Goal: Task Accomplishment & Management: Complete application form

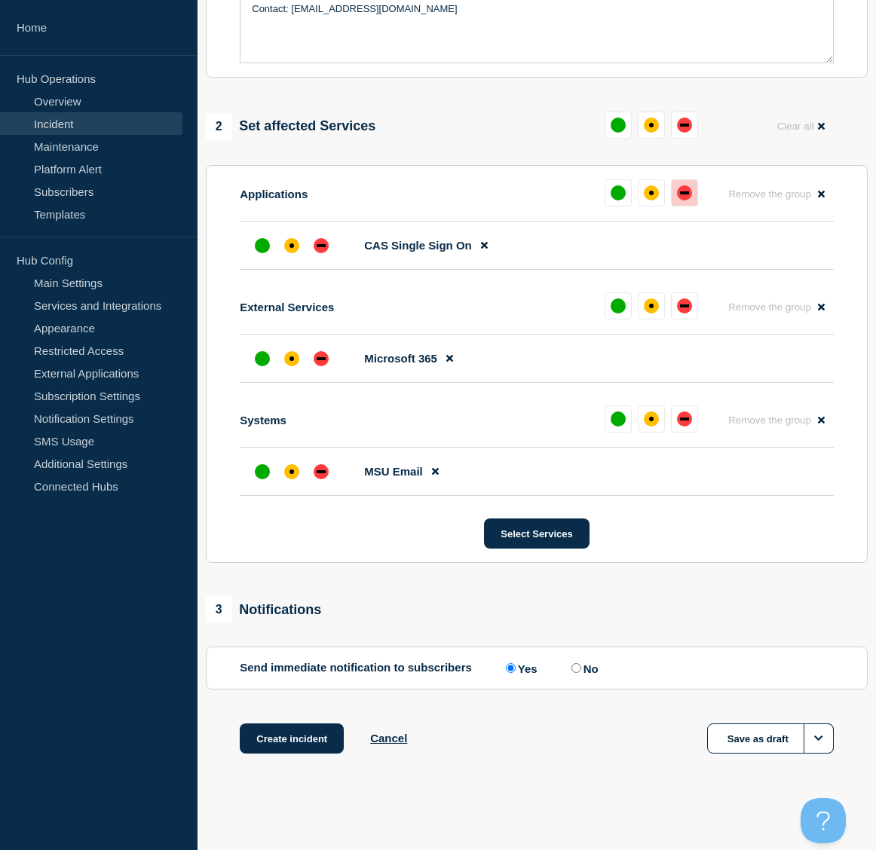
click at [689, 197] on div "down" at bounding box center [684, 192] width 15 height 15
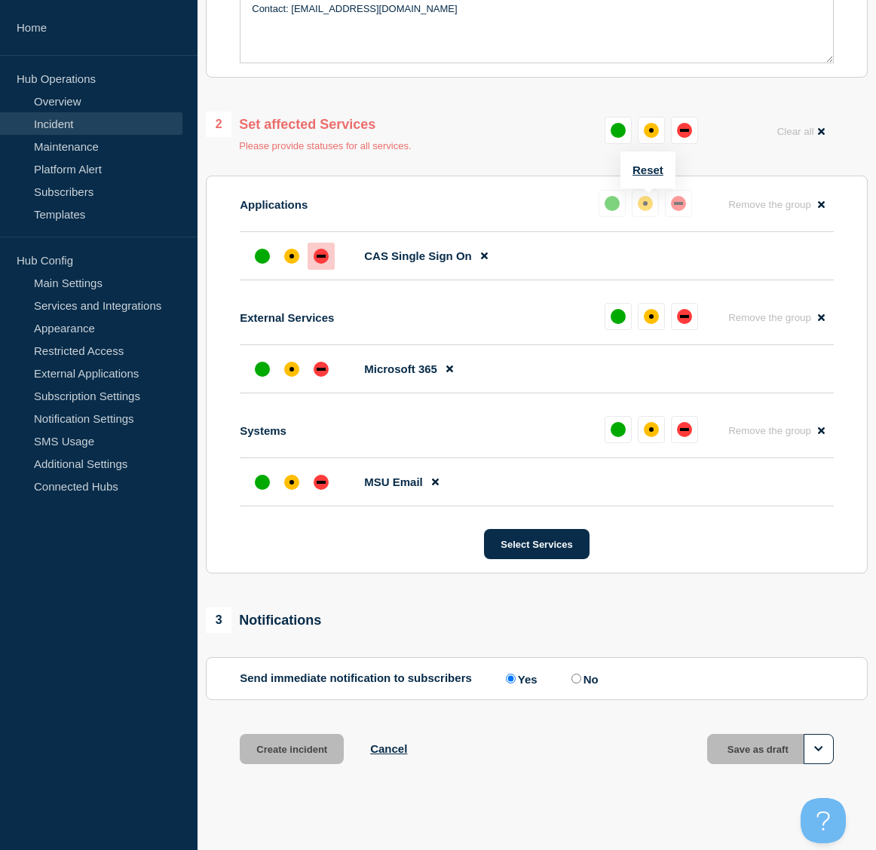
click at [675, 210] on div "down" at bounding box center [678, 203] width 15 height 15
click at [644, 170] on button "Reset" at bounding box center [647, 170] width 31 height 13
click at [293, 259] on div "affected" at bounding box center [291, 256] width 5 height 5
click at [286, 375] on div "affected" at bounding box center [291, 369] width 15 height 15
click at [647, 167] on button "Reset" at bounding box center [647, 170] width 31 height 13
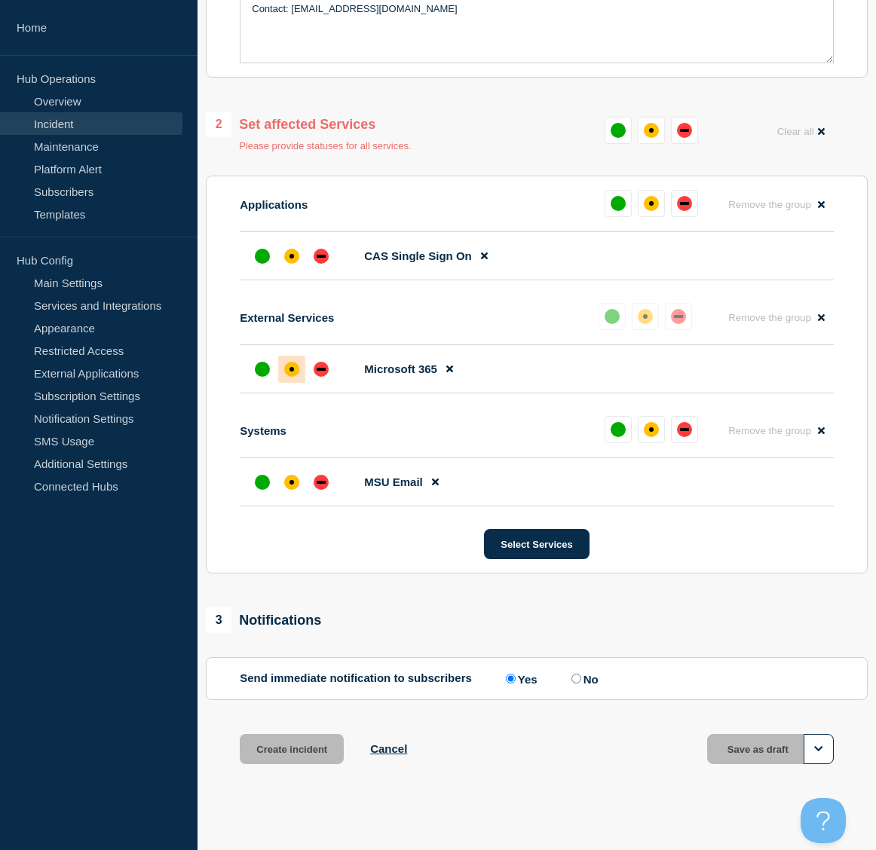
click at [509, 193] on div "Applications Remove the group Remove" at bounding box center [537, 211] width 594 height 42
click at [329, 258] on div "down" at bounding box center [321, 256] width 15 height 15
click at [434, 96] on div "1 Provide details Title (required) Standard Emergency Incident Template Start t…" at bounding box center [536, 213] width 678 height 1179
click at [819, 754] on icon "Options" at bounding box center [818, 749] width 9 height 10
click at [670, 746] on div "Create incident Cancel Save as draft" at bounding box center [537, 768] width 662 height 68
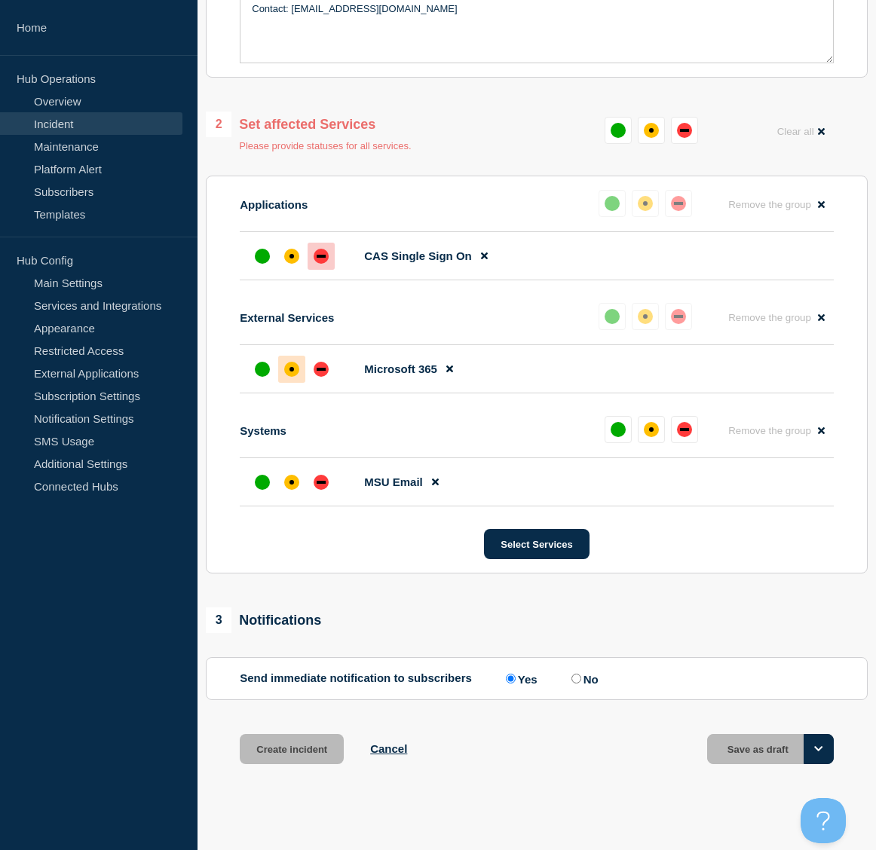
click at [820, 753] on icon "Options" at bounding box center [818, 749] width 9 height 10
click at [490, 742] on div "Create incident Cancel Save as draft" at bounding box center [537, 768] width 662 height 68
click at [71, 104] on link "Overview" at bounding box center [91, 101] width 182 height 23
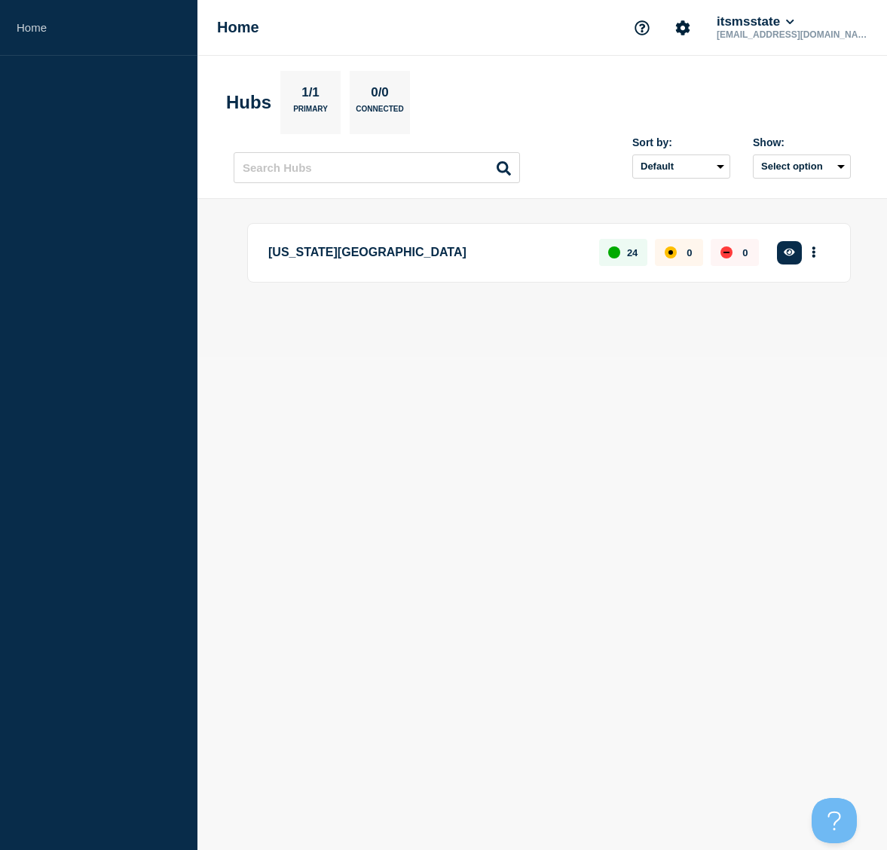
click at [314, 256] on p "[US_STATE][GEOGRAPHIC_DATA]" at bounding box center [425, 253] width 314 height 28
click at [365, 254] on p "[US_STATE][GEOGRAPHIC_DATA]" at bounding box center [425, 253] width 314 height 28
click at [813, 249] on icon "More actions" at bounding box center [814, 252] width 3 height 11
click at [480, 245] on p "[US_STATE][GEOGRAPHIC_DATA]" at bounding box center [425, 253] width 314 height 28
click at [794, 254] on icon "button" at bounding box center [789, 253] width 11 height 8
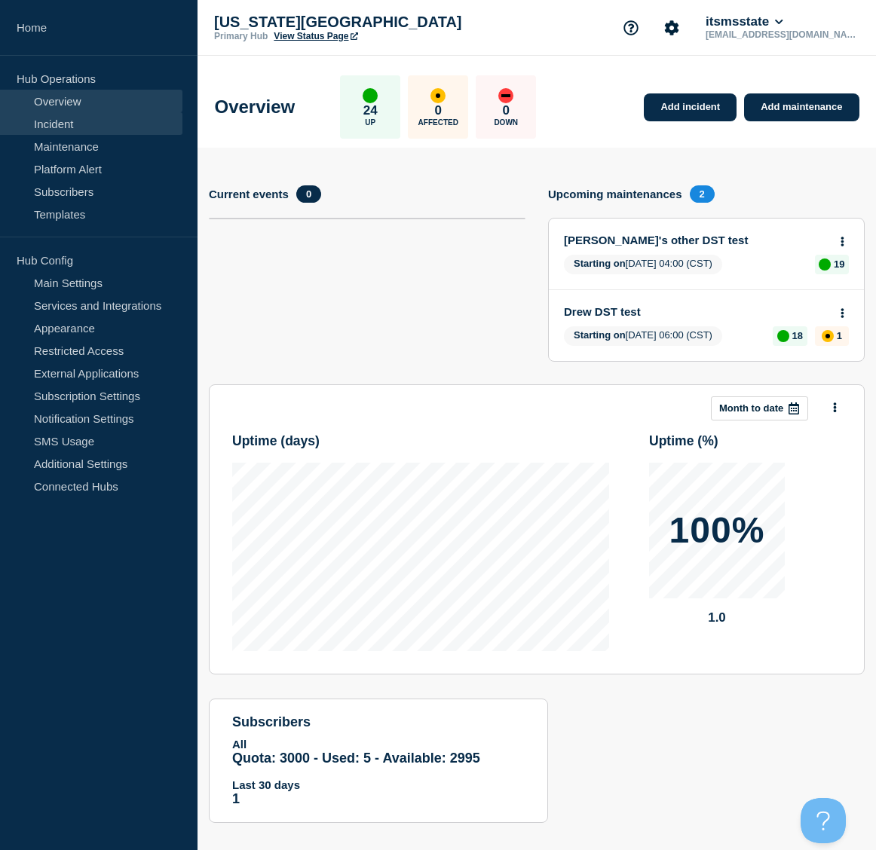
click at [49, 121] on link "Incident" at bounding box center [91, 123] width 182 height 23
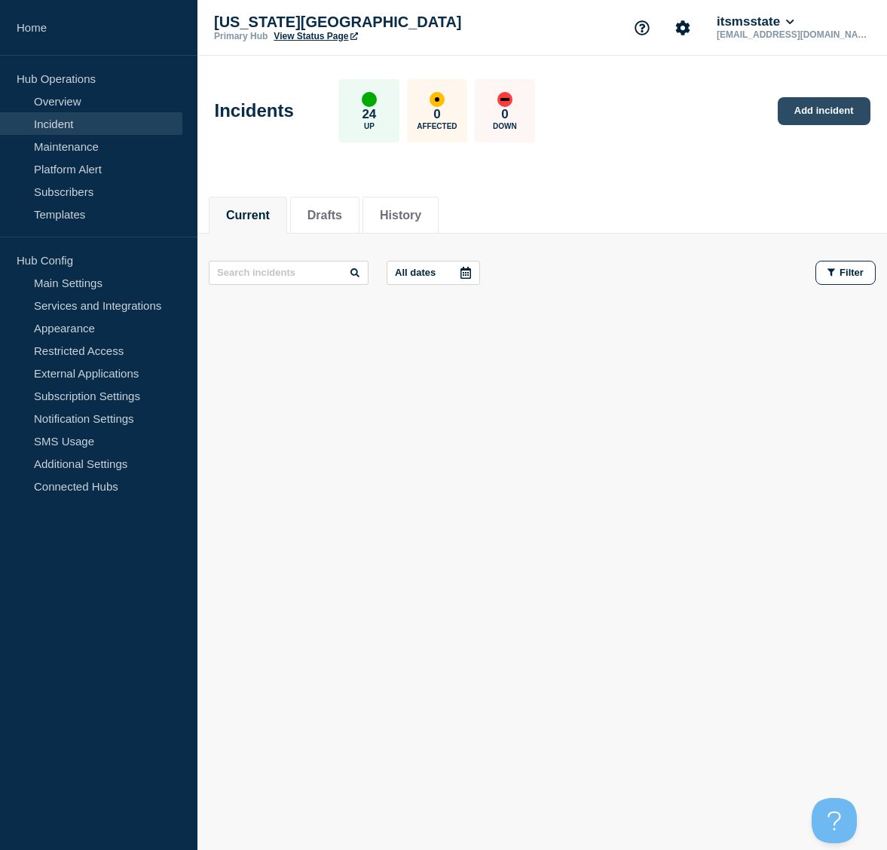
click at [819, 107] on link "Add incident" at bounding box center [824, 111] width 93 height 28
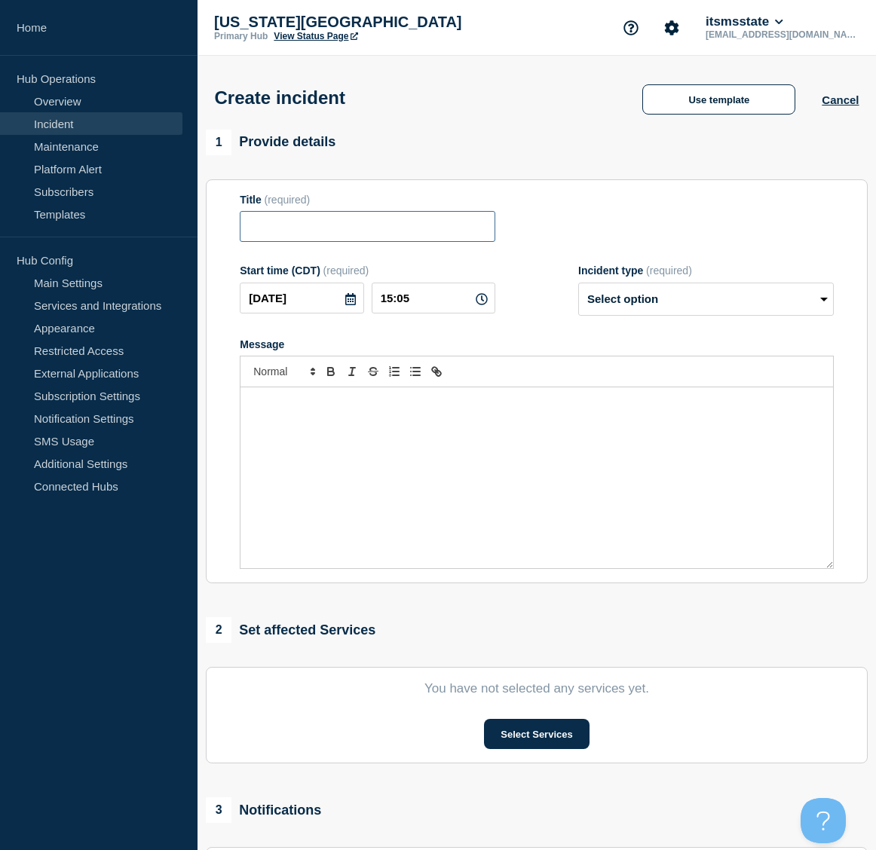
click at [307, 237] on input "Title" at bounding box center [368, 226] width 256 height 31
click at [702, 90] on button "Use template" at bounding box center [718, 99] width 153 height 30
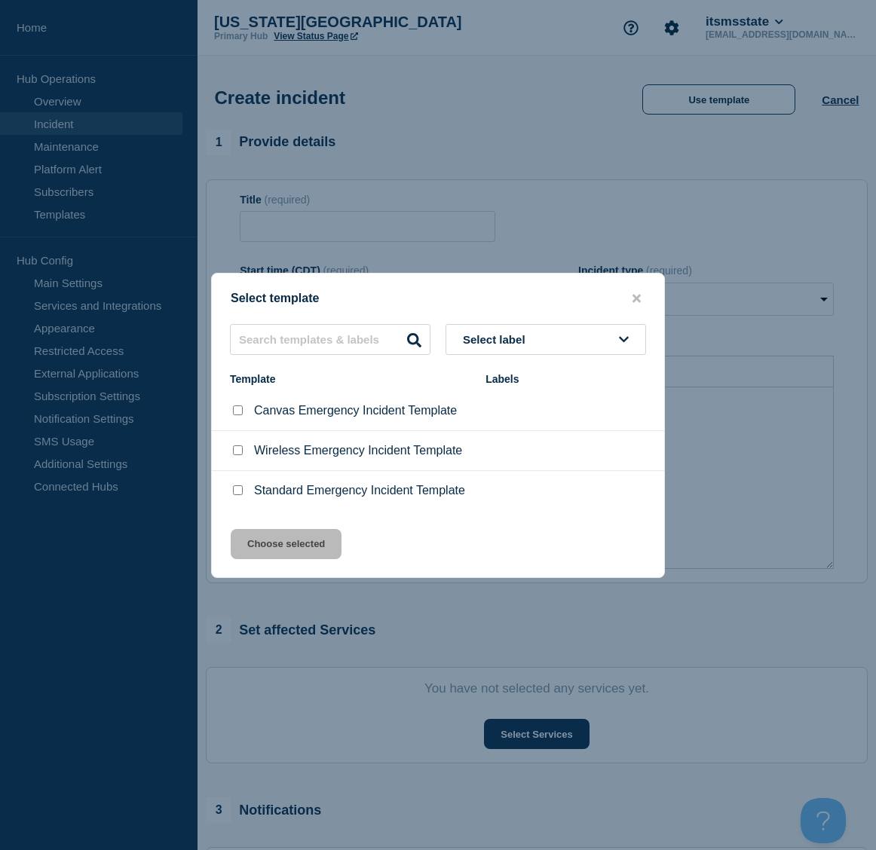
click at [240, 500] on li "Standard Emergency Incident Template" at bounding box center [438, 490] width 452 height 39
click at [238, 493] on input "Standard Emergency Incident Template checkbox" at bounding box center [238, 490] width 10 height 10
checkbox input "true"
click at [277, 549] on button "Choose selected" at bounding box center [286, 544] width 111 height 30
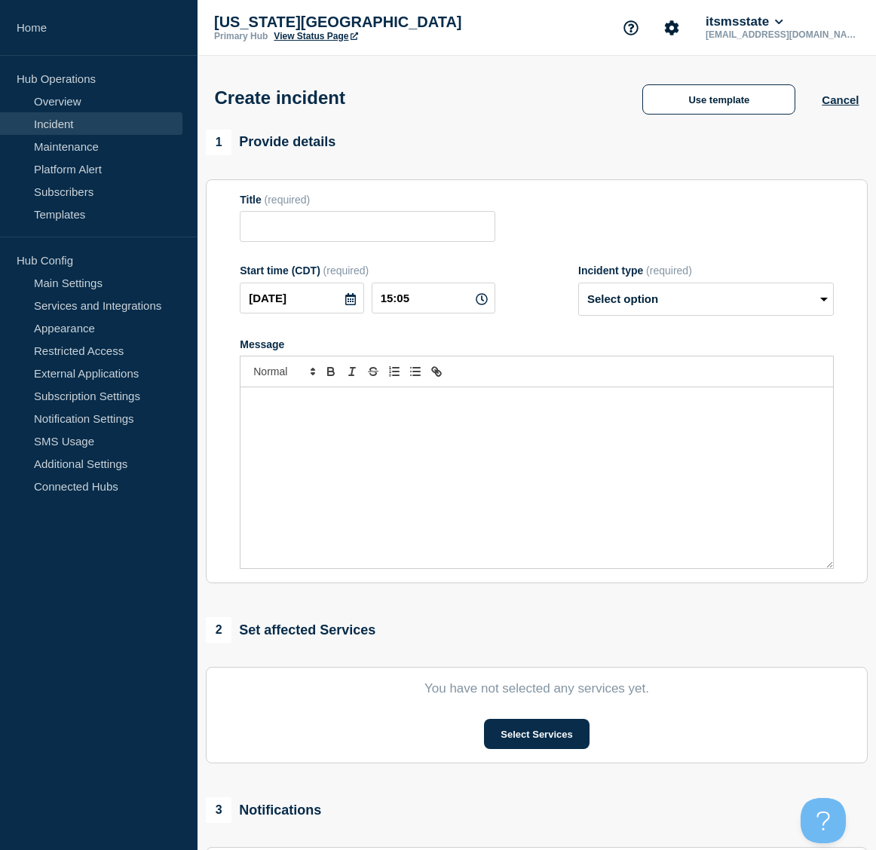
type input "Standard Emergency Incident Template"
select select "investigating"
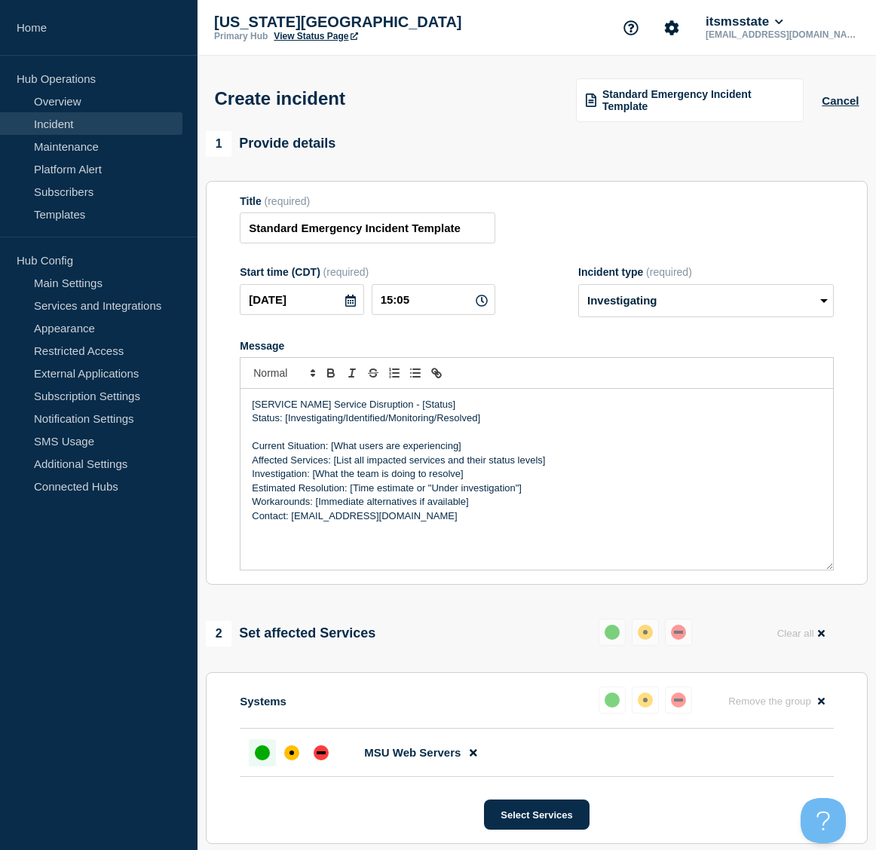
scroll to position [285, 0]
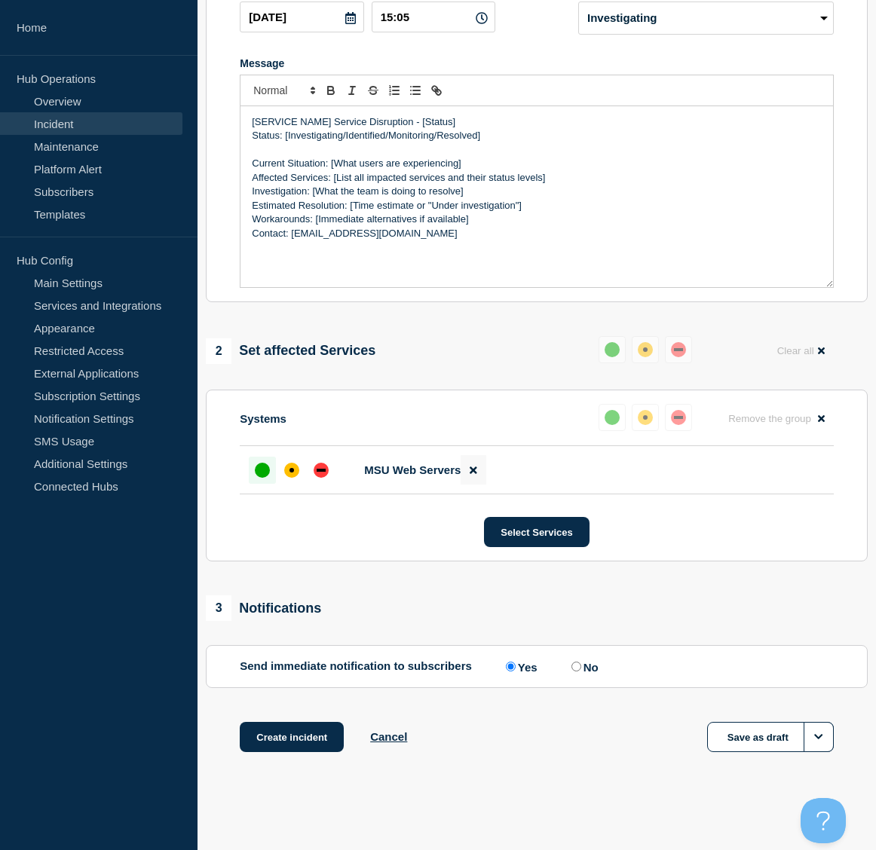
click at [473, 473] on icon at bounding box center [473, 470] width 7 height 10
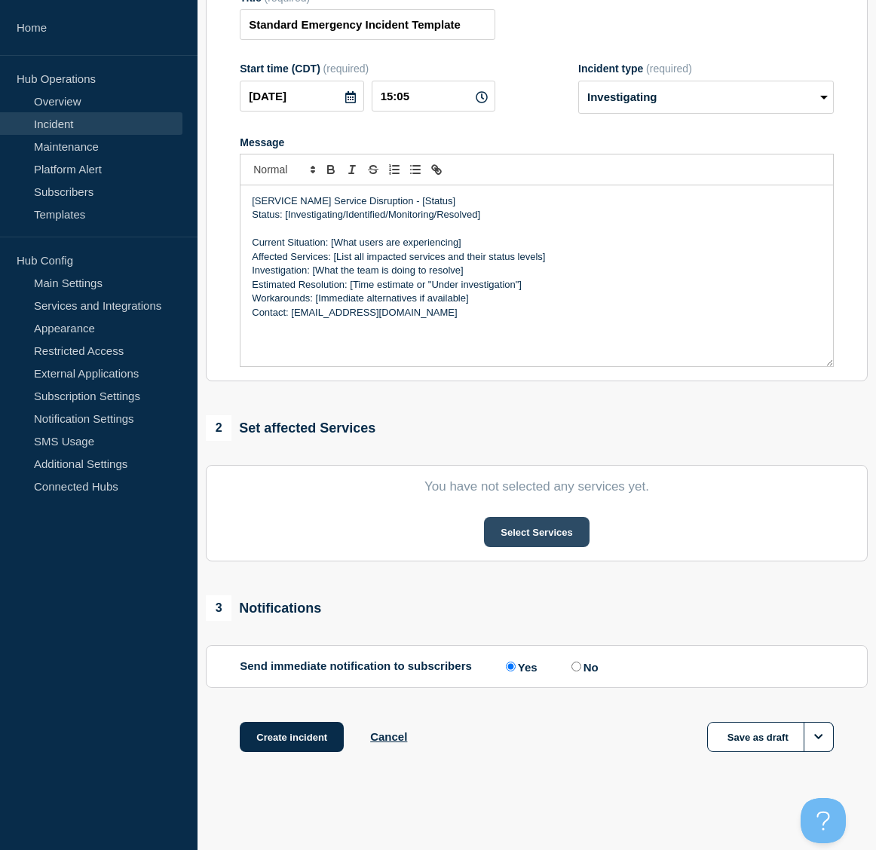
click at [544, 537] on button "Select Services" at bounding box center [536, 532] width 105 height 30
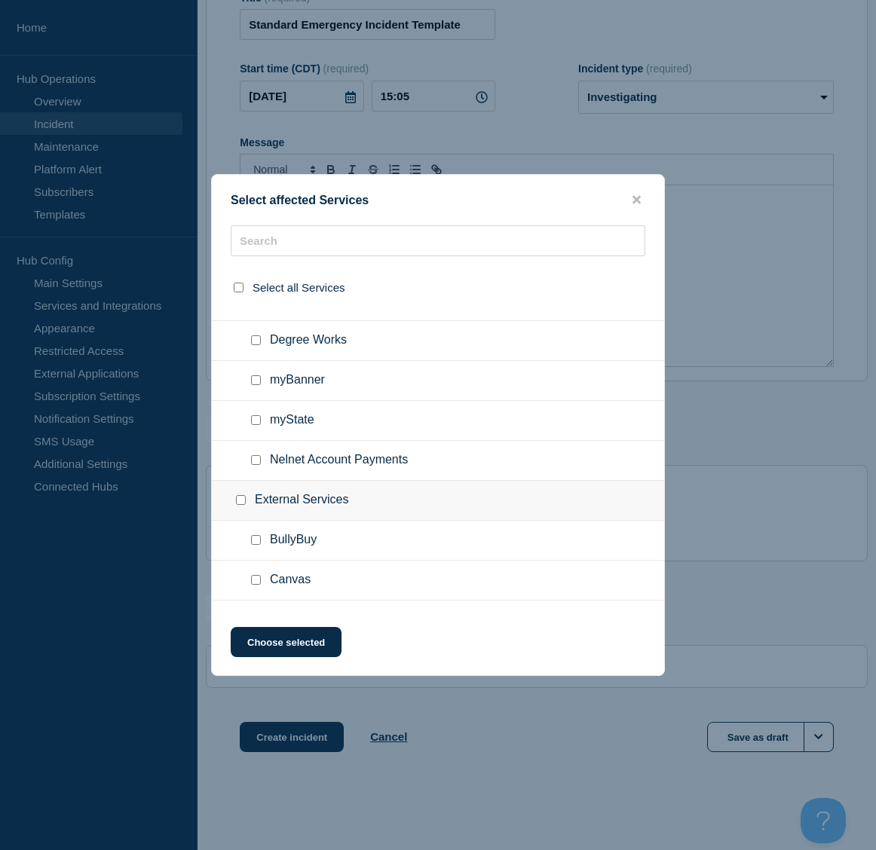
scroll to position [151, 0]
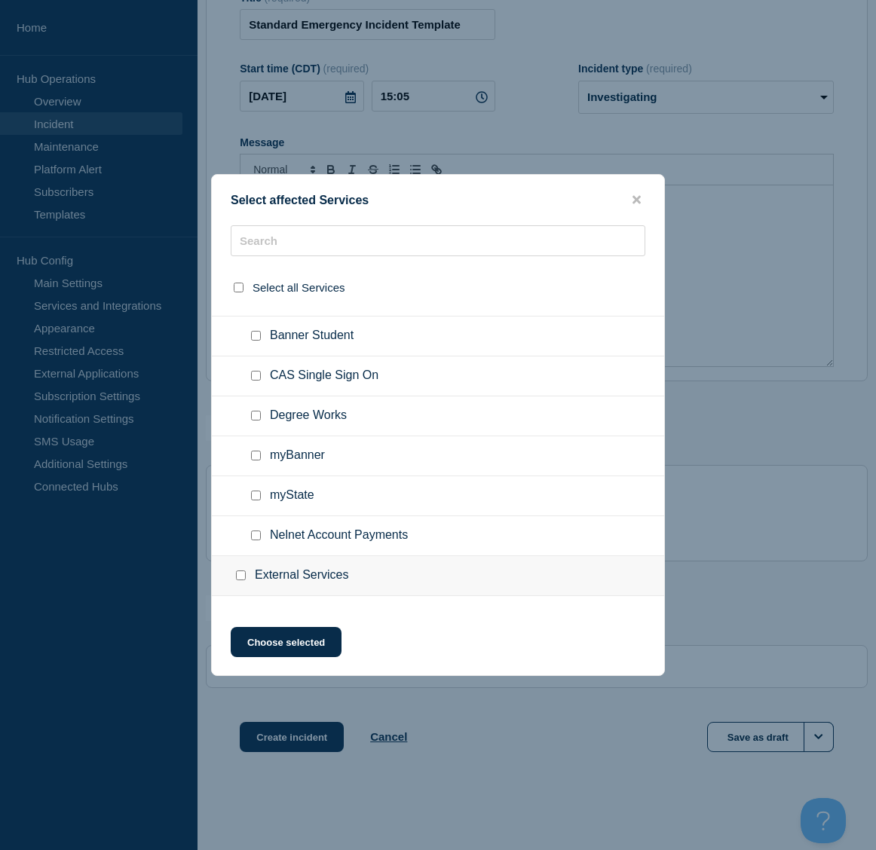
click at [253, 378] on input "CAS Single Sign On checkbox" at bounding box center [256, 376] width 10 height 10
checkbox input "true"
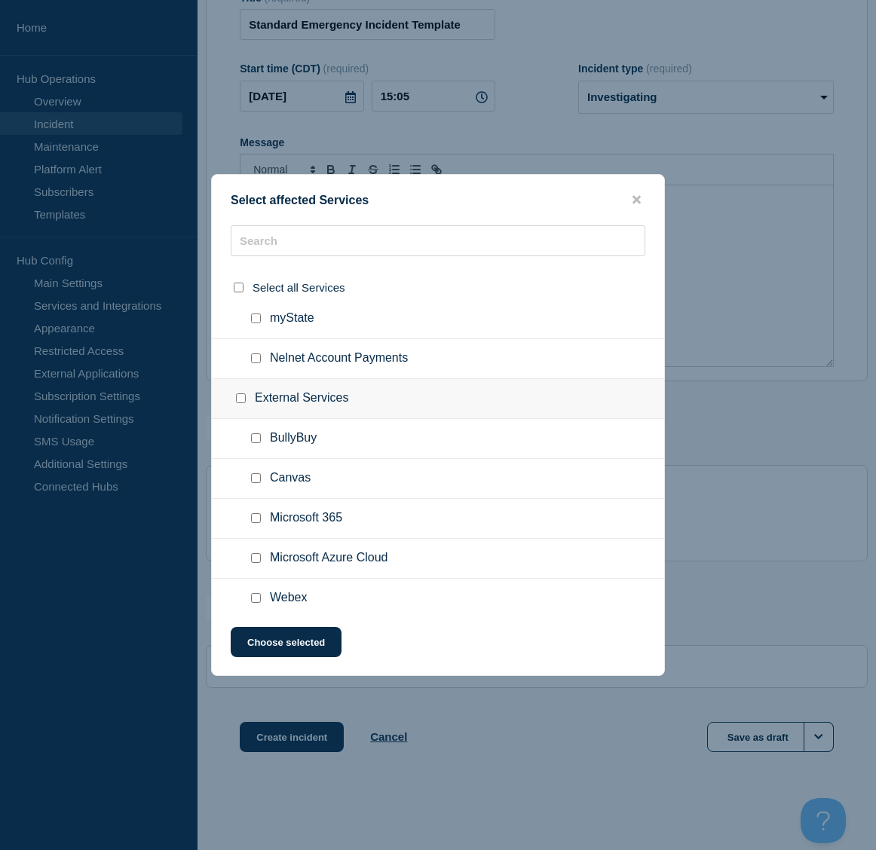
scroll to position [452, 0]
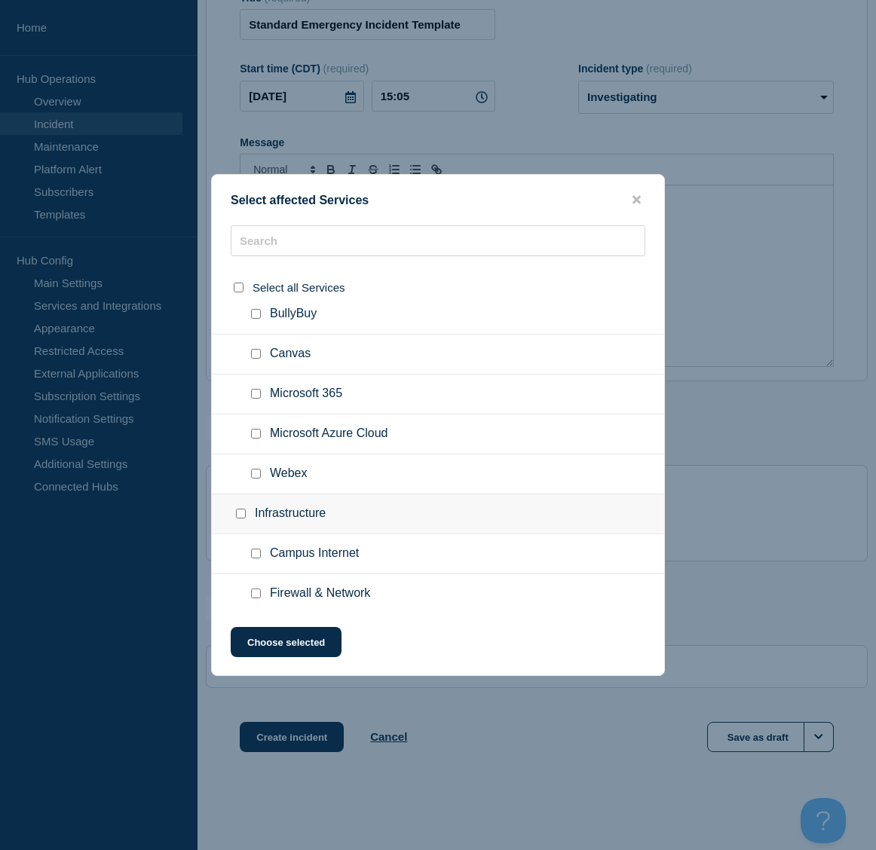
click at [253, 396] on input "Microsoft 365 checkbox" at bounding box center [256, 394] width 10 height 10
checkbox input "true"
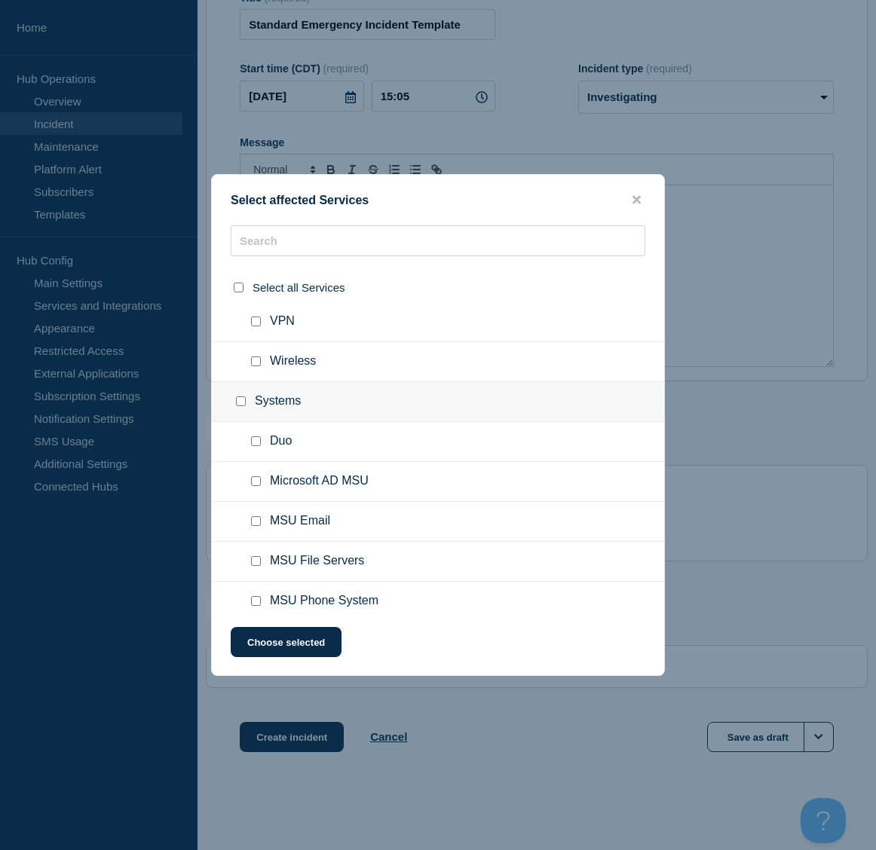
scroll to position [818, 0]
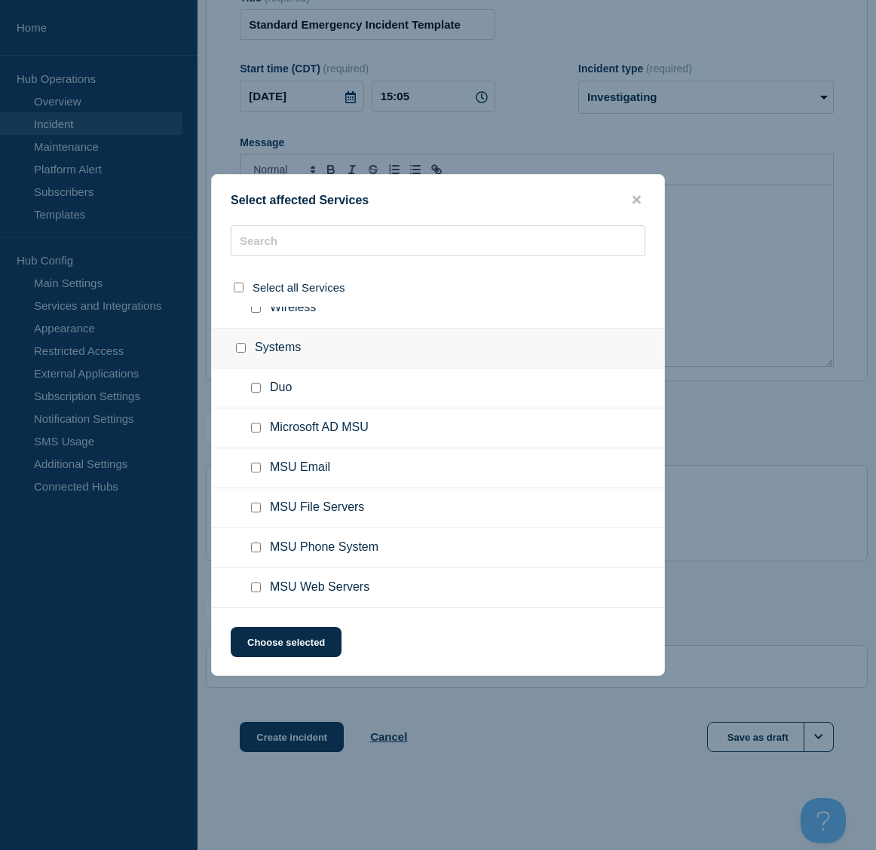
click at [256, 467] on input "MSU Email checkbox" at bounding box center [256, 468] width 10 height 10
checkbox input "true"
click at [291, 641] on button "Choose selected" at bounding box center [286, 642] width 111 height 30
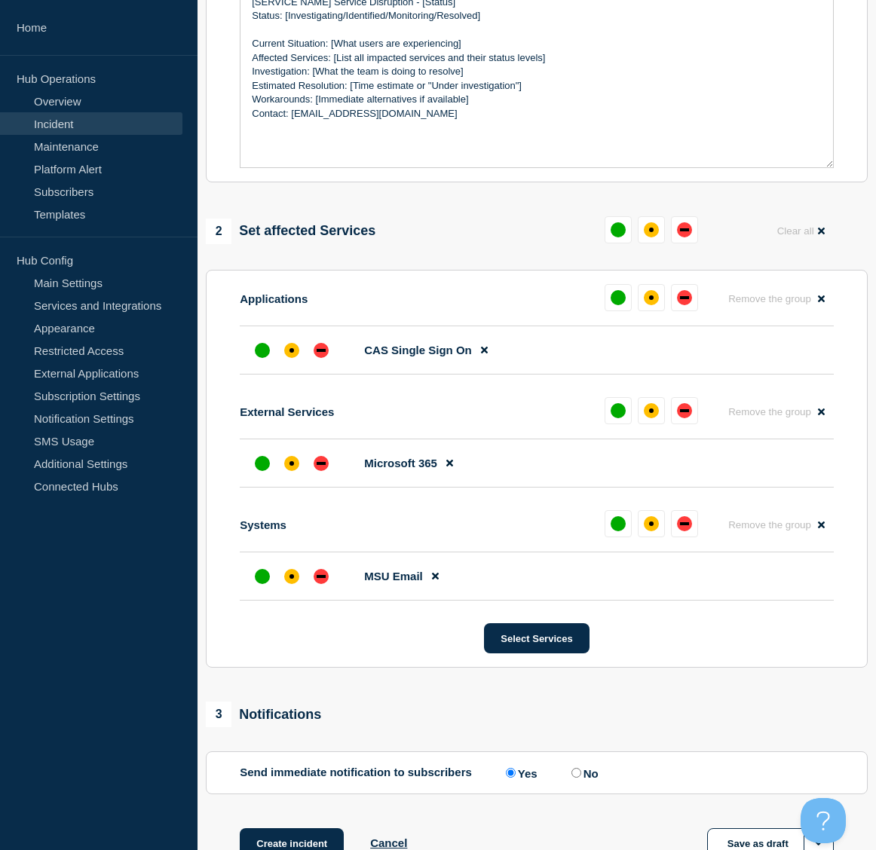
scroll to position [432, 0]
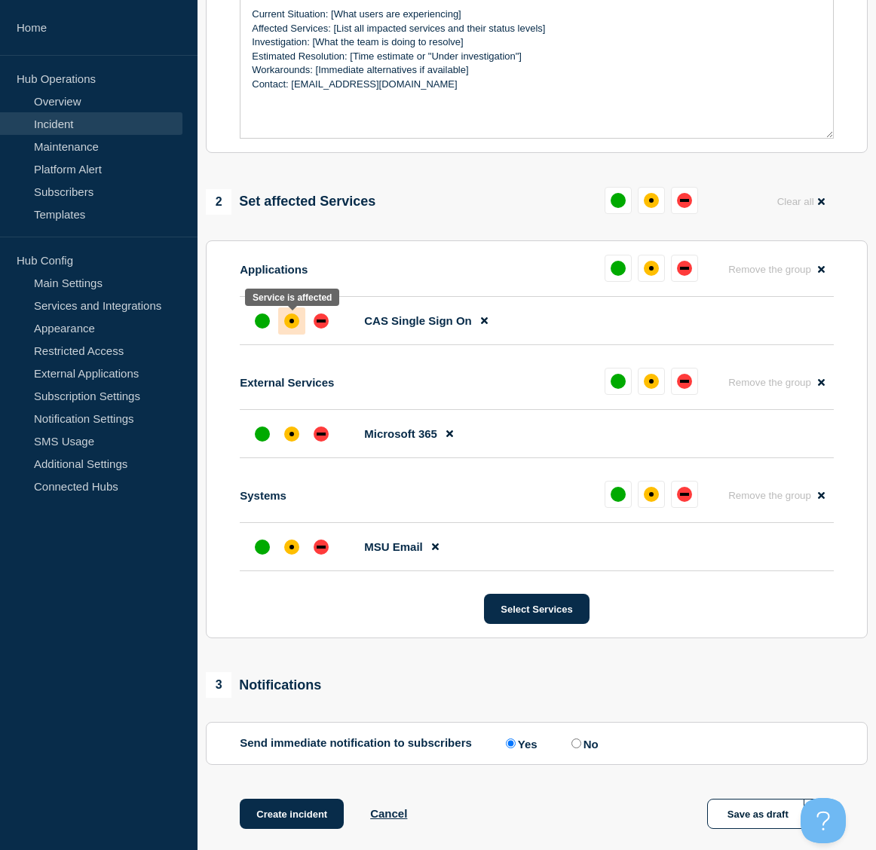
click at [287, 331] on div at bounding box center [291, 321] width 27 height 27
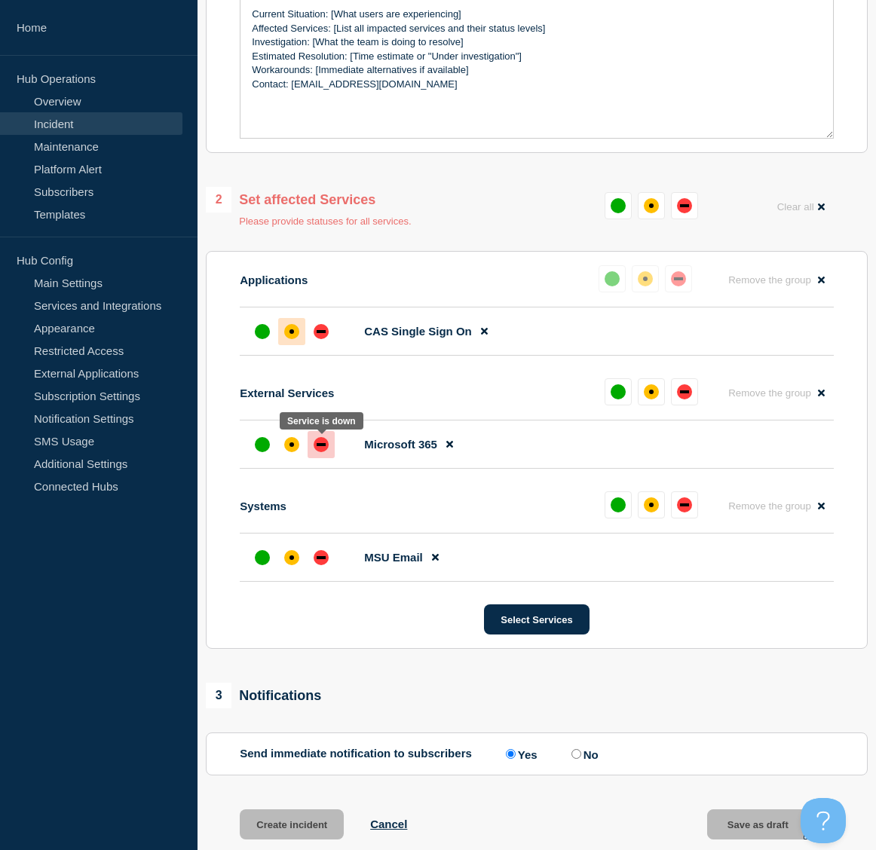
click at [313, 454] on div at bounding box center [321, 444] width 27 height 27
click at [289, 559] on div "affected" at bounding box center [291, 558] width 5 height 5
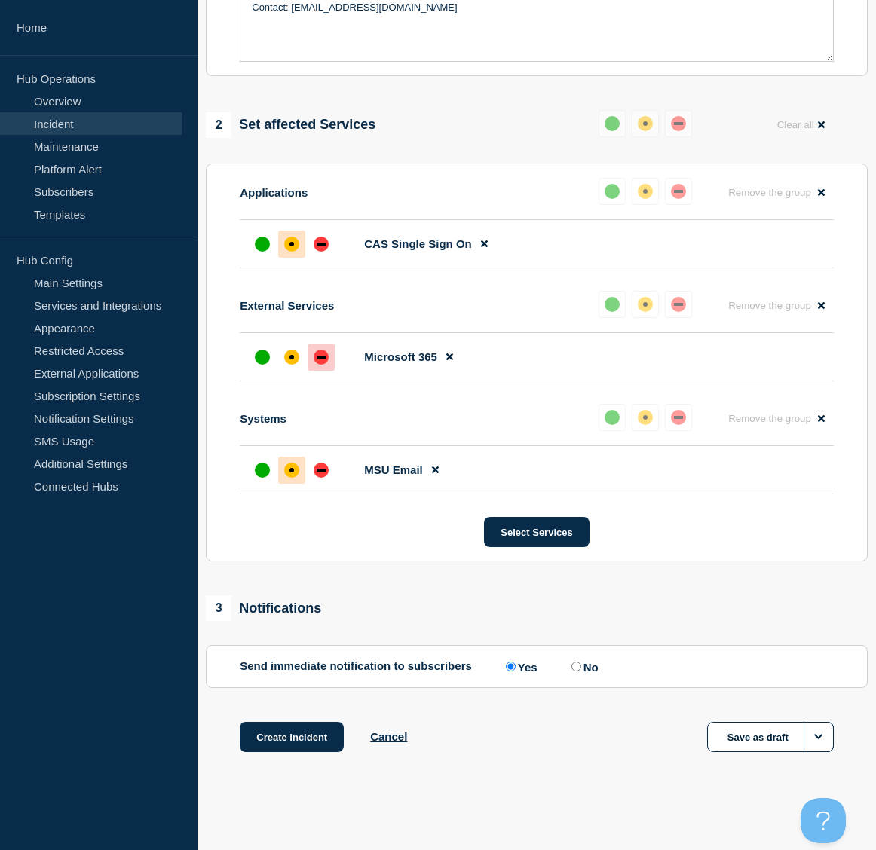
scroll to position [511, 0]
click at [824, 746] on button "Options" at bounding box center [819, 737] width 30 height 30
click at [822, 819] on button "Open Beacon popover" at bounding box center [819, 816] width 45 height 45
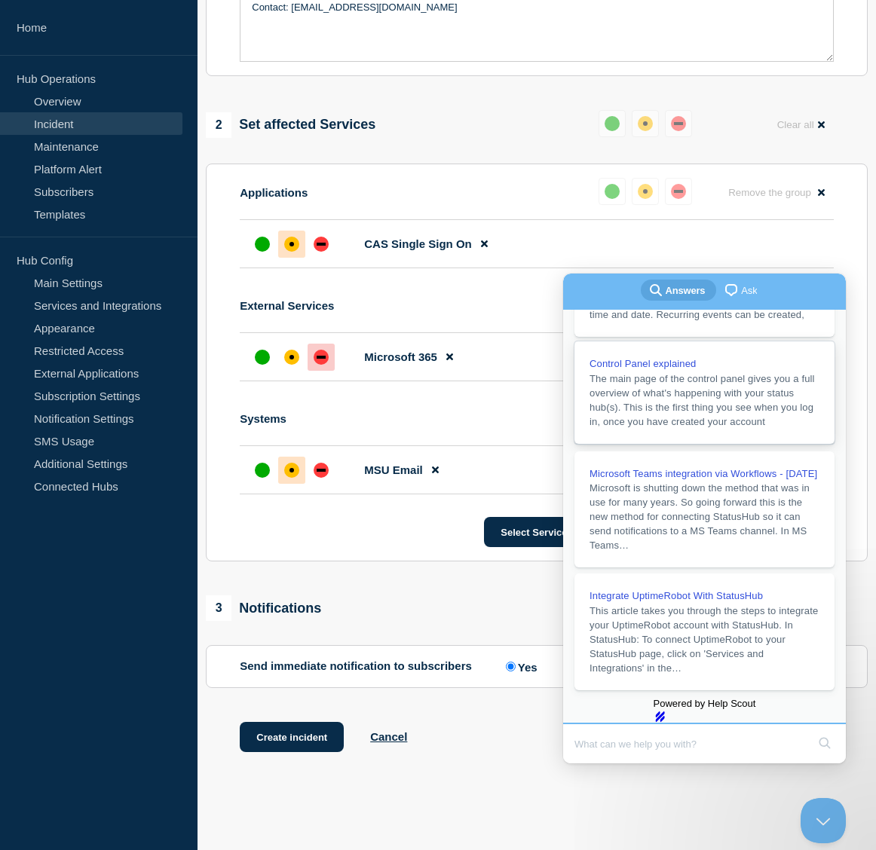
scroll to position [320, 0]
type input "draft"
click button "search" at bounding box center [825, 743] width 24 height 24
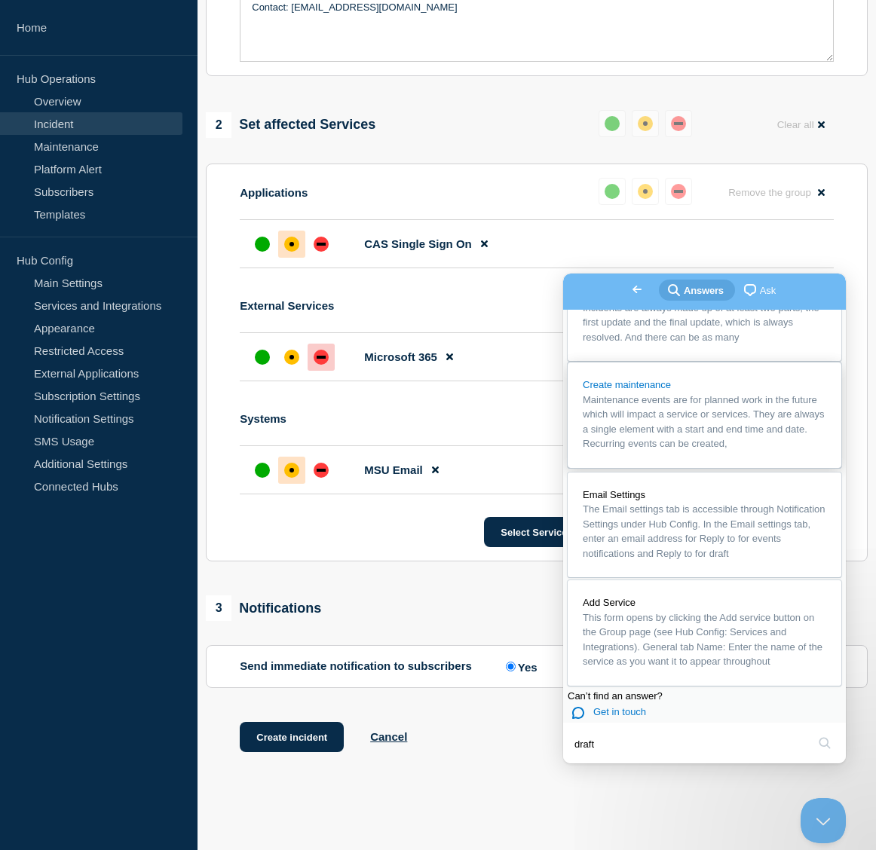
scroll to position [816, 0]
click at [694, 779] on div "Create incident Cancel Save as draft" at bounding box center [537, 756] width 662 height 68
click at [628, 289] on span "Go back" at bounding box center [637, 289] width 18 height 18
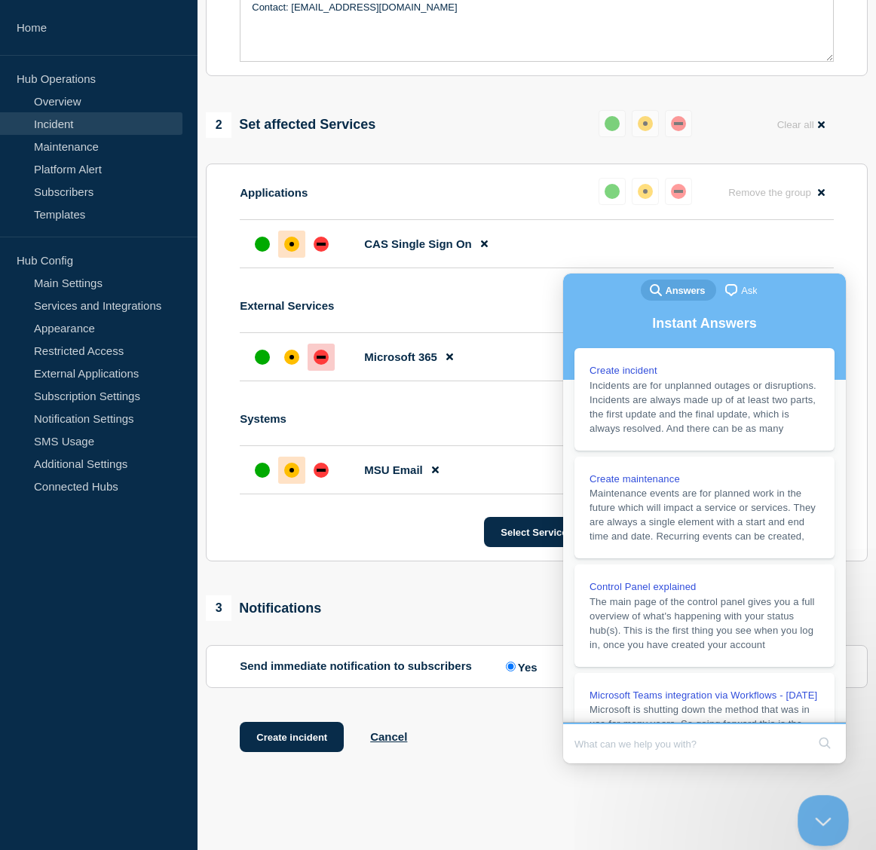
click at [824, 807] on button "Close Beacon popover" at bounding box center [819, 816] width 45 height 45
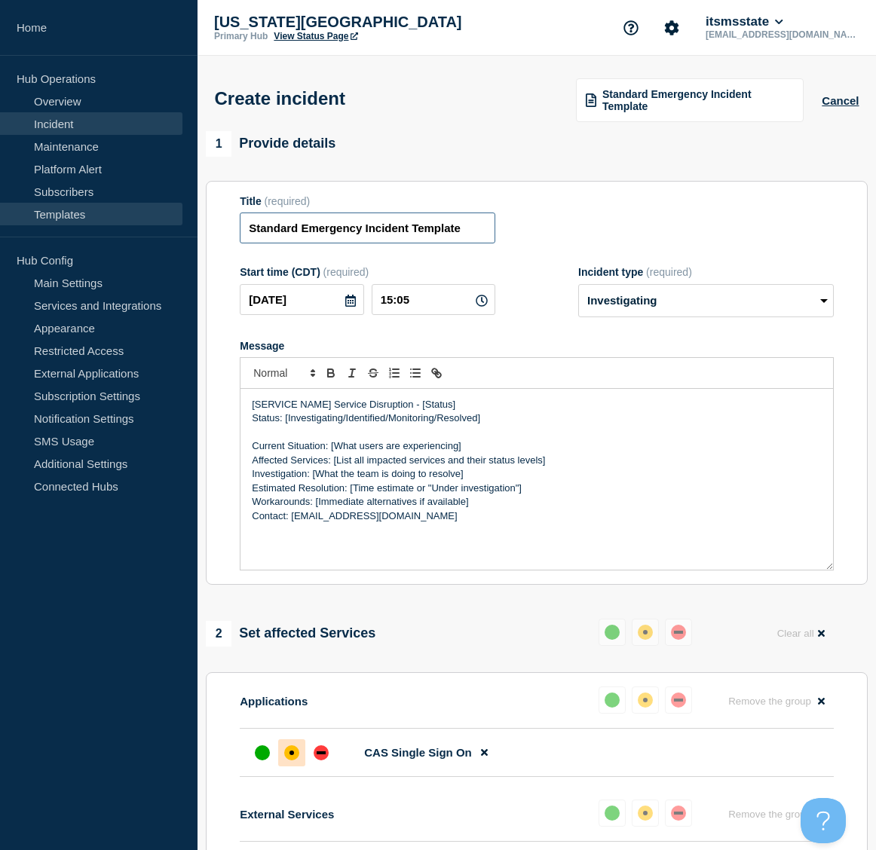
drag, startPoint x: 481, startPoint y: 231, endPoint x: 148, endPoint y: 213, distance: 332.9
click at [148, 213] on div "Home Hub Operations Overview Incident Maintenance Platform Alert Subscribers Te…" at bounding box center [438, 679] width 876 height 1359
type input "Test (rlw18)"
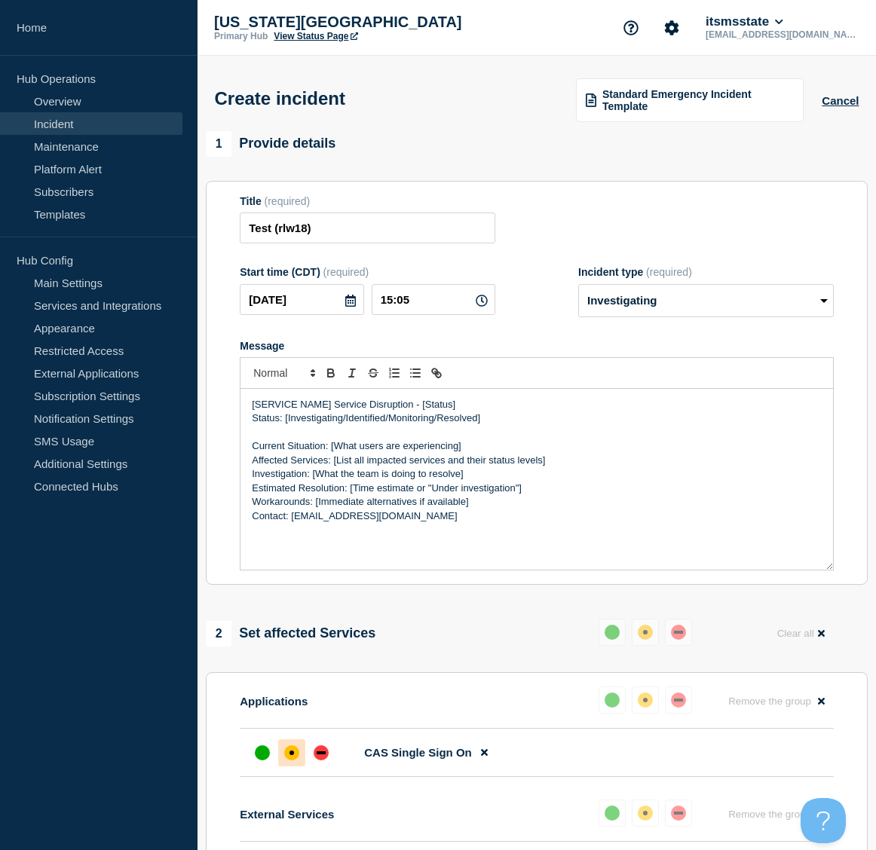
click at [332, 407] on p "[SERVICE NAME] Service Disruption - [Status]" at bounding box center [537, 405] width 570 height 14
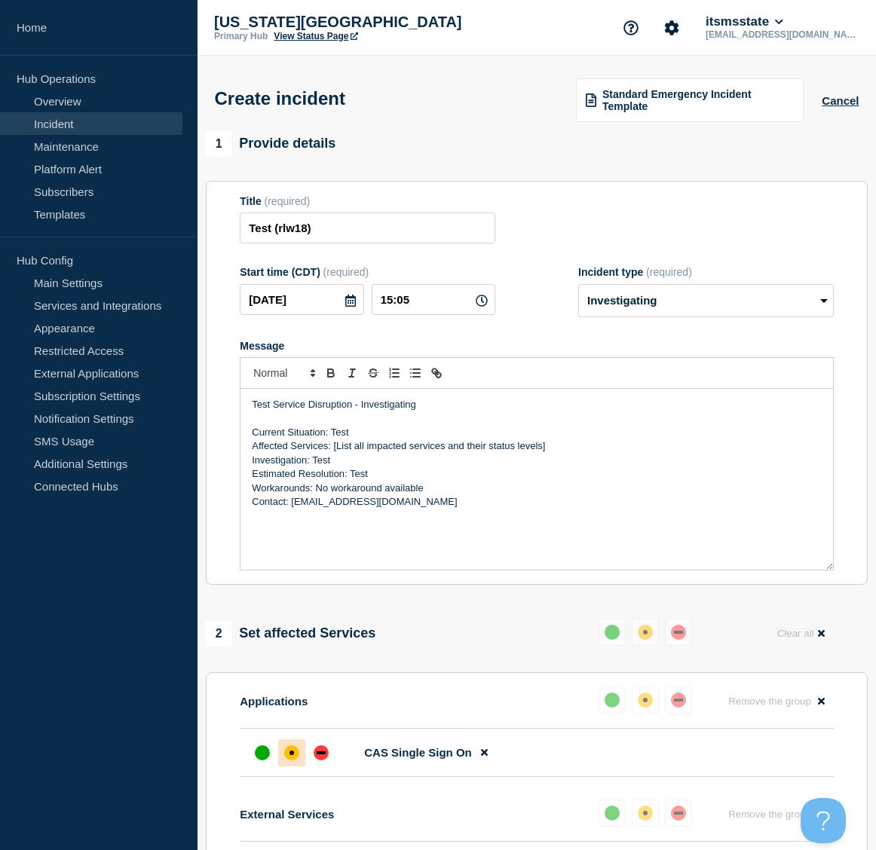
click at [332, 450] on p "Affected Services: [List all impacted services and their status levels]" at bounding box center [537, 446] width 570 height 14
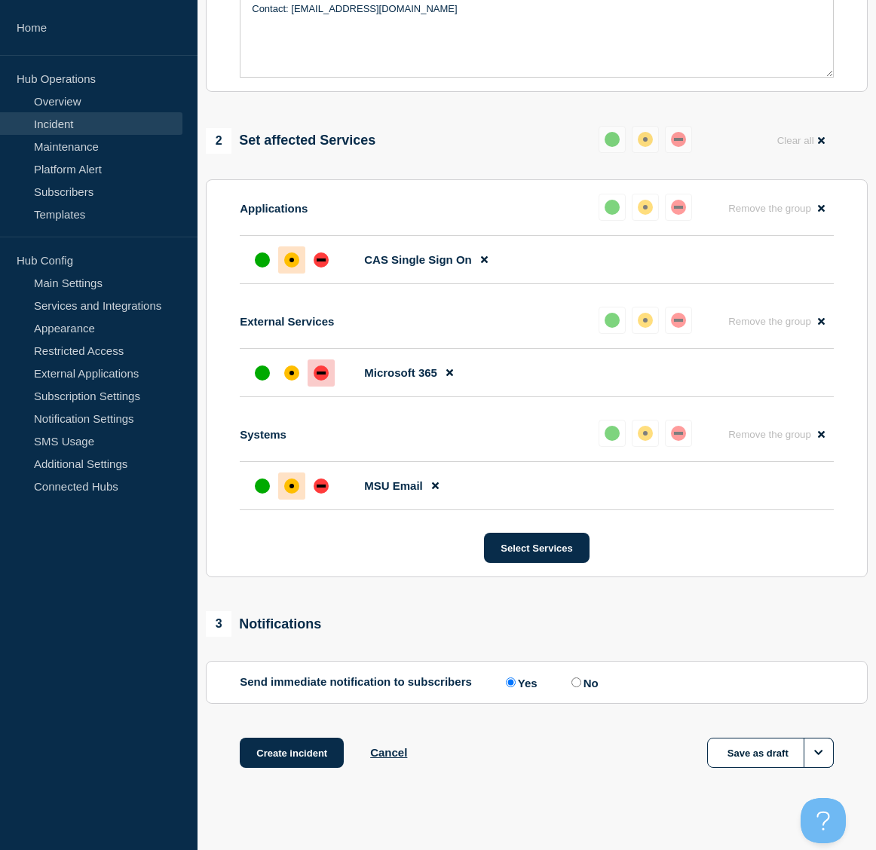
scroll to position [511, 0]
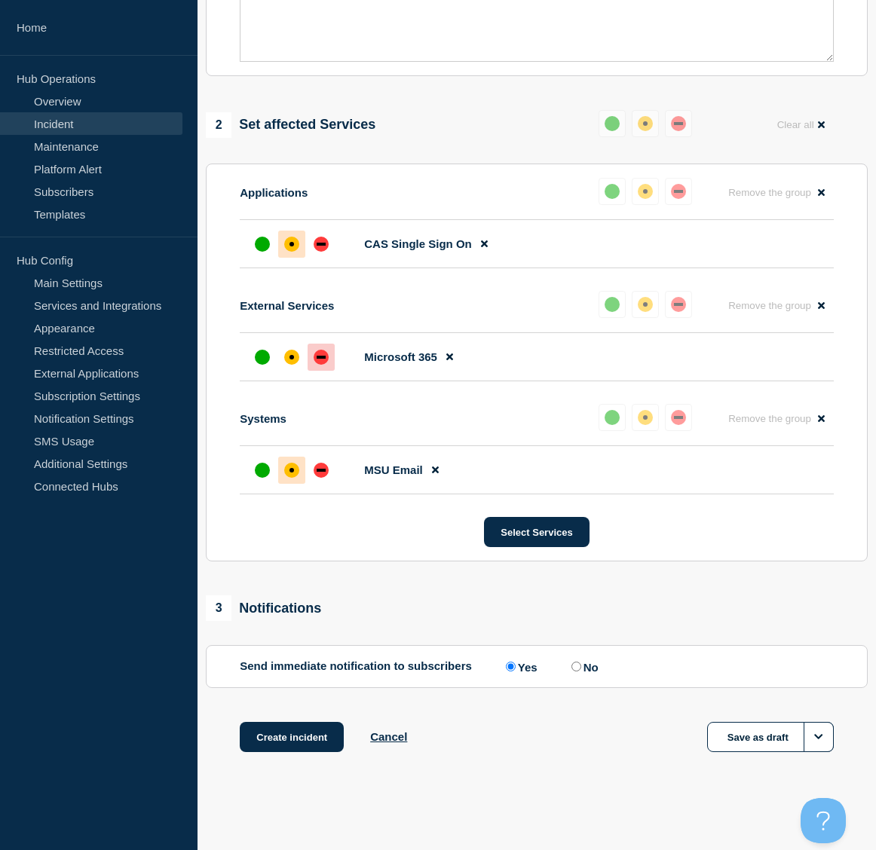
click at [573, 667] on label "No" at bounding box center [583, 667] width 31 height 14
click at [573, 667] on input "No" at bounding box center [576, 667] width 10 height 10
radio input "true"
radio input "false"
click at [756, 739] on button "Save as draft" at bounding box center [770, 737] width 127 height 30
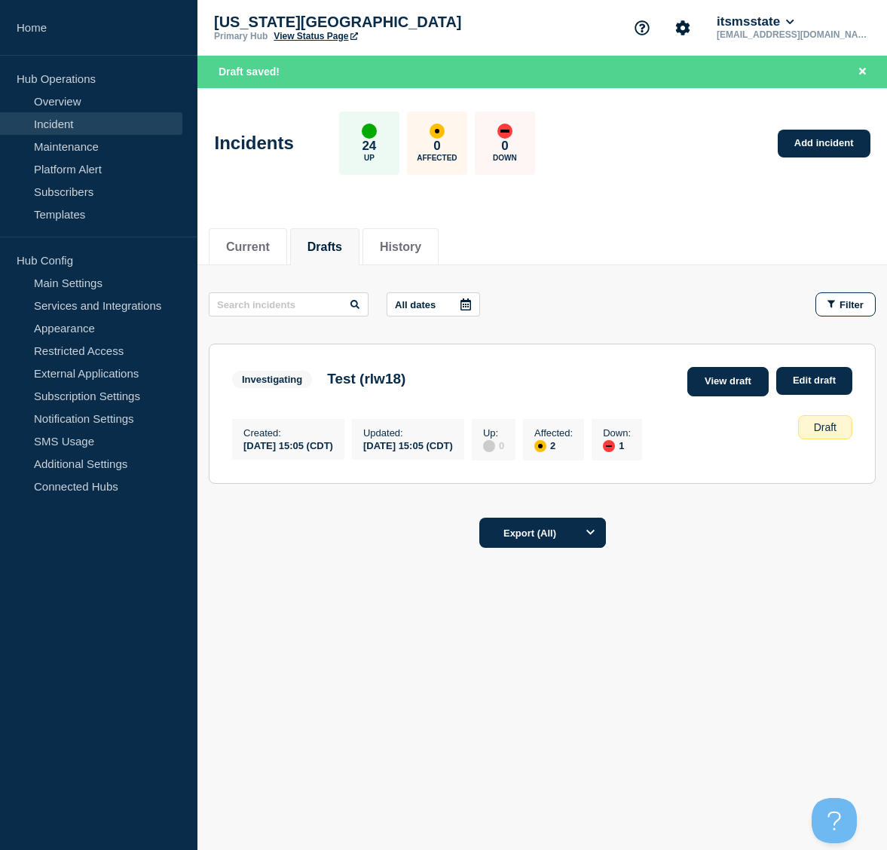
click at [741, 375] on link "View draft" at bounding box center [727, 381] width 81 height 29
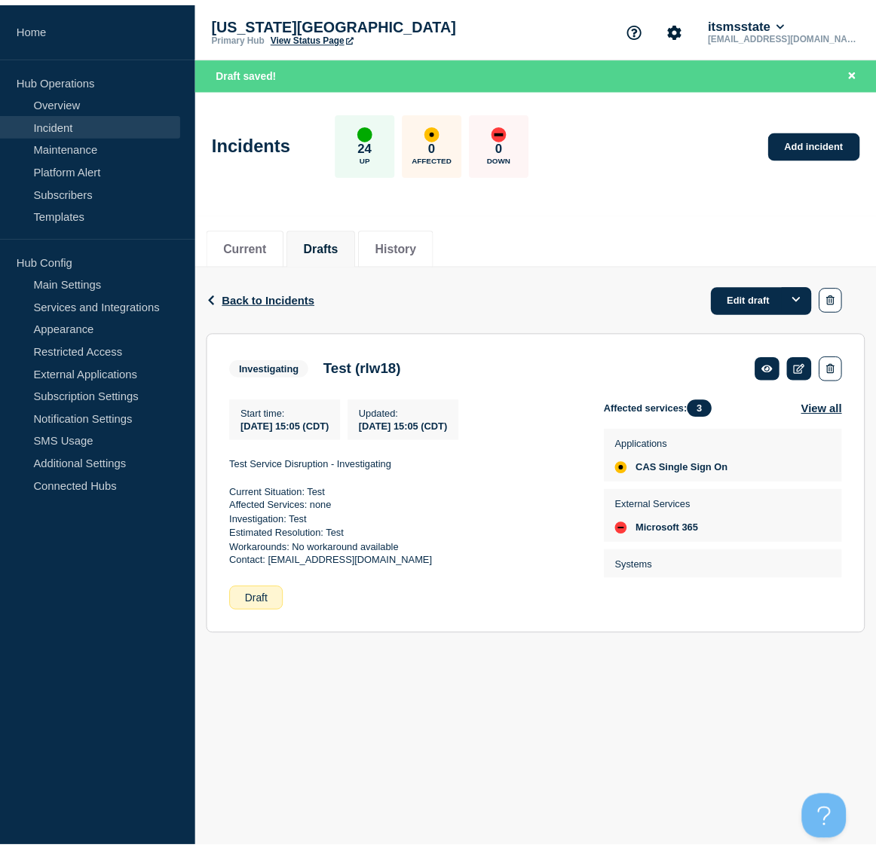
scroll to position [37, 0]
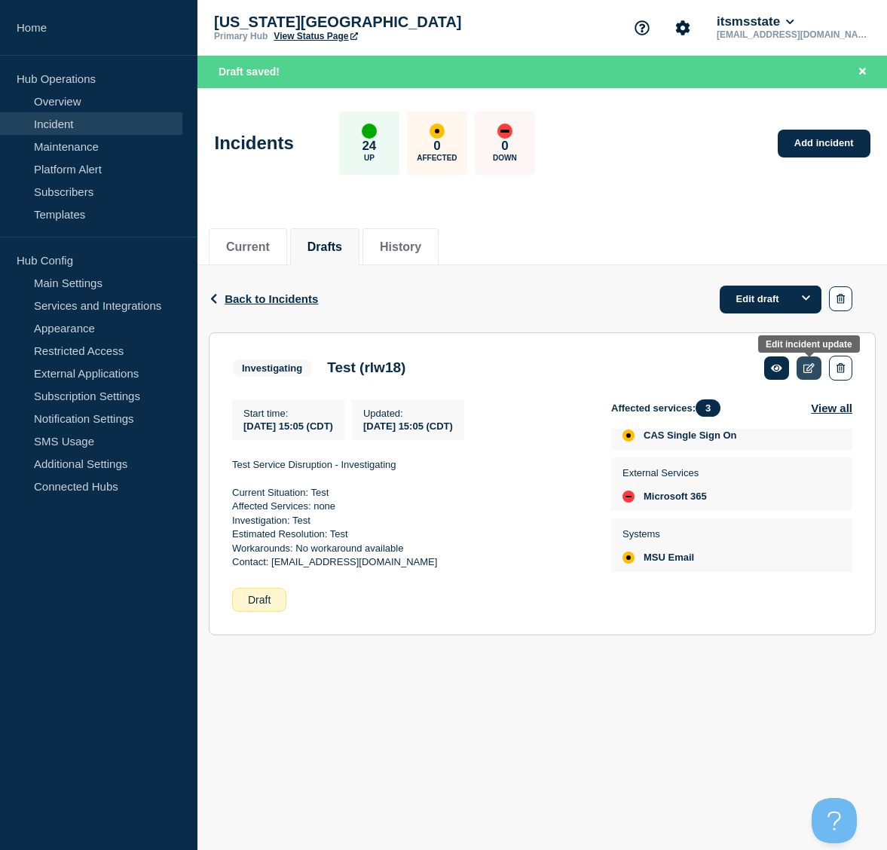
click at [812, 366] on icon at bounding box center [809, 368] width 11 height 10
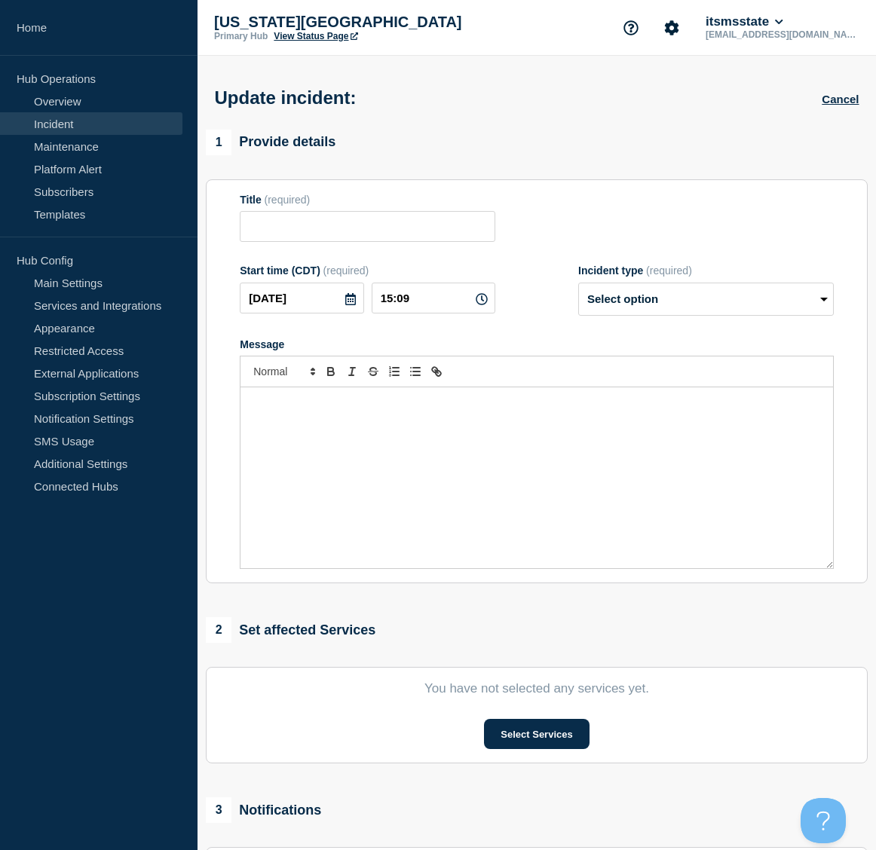
type input "Test (rlw18)"
type input "15:05"
select select "investigating"
radio input "false"
radio input "true"
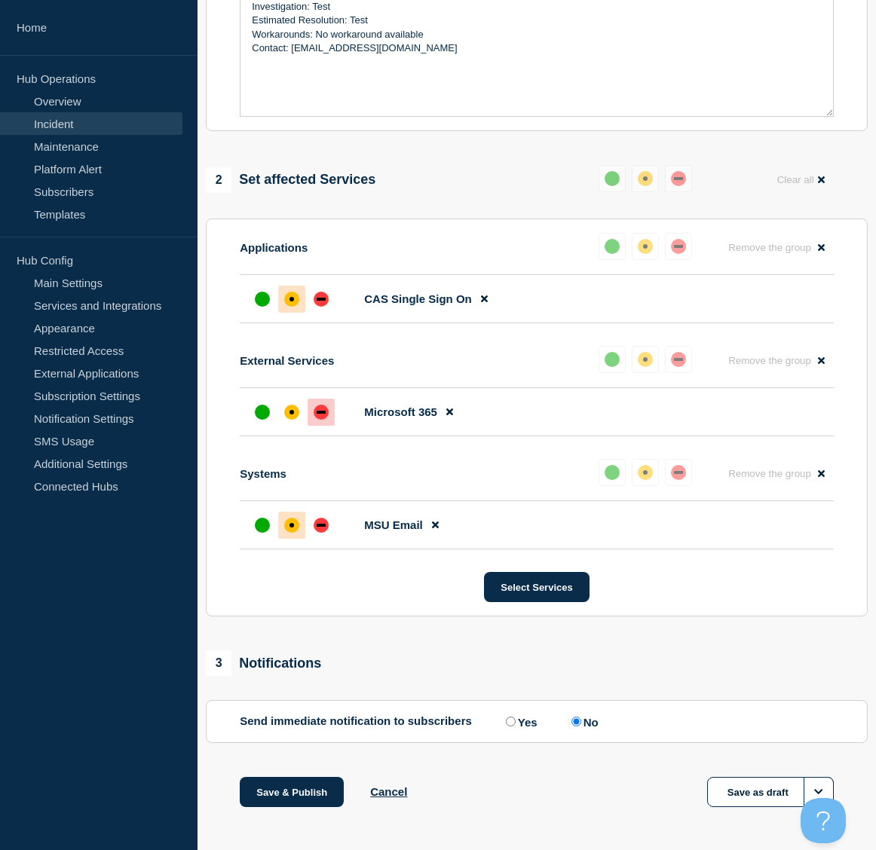
scroll to position [473, 0]
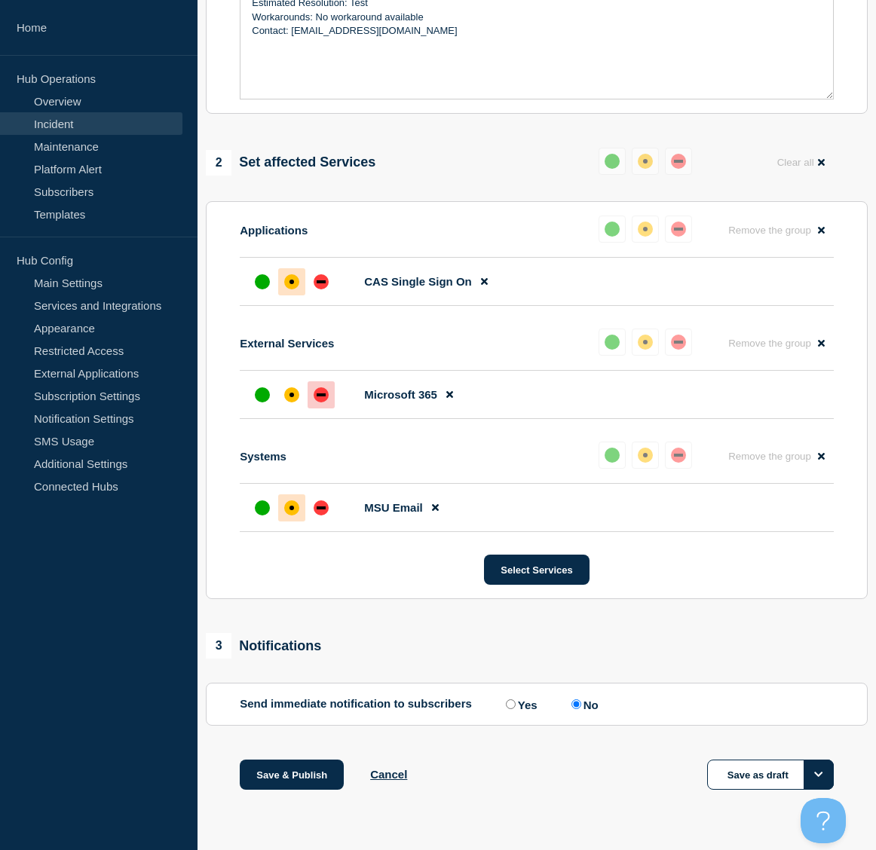
click at [823, 774] on button "Options" at bounding box center [819, 775] width 30 height 30
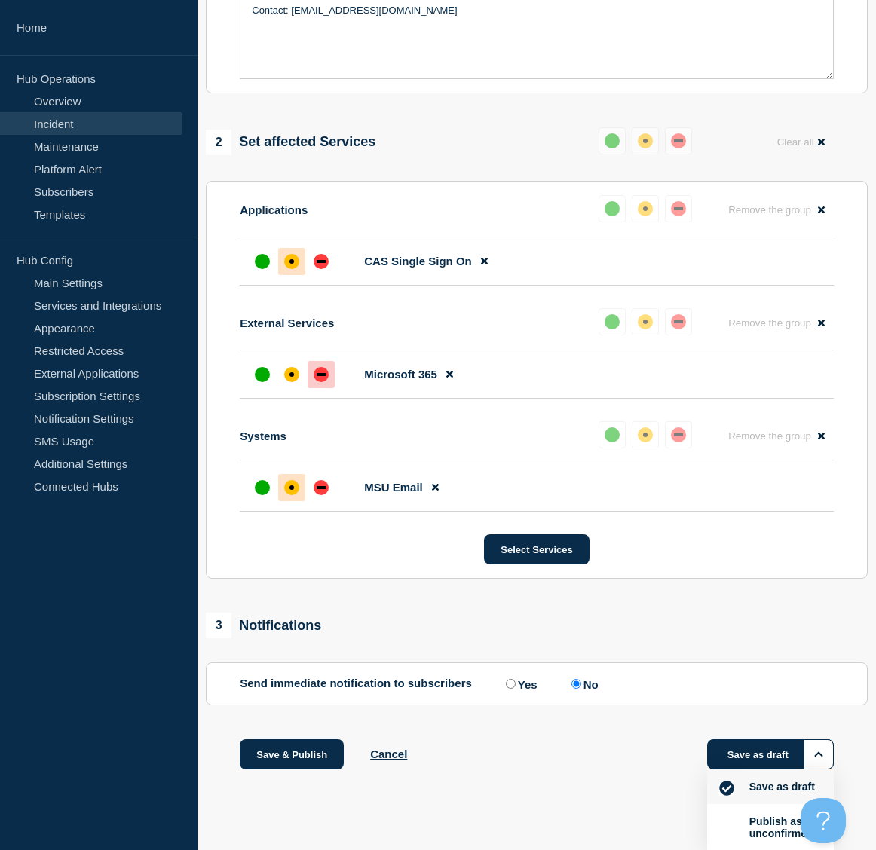
scroll to position [494, 0]
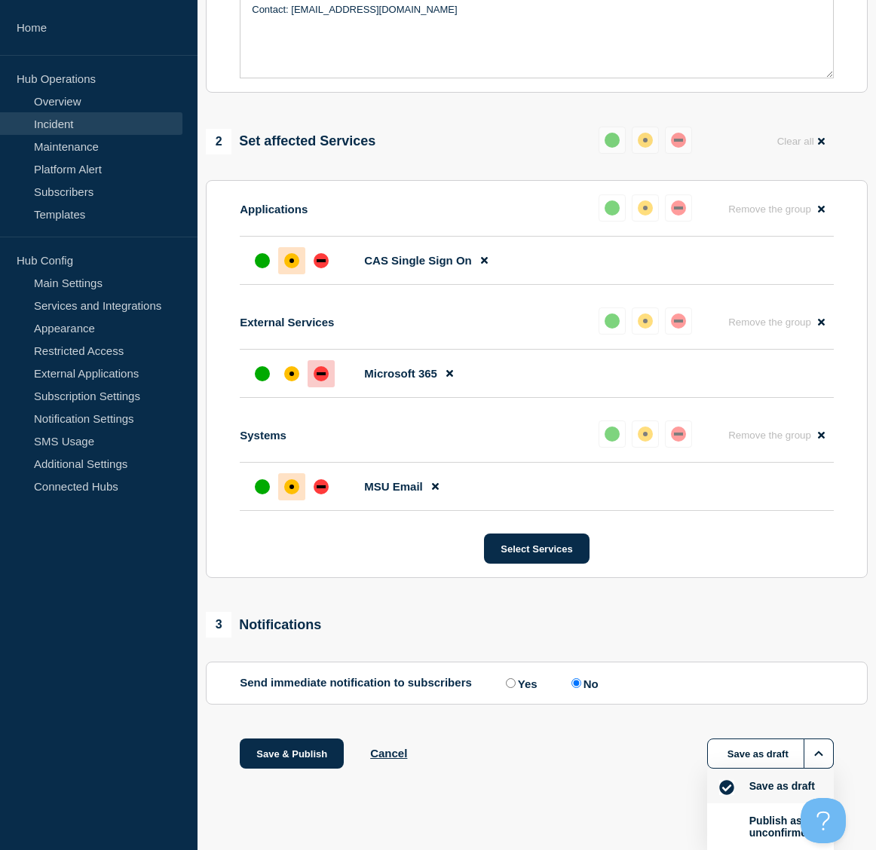
click at [739, 826] on li "Publish as unconfirmed" at bounding box center [770, 827] width 127 height 47
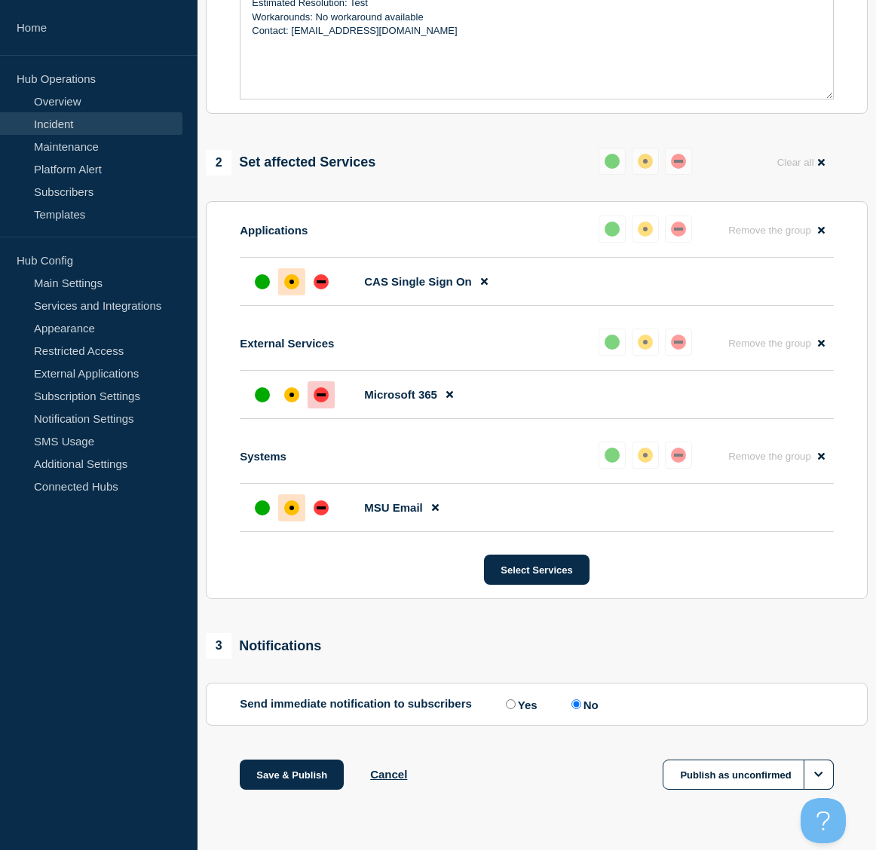
scroll to position [473, 0]
click at [734, 779] on button "Publish as unconfirmed" at bounding box center [748, 775] width 170 height 30
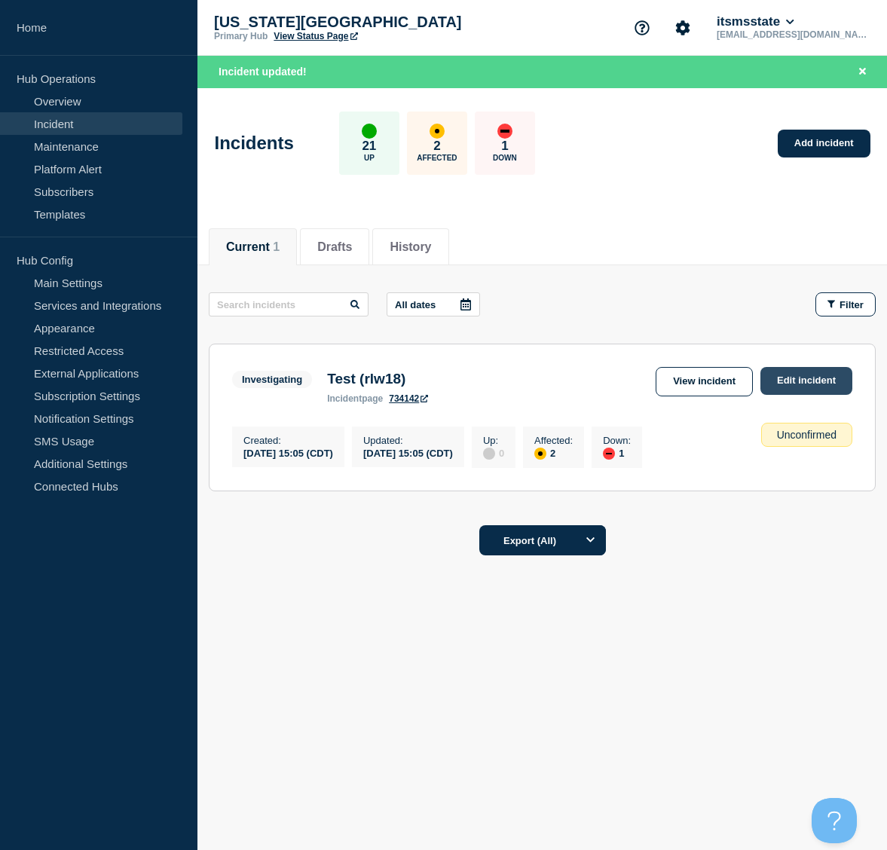
click at [800, 382] on link "Edit incident" at bounding box center [807, 381] width 92 height 28
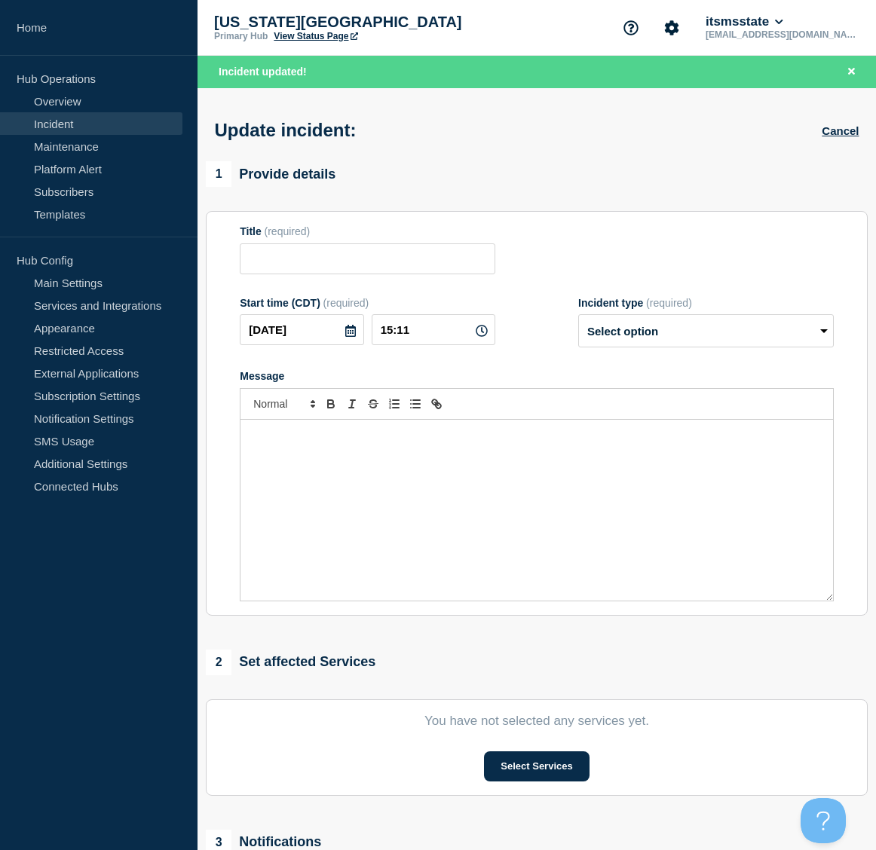
type input "Test (rlw18)"
type input "15:05"
select select "investigating"
radio input "false"
radio input "true"
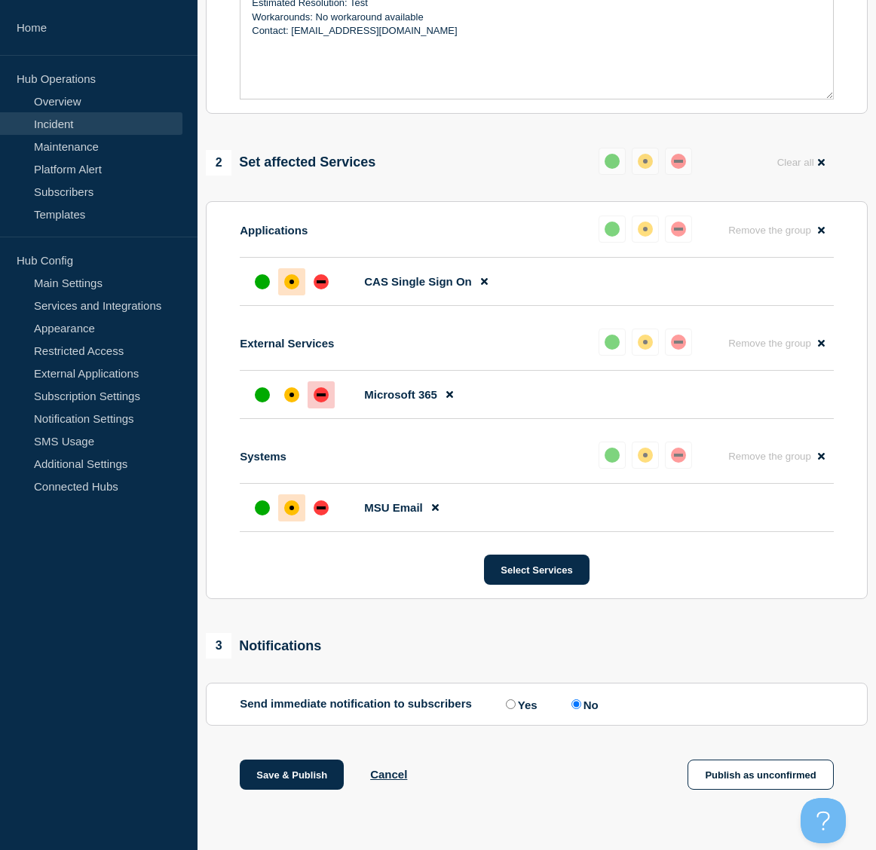
scroll to position [473, 0]
click at [300, 777] on button "Save & Publish" at bounding box center [292, 775] width 104 height 30
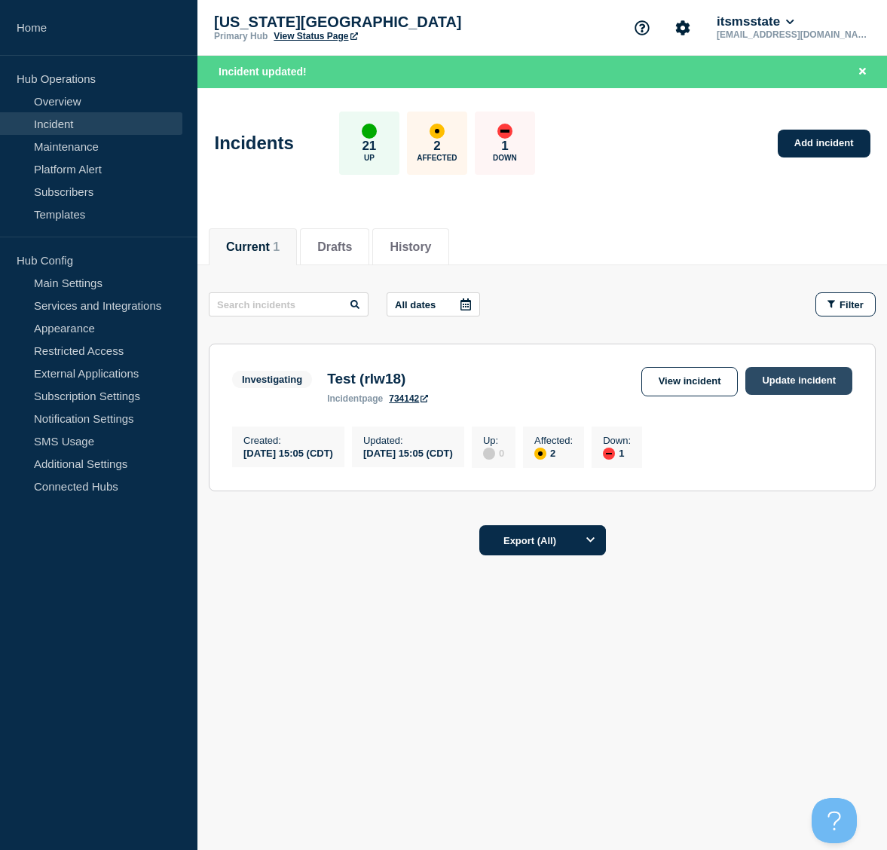
click at [810, 378] on link "Update incident" at bounding box center [798, 381] width 107 height 28
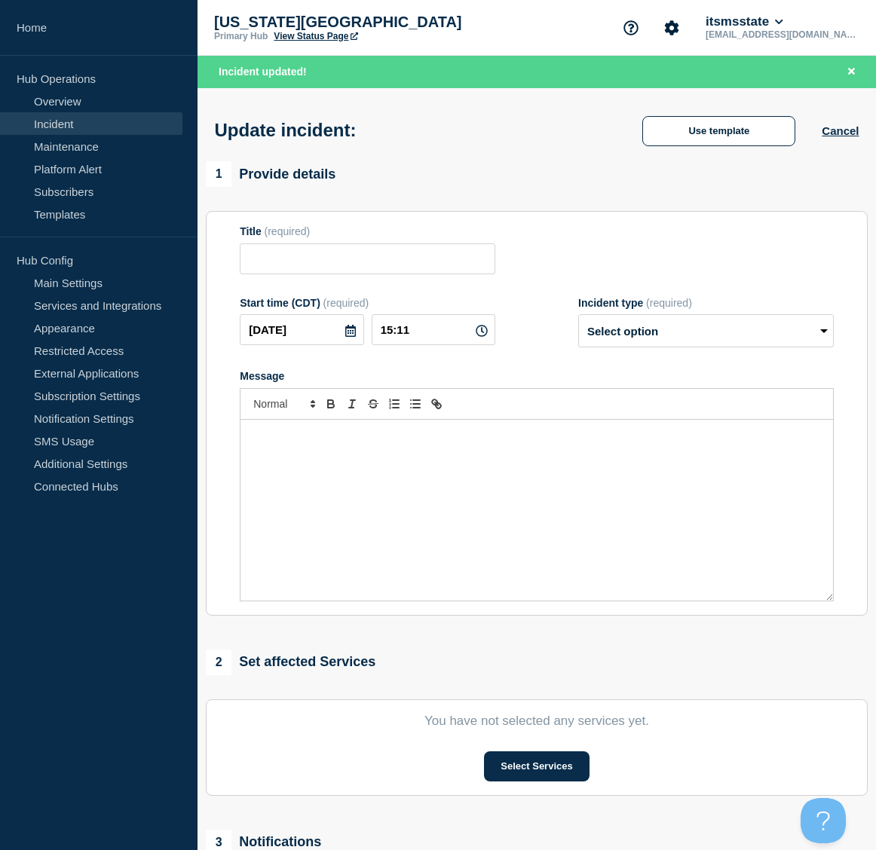
type input "Test (rlw18)"
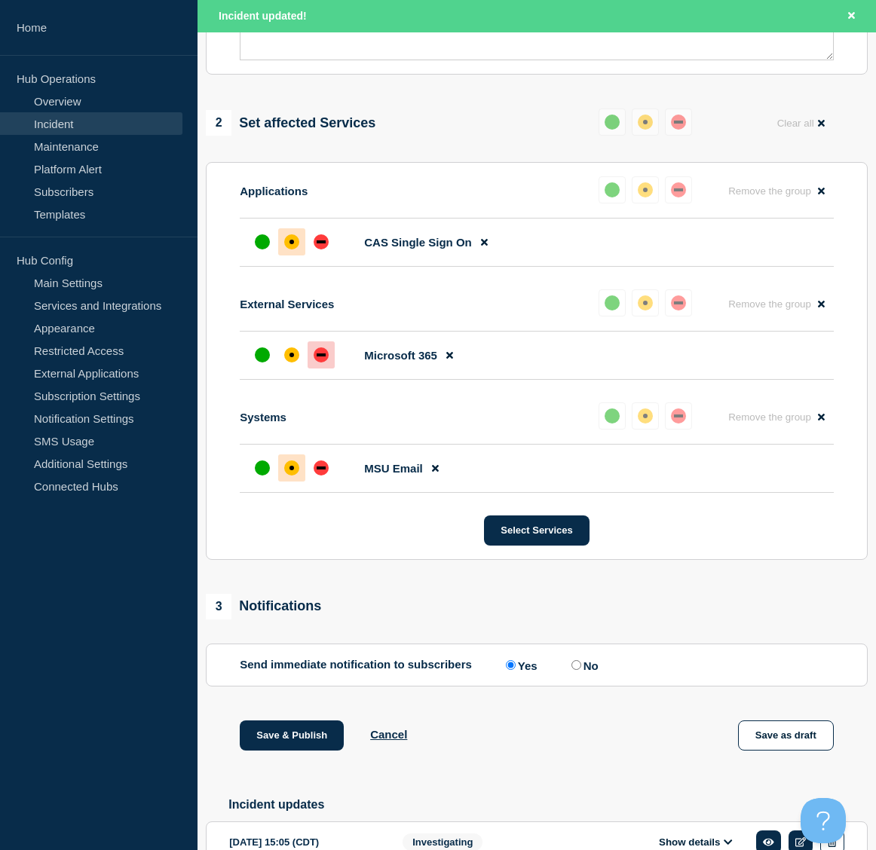
scroll to position [632, 0]
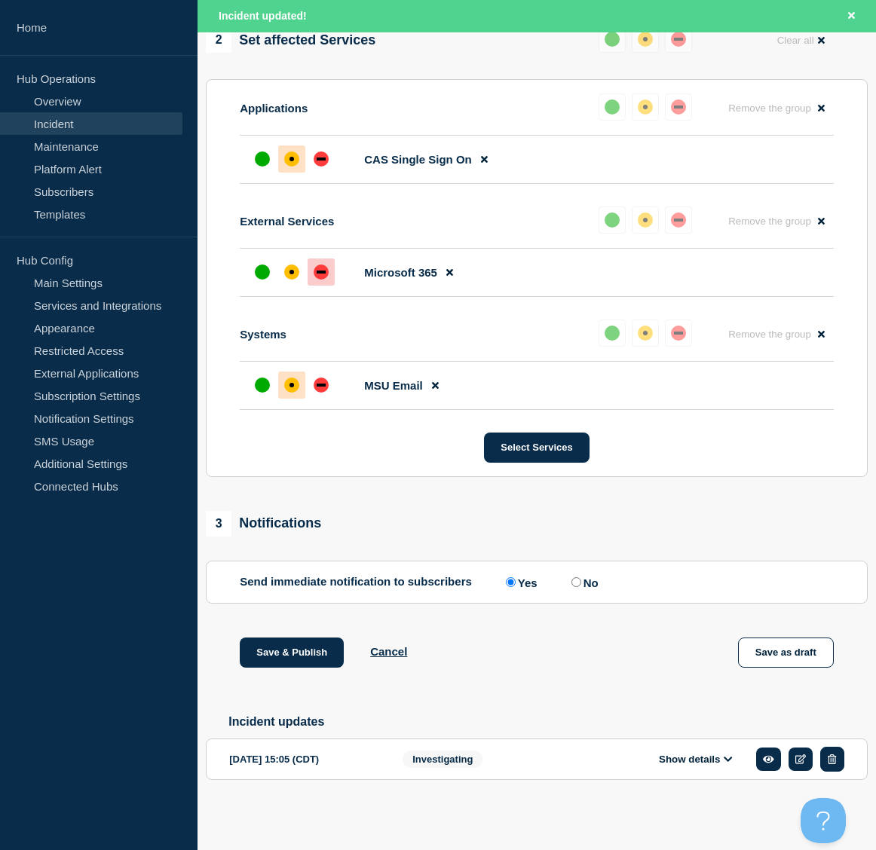
click at [834, 761] on icon "button" at bounding box center [832, 760] width 8 height 10
click at [744, 761] on button "Show details" at bounding box center [726, 759] width 83 height 13
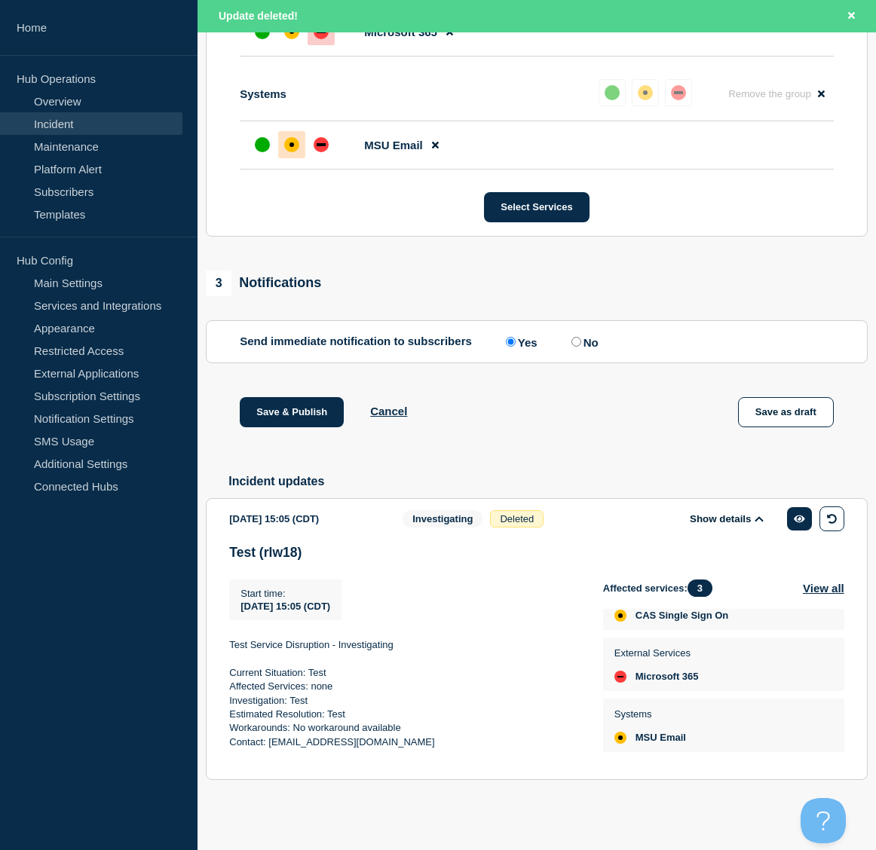
scroll to position [872, 0]
click at [66, 123] on link "Incident" at bounding box center [91, 123] width 182 height 23
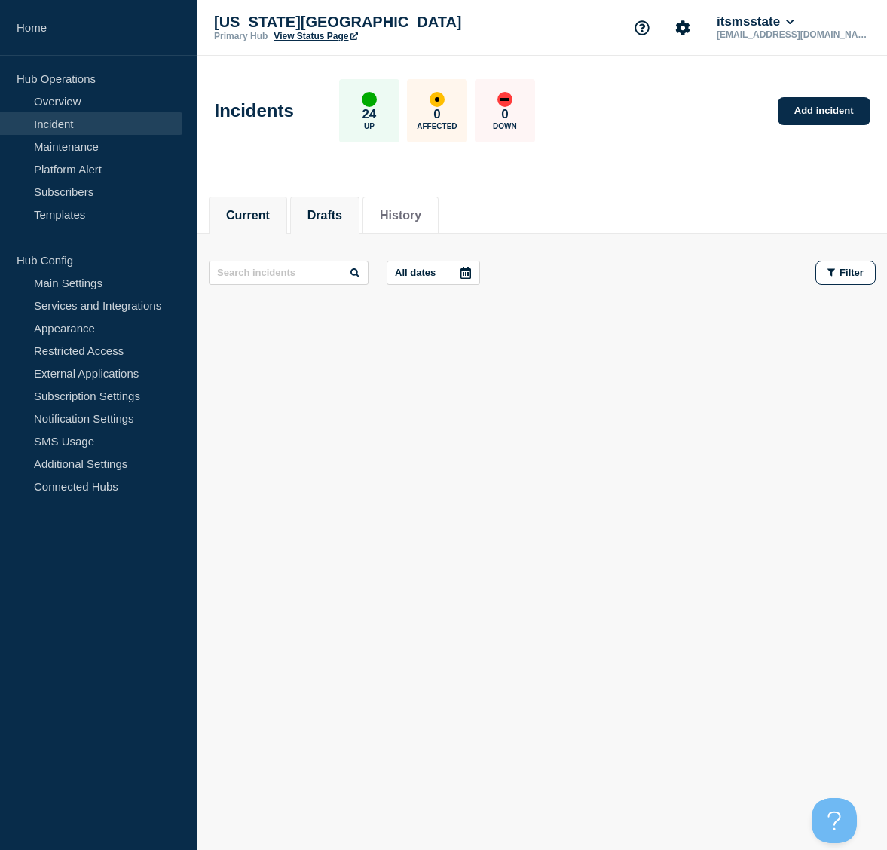
click at [327, 216] on button "Drafts" at bounding box center [325, 216] width 35 height 14
click at [260, 210] on button "Current" at bounding box center [248, 216] width 44 height 14
click at [814, 112] on link "Add incident" at bounding box center [824, 111] width 93 height 28
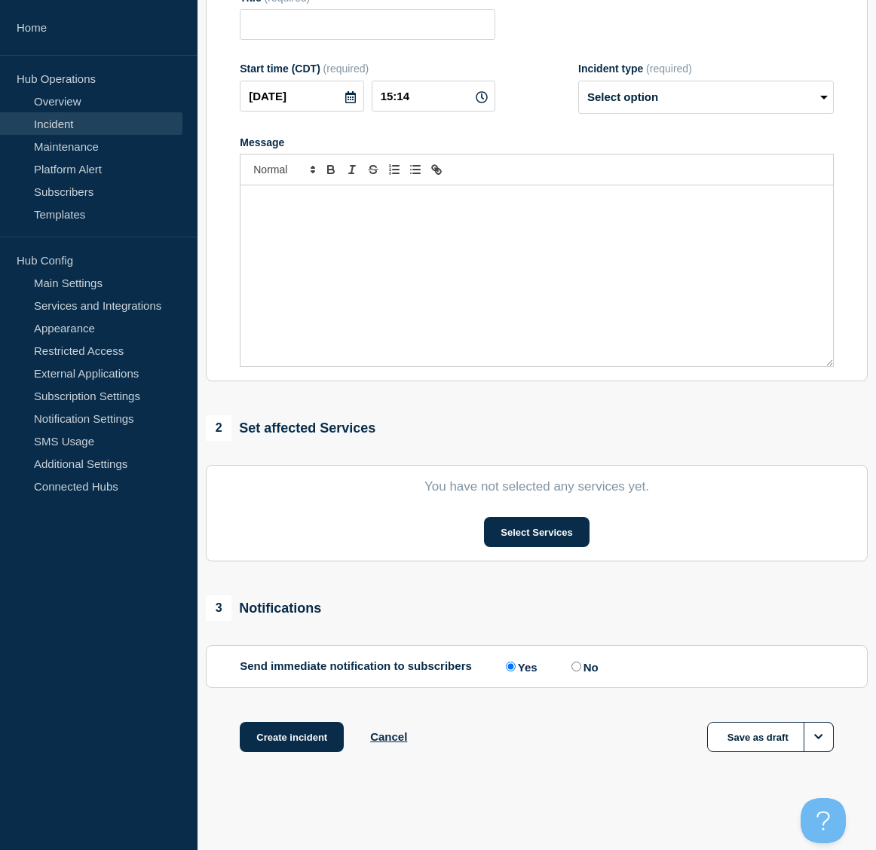
scroll to position [206, 0]
click at [819, 737] on icon "Options" at bounding box center [818, 737] width 9 height 10
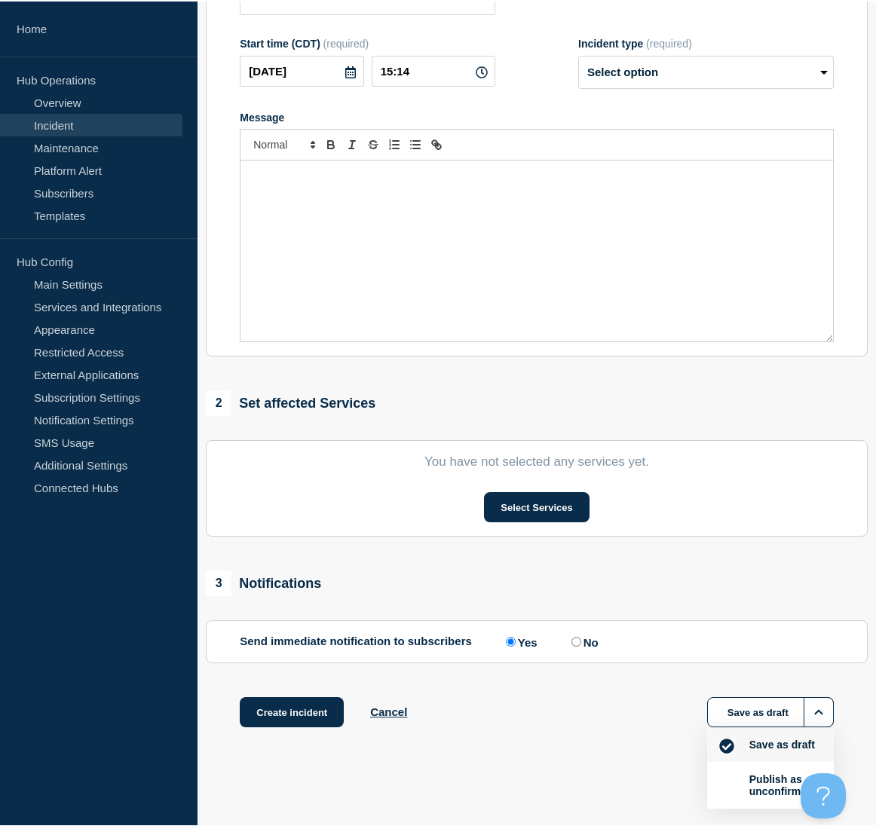
scroll to position [230, 0]
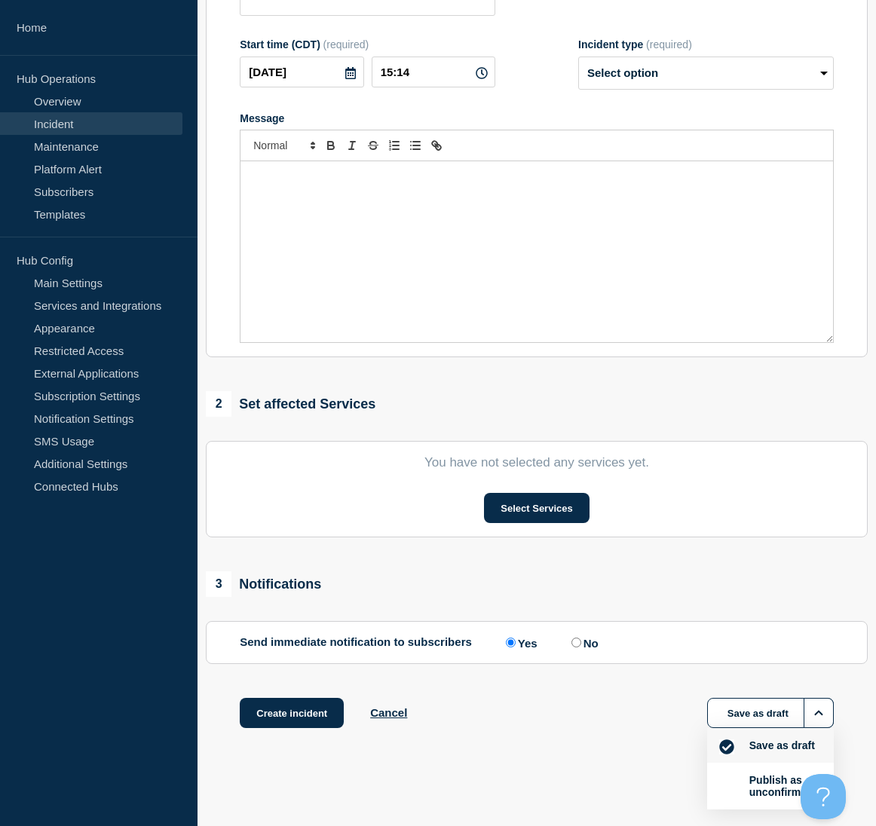
click at [847, 719] on div "Create incident Cancel Save as draft Save as draft Publish as unconfirmed" at bounding box center [537, 732] width 662 height 68
click at [767, 721] on button "Save as draft" at bounding box center [770, 713] width 127 height 30
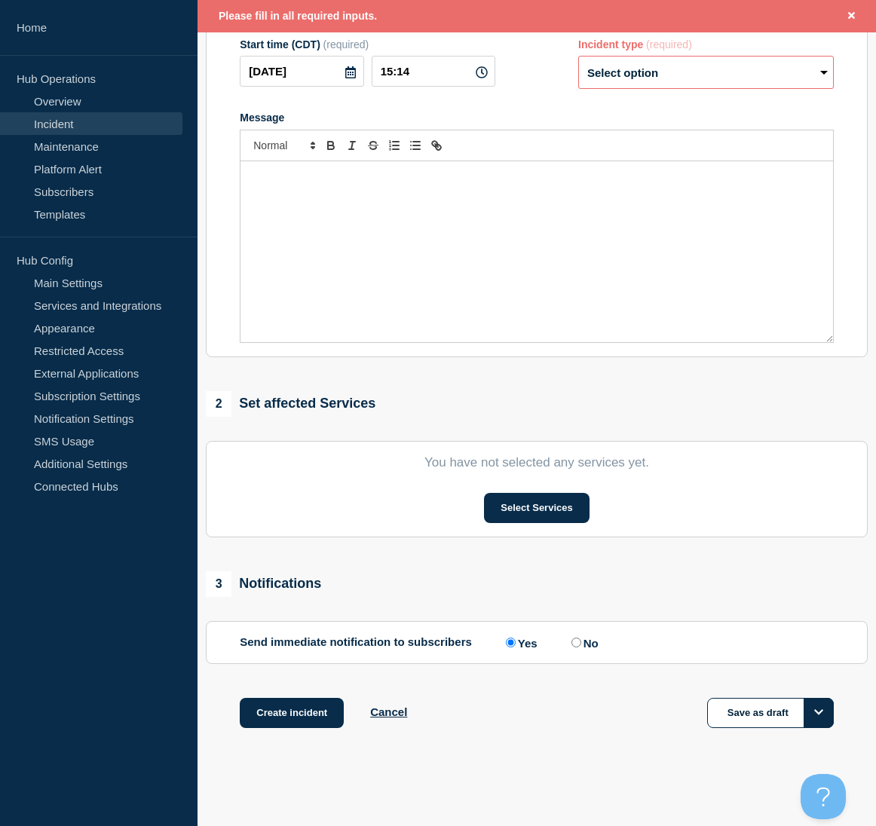
click at [823, 715] on button "Options" at bounding box center [819, 713] width 30 height 30
click at [754, 791] on button "Publish as unconfirmed" at bounding box center [782, 786] width 75 height 26
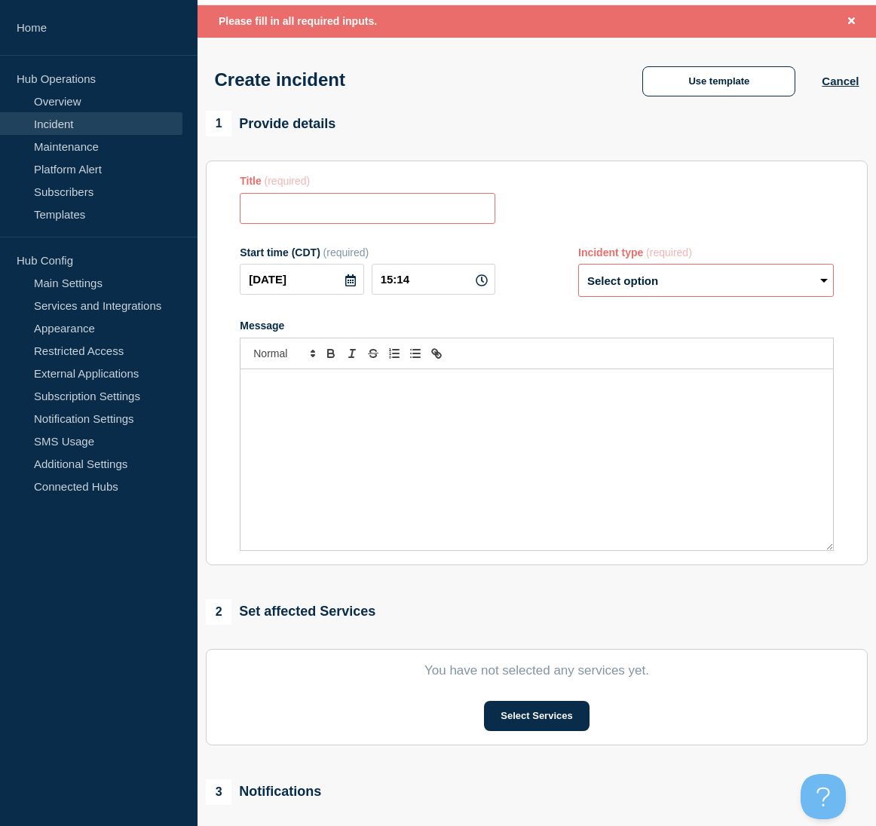
scroll to position [0, 0]
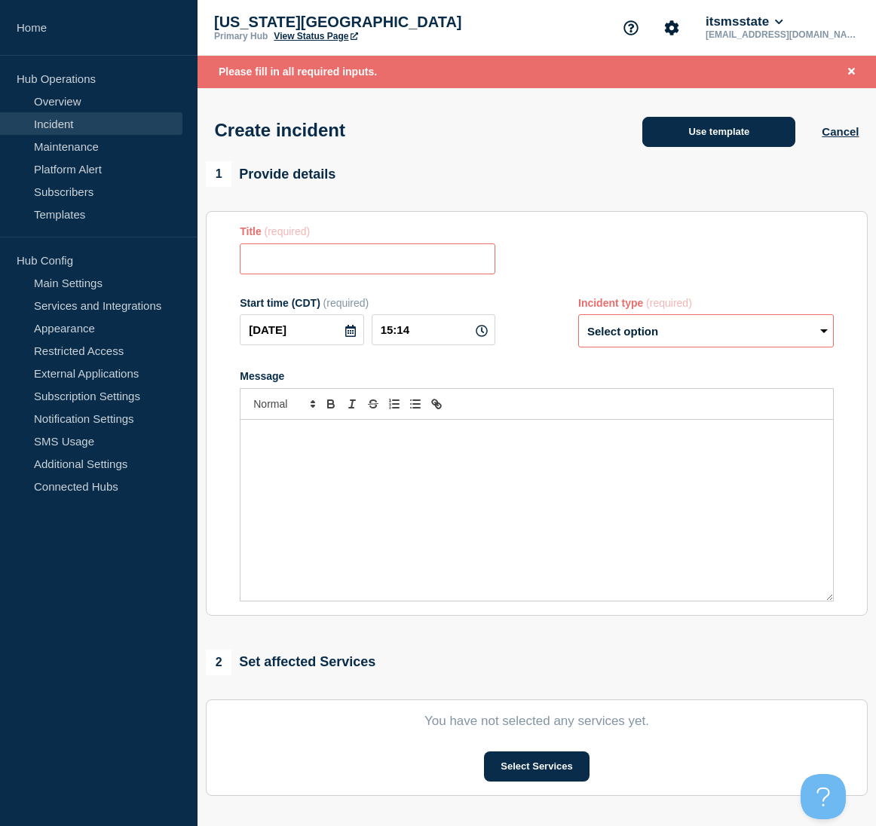
click at [709, 136] on button "Use template" at bounding box center [718, 132] width 153 height 30
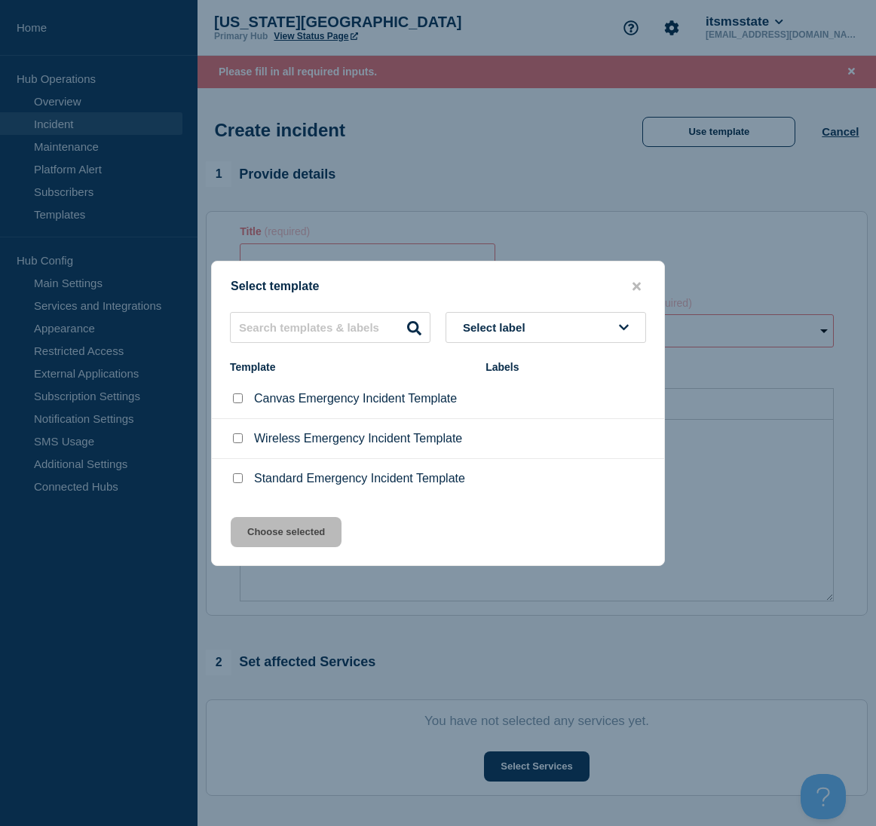
click at [236, 483] on input "Standard Emergency Incident Template checkbox" at bounding box center [238, 478] width 10 height 10
checkbox input "true"
click at [287, 534] on button "Choose selected" at bounding box center [286, 532] width 111 height 30
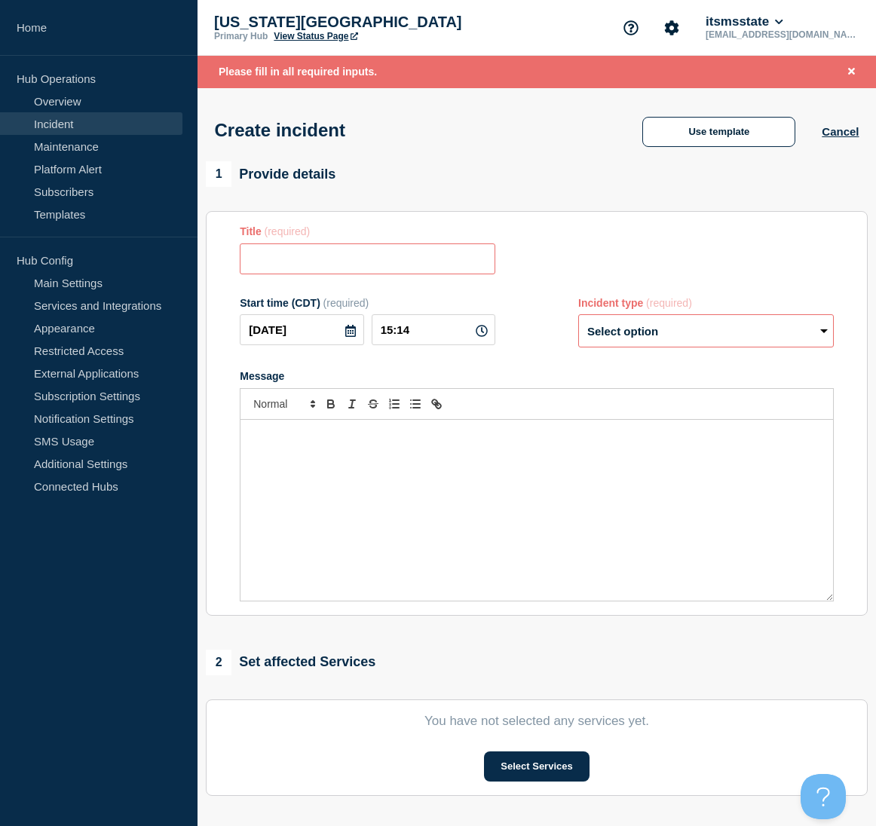
type input "Standard Emergency Incident Template"
select select "investigating"
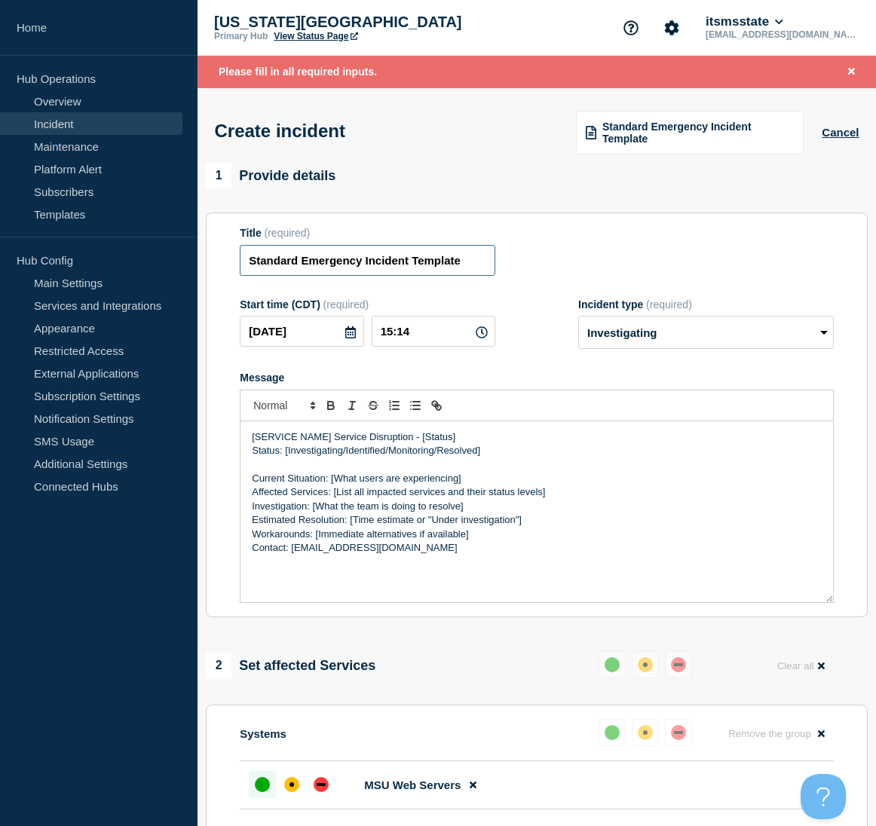
drag, startPoint x: 473, startPoint y: 263, endPoint x: 153, endPoint y: 249, distance: 320.7
click at [153, 249] on div "Home Hub Operations Overview Incident Maintenance Platform Alert Subscribers Te…" at bounding box center [438, 582] width 876 height 1165
type input "Test (rlw18)"
click at [331, 438] on p "[SERVICE NAME] Service Disruption - [Status]" at bounding box center [537, 437] width 570 height 14
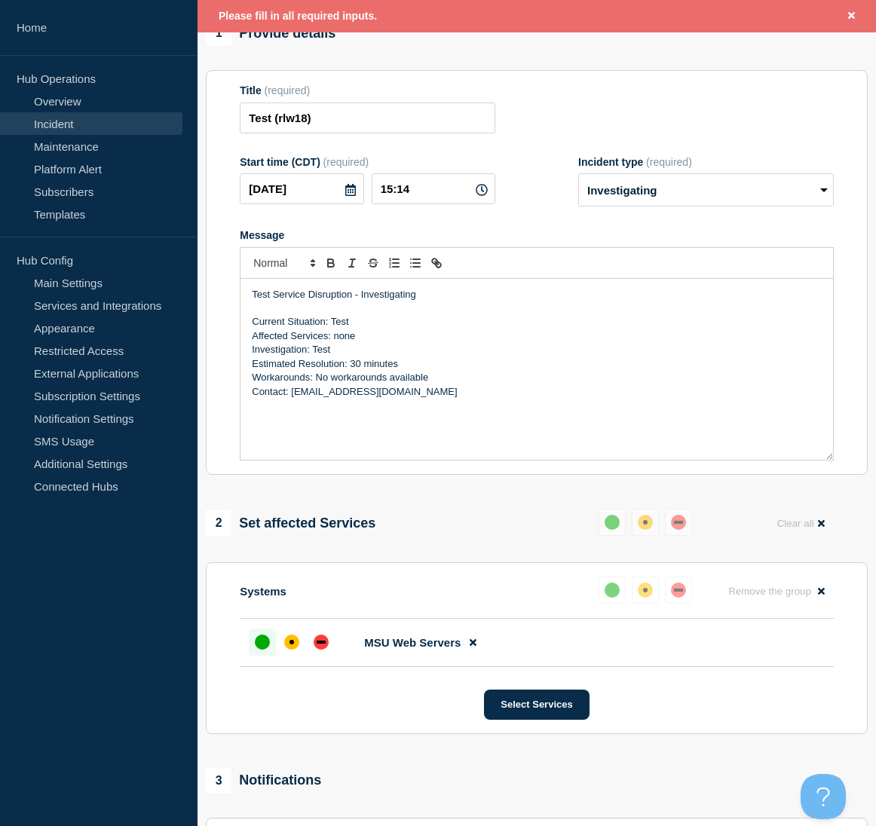
scroll to position [341, 0]
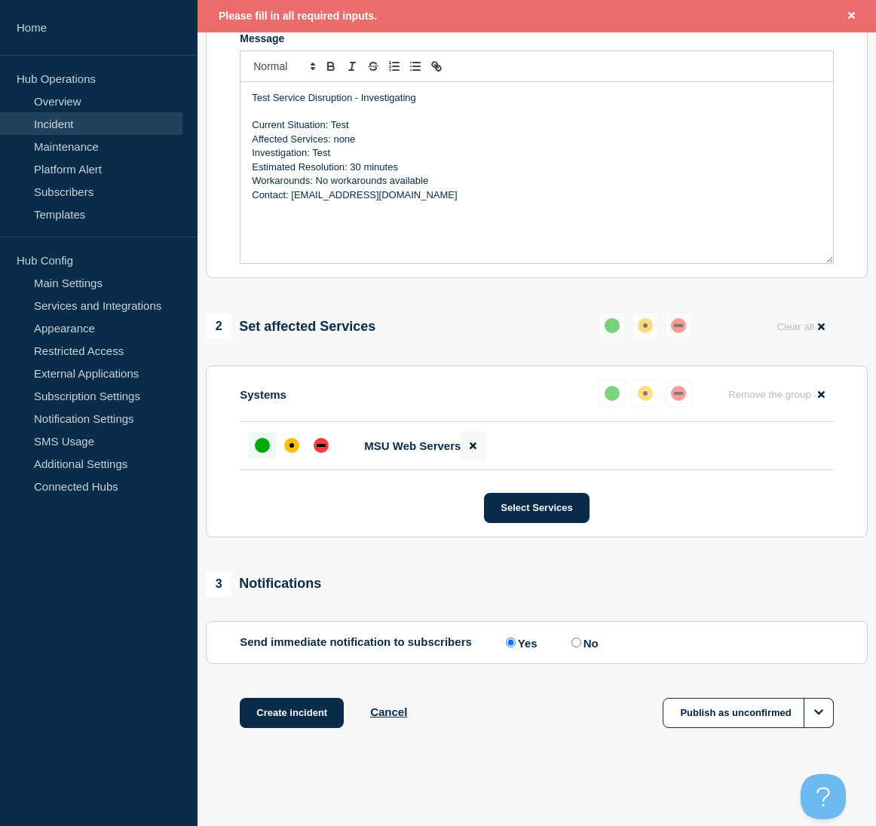
click at [472, 444] on icon at bounding box center [473, 445] width 7 height 7
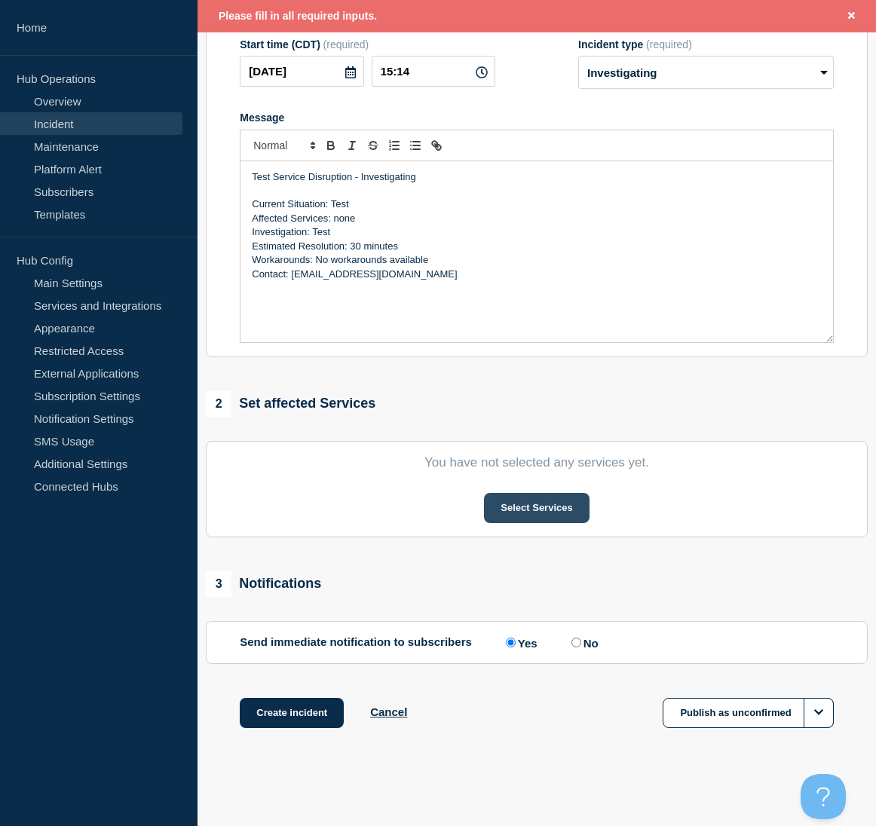
click at [528, 503] on button "Select Services" at bounding box center [536, 508] width 105 height 30
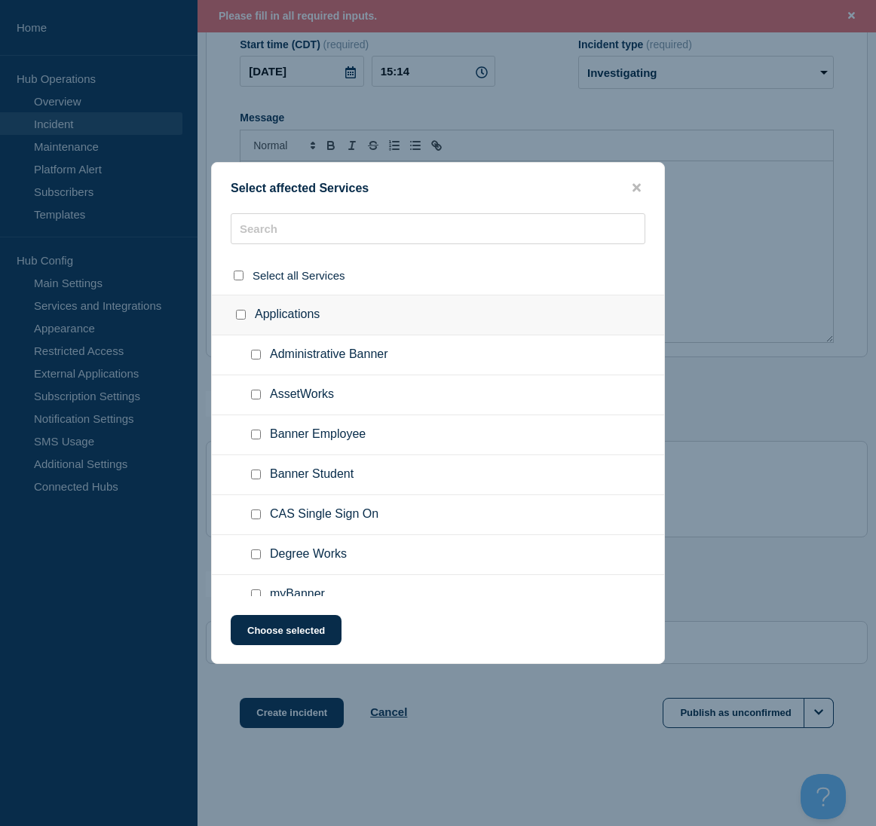
click at [257, 516] on input "CAS Single Sign On checkbox" at bounding box center [256, 515] width 10 height 10
checkbox input "true"
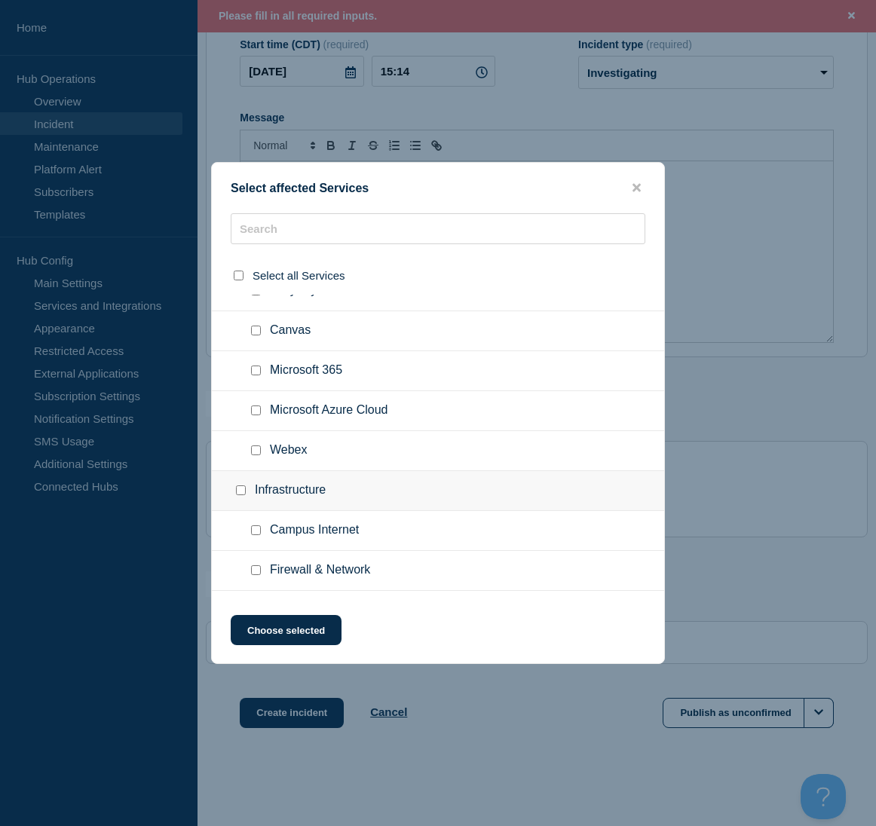
scroll to position [528, 0]
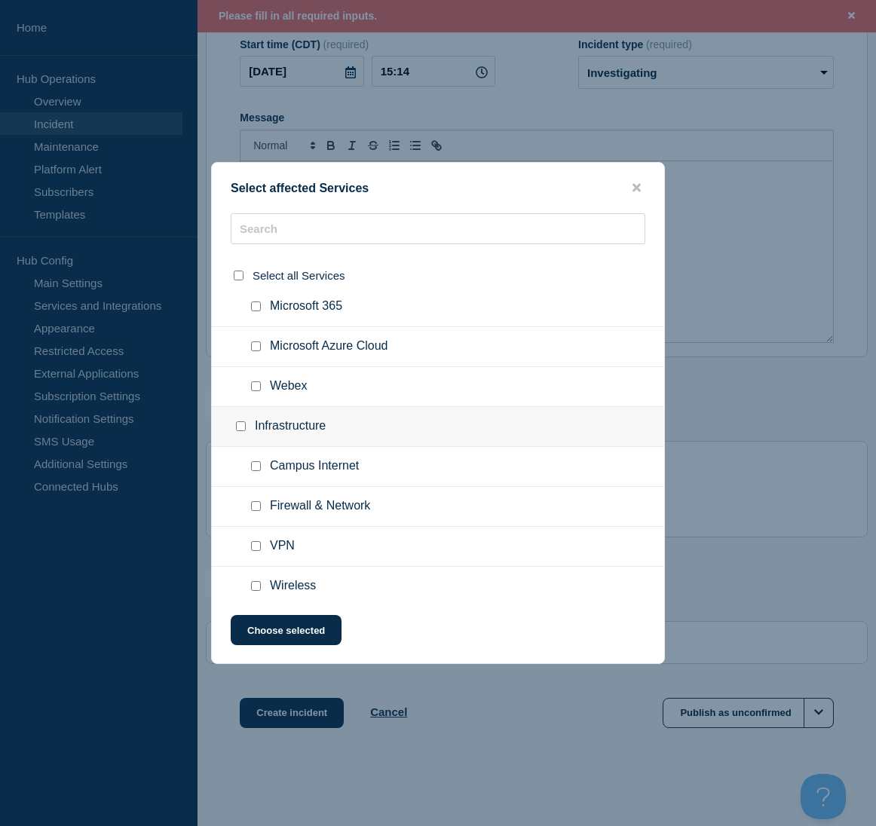
click at [255, 310] on input "Microsoft 365 checkbox" at bounding box center [256, 307] width 10 height 10
checkbox input "true"
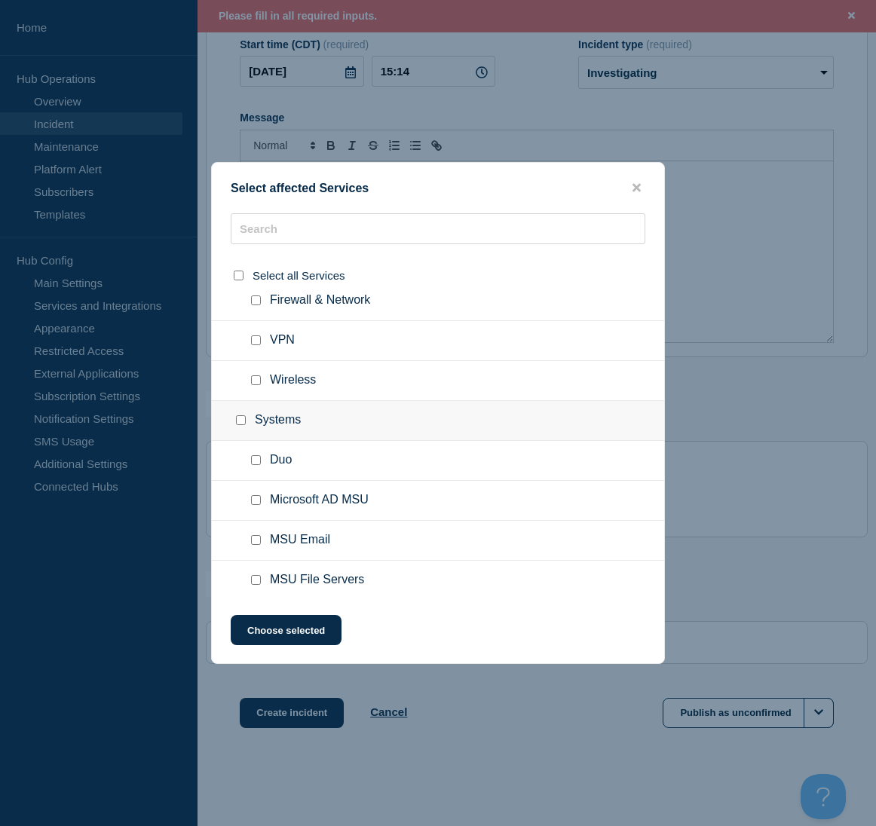
scroll to position [754, 0]
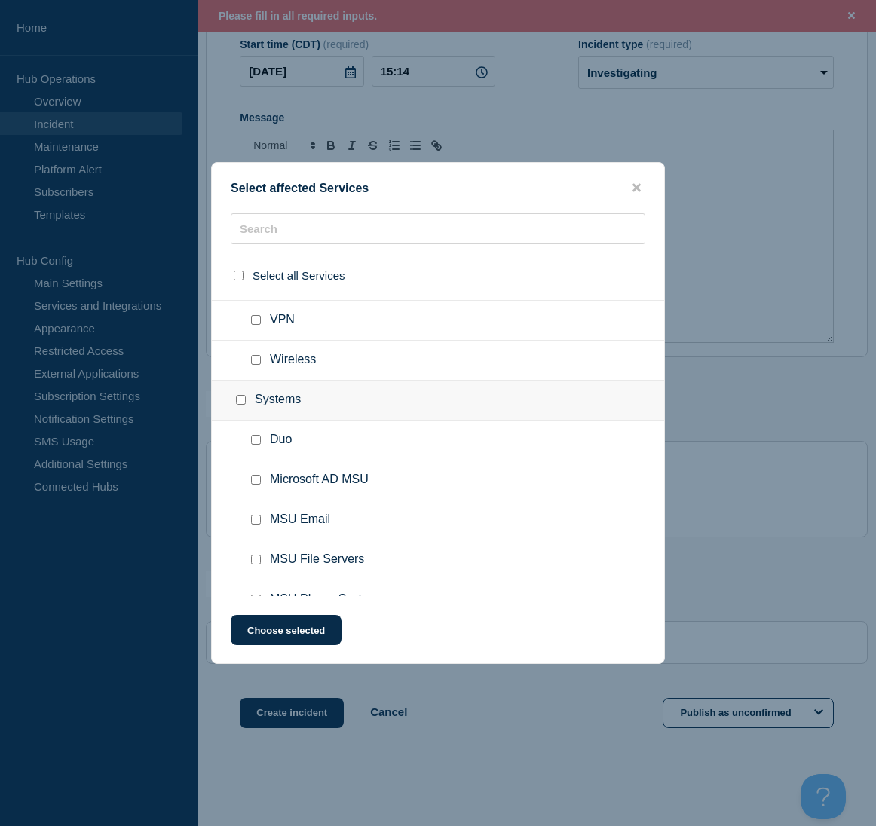
click at [257, 523] on input "MSU Email checkbox" at bounding box center [256, 520] width 10 height 10
checkbox input "true"
click at [297, 638] on button "Choose selected" at bounding box center [286, 630] width 111 height 30
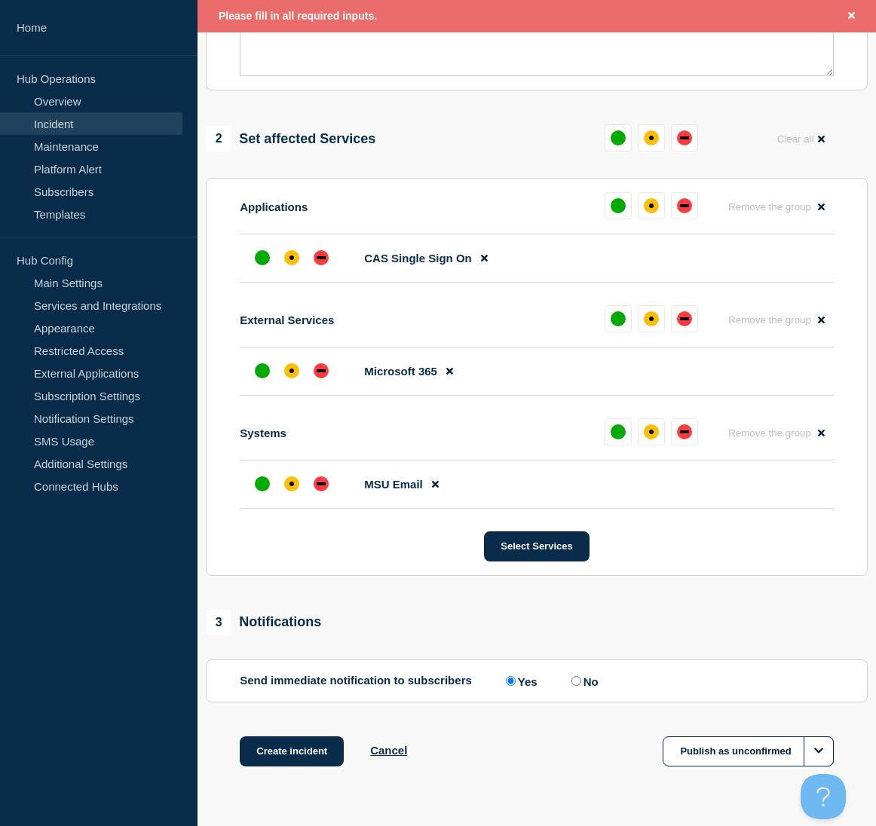
scroll to position [564, 0]
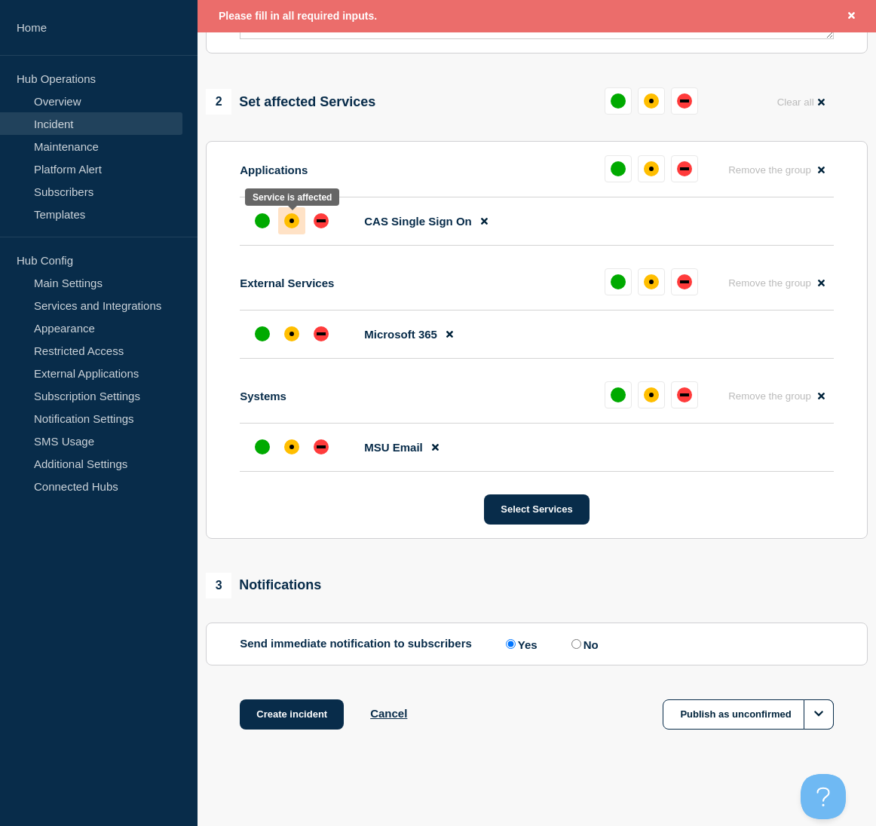
click at [295, 222] on div "affected" at bounding box center [291, 220] width 15 height 15
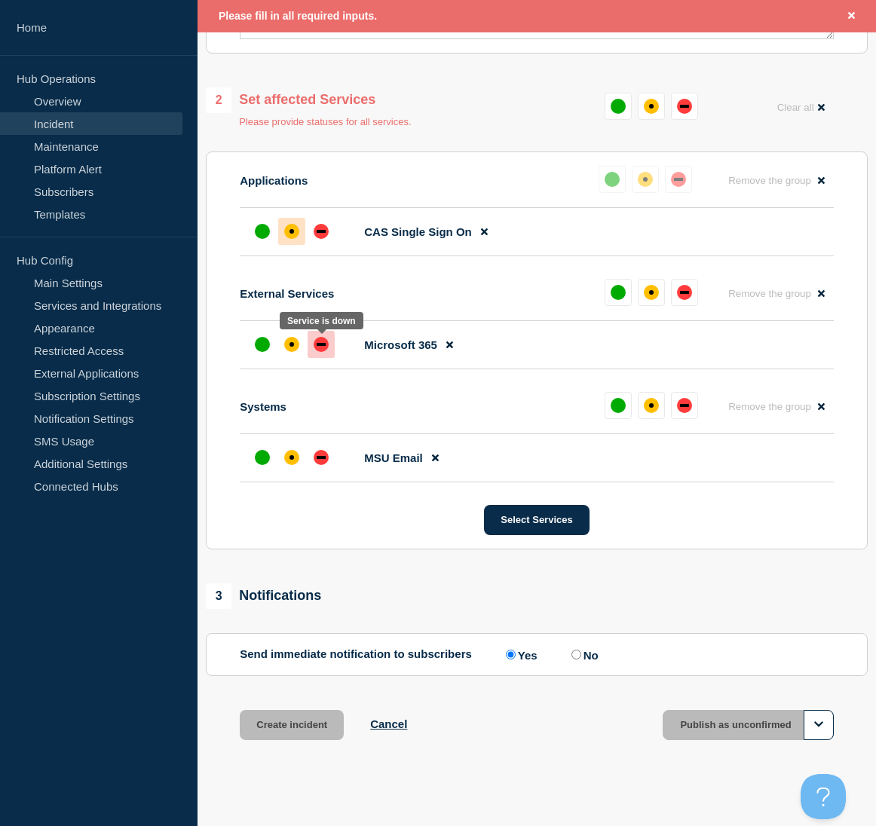
click at [317, 356] on div at bounding box center [321, 344] width 27 height 27
click at [294, 471] on div at bounding box center [291, 457] width 27 height 27
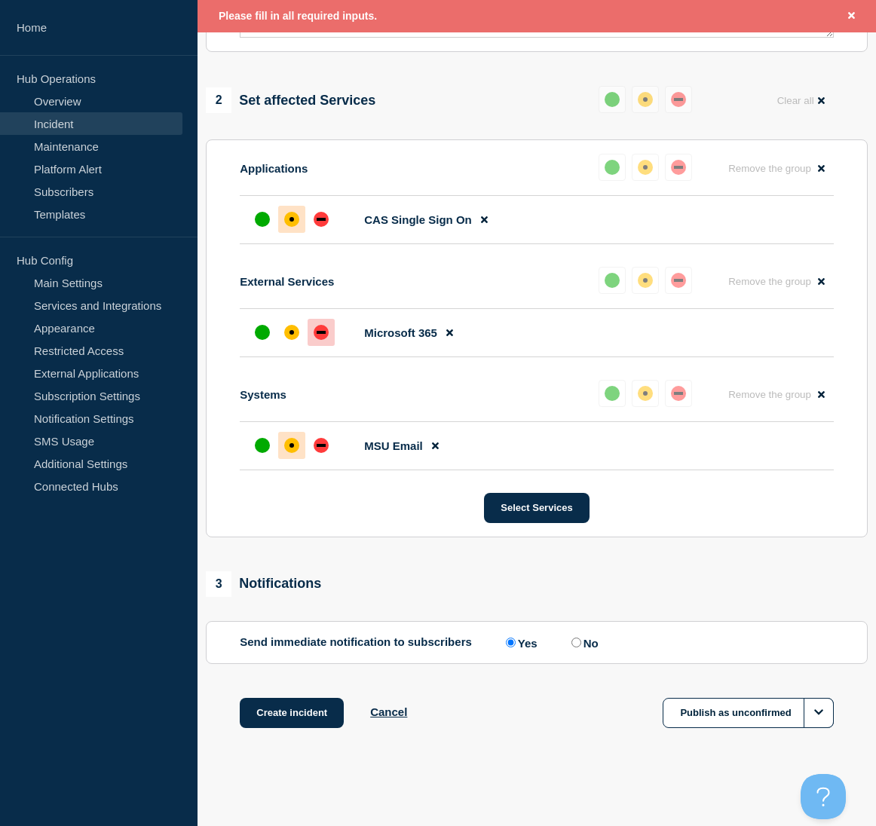
scroll to position [568, 0]
click at [820, 716] on icon "Options" at bounding box center [818, 712] width 9 height 10
click at [738, 792] on button "Publish as unconfirmed" at bounding box center [759, 786] width 119 height 26
click at [577, 640] on input "No" at bounding box center [576, 643] width 10 height 10
radio input "true"
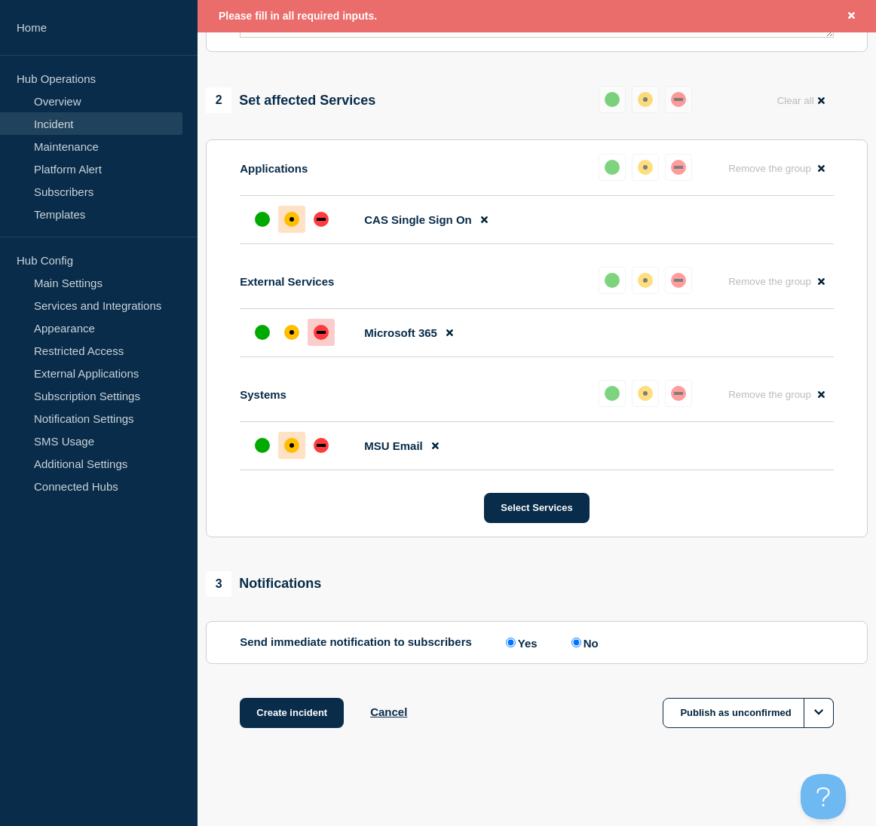
radio input "false"
click at [715, 704] on button "Publish as unconfirmed" at bounding box center [748, 713] width 170 height 30
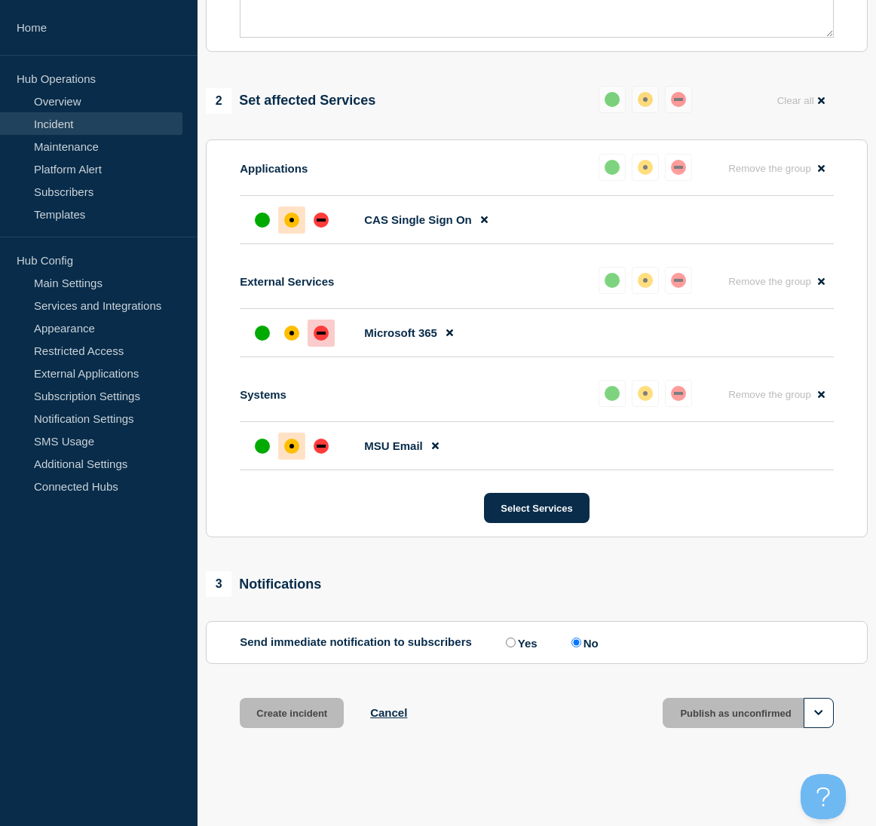
scroll to position [535, 0]
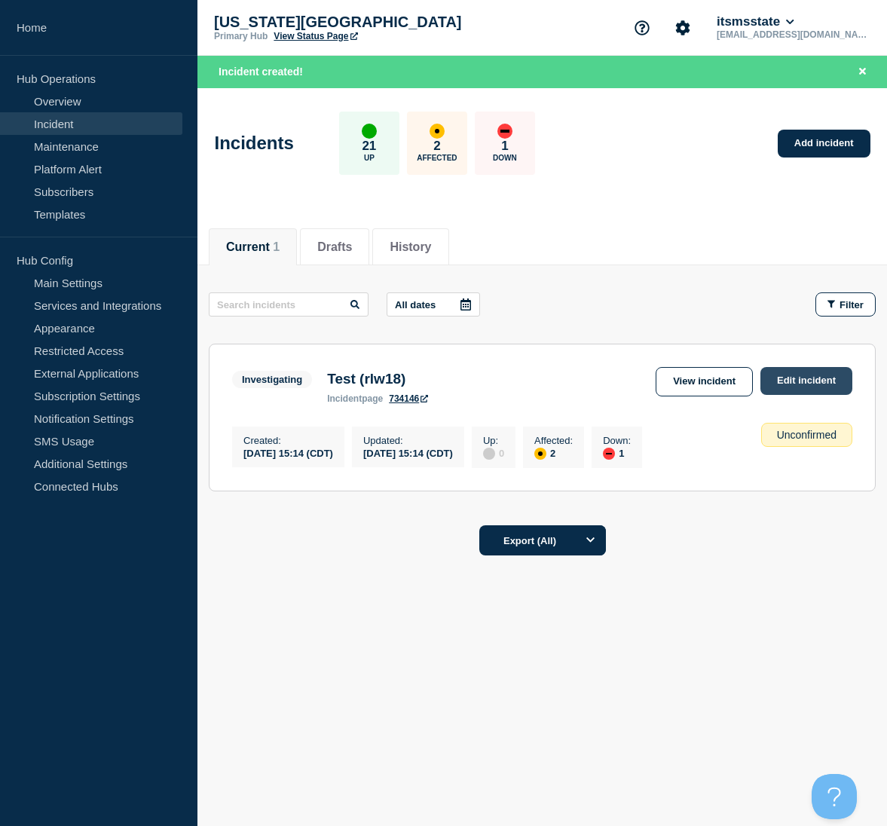
click at [798, 380] on link "Edit incident" at bounding box center [807, 381] width 92 height 28
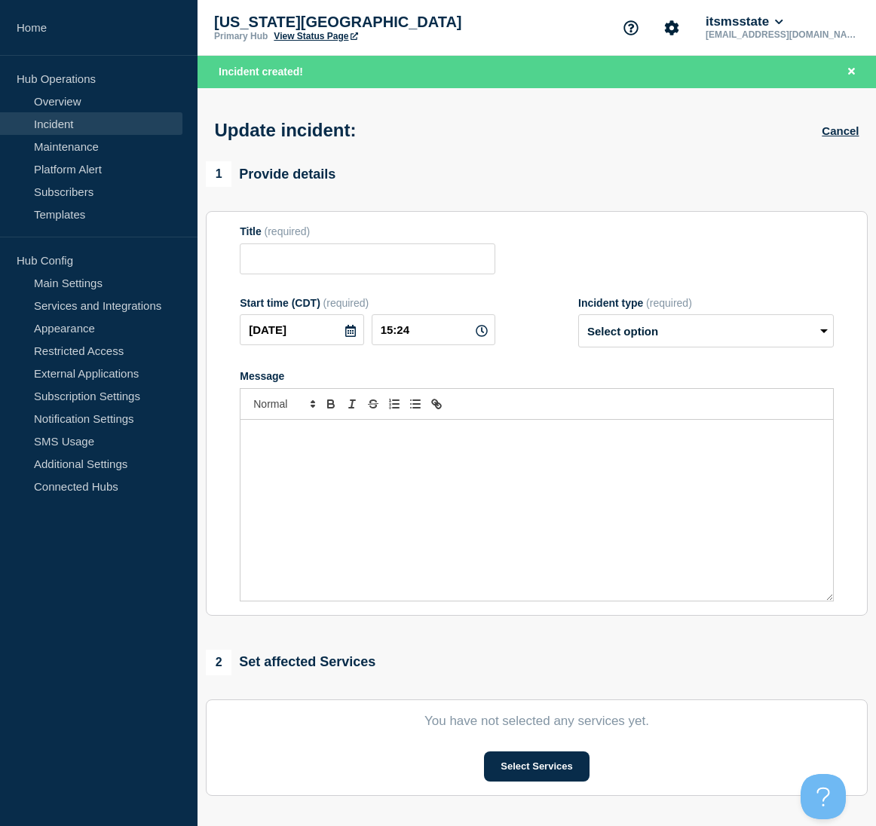
type input "Test (rlw18)"
type input "15:14"
select select "investigating"
radio input "false"
radio input "true"
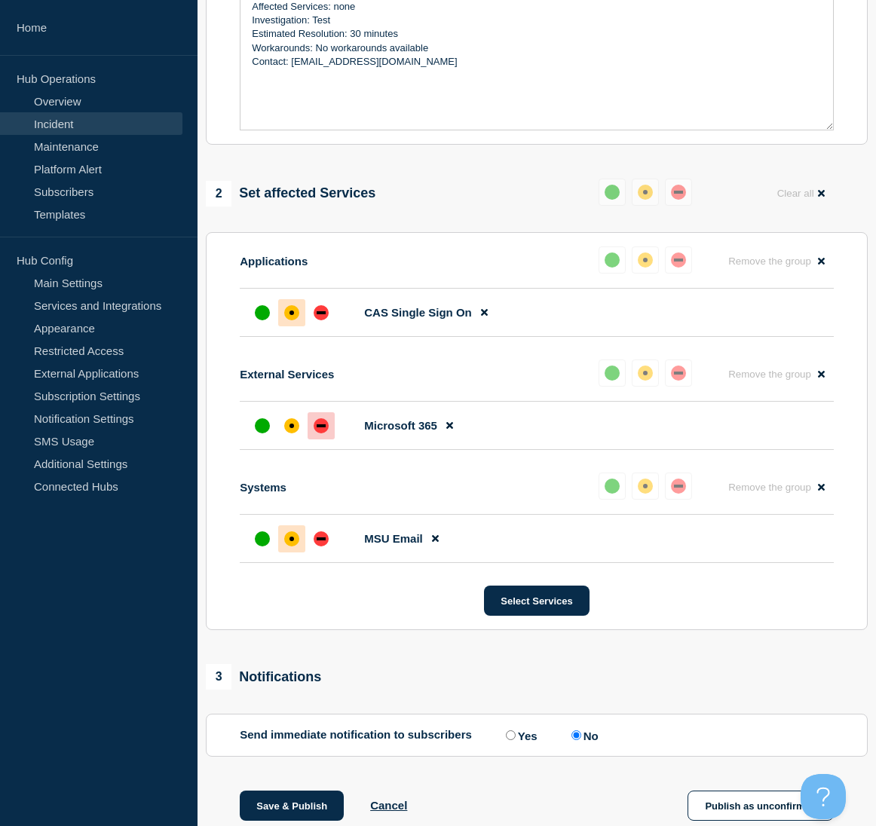
scroll to position [497, 0]
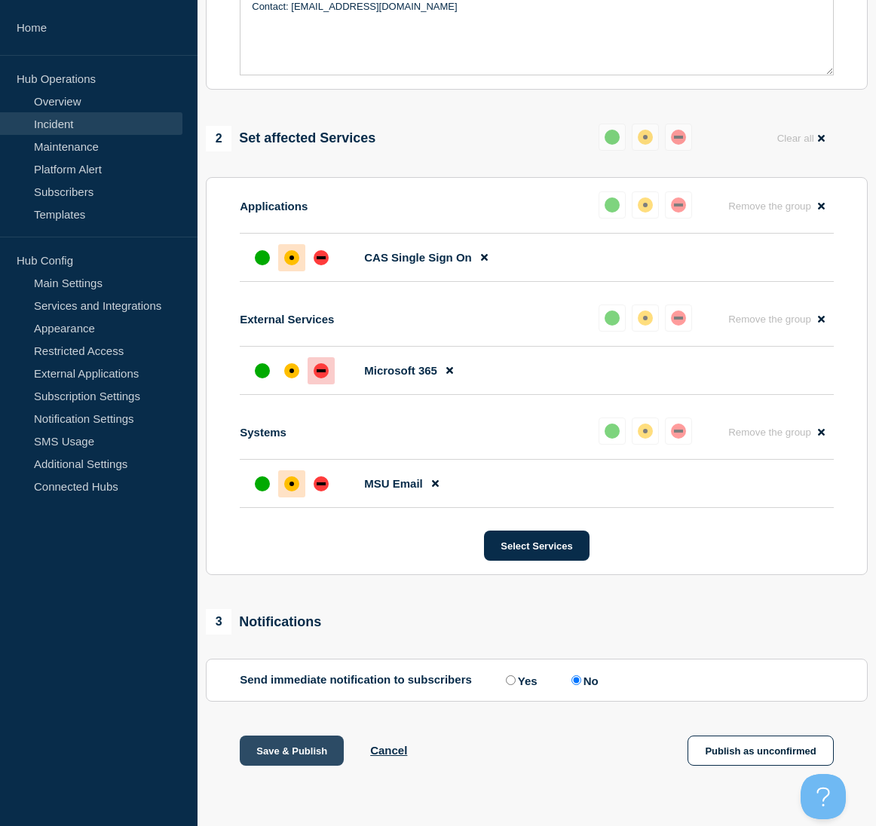
click at [292, 752] on button "Save & Publish" at bounding box center [292, 751] width 104 height 30
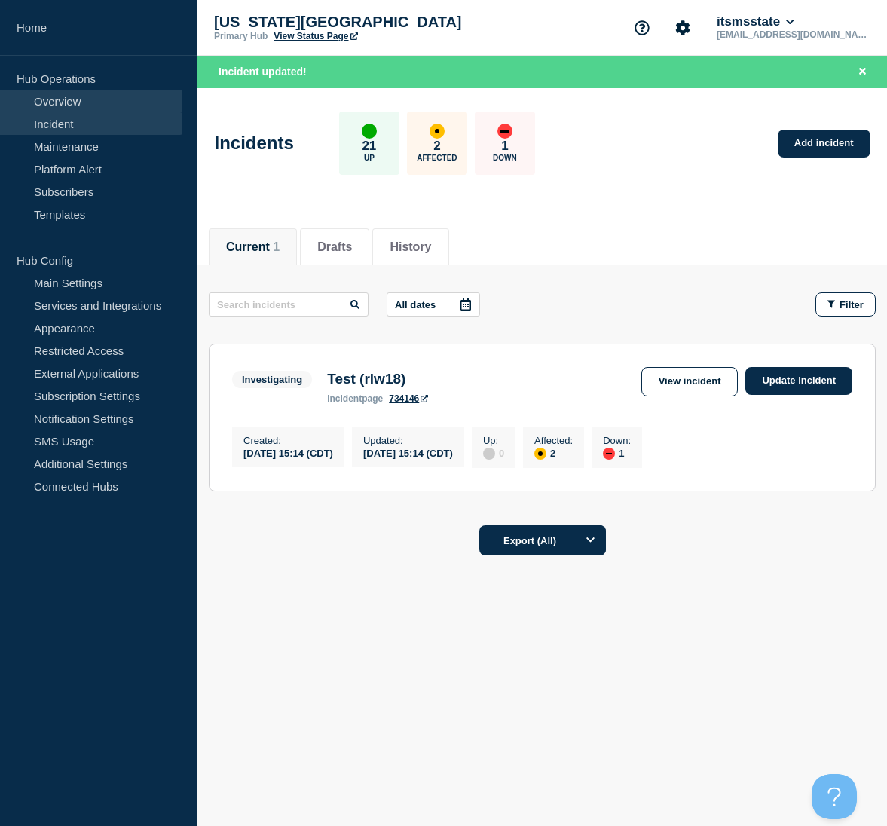
click at [57, 102] on link "Overview" at bounding box center [91, 101] width 182 height 23
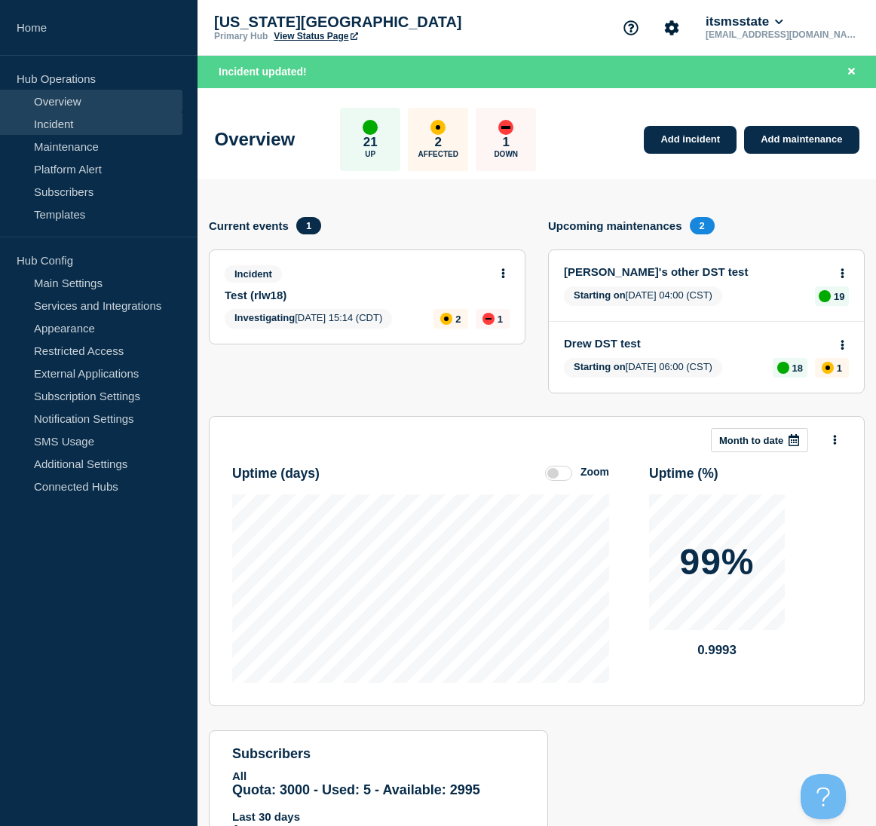
click at [52, 124] on link "Incident" at bounding box center [91, 123] width 182 height 23
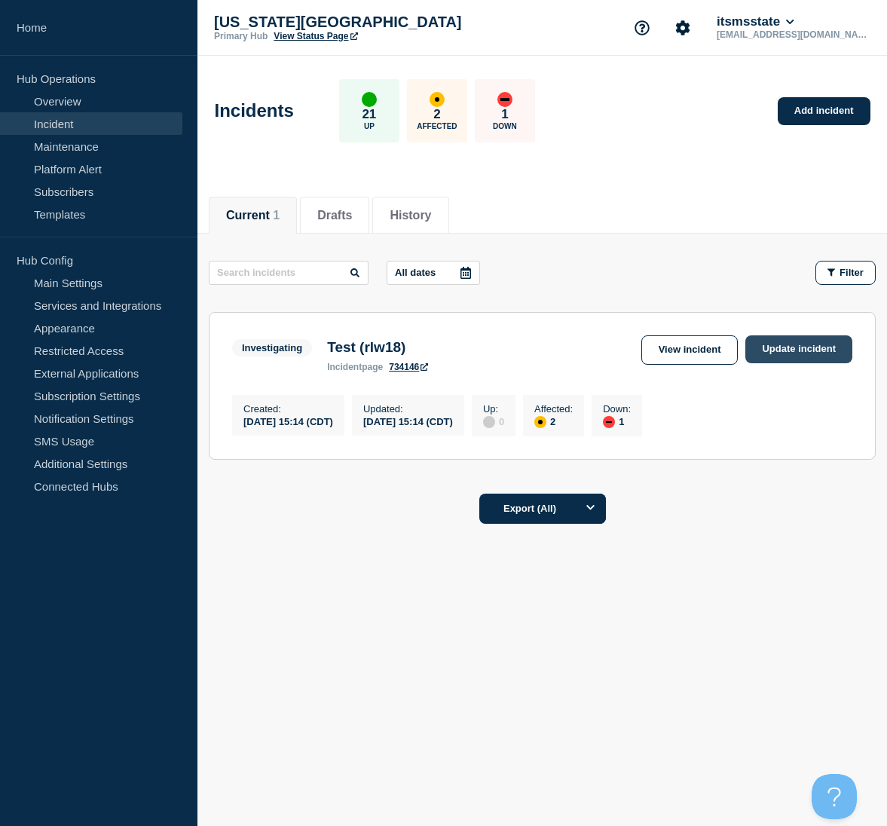
click at [802, 346] on link "Update incident" at bounding box center [798, 349] width 107 height 28
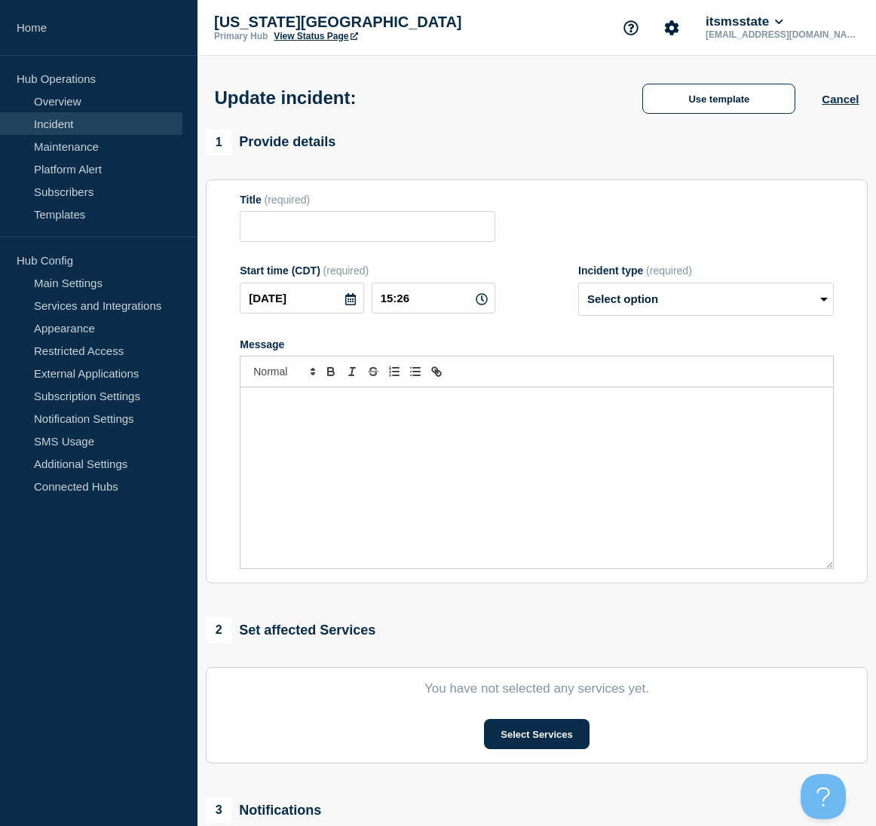
type input "Test (rlw18)"
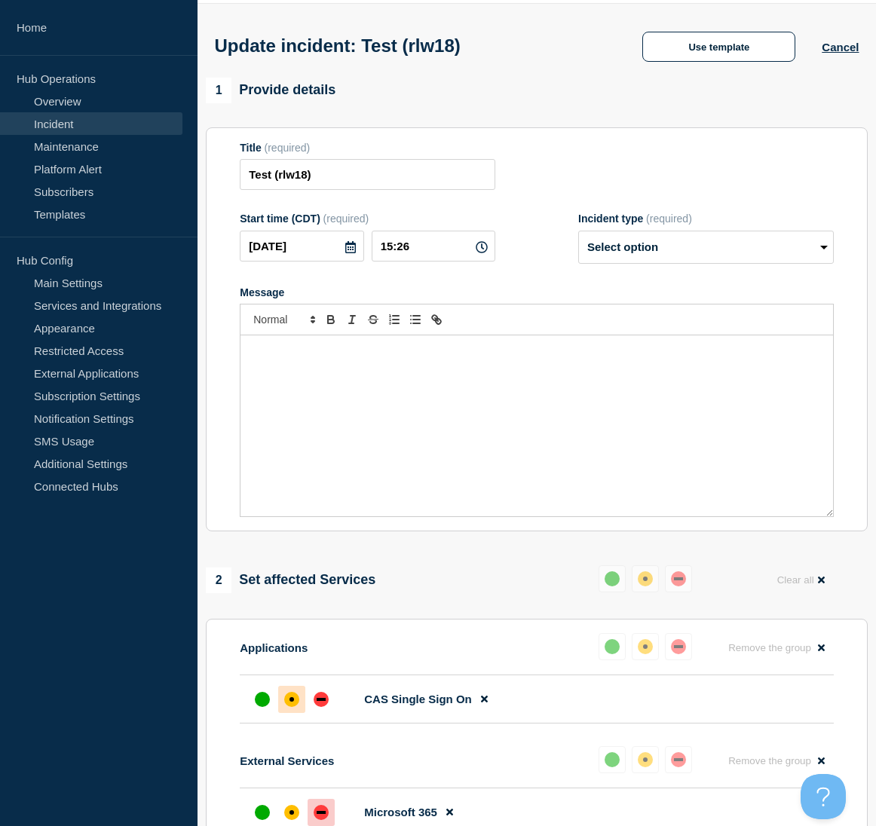
scroll to position [21, 0]
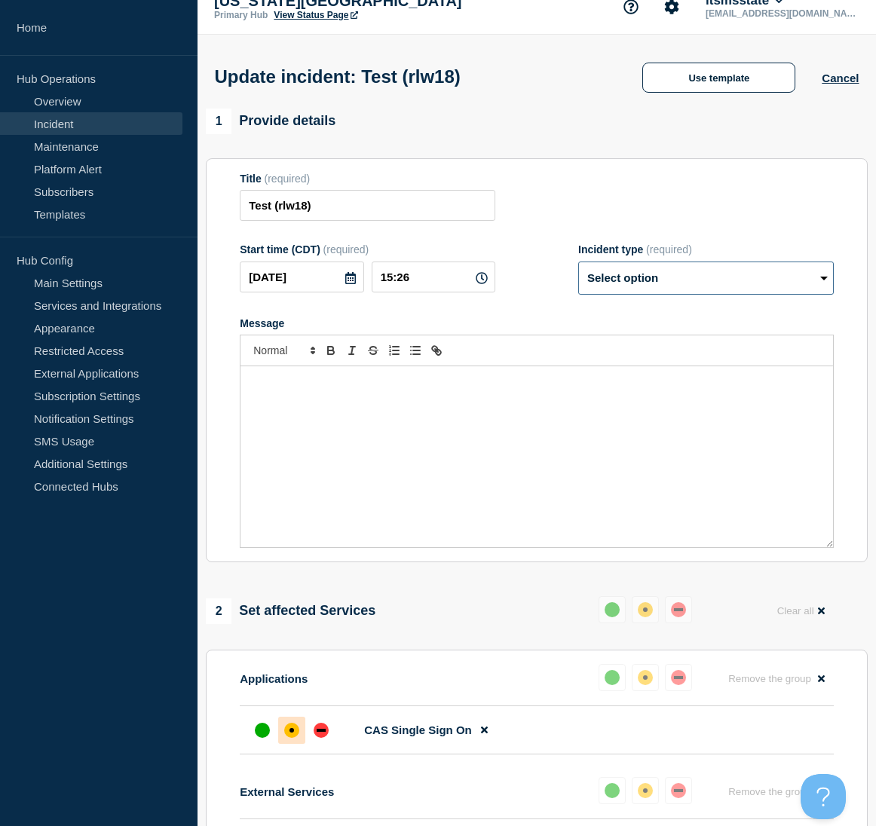
click at [818, 283] on select "Select option Investigating Identified Monitoring Resolved" at bounding box center [706, 278] width 256 height 33
select select "investigating"
click at [578, 265] on select "Select option Investigating Identified Monitoring Resolved" at bounding box center [706, 278] width 256 height 33
click at [838, 78] on button "Cancel" at bounding box center [840, 78] width 37 height 13
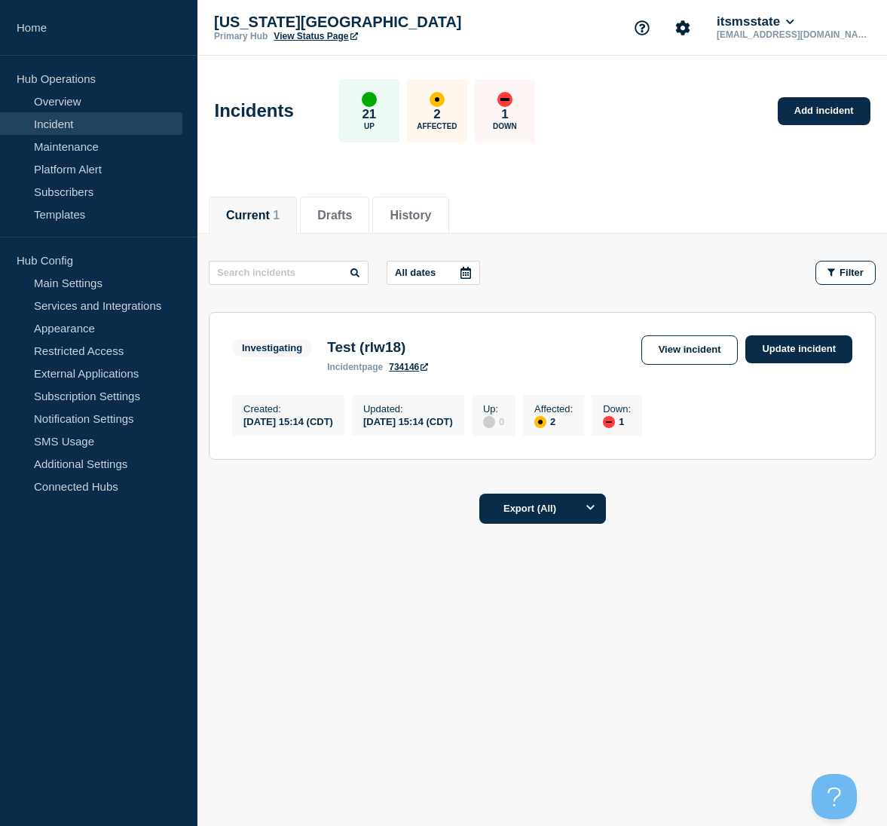
click at [349, 352] on h3 "Test (rlw18)" at bounding box center [377, 347] width 101 height 17
click at [408, 369] on link "734146" at bounding box center [408, 367] width 39 height 11
click at [806, 348] on link "Update incident" at bounding box center [798, 349] width 107 height 28
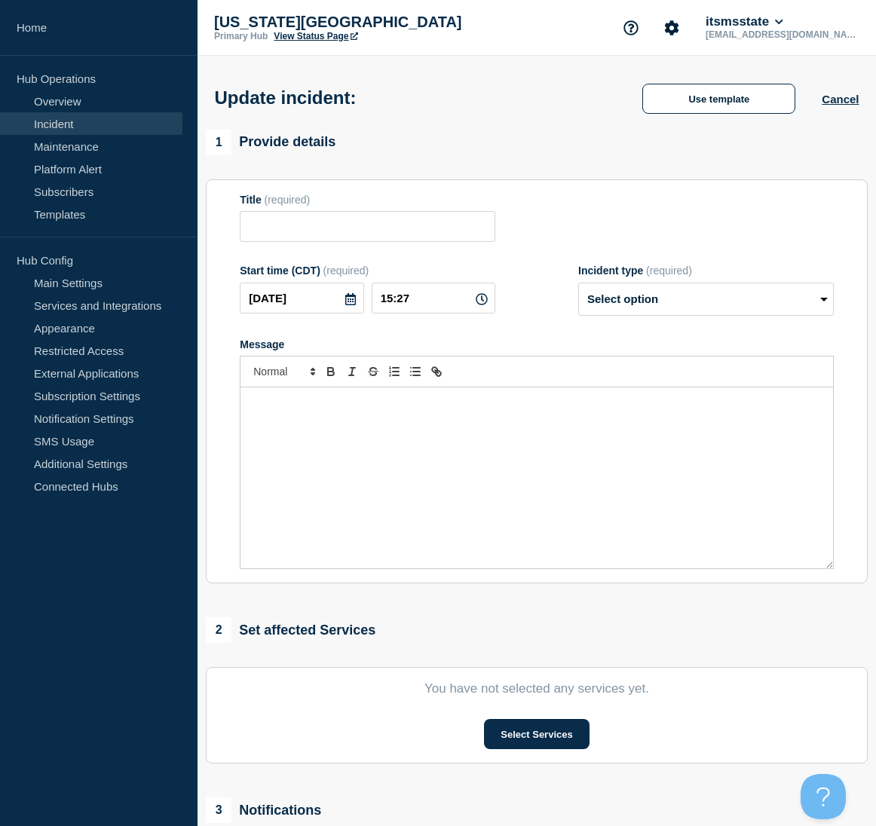
type input "Test (rlw18)"
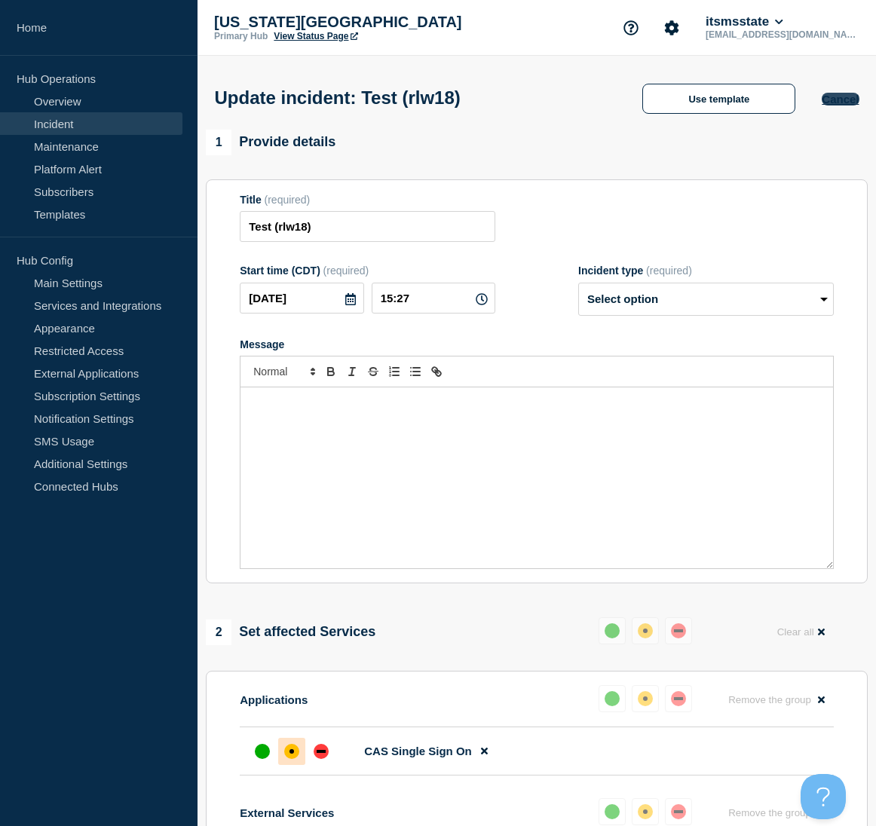
click at [853, 101] on button "Cancel" at bounding box center [840, 99] width 37 height 13
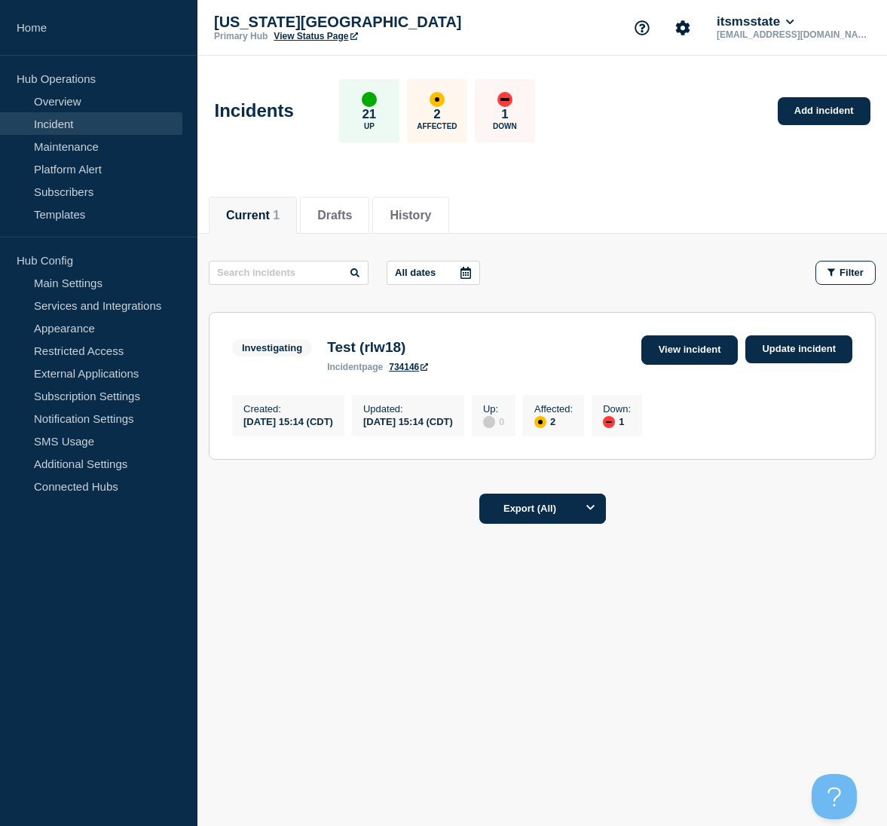
click at [695, 352] on link "View incident" at bounding box center [689, 349] width 97 height 29
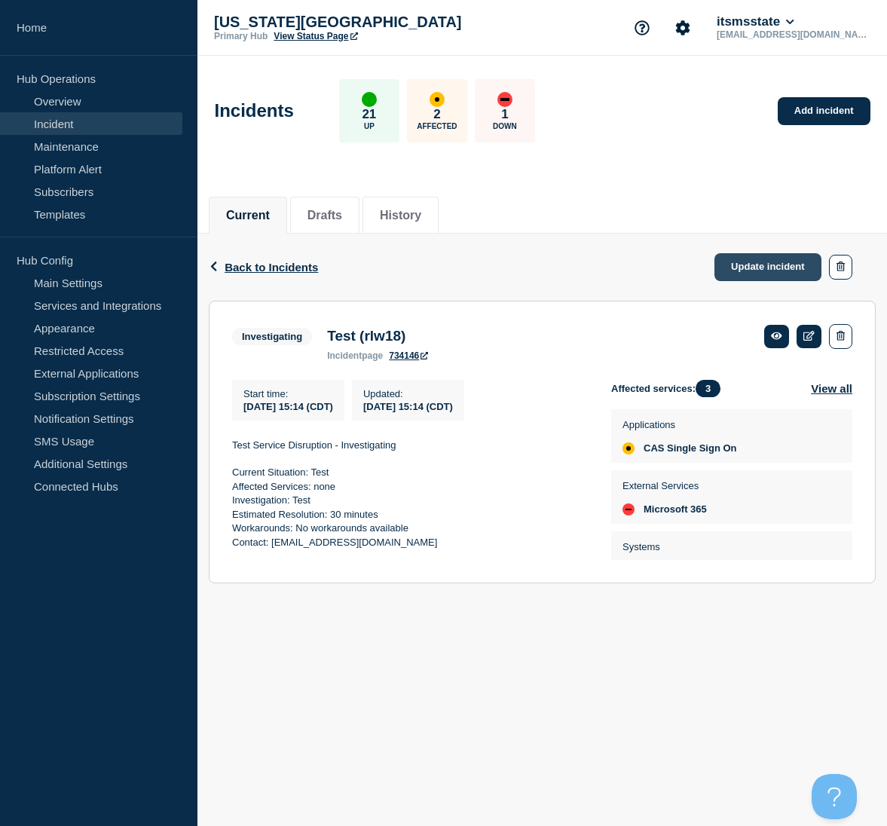
click at [751, 265] on link "Update incident" at bounding box center [768, 267] width 107 height 28
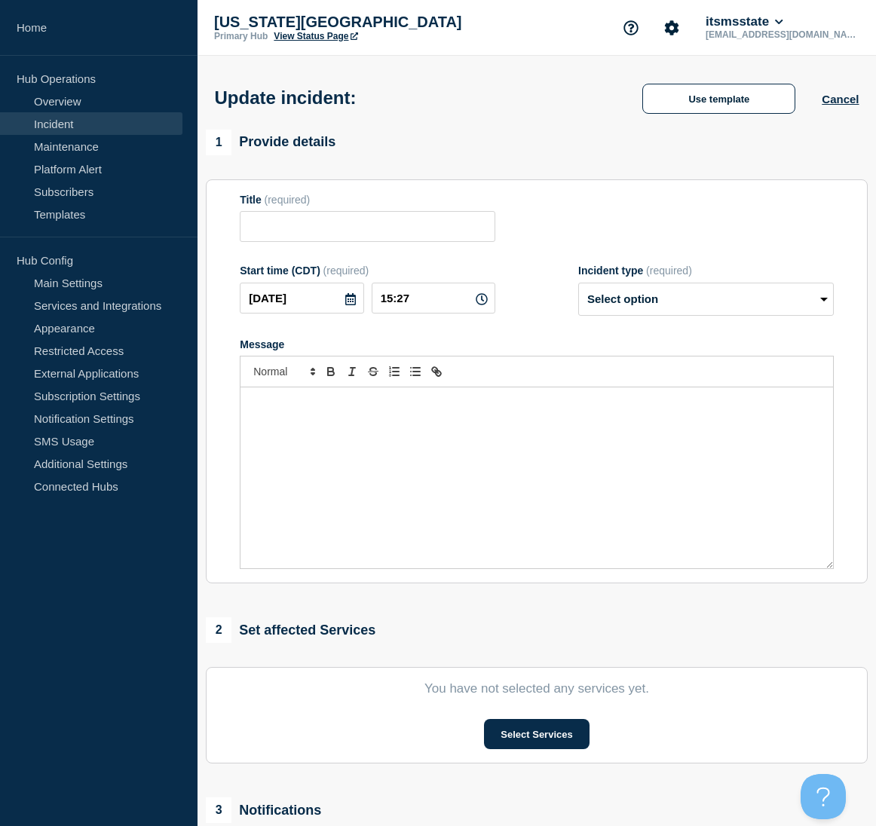
type input "Test (rlw18)"
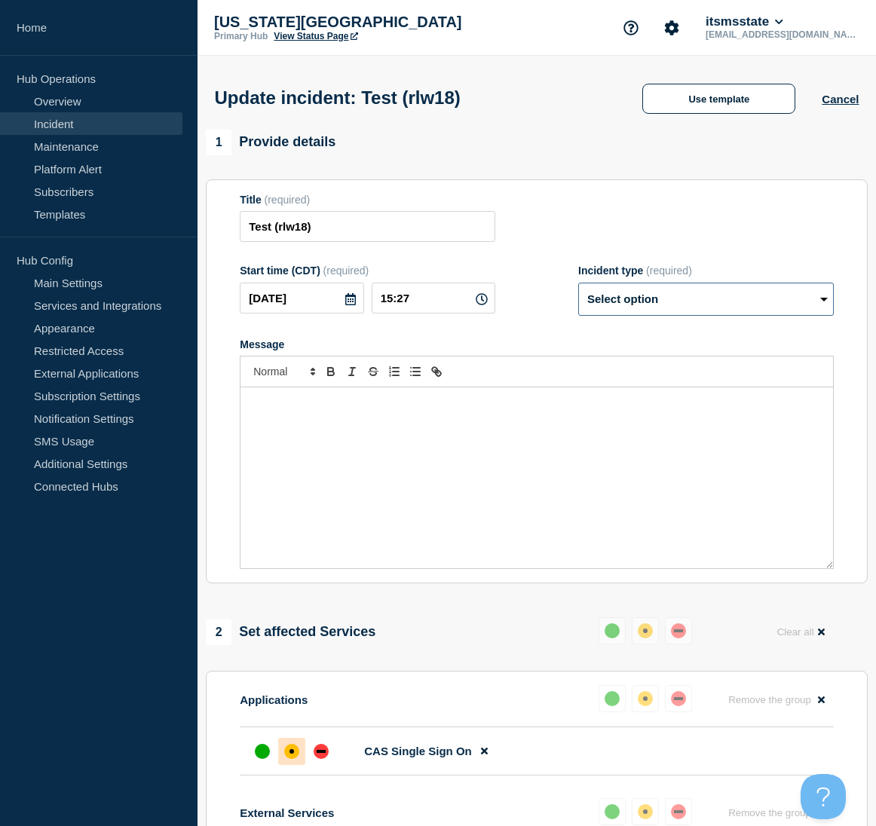
click at [800, 299] on select "Select option Investigating Identified Monitoring Resolved" at bounding box center [706, 299] width 256 height 33
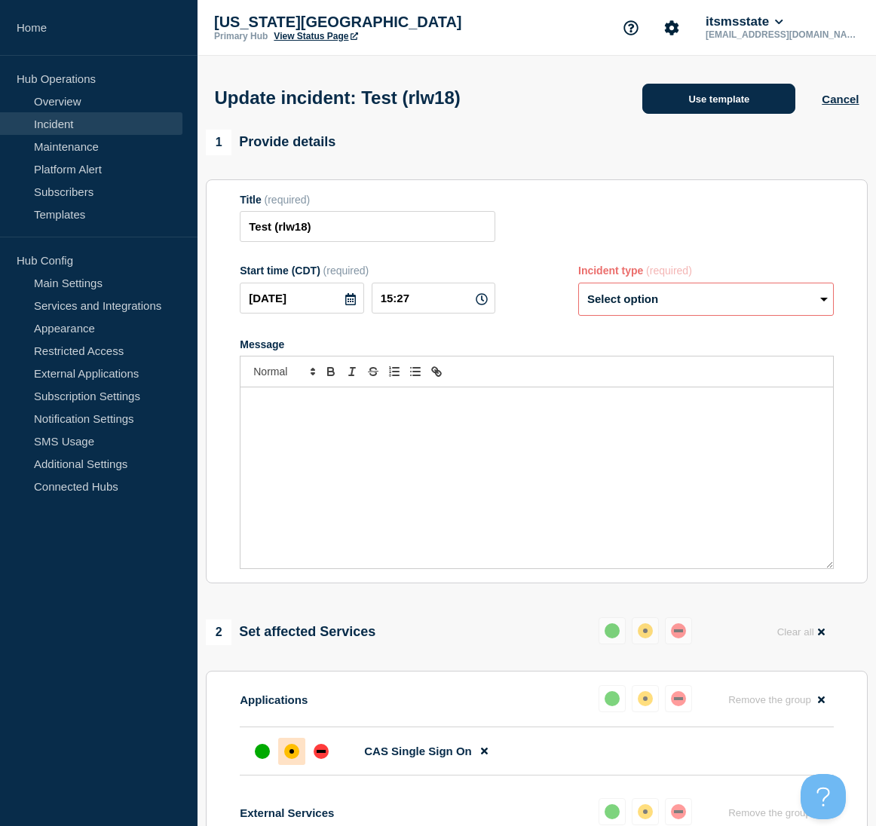
click at [715, 95] on button "Use template" at bounding box center [718, 99] width 153 height 30
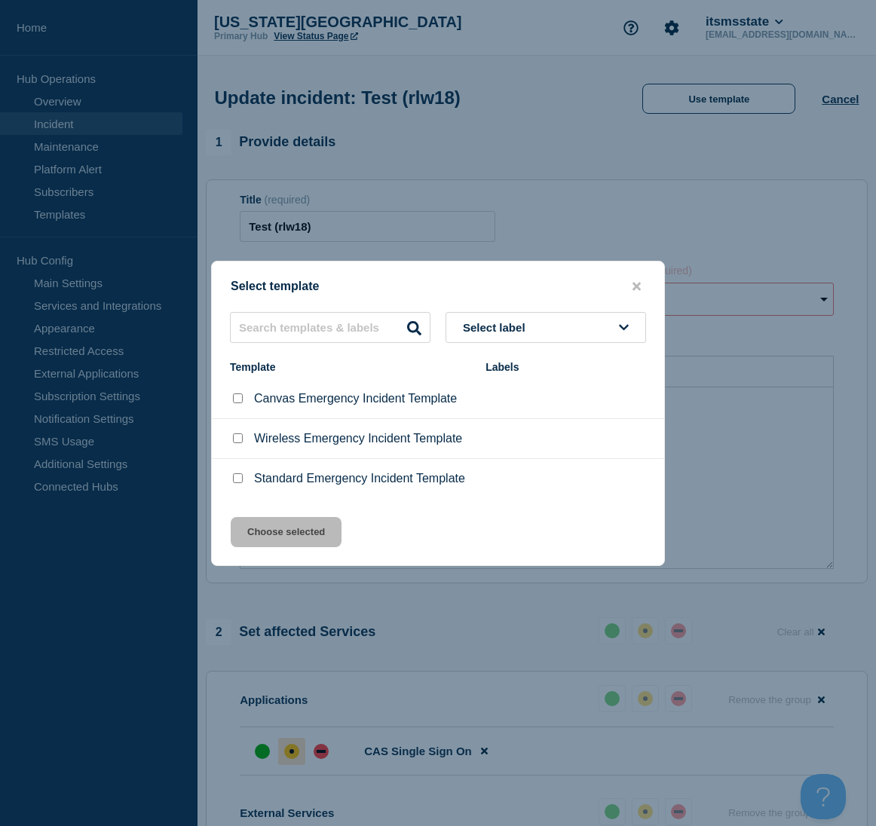
click at [233, 481] on div at bounding box center [237, 478] width 15 height 15
click at [237, 481] on input "Standard Emergency Incident Template checkbox" at bounding box center [238, 478] width 10 height 10
checkbox input "true"
click at [283, 537] on button "Choose selected" at bounding box center [286, 532] width 111 height 30
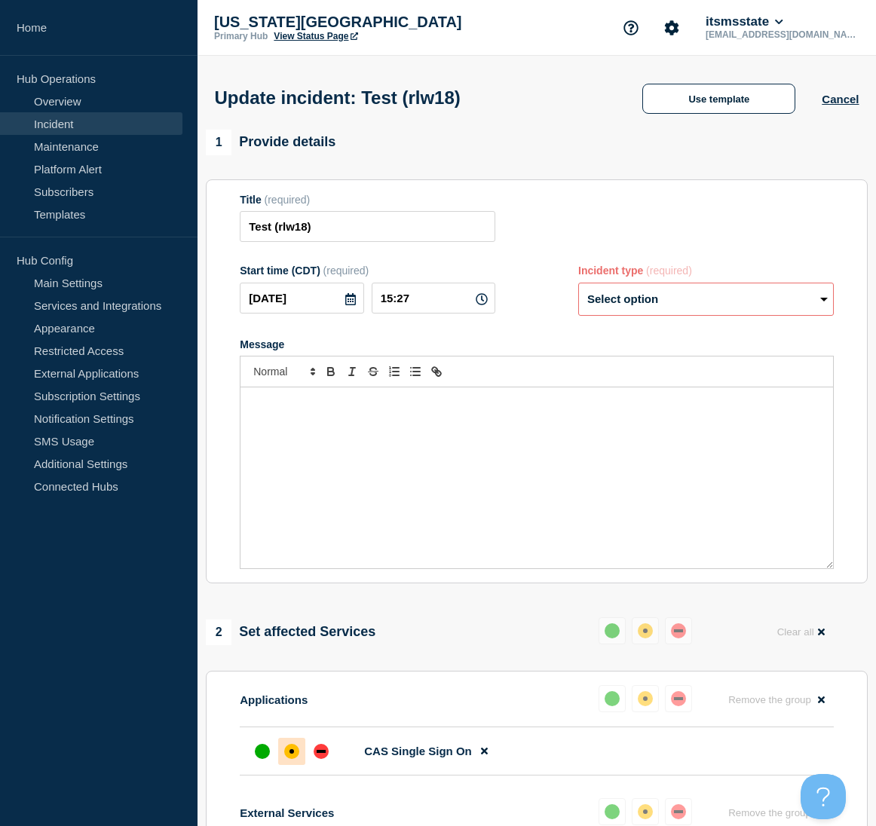
select select "investigating"
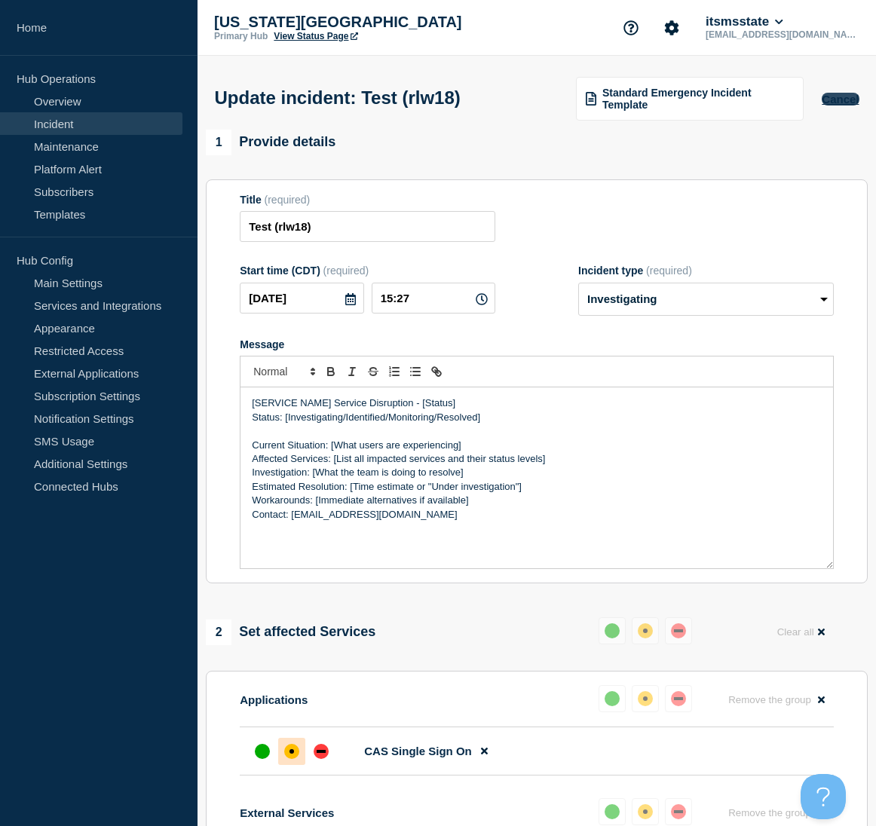
click at [846, 103] on button "Cancel" at bounding box center [840, 99] width 37 height 13
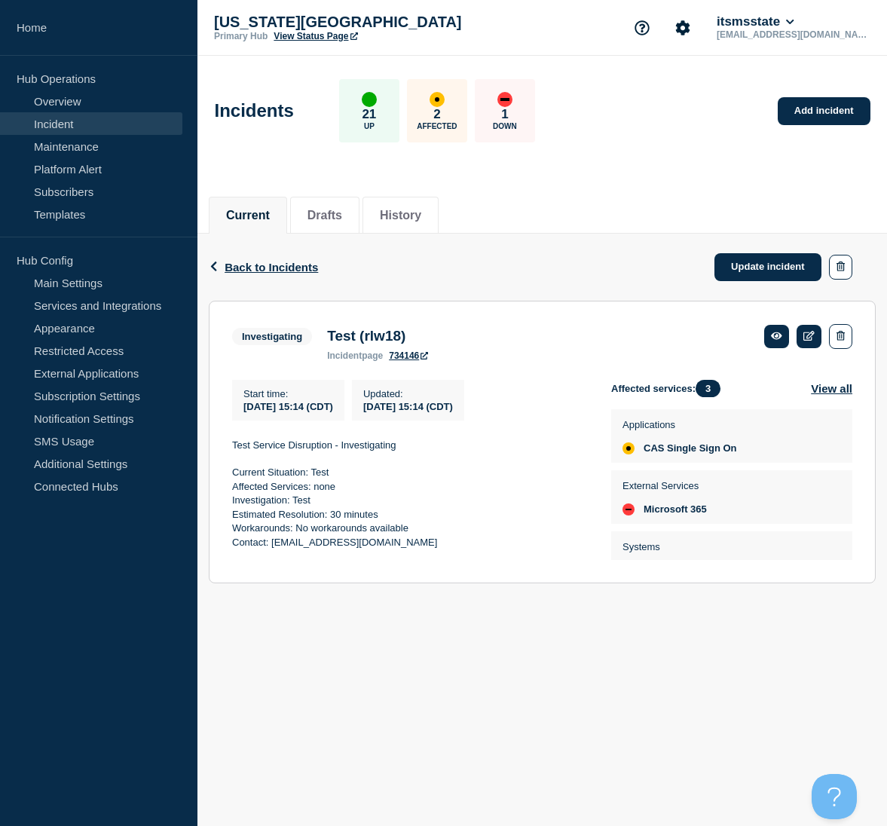
drag, startPoint x: 560, startPoint y: 615, endPoint x: 605, endPoint y: 595, distance: 48.6
click at [560, 615] on main "Incidents 21 Up 2 Affected 1 Down Add incident Current Drafts History Back Back…" at bounding box center [542, 342] width 690 height 573
click at [811, 337] on icon at bounding box center [809, 336] width 11 height 10
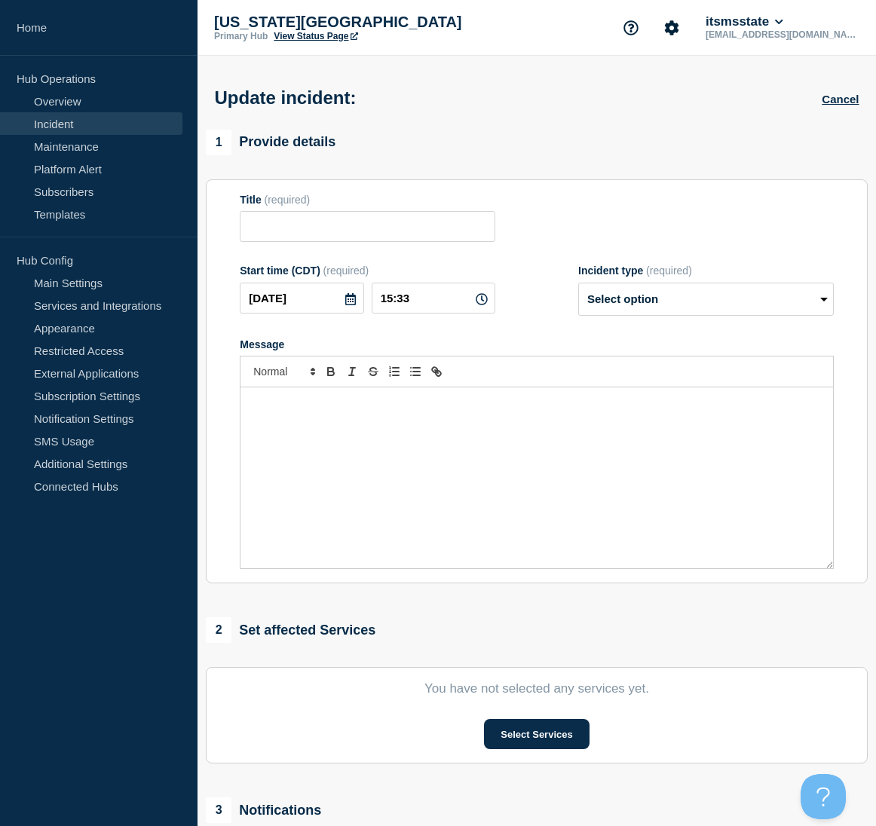
type input "Test (rlw18)"
type input "15:14"
select select "investigating"
radio input "false"
radio input "true"
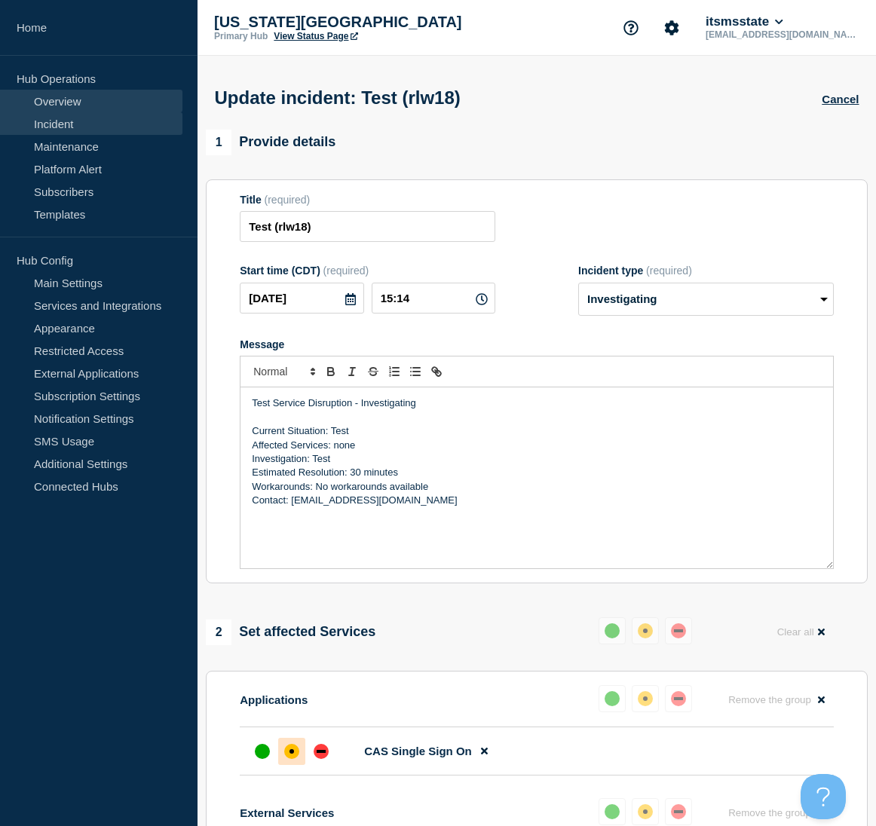
click at [63, 103] on link "Overview" at bounding box center [91, 101] width 182 height 23
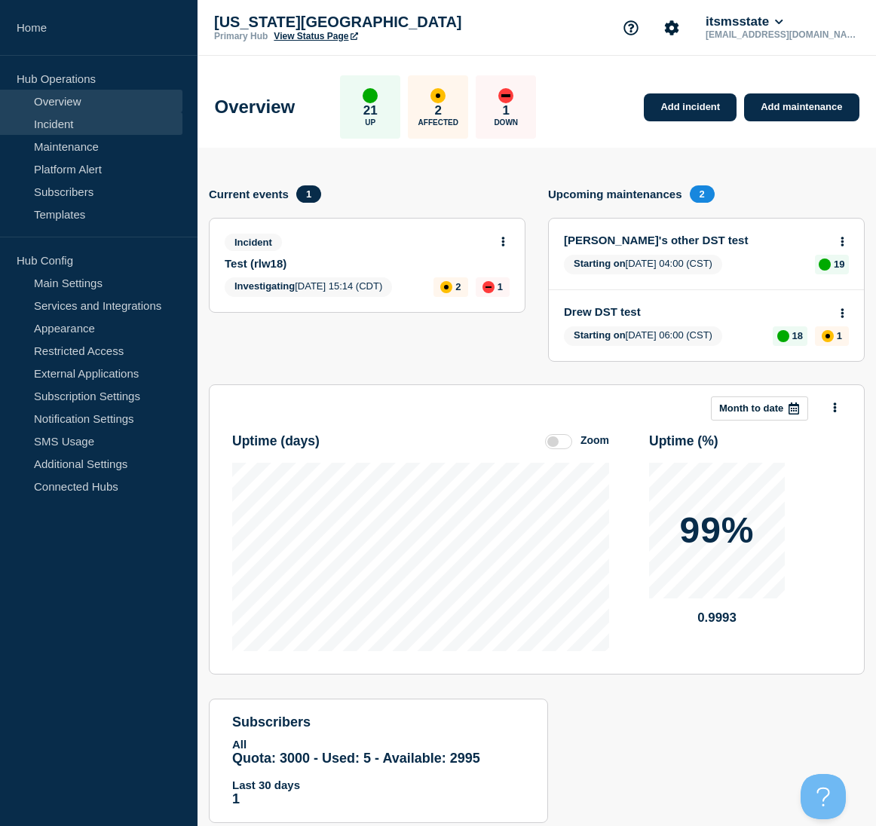
click at [62, 122] on link "Incident" at bounding box center [91, 123] width 182 height 23
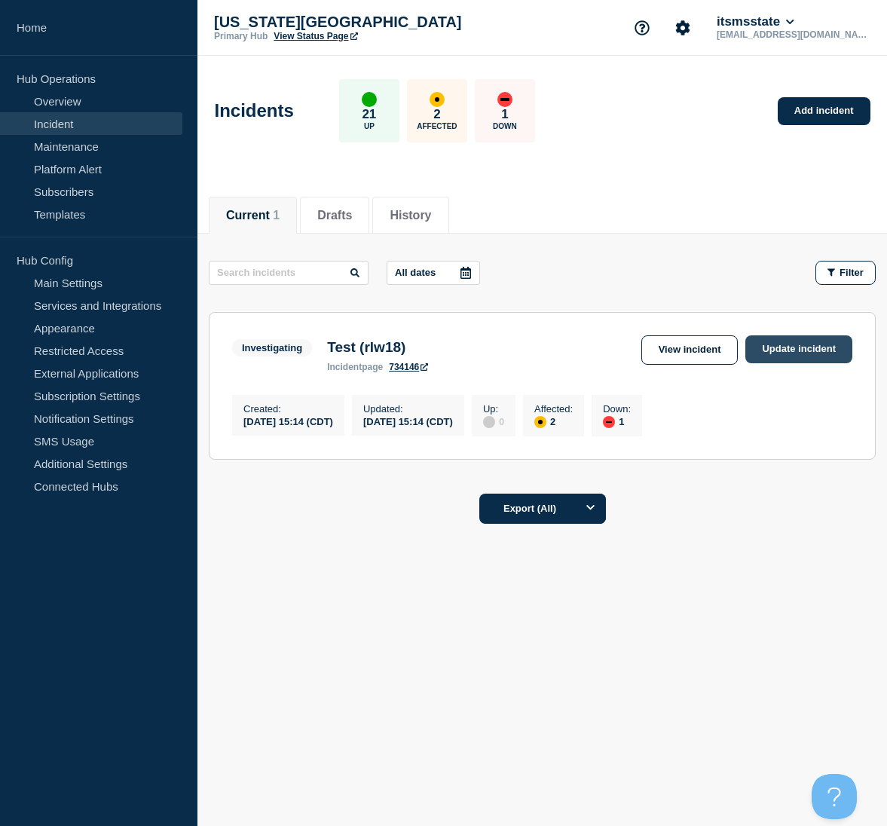
click at [808, 350] on link "Update incident" at bounding box center [798, 349] width 107 height 28
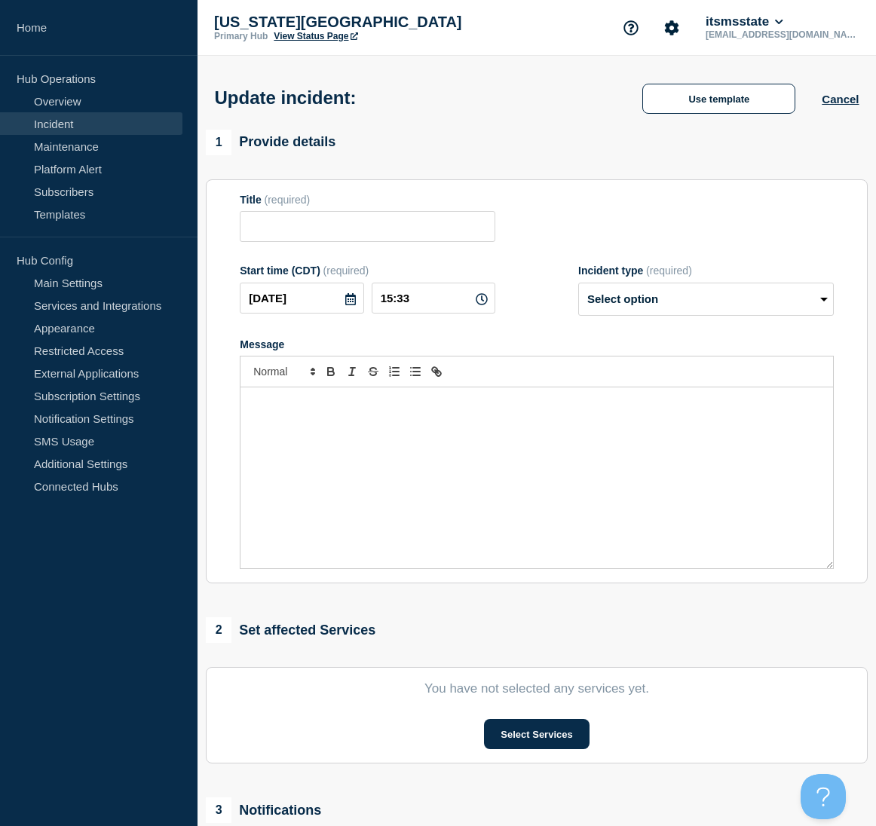
type input "Test (rlw18)"
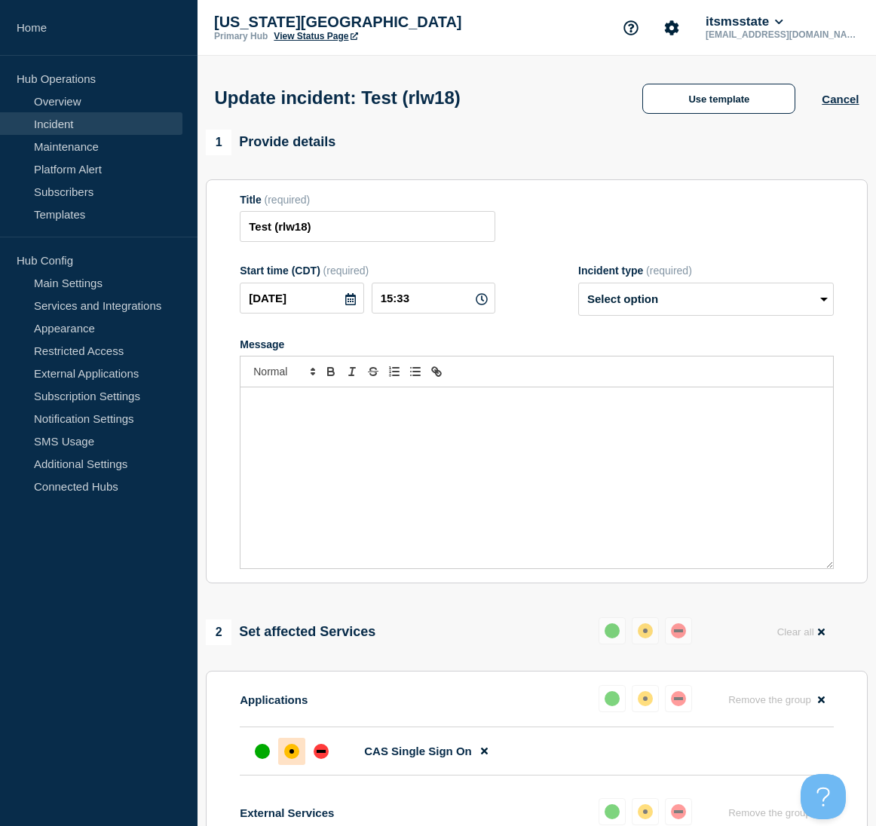
click at [60, 127] on link "Incident" at bounding box center [91, 123] width 182 height 23
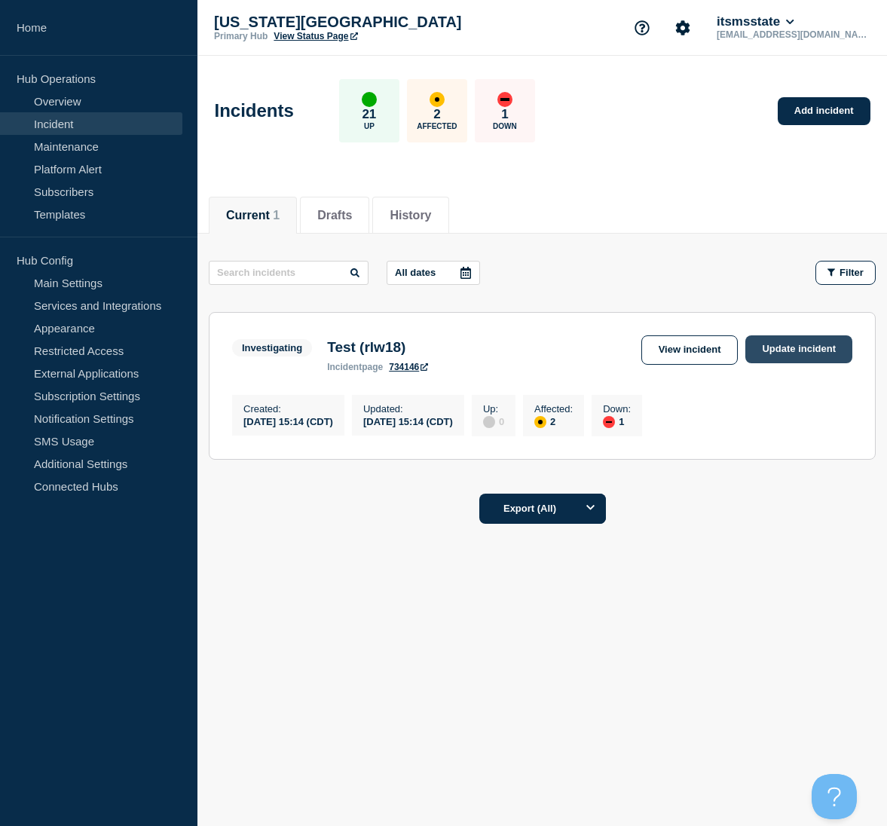
click at [785, 352] on link "Update incident" at bounding box center [798, 349] width 107 height 28
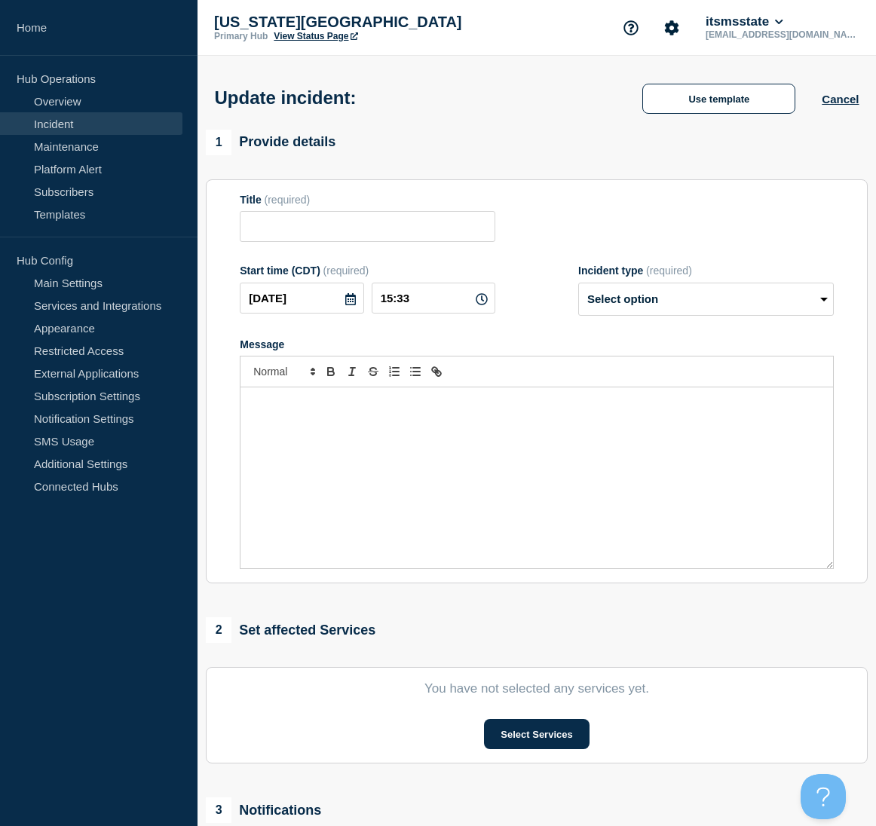
type input "Test (rlw18)"
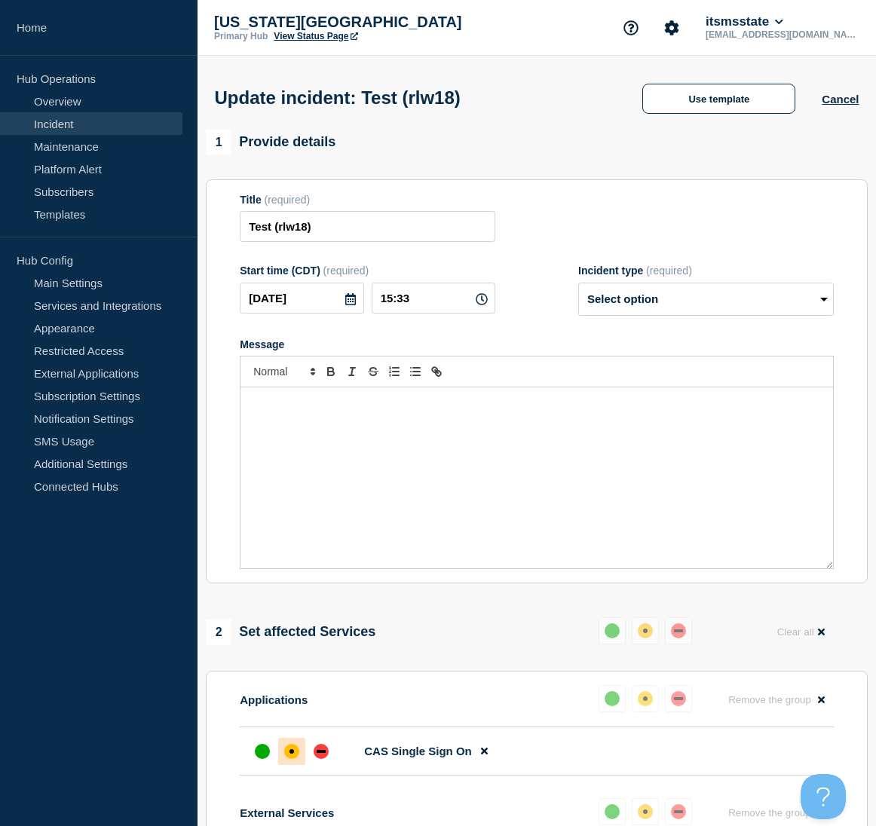
click at [42, 122] on link "Incident" at bounding box center [91, 123] width 182 height 23
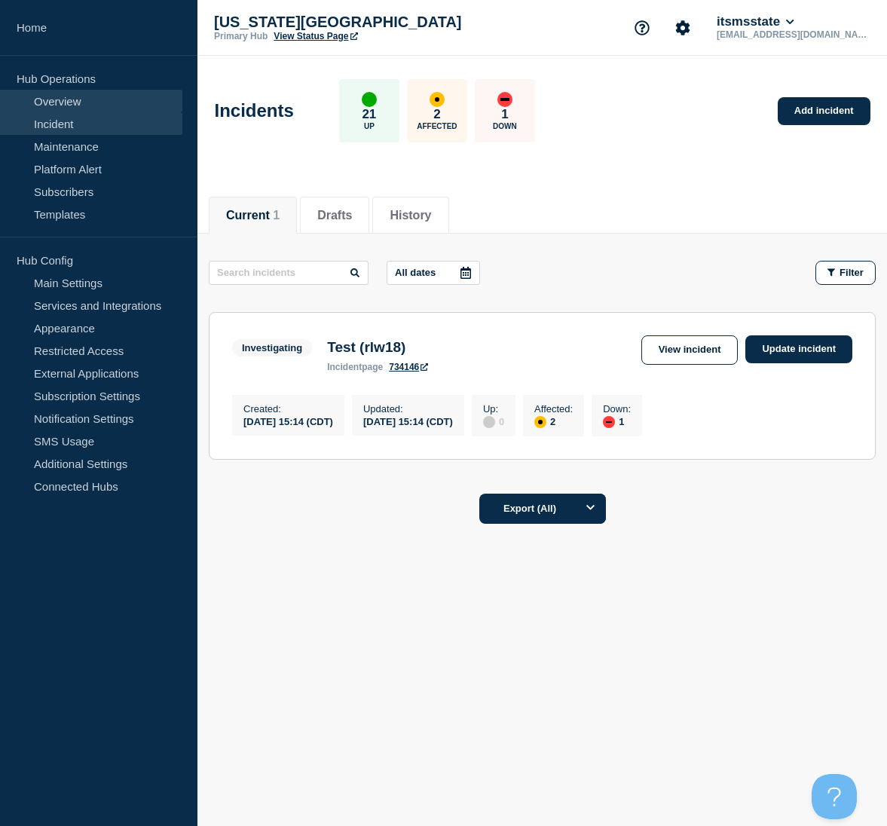
click at [66, 98] on link "Overview" at bounding box center [91, 101] width 182 height 23
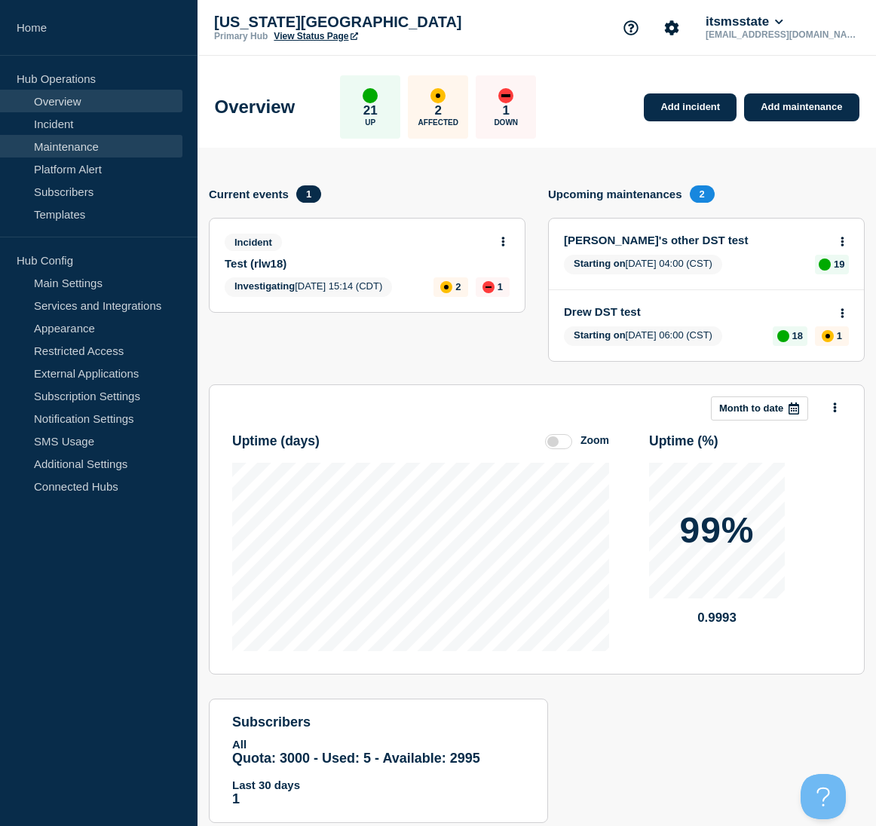
click at [66, 144] on link "Maintenance" at bounding box center [91, 146] width 182 height 23
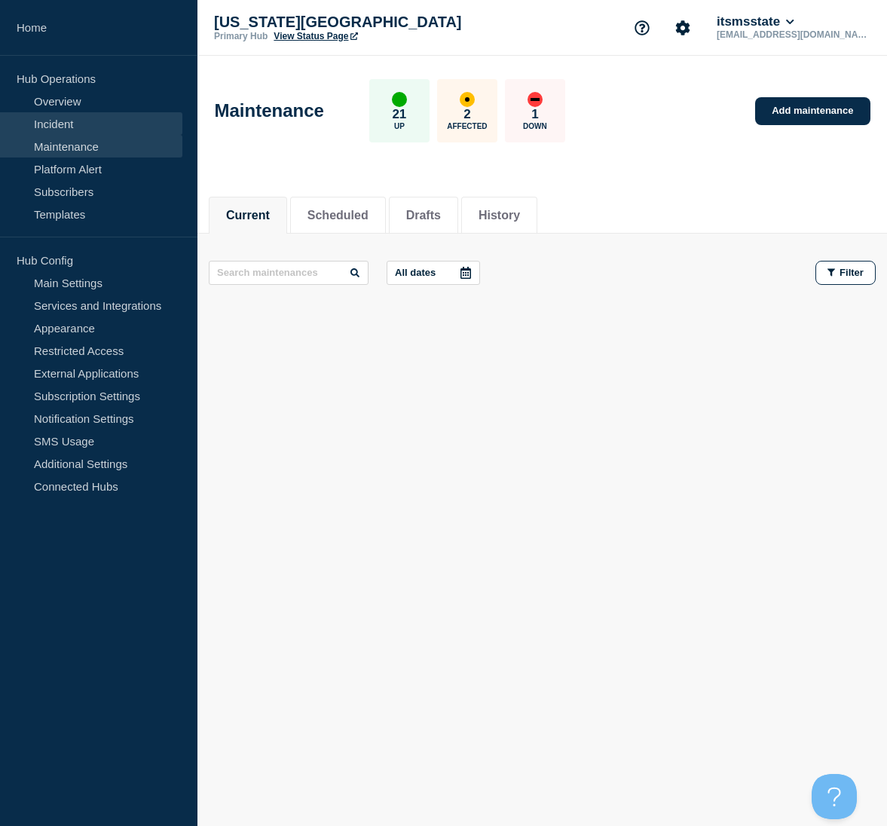
click at [57, 126] on link "Incident" at bounding box center [91, 123] width 182 height 23
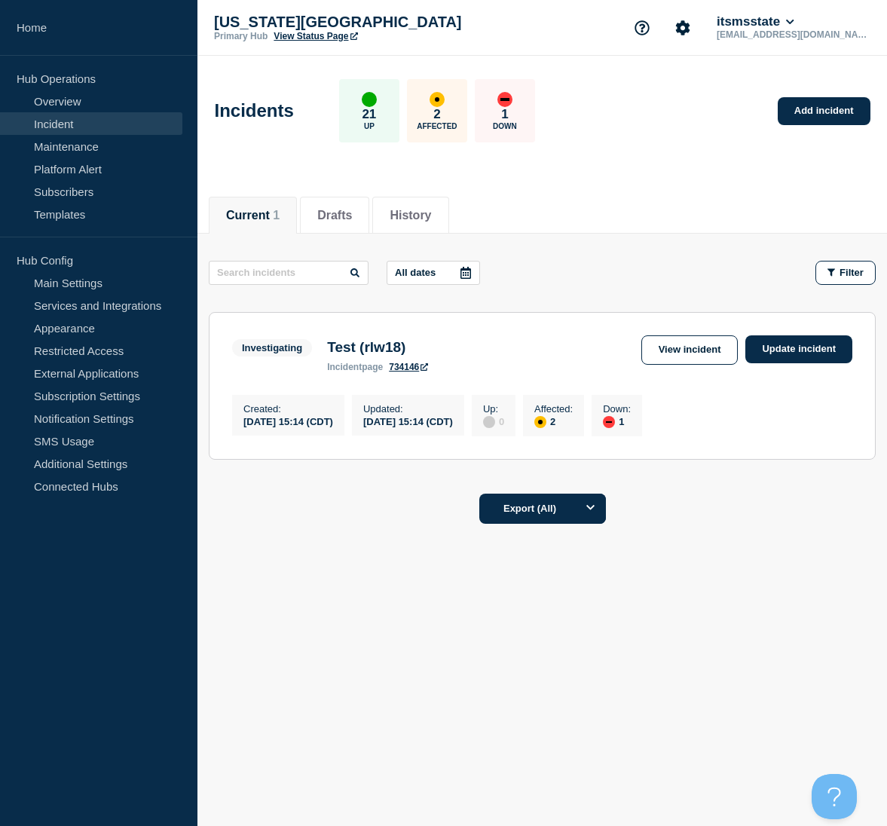
click at [257, 115] on h1 "Incidents" at bounding box center [254, 110] width 79 height 21
click at [369, 213] on li "Drafts" at bounding box center [334, 215] width 69 height 37
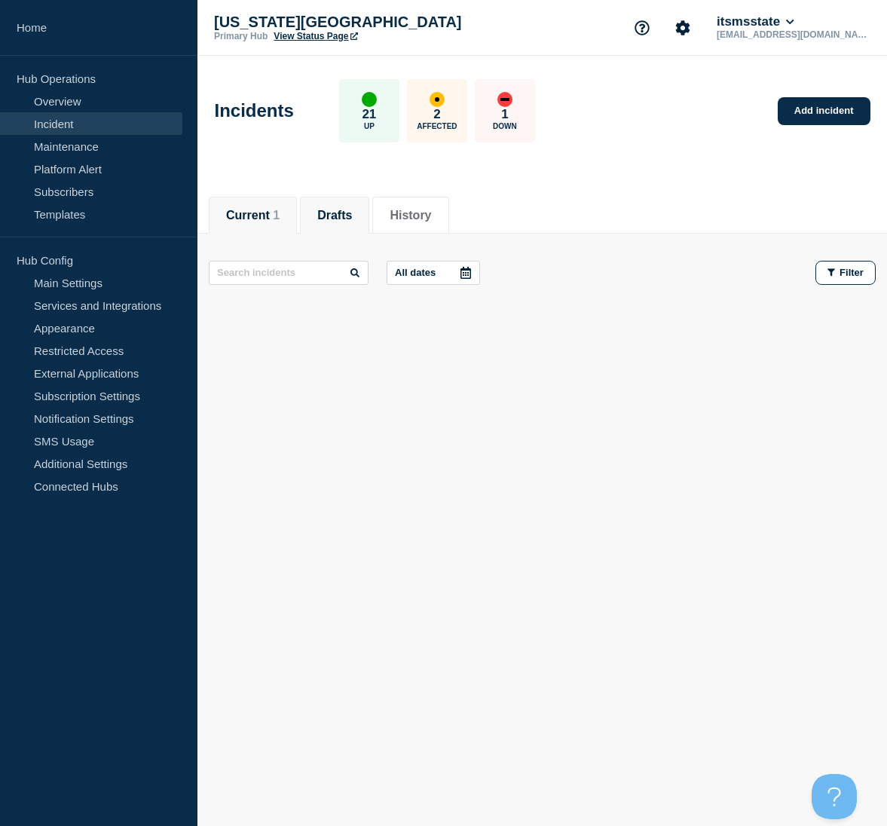
click at [262, 213] on button "Current 1" at bounding box center [253, 216] width 54 height 14
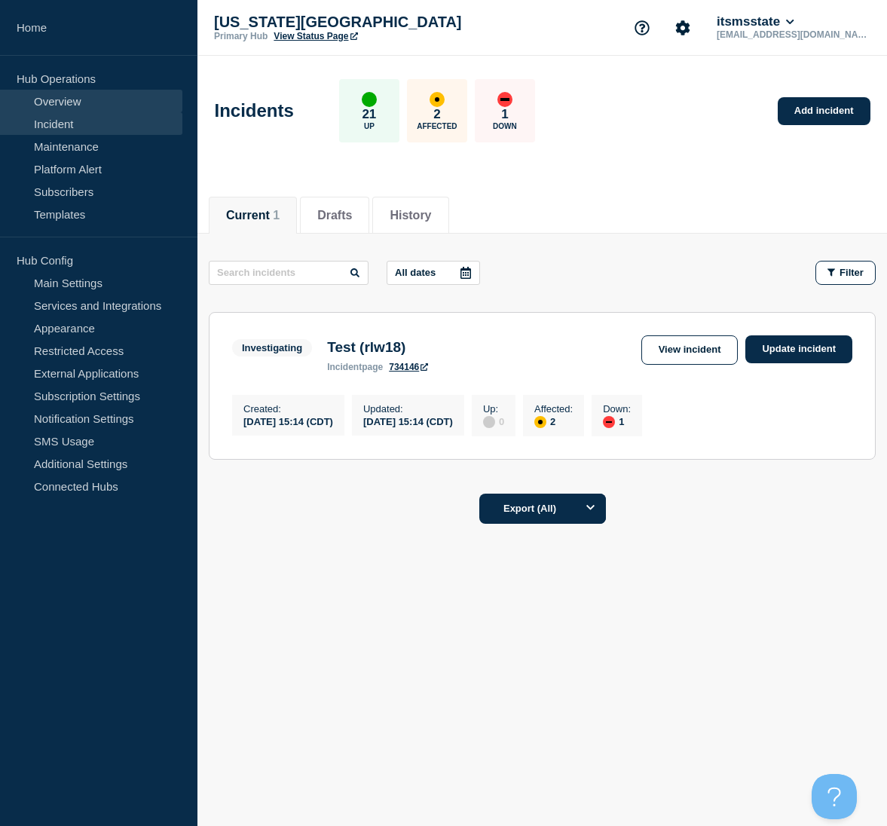
click at [70, 106] on link "Overview" at bounding box center [91, 101] width 182 height 23
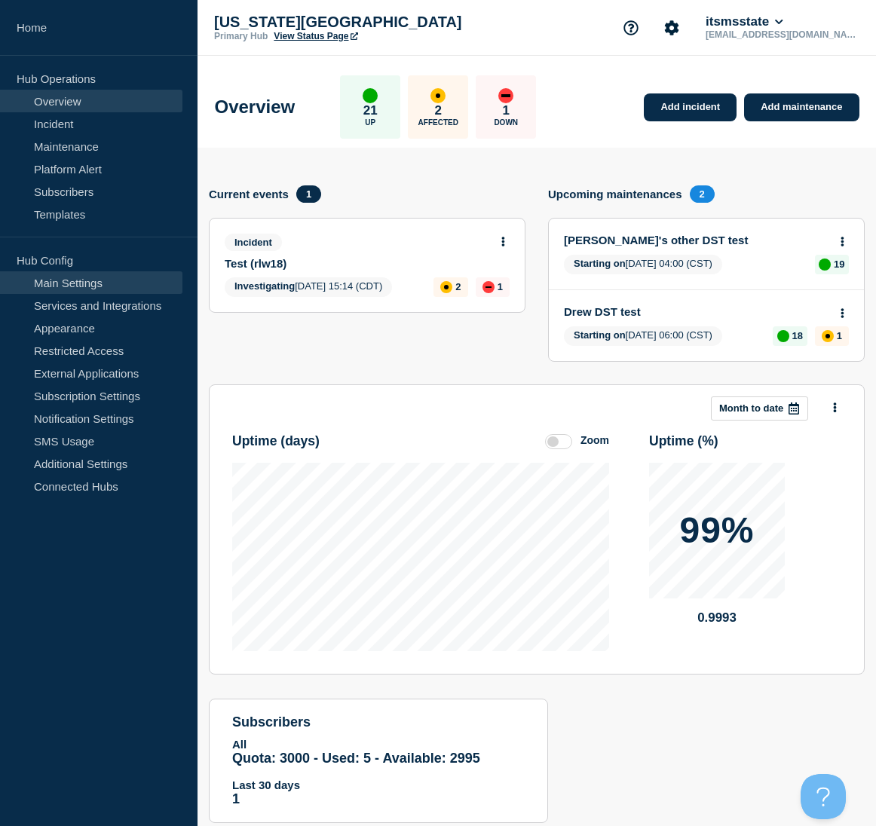
click at [78, 286] on link "Main Settings" at bounding box center [91, 282] width 182 height 23
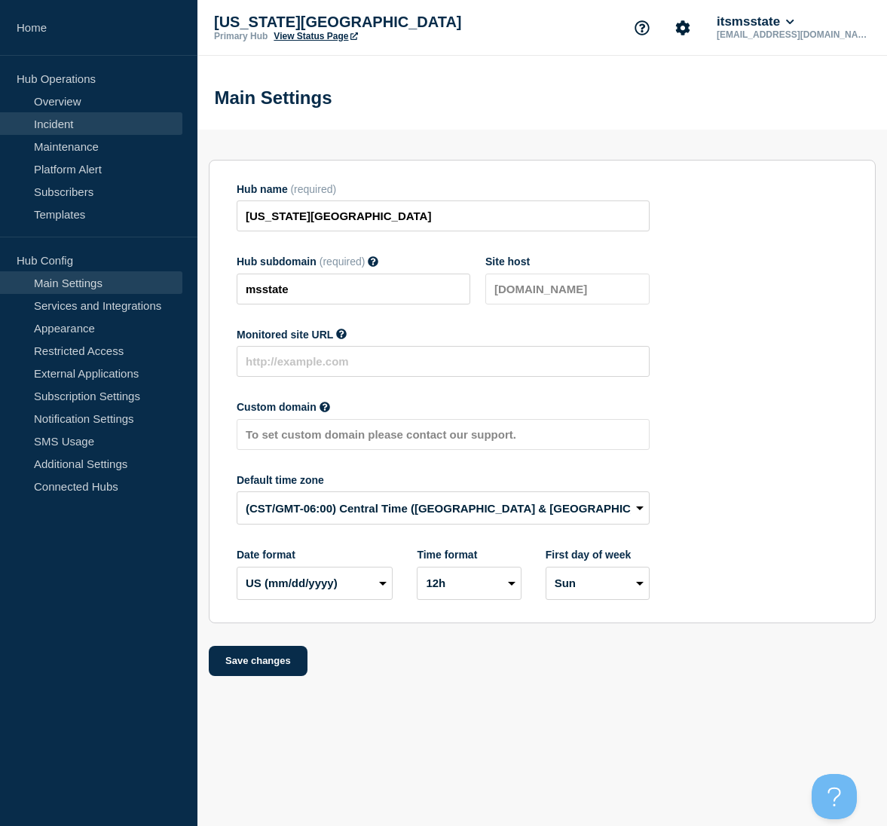
click at [71, 118] on link "Incident" at bounding box center [91, 123] width 182 height 23
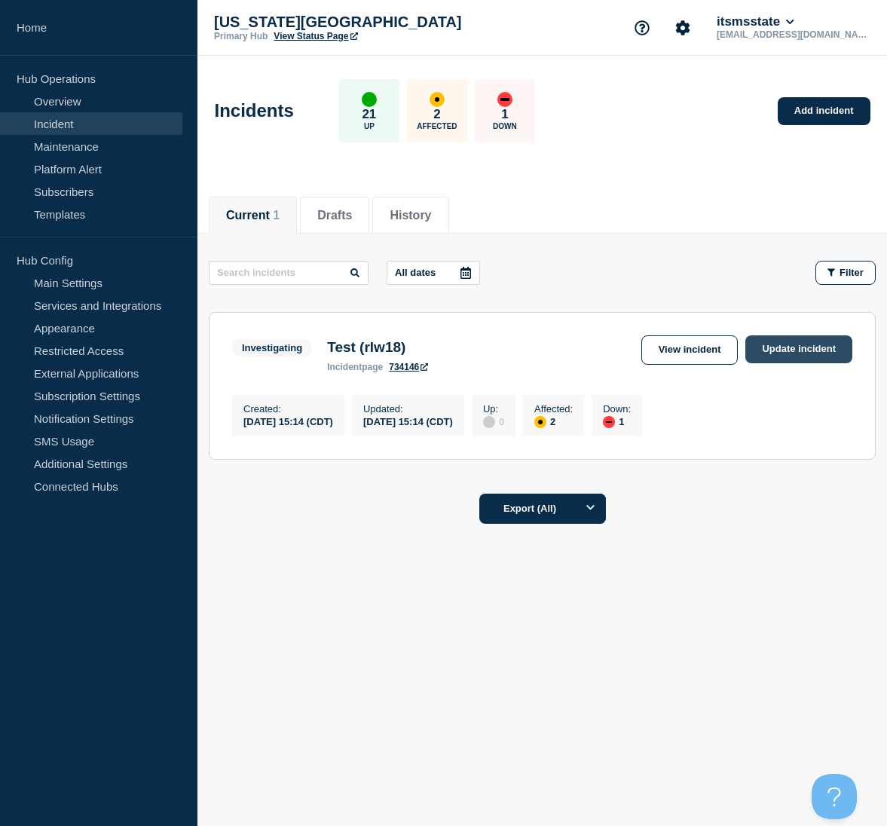
click at [789, 351] on link "Update incident" at bounding box center [798, 349] width 107 height 28
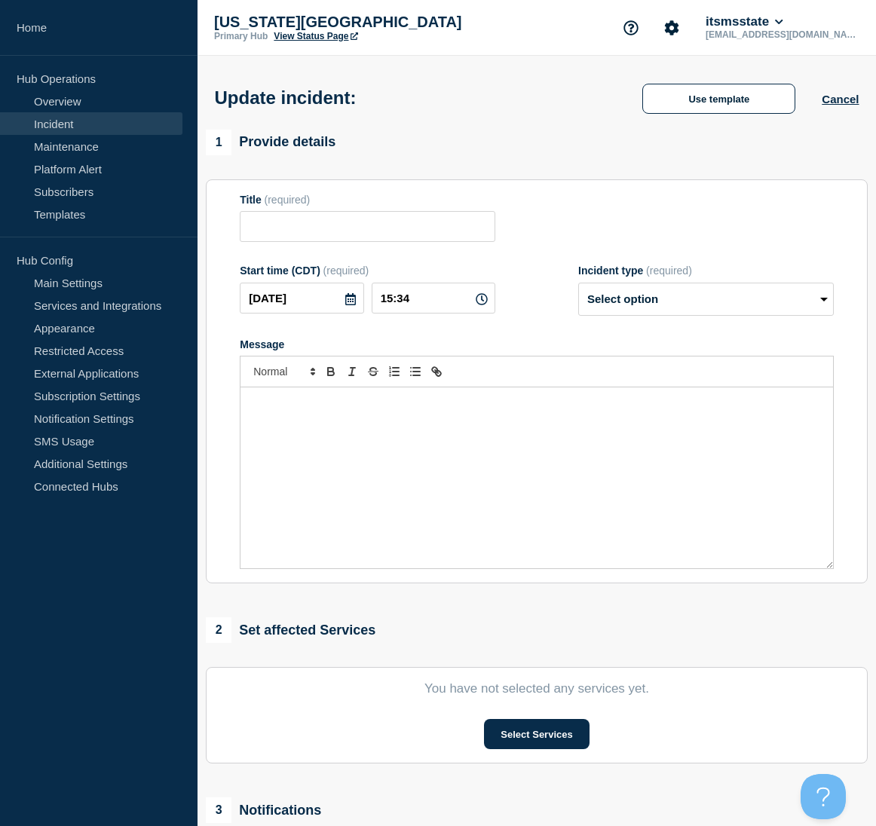
type input "Test (rlw18)"
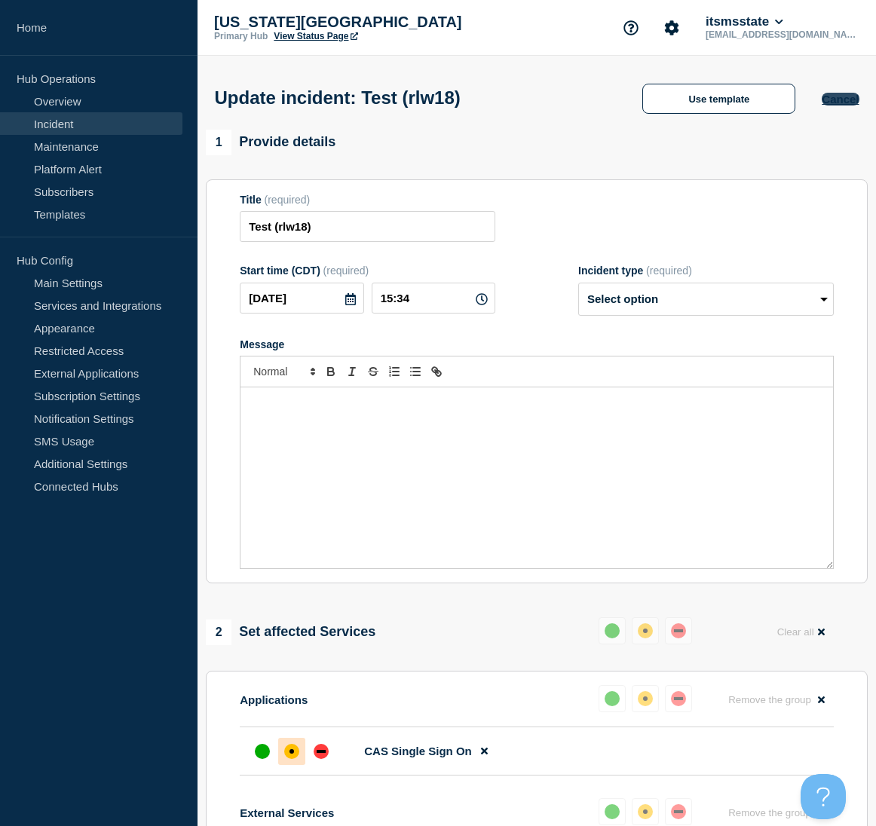
click at [837, 102] on button "Cancel" at bounding box center [840, 99] width 37 height 13
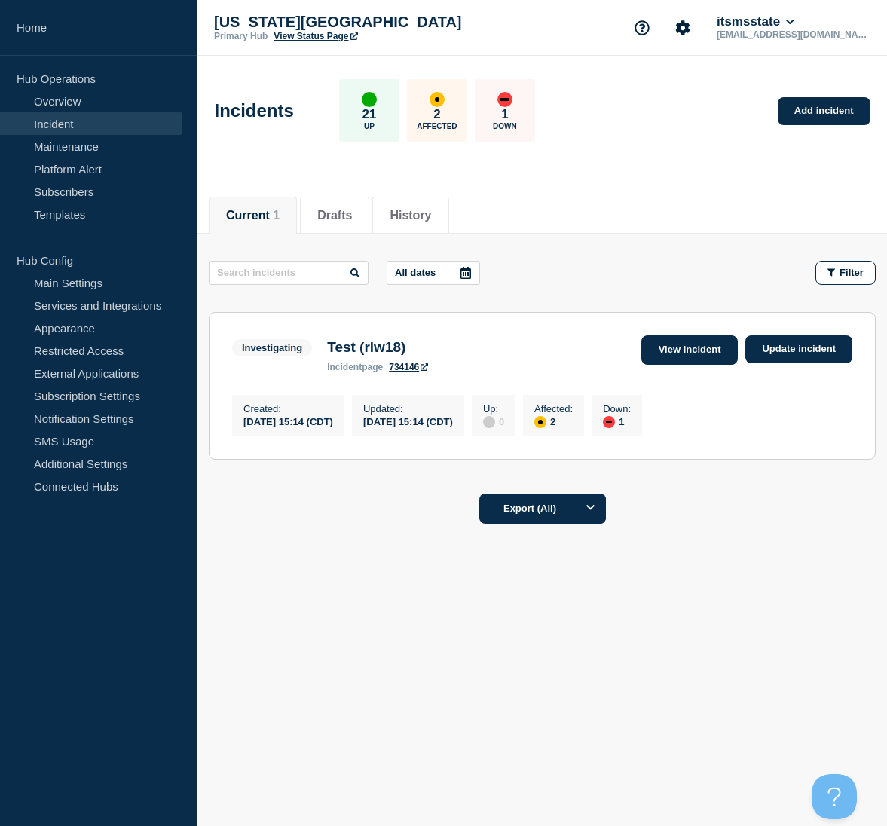
click at [708, 348] on link "View incident" at bounding box center [689, 349] width 97 height 29
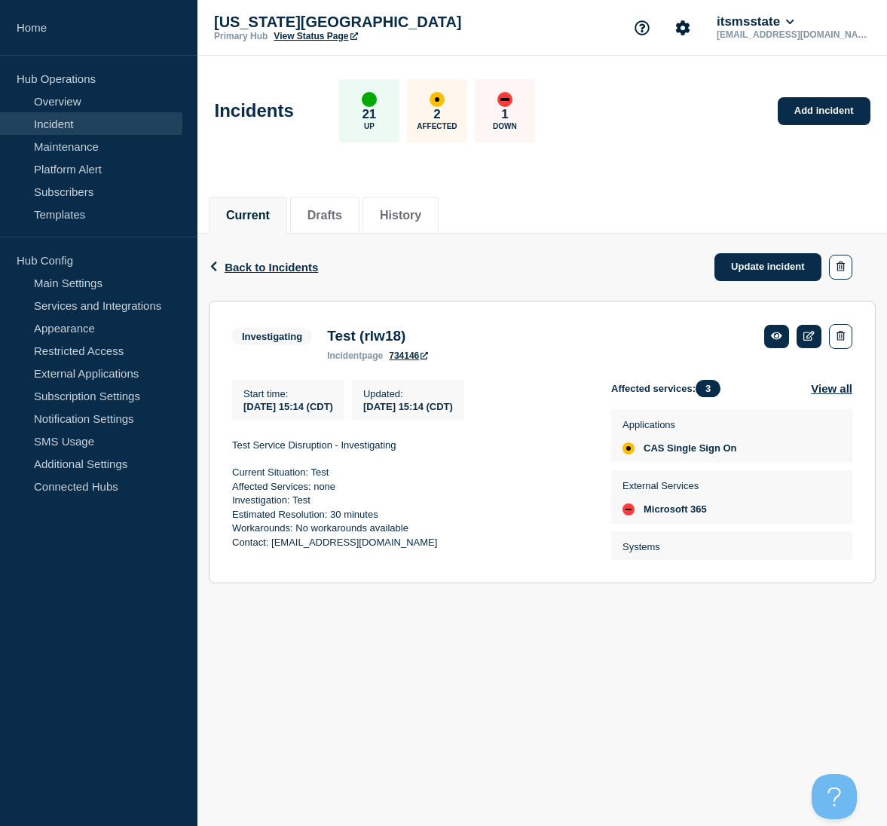
click at [69, 118] on link "Incident" at bounding box center [91, 123] width 182 height 23
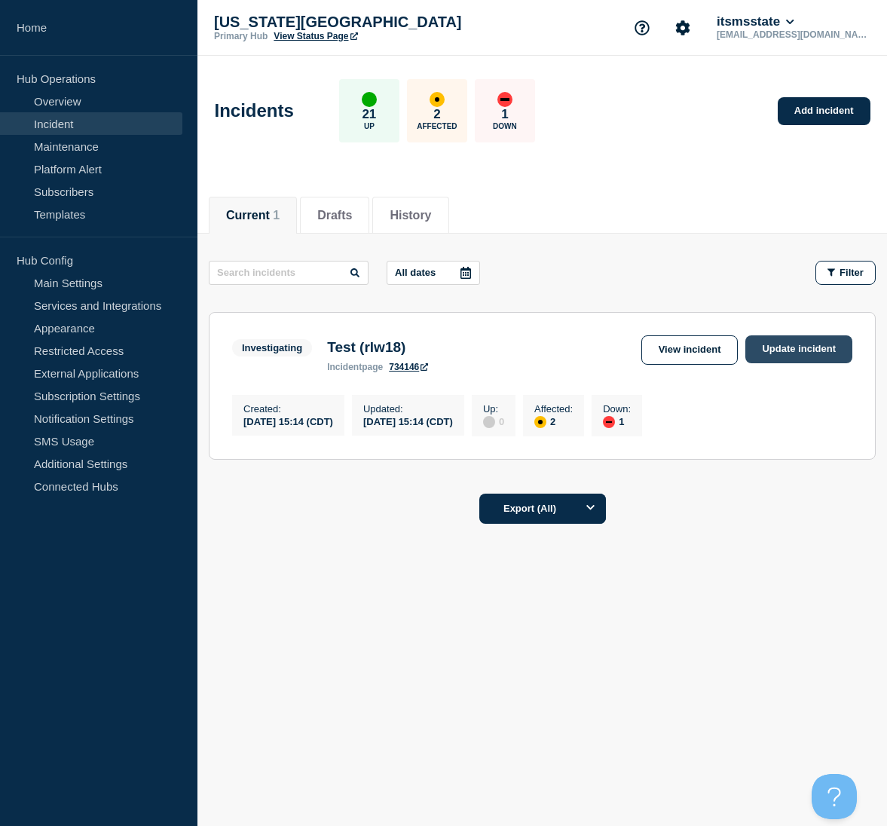
click at [796, 353] on link "Update incident" at bounding box center [798, 349] width 107 height 28
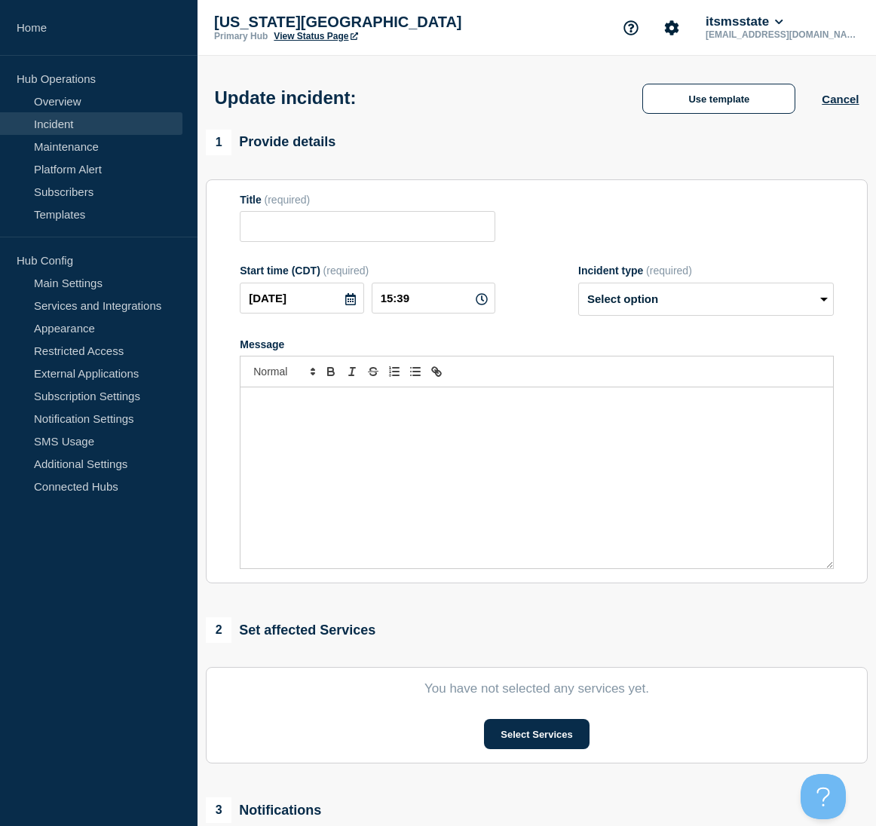
type input "Test (rlw18)"
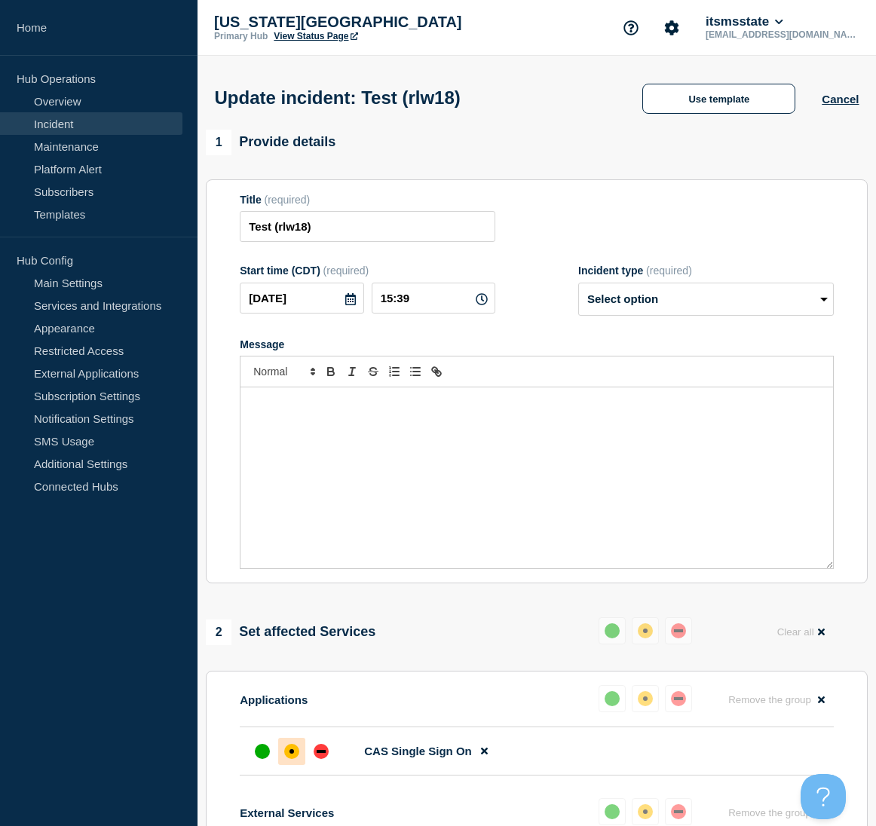
click at [50, 118] on link "Incident" at bounding box center [91, 123] width 182 height 23
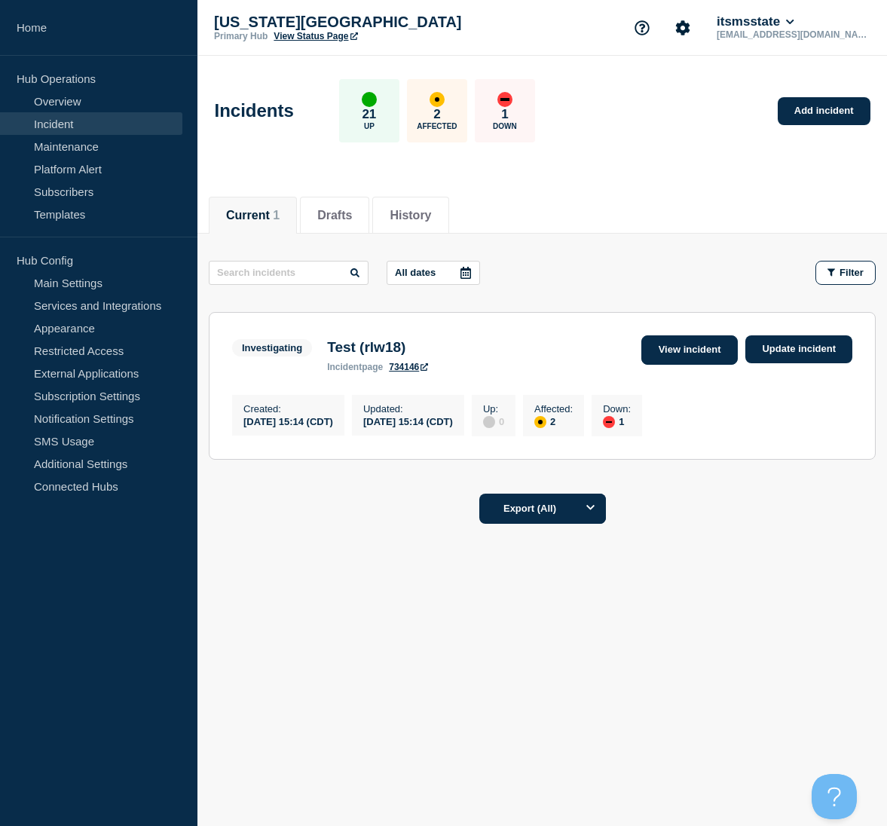
click at [709, 351] on link "View incident" at bounding box center [689, 349] width 97 height 29
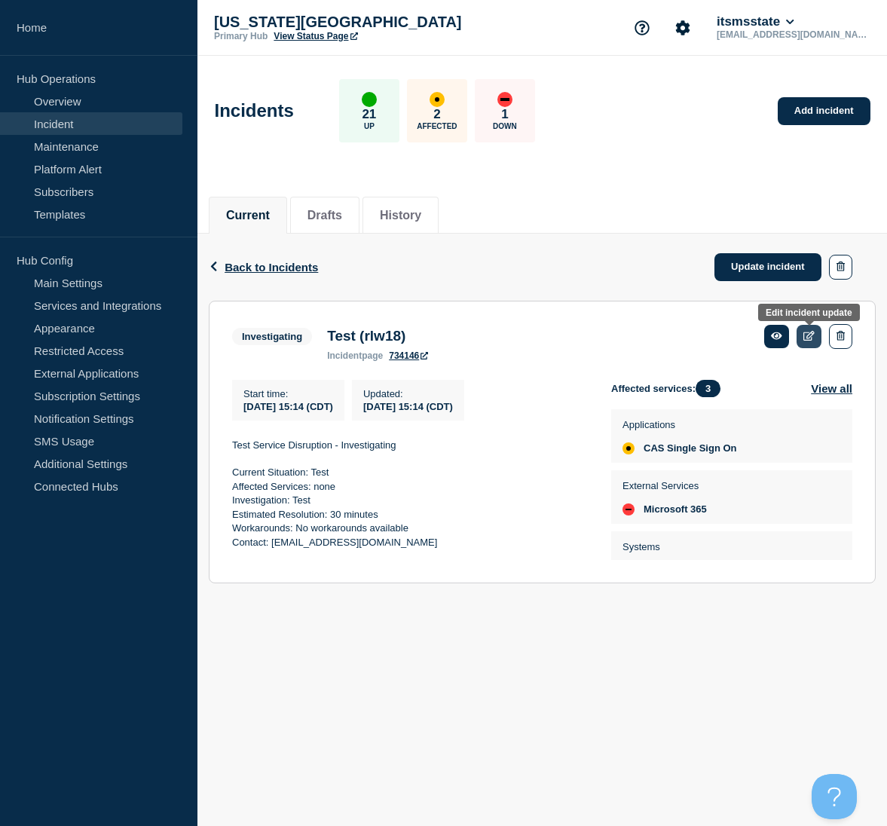
click at [814, 338] on icon at bounding box center [809, 336] width 11 height 10
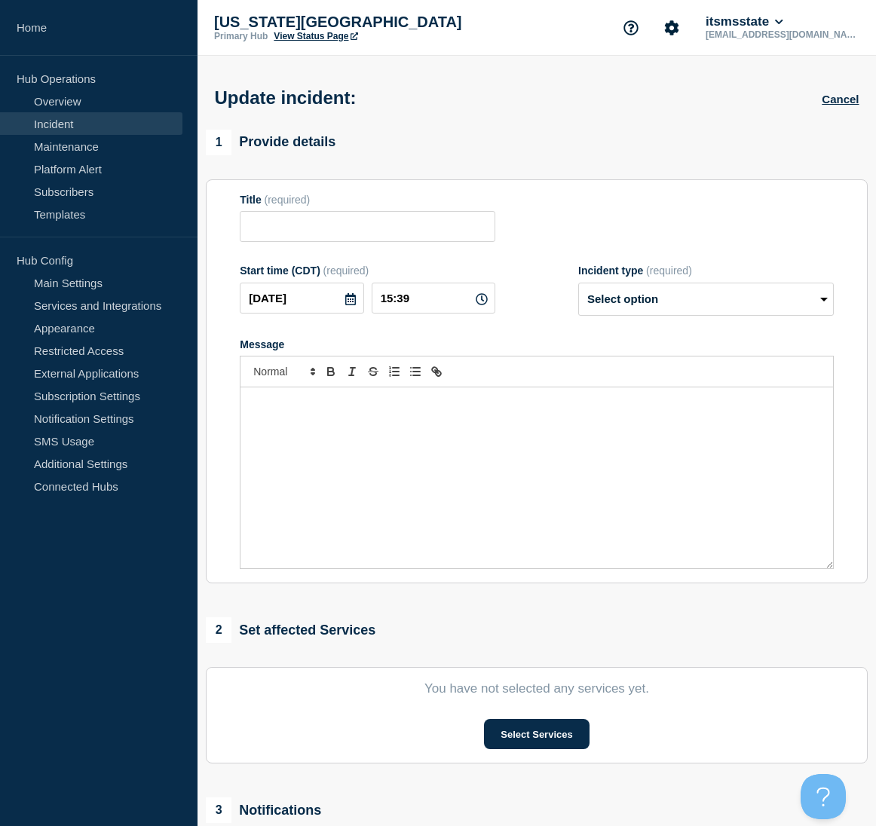
type input "Test (rlw18)"
type input "15:14"
select select "investigating"
radio input "false"
radio input "true"
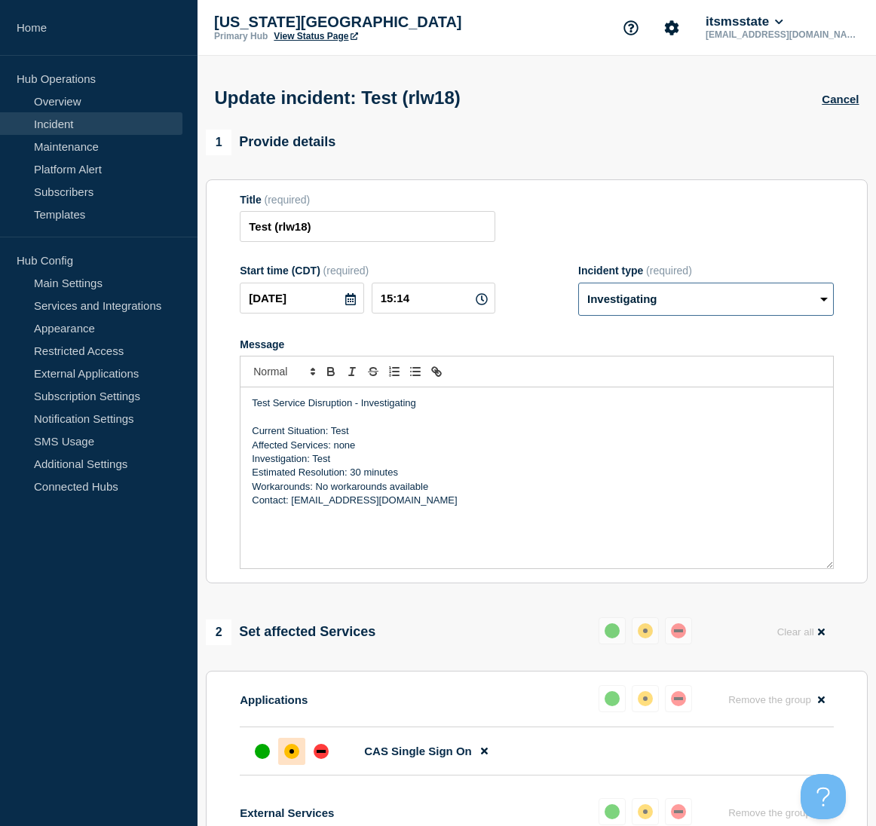
click at [825, 304] on select "Select option Investigating Identified Monitoring Resolved" at bounding box center [706, 299] width 256 height 33
click at [819, 235] on div "Title (required) Test (rlw18)" at bounding box center [537, 218] width 594 height 49
click at [178, 602] on aside "Home Hub Operations Overview Incident Maintenance Platform Alert Subscribers Te…" at bounding box center [98, 413] width 197 height 826
click at [71, 124] on link "Incident" at bounding box center [91, 123] width 182 height 23
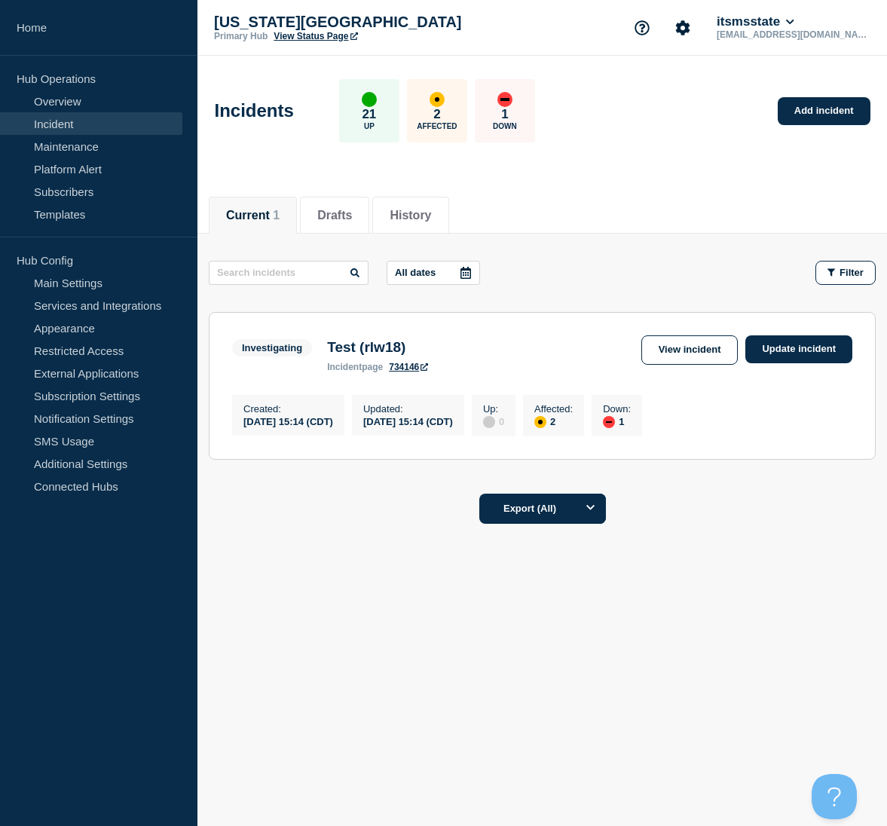
drag, startPoint x: 139, startPoint y: 678, endPoint x: 197, endPoint y: 645, distance: 67.1
click at [139, 678] on aside "Home Hub Operations Overview Incident Maintenance Platform Alert Subscribers Te…" at bounding box center [98, 413] width 197 height 826
click at [815, 350] on link "Update incident" at bounding box center [798, 349] width 107 height 28
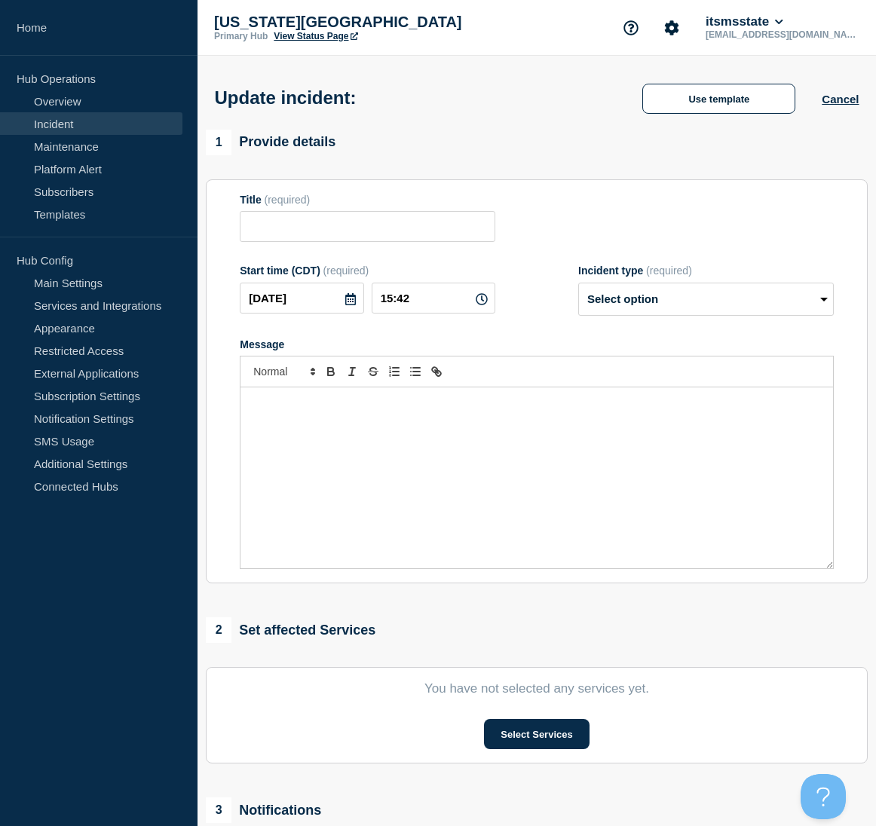
type input "Test (rlw18)"
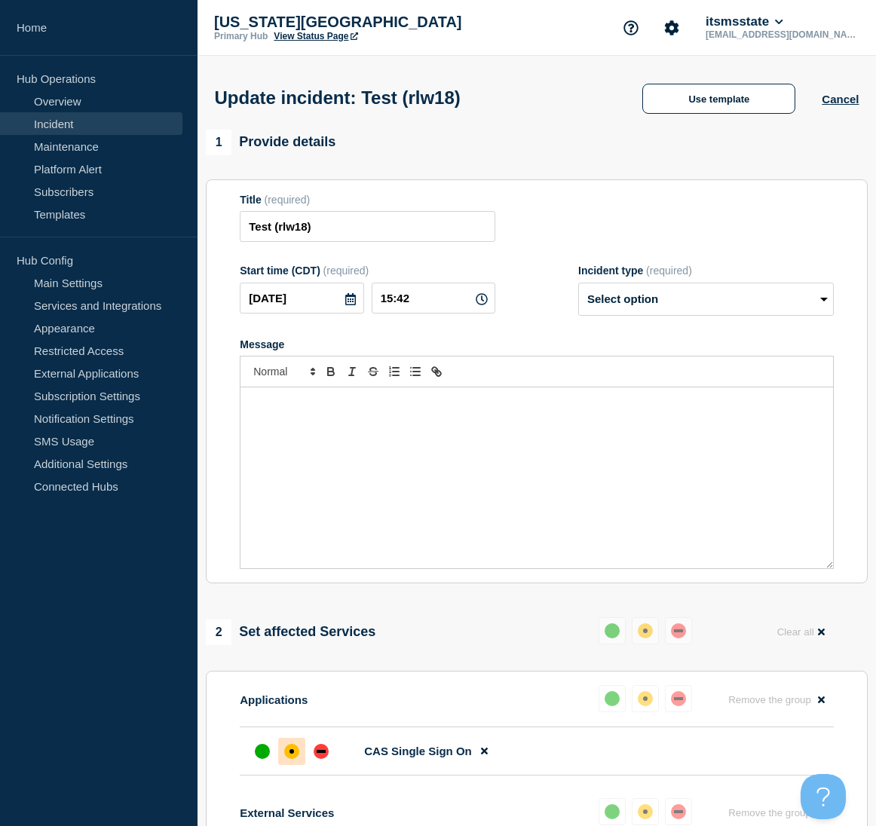
click at [55, 640] on aside "Home Hub Operations Overview Incident Maintenance Platform Alert Subscribers Te…" at bounding box center [98, 413] width 197 height 826
click at [68, 127] on link "Incident" at bounding box center [91, 123] width 182 height 23
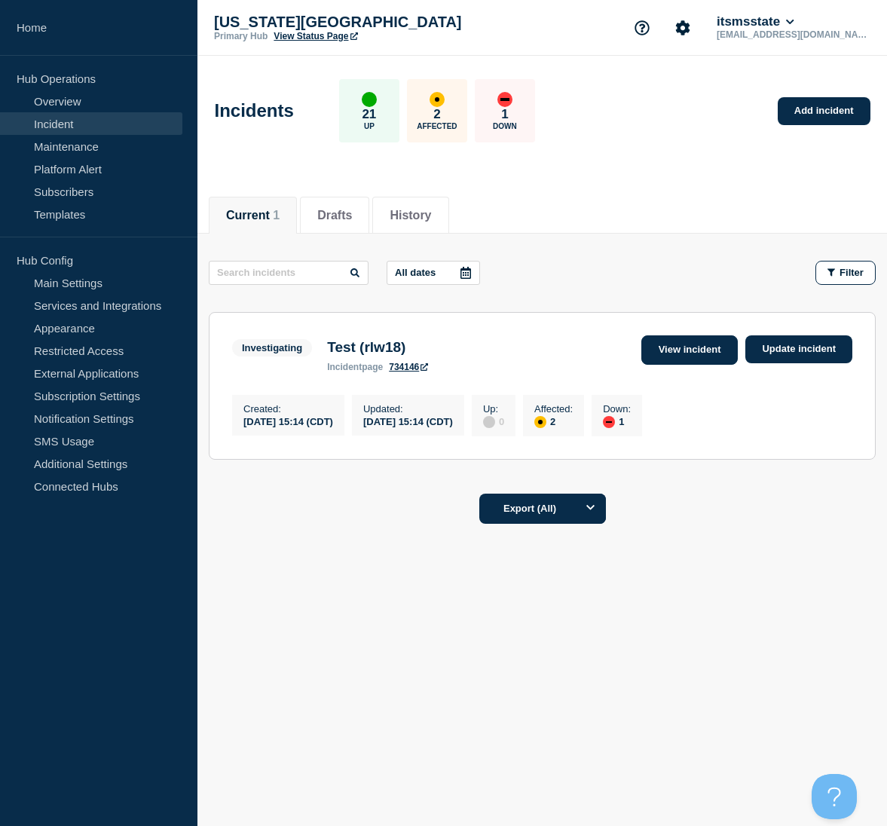
click at [687, 344] on link "View incident" at bounding box center [689, 349] width 97 height 29
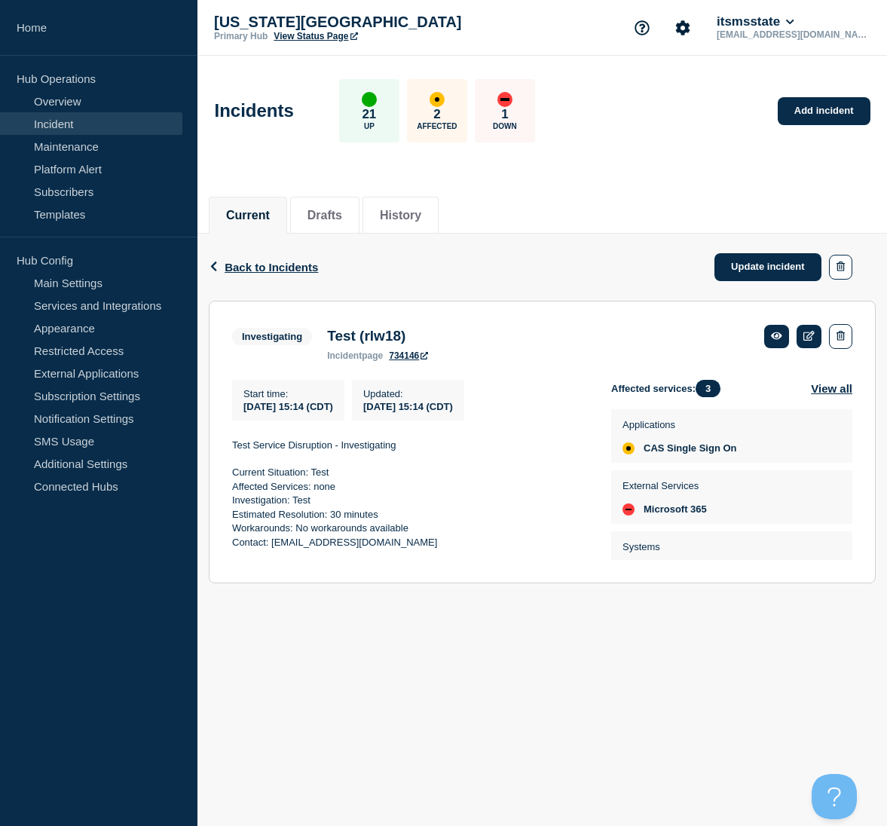
click at [177, 702] on aside "Home Hub Operations Overview Incident Maintenance Platform Alert Subscribers Te…" at bounding box center [98, 413] width 197 height 826
click at [808, 335] on icon at bounding box center [809, 336] width 11 height 10
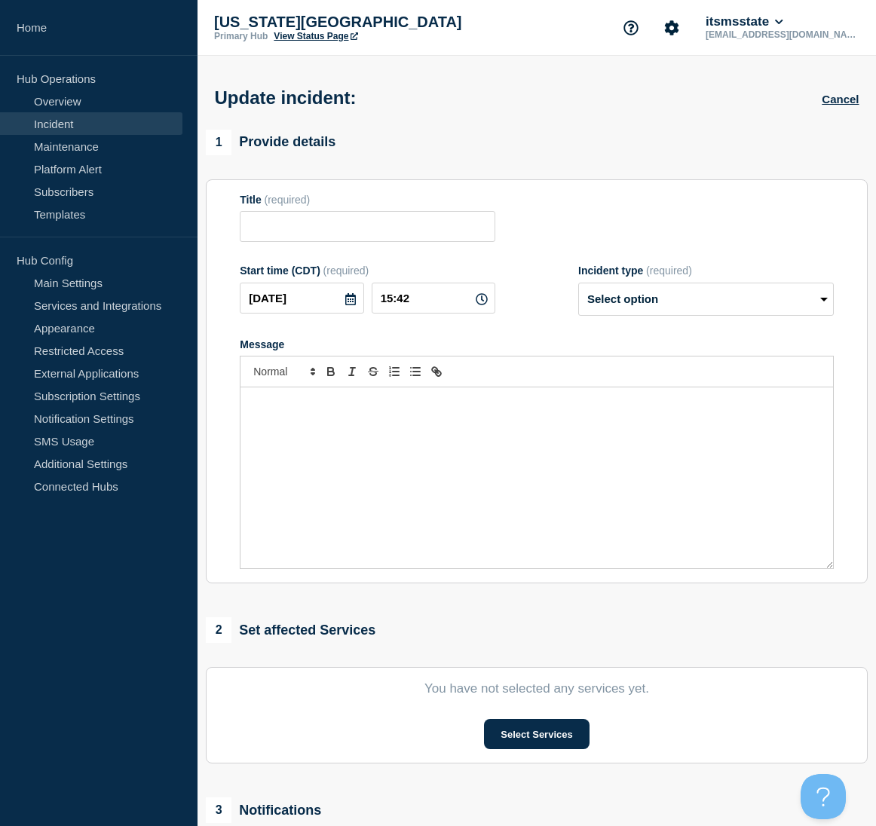
type input "Test (rlw18)"
type input "15:14"
select select "investigating"
radio input "false"
radio input "true"
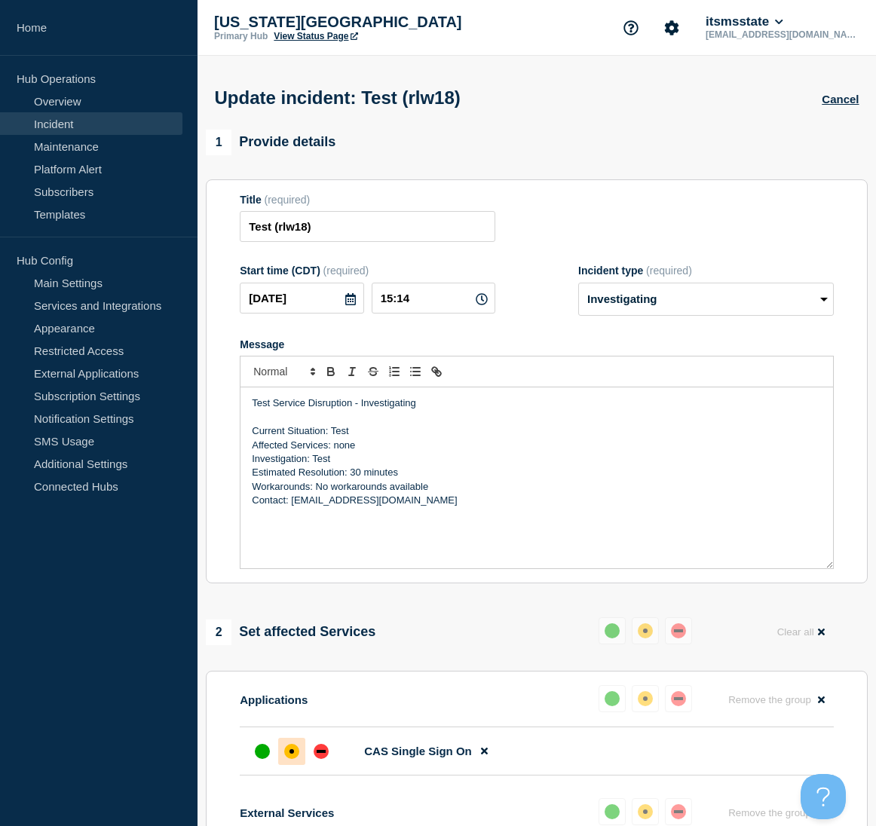
click at [54, 124] on link "Incident" at bounding box center [91, 123] width 182 height 23
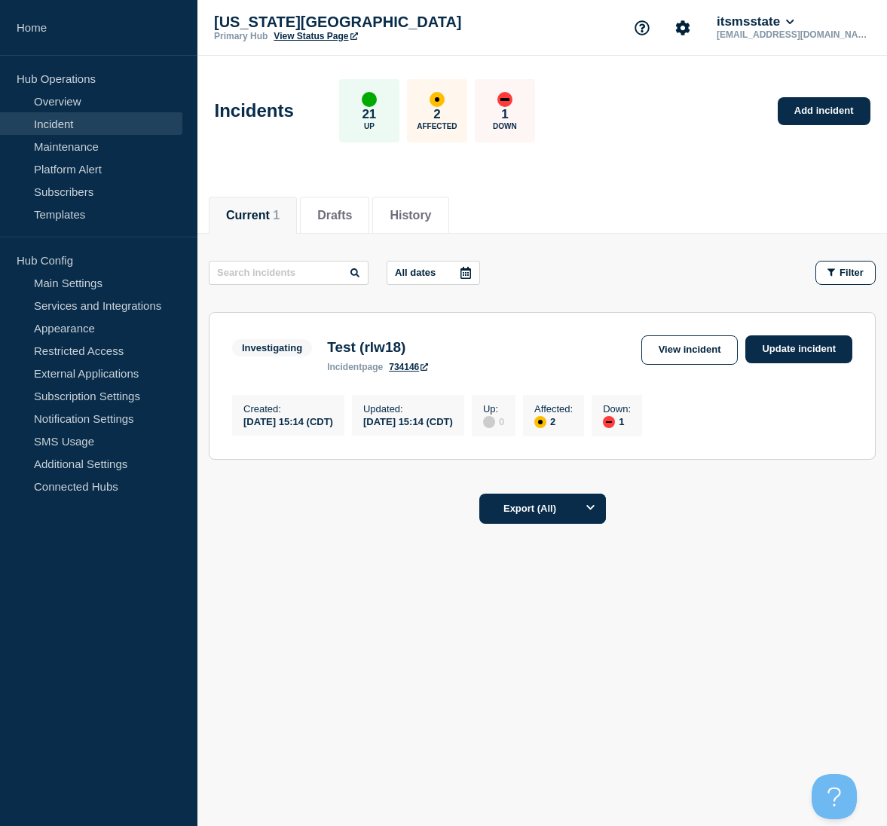
click at [225, 588] on div "Current Drafts History Current 1 Drafts History All dates Filter Investigating …" at bounding box center [542, 410] width 690 height 457
click at [669, 344] on link "View incident" at bounding box center [689, 349] width 97 height 29
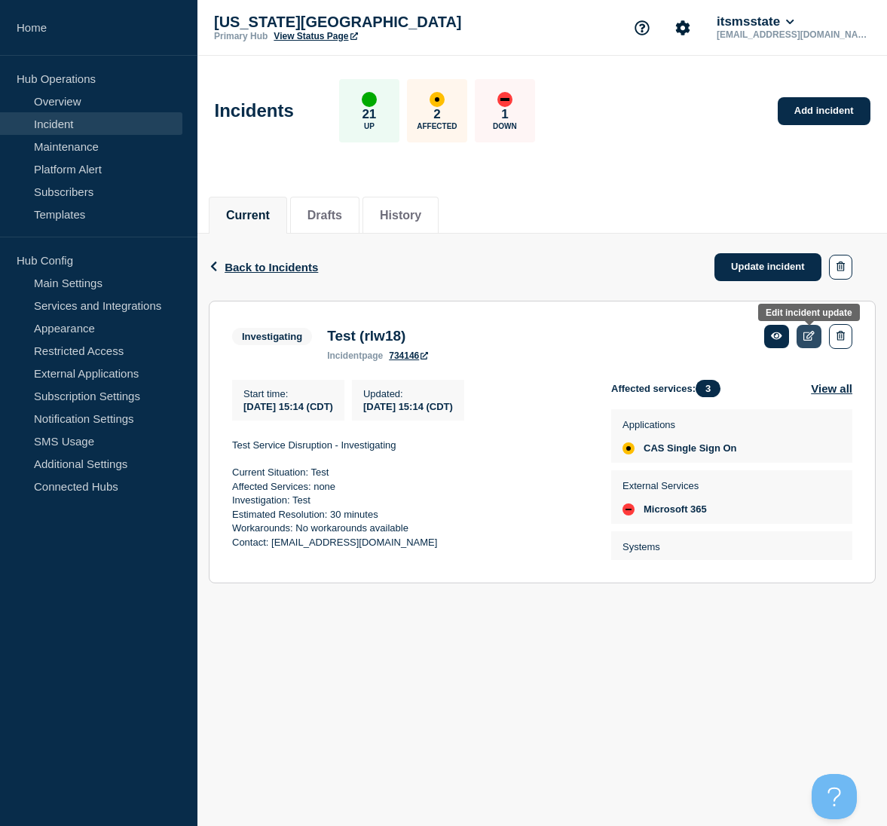
click at [810, 338] on icon at bounding box center [809, 336] width 11 height 10
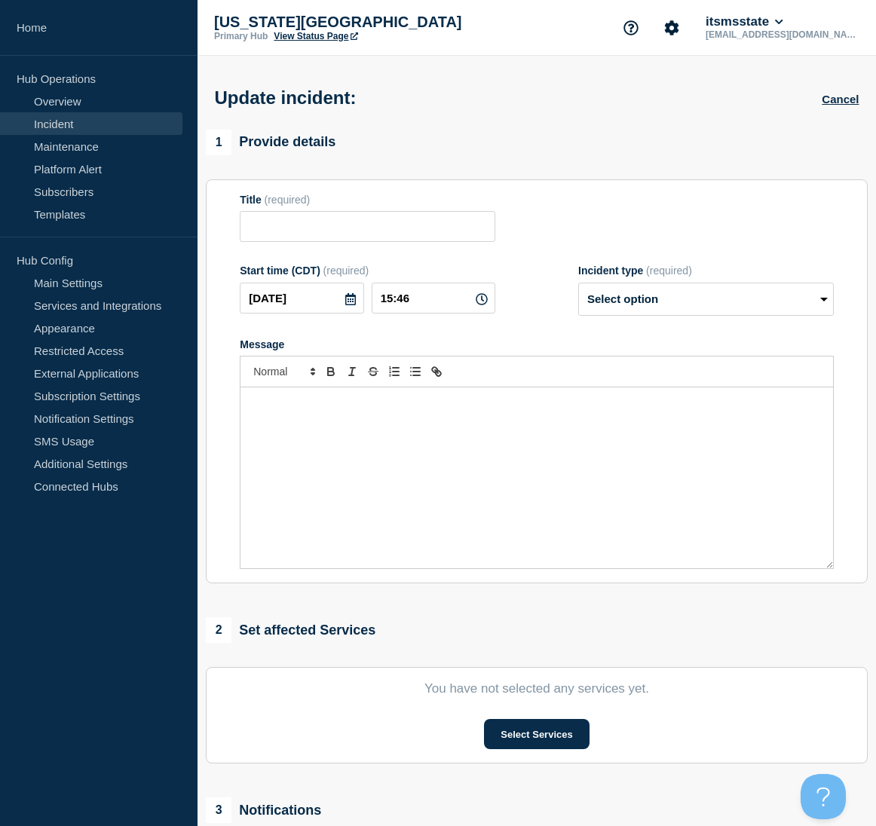
type input "Test (rlw18)"
type input "15:14"
select select "investigating"
radio input "false"
radio input "true"
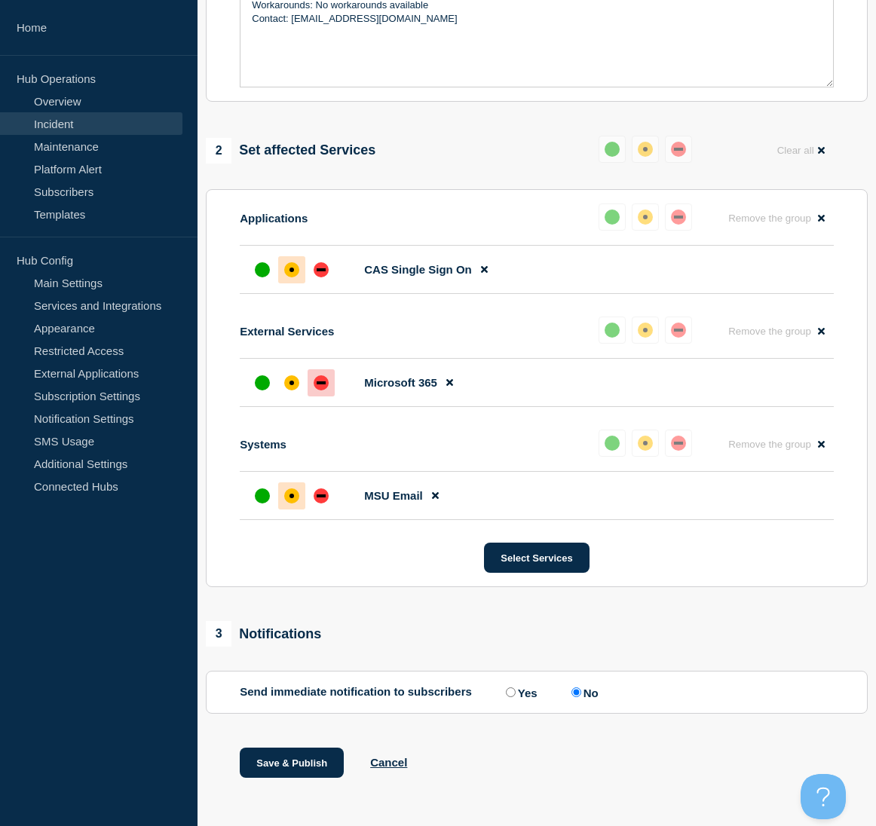
scroll to position [497, 0]
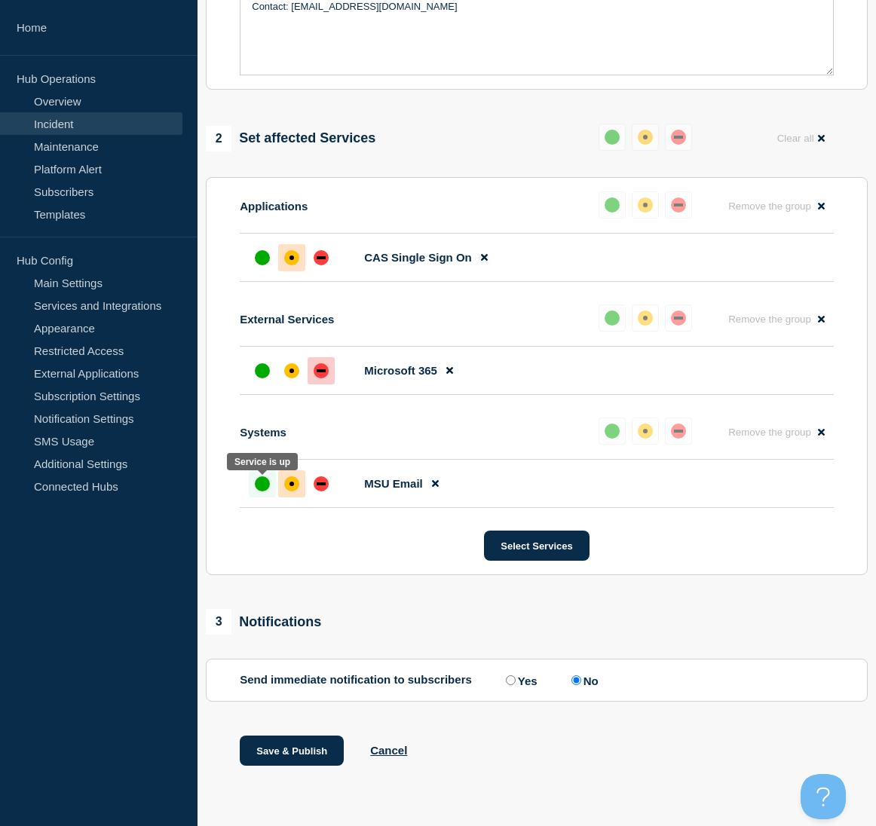
click at [266, 486] on div "up" at bounding box center [262, 483] width 15 height 15
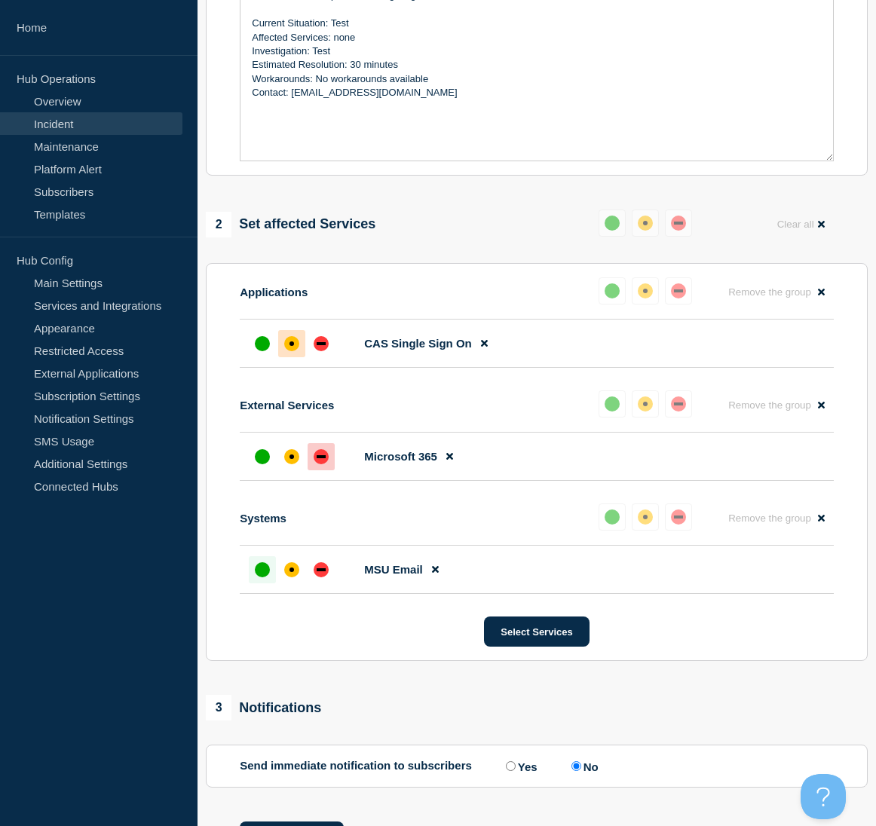
scroll to position [196, 0]
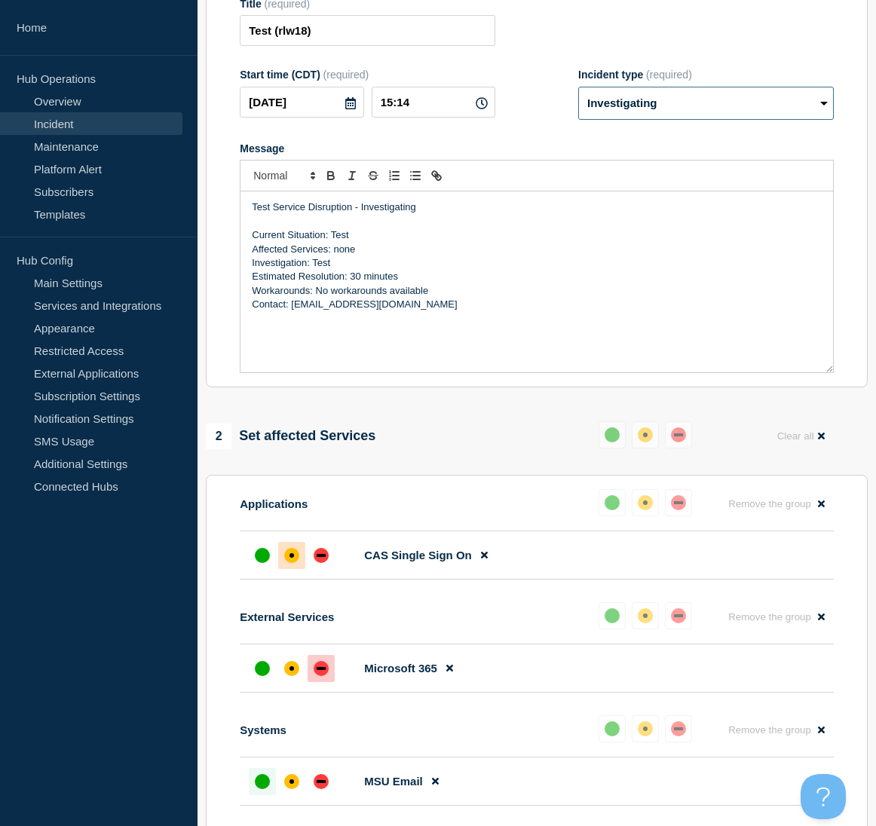
click at [826, 106] on select "Select option Investigating Identified Monitoring Resolved" at bounding box center [706, 103] width 256 height 33
click at [754, 59] on form "Title (required) Test (rlw18) Start time (CDT) (required) [DATE] 15:14 Incident…" at bounding box center [537, 186] width 594 height 376
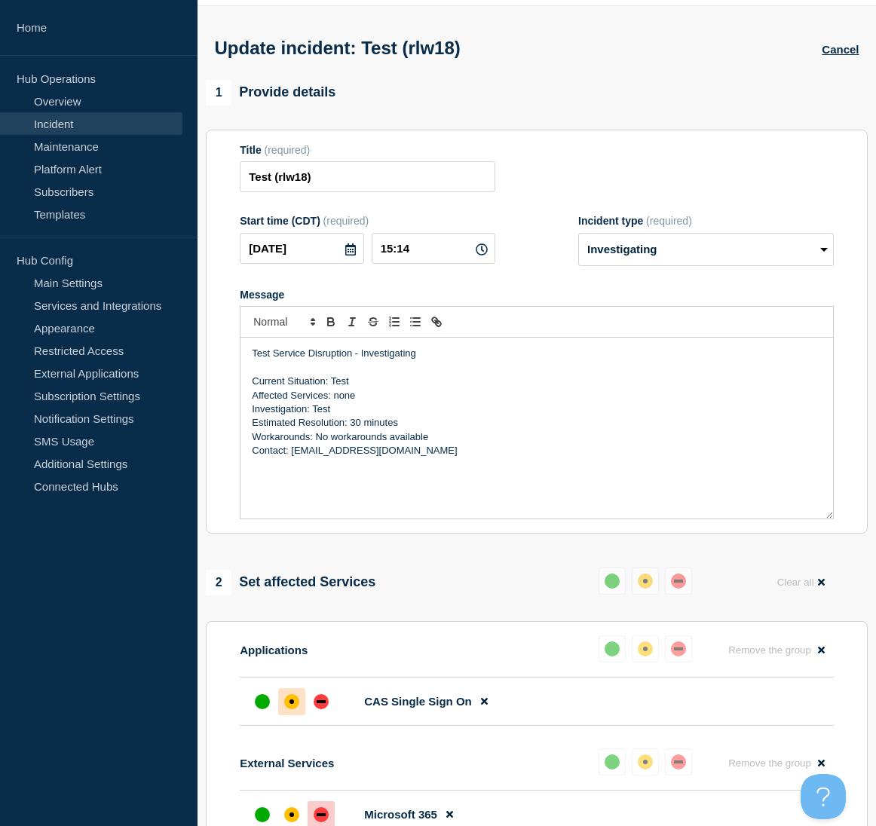
scroll to position [0, 0]
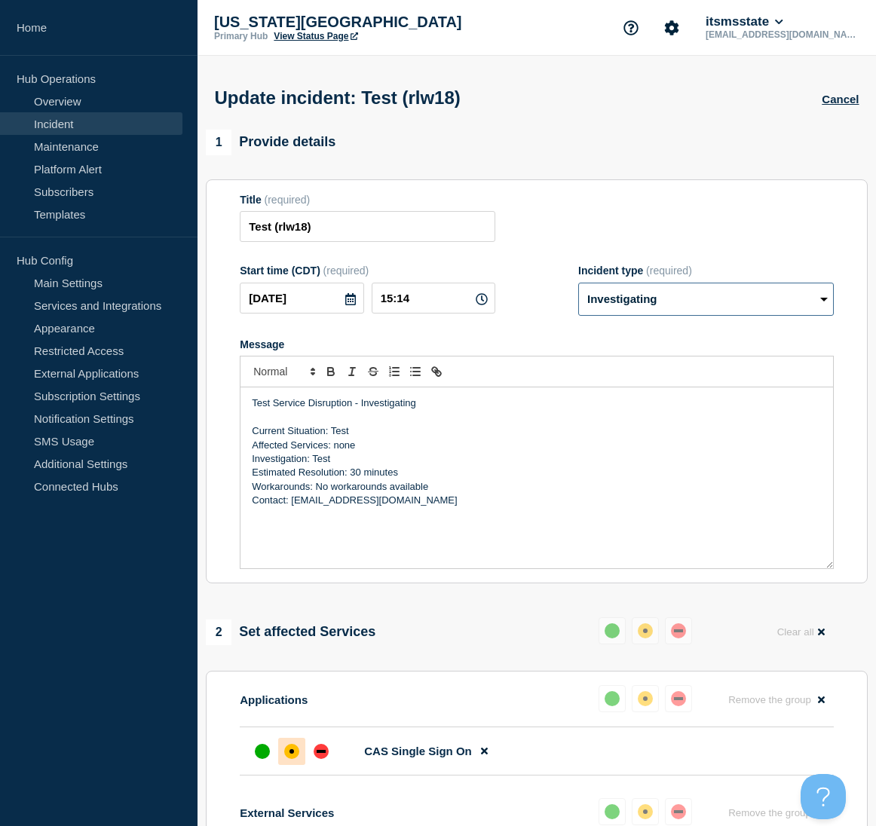
click at [829, 305] on select "Select option Investigating Identified Monitoring Resolved" at bounding box center [706, 299] width 256 height 33
click at [824, 305] on select "Select option Investigating Identified Monitoring Resolved" at bounding box center [706, 299] width 256 height 33
select select "identified"
click at [578, 286] on select "Select option Investigating Identified Monitoring Resolved" at bounding box center [706, 299] width 256 height 33
click at [828, 303] on select "Select option Investigating Identified Monitoring Resolved" at bounding box center [706, 299] width 256 height 33
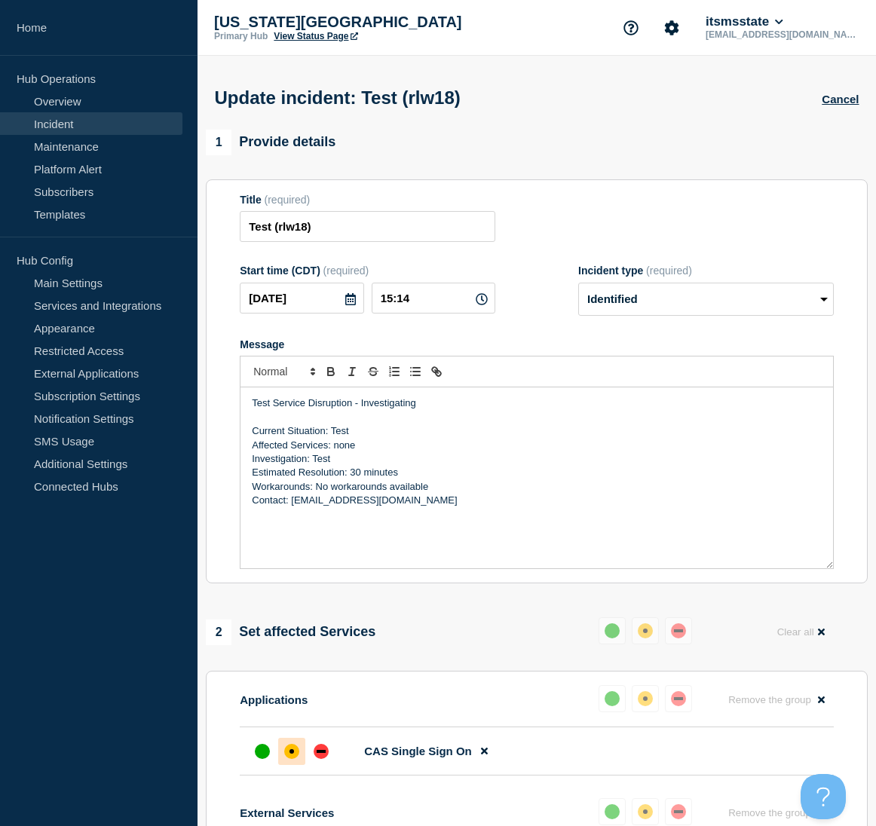
click at [74, 622] on aside "Home Hub Operations Overview Incident Maintenance Platform Alert Subscribers Te…" at bounding box center [98, 413] width 197 height 826
click at [824, 302] on select "Select option Investigating Identified Monitoring Resolved" at bounding box center [706, 299] width 256 height 33
click at [578, 286] on select "Select option Investigating Identified Monitoring Resolved" at bounding box center [706, 299] width 256 height 33
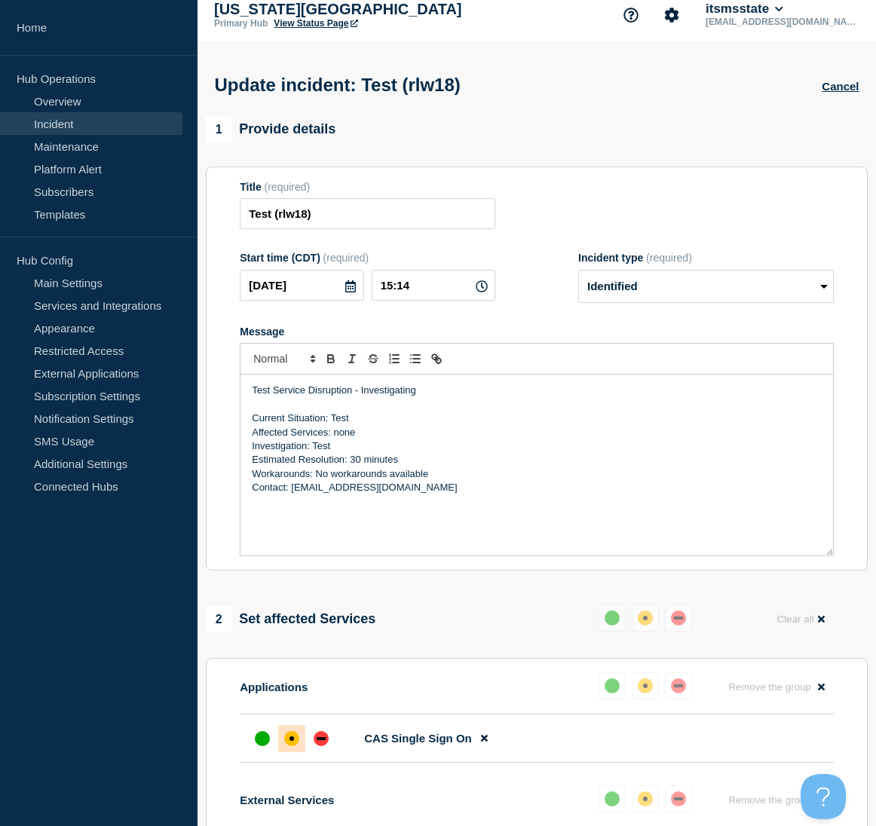
scroll to position [302, 0]
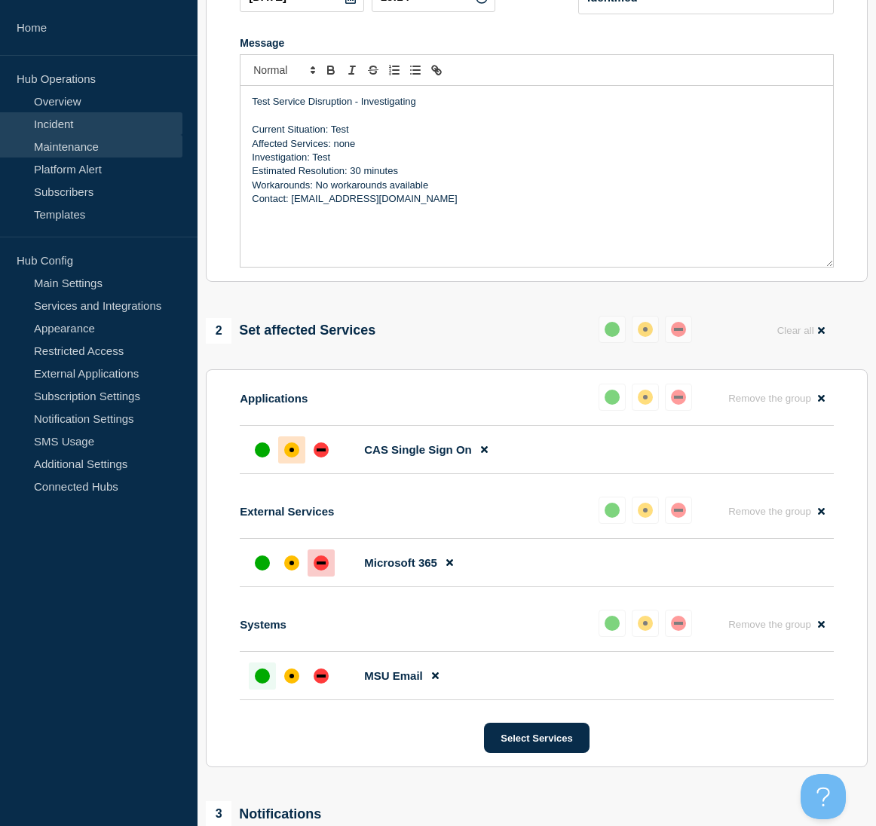
click at [78, 142] on link "Maintenance" at bounding box center [91, 146] width 182 height 23
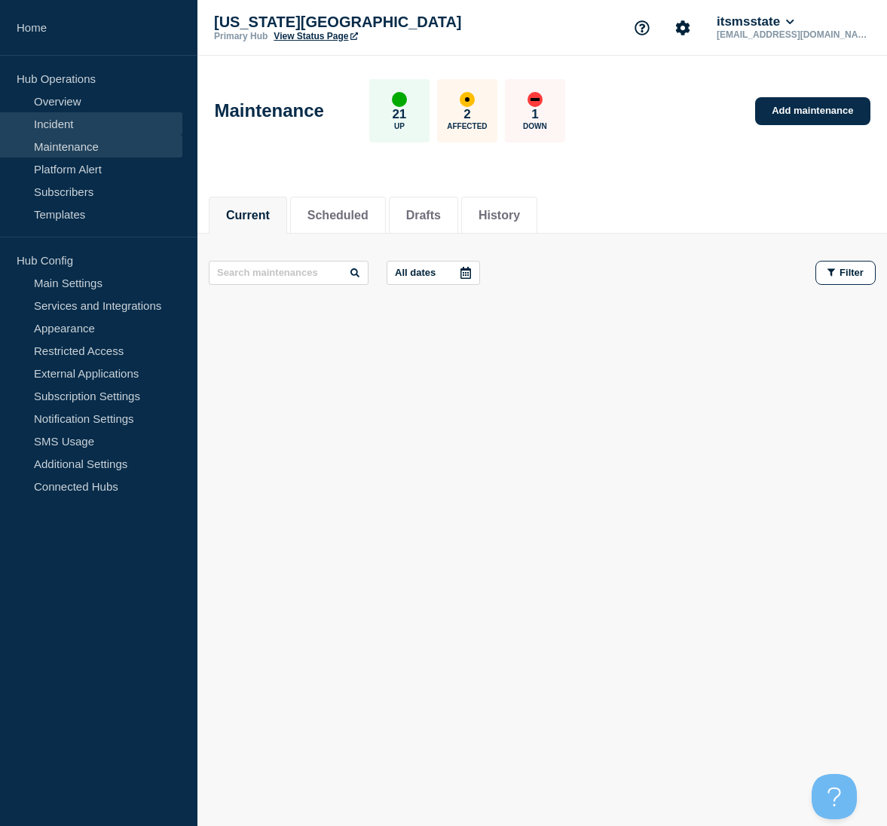
click at [75, 126] on link "Incident" at bounding box center [91, 123] width 182 height 23
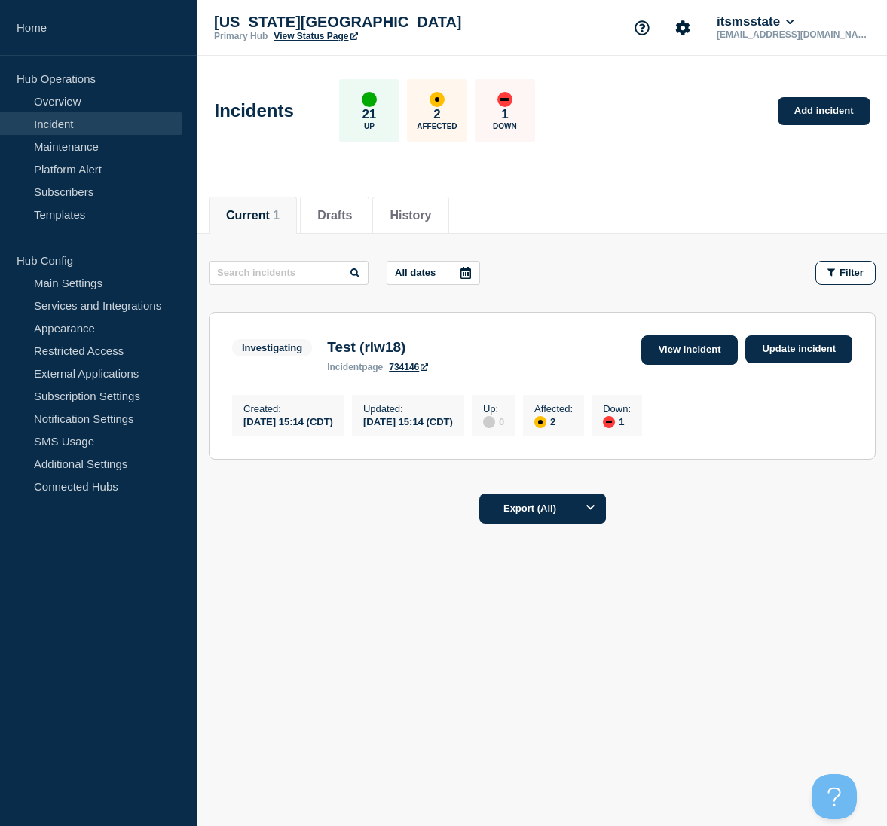
click at [668, 350] on link "View incident" at bounding box center [689, 349] width 97 height 29
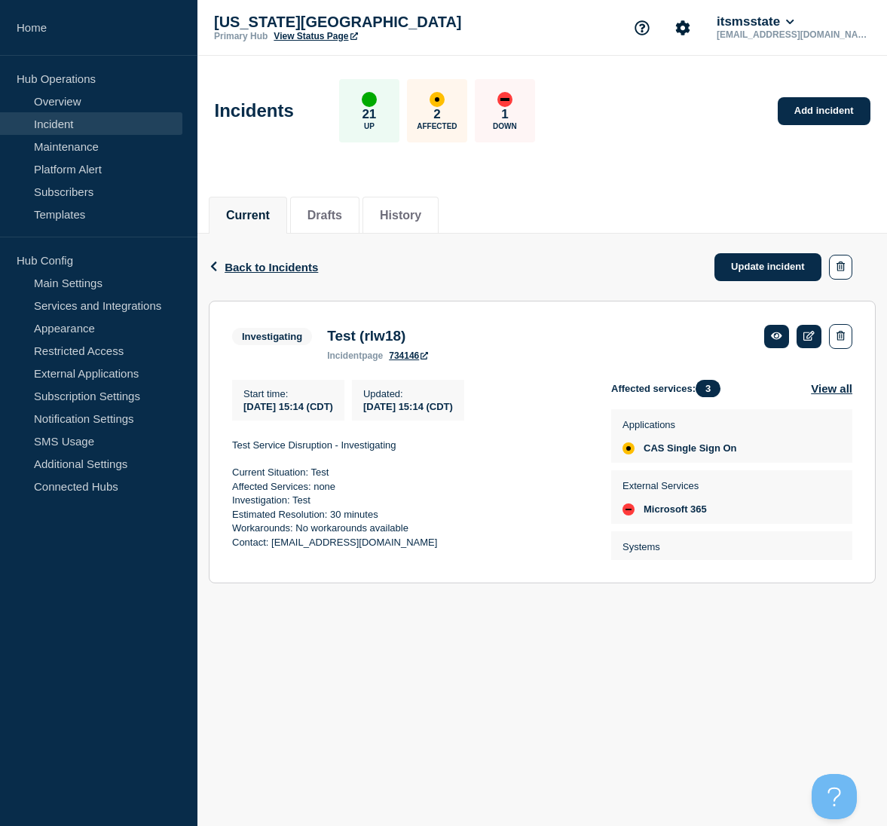
click at [191, 662] on aside "Home Hub Operations Overview Incident Maintenance Platform Alert Subscribers Te…" at bounding box center [98, 413] width 197 height 826
click at [96, 149] on link "Maintenance" at bounding box center [91, 146] width 182 height 23
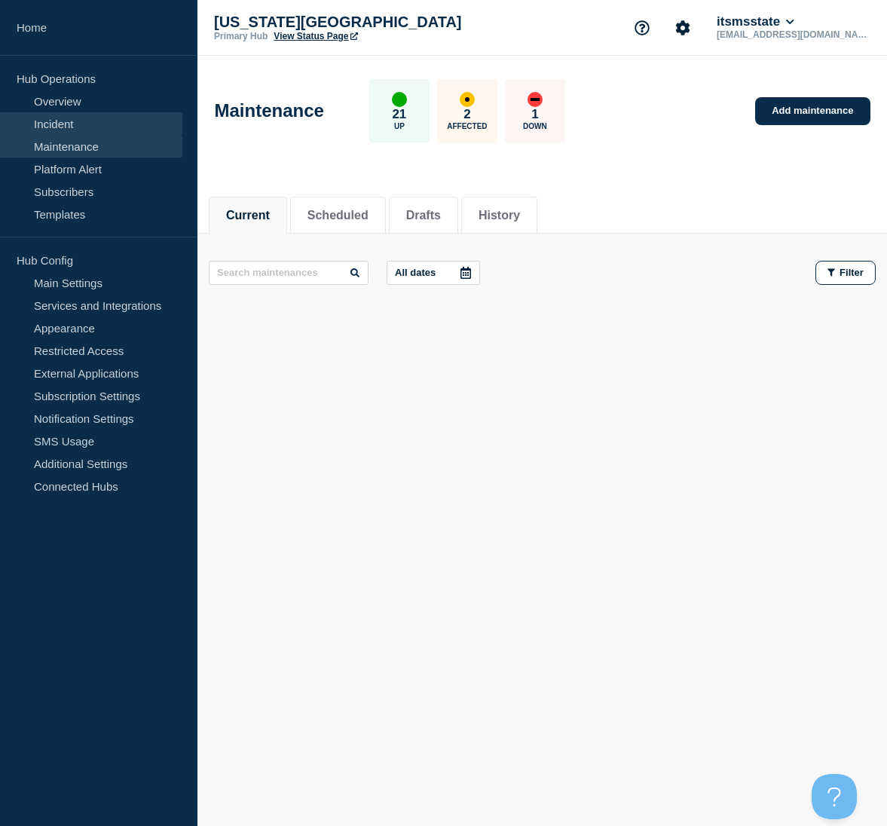
click at [83, 124] on link "Incident" at bounding box center [91, 123] width 182 height 23
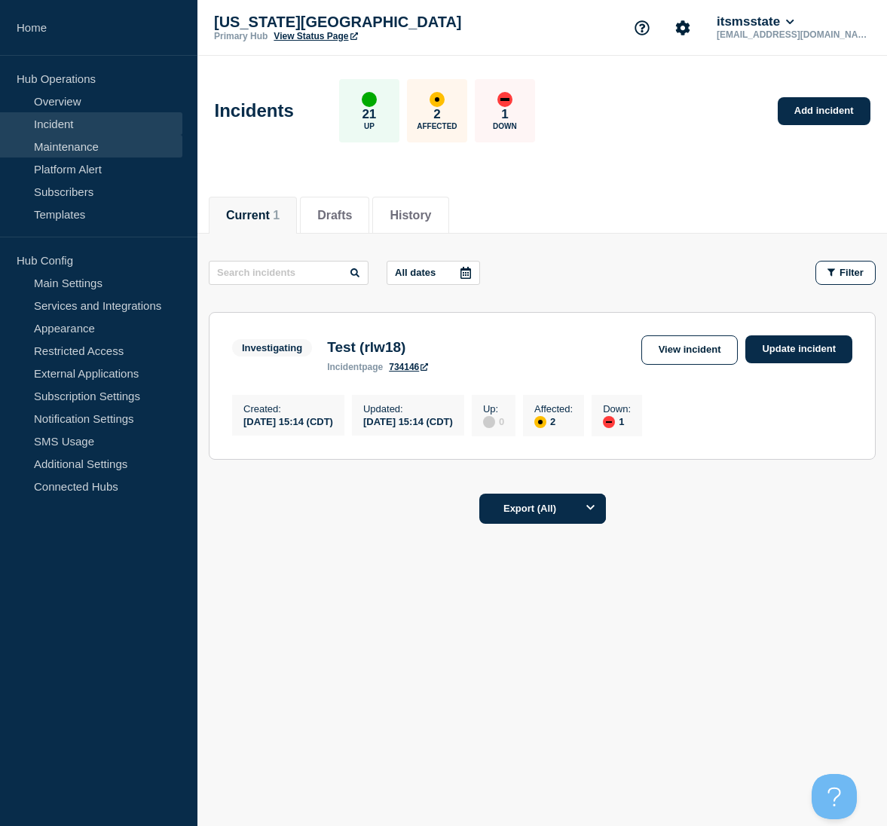
click at [58, 150] on link "Maintenance" at bounding box center [91, 146] width 182 height 23
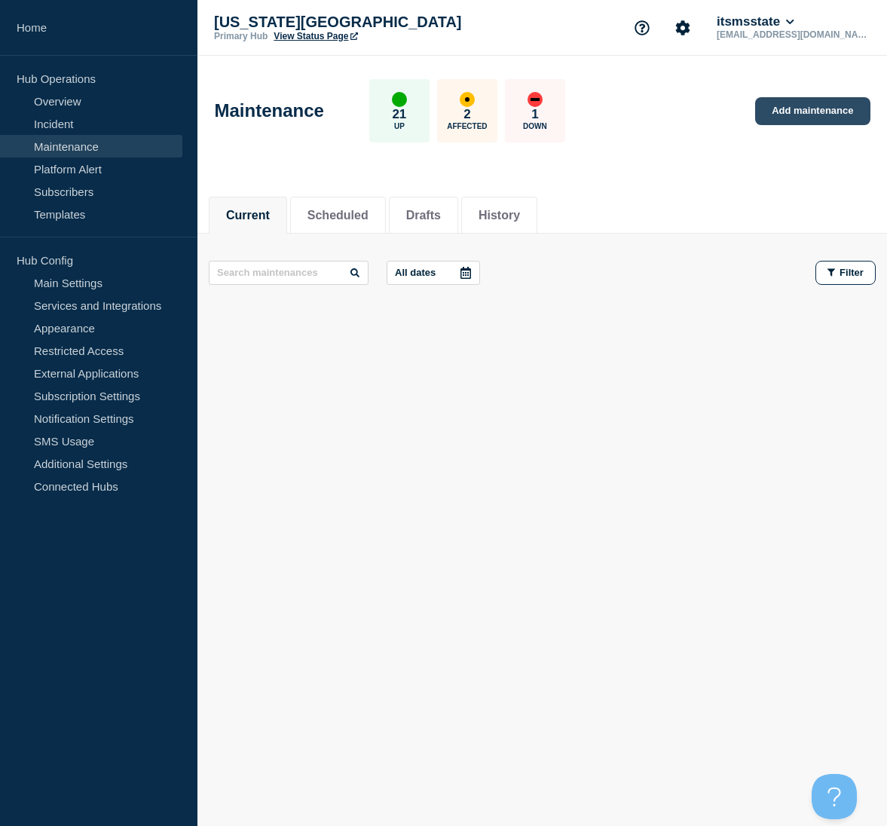
click at [807, 112] on link "Add maintenance" at bounding box center [812, 111] width 115 height 28
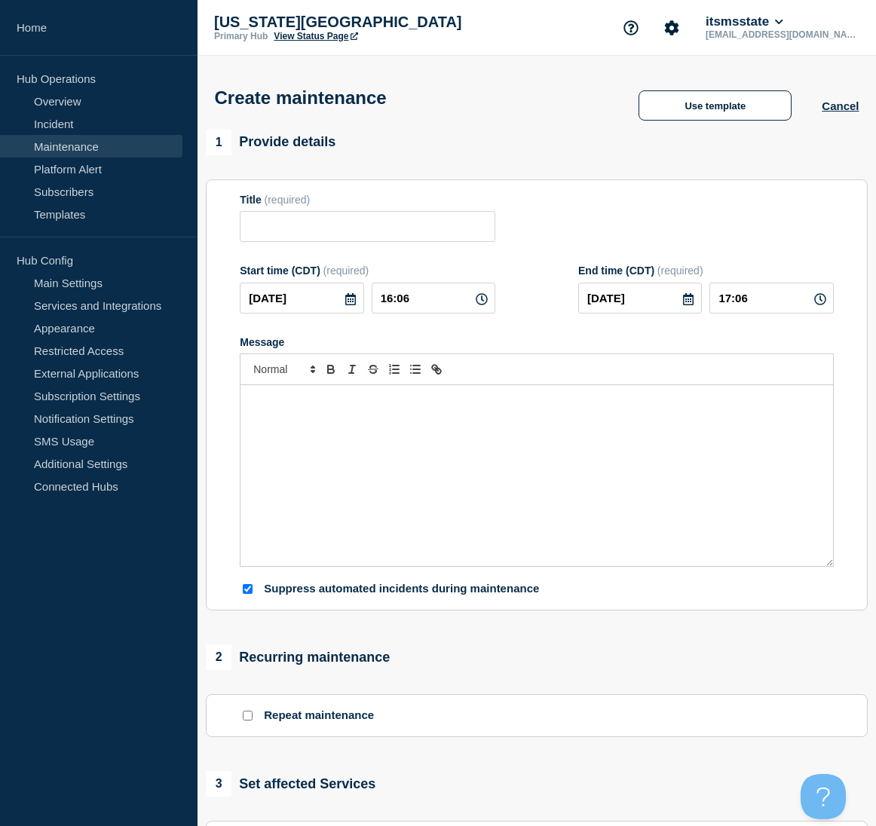
checkbox input "true"
click at [59, 150] on link "Maintenance" at bounding box center [91, 146] width 182 height 23
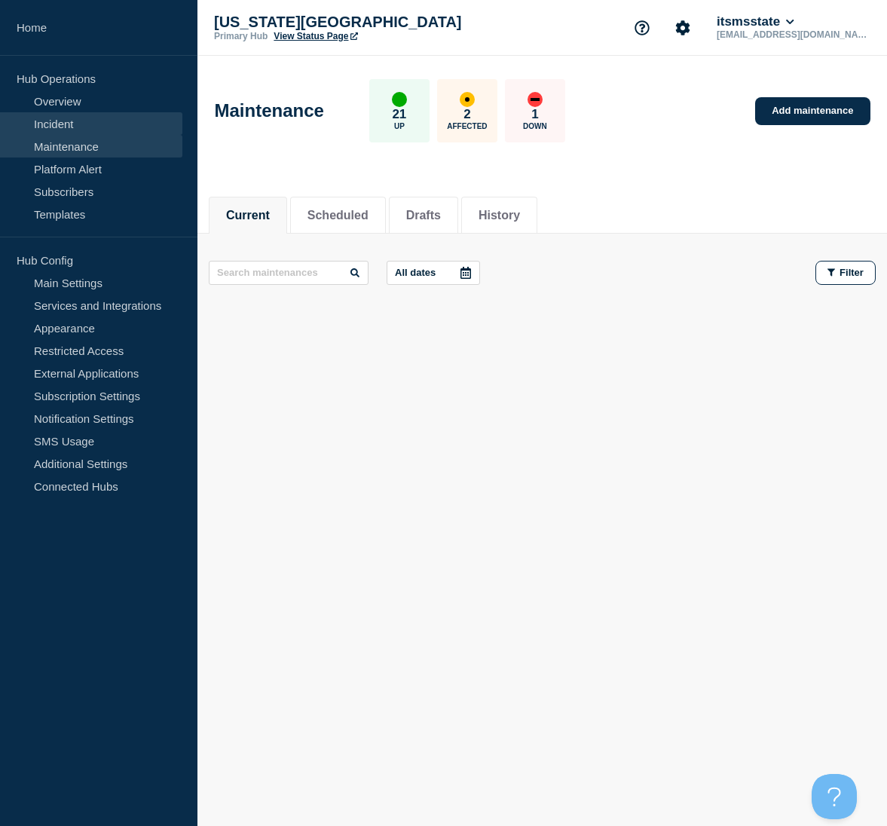
click at [66, 120] on link "Incident" at bounding box center [91, 123] width 182 height 23
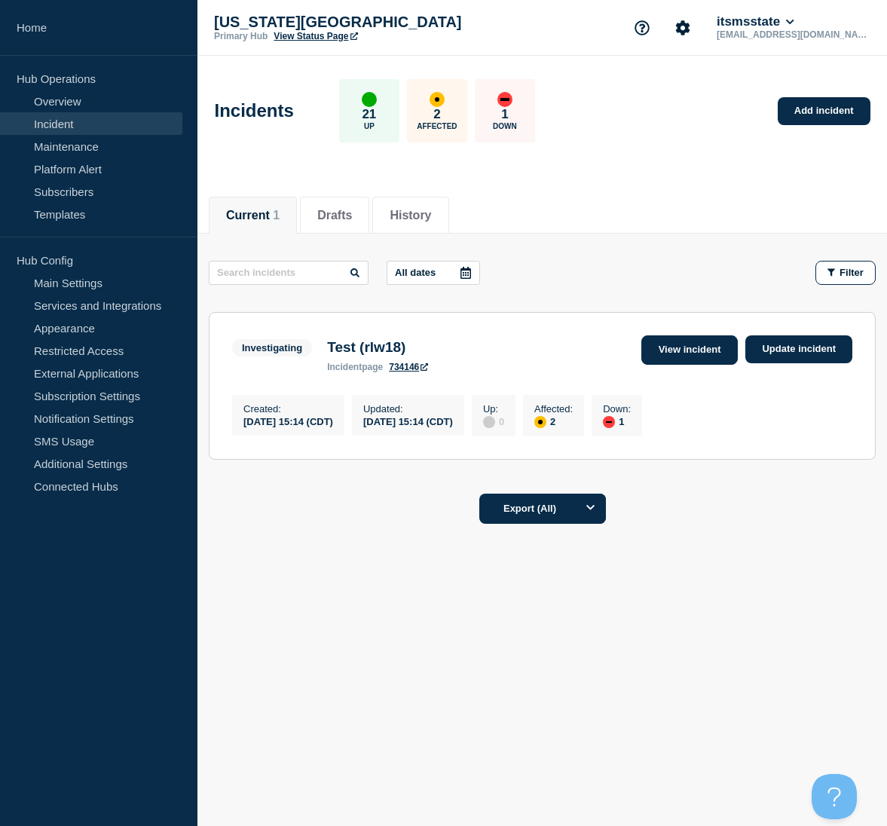
click at [699, 351] on link "View incident" at bounding box center [689, 349] width 97 height 29
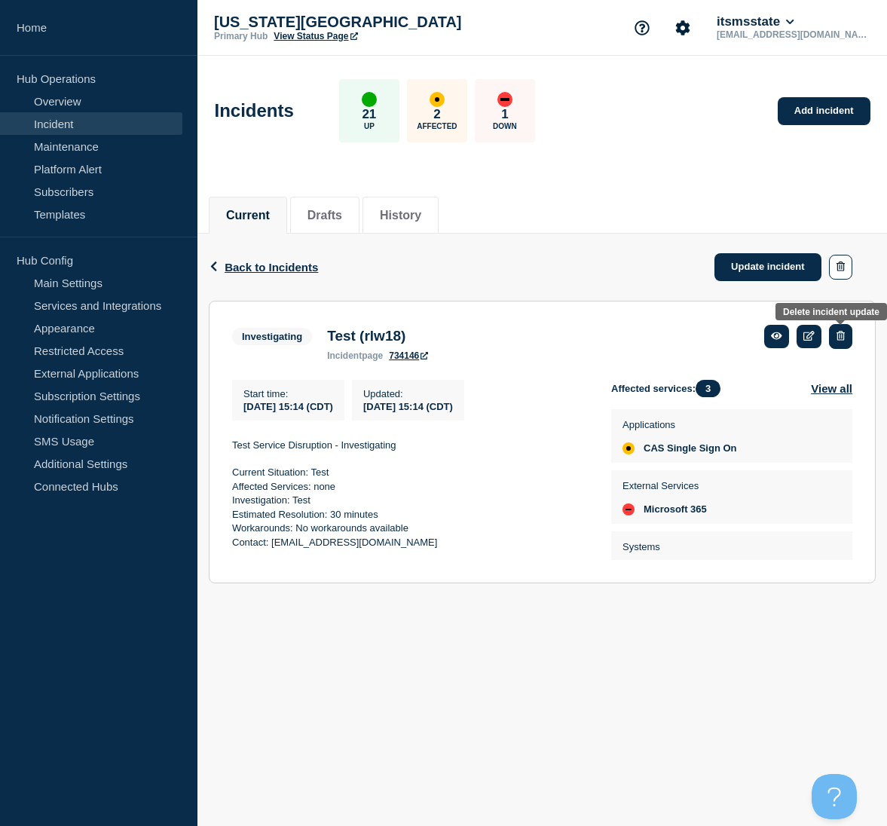
click at [840, 334] on icon "button" at bounding box center [841, 336] width 8 height 10
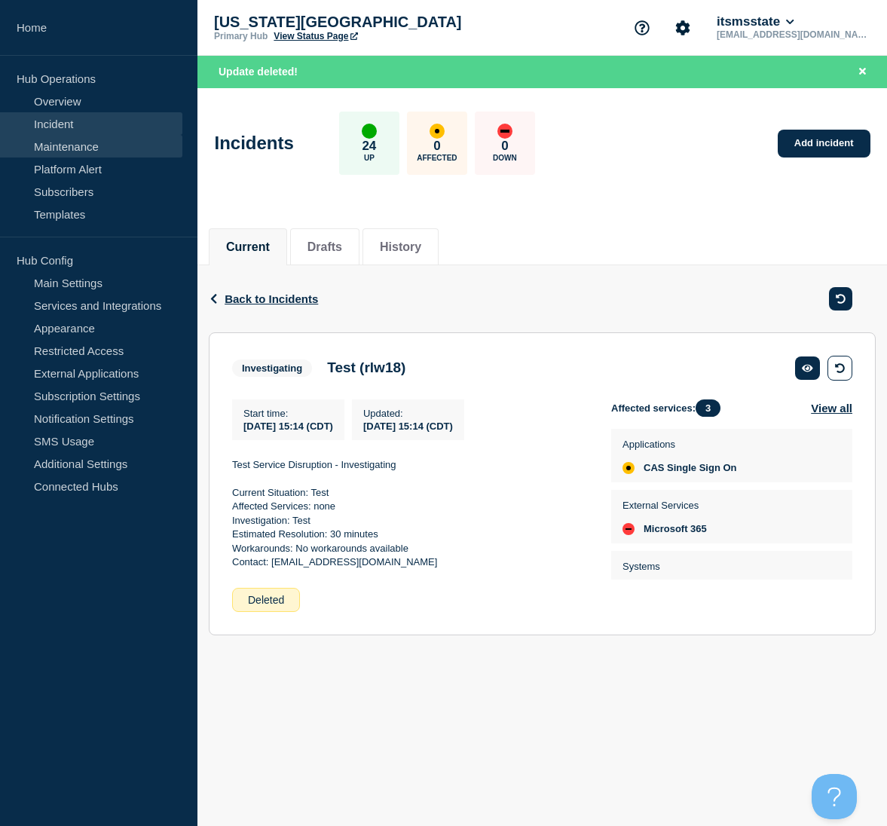
click at [55, 150] on link "Maintenance" at bounding box center [91, 146] width 182 height 23
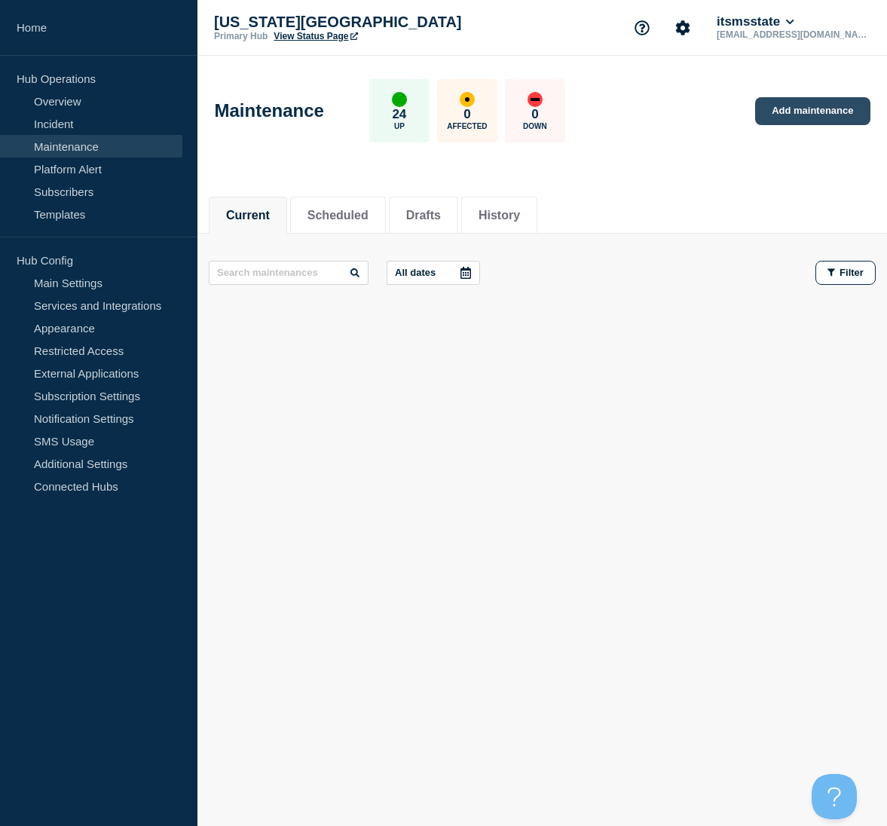
click at [805, 115] on link "Add maintenance" at bounding box center [812, 111] width 115 height 28
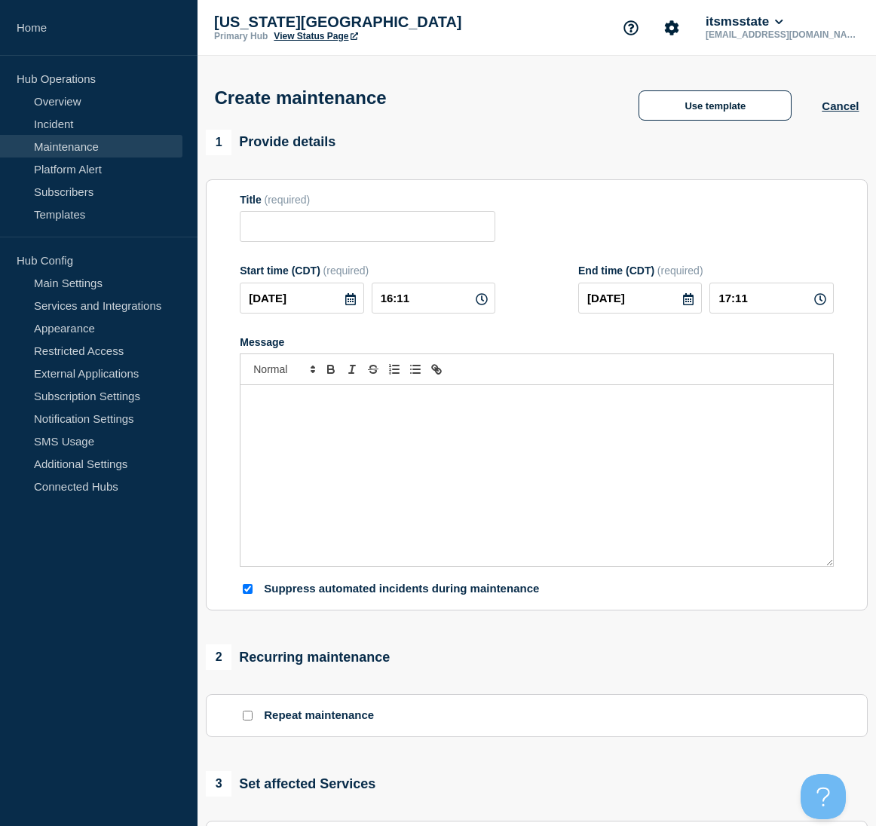
checkbox input "true"
click at [715, 108] on button "Use template" at bounding box center [714, 105] width 153 height 30
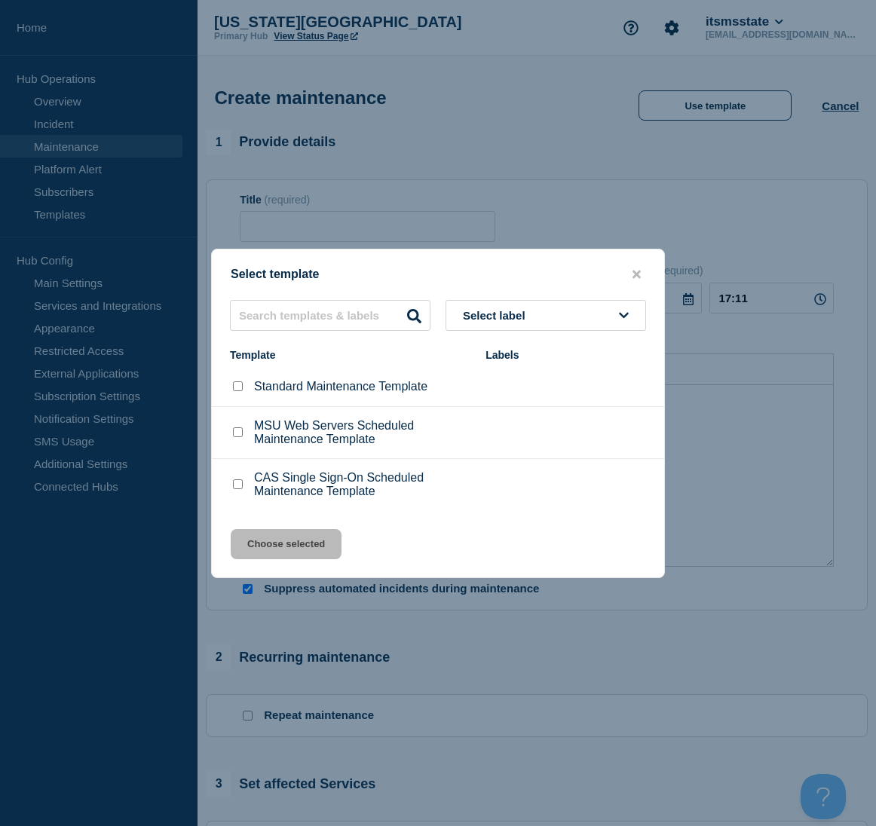
click at [237, 388] on input "Standard Maintenance Template checkbox" at bounding box center [238, 386] width 10 height 10
checkbox input "true"
click at [747, 425] on div at bounding box center [438, 413] width 876 height 826
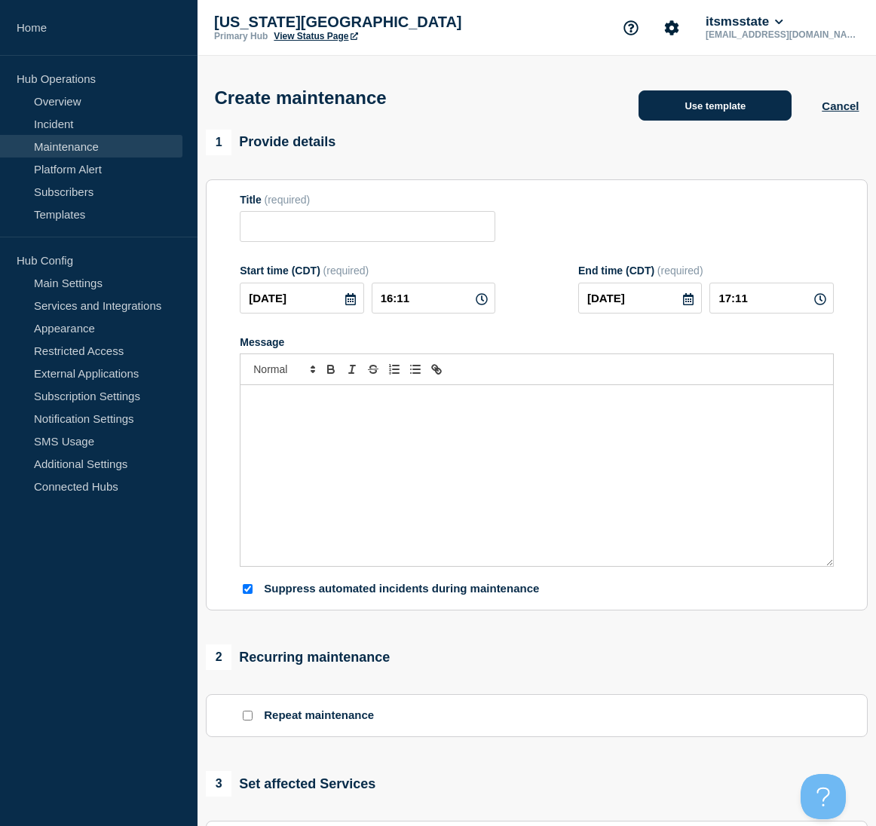
click at [690, 111] on button "Use template" at bounding box center [714, 105] width 153 height 30
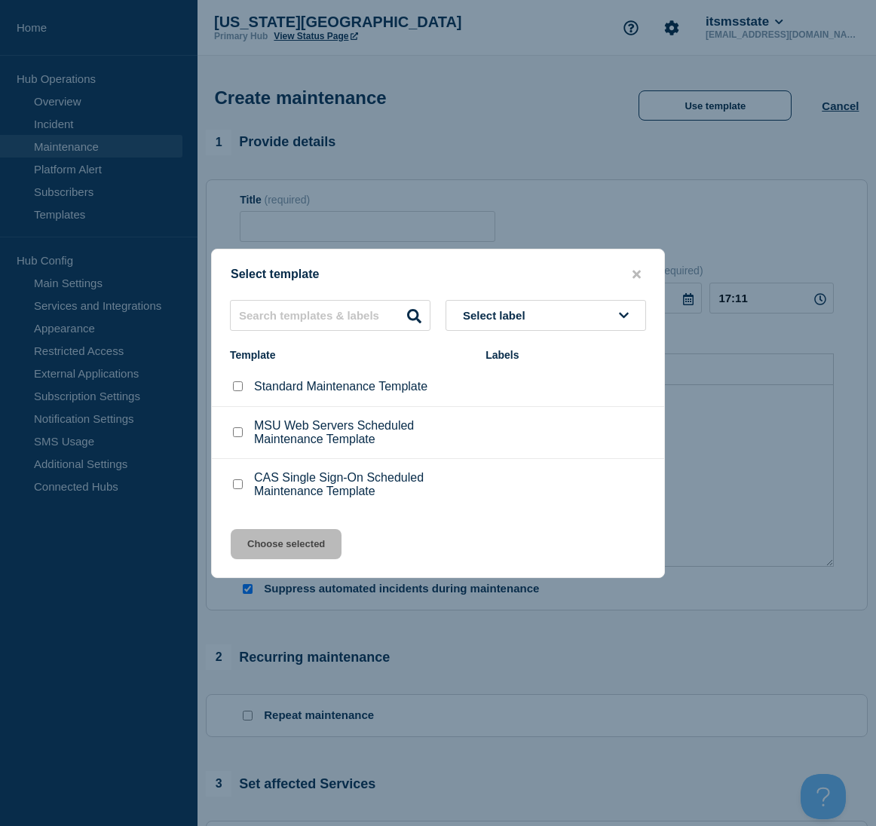
click at [628, 310] on icon at bounding box center [624, 315] width 10 height 11
click at [561, 292] on div "Select template Select label Template Labels Standard Maintenance Template MSU …" at bounding box center [438, 413] width 454 height 329
click at [238, 387] on input "Standard Maintenance Template checkbox" at bounding box center [238, 386] width 10 height 10
checkbox input "true"
click at [295, 548] on button "Choose selected" at bounding box center [286, 544] width 111 height 30
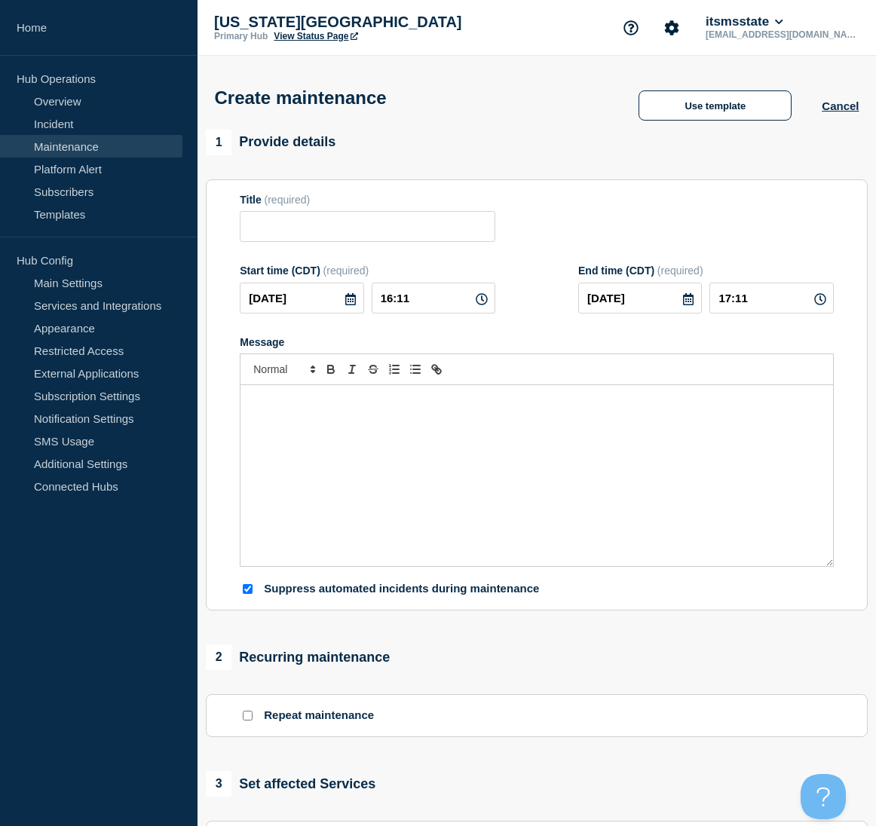
type input "Standard Maintenance Template"
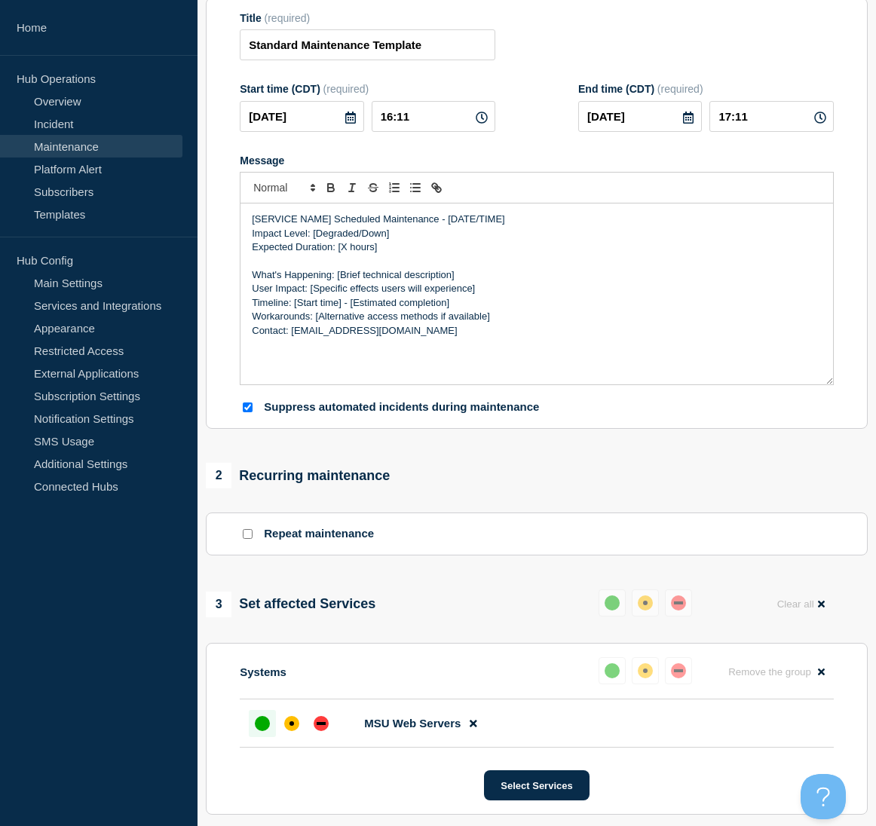
scroll to position [302, 0]
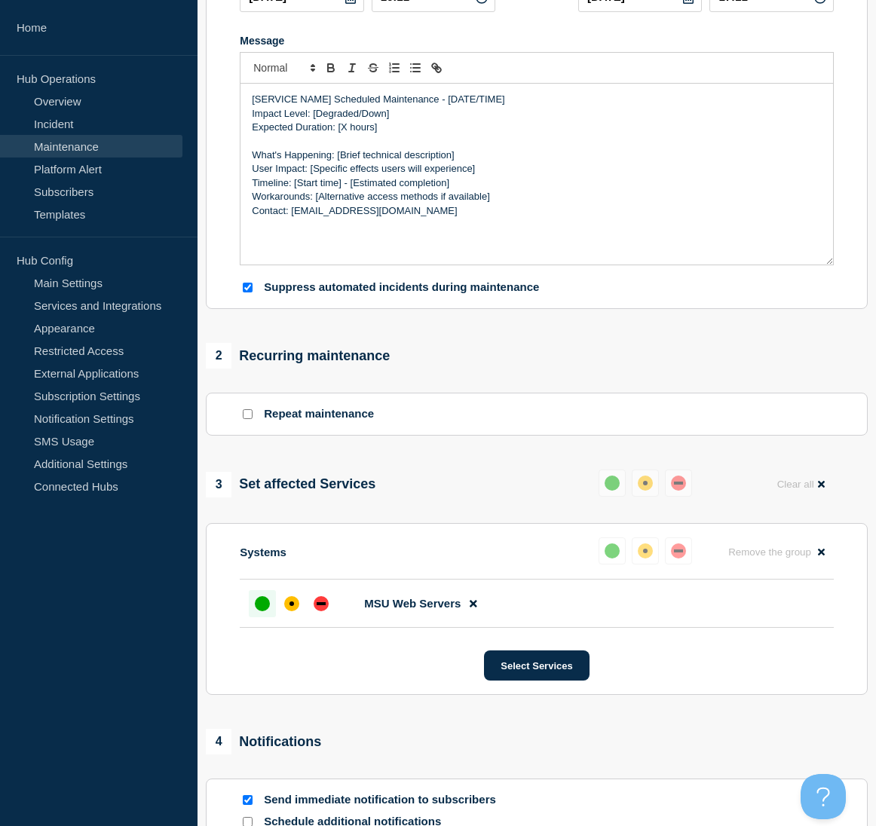
click at [243, 292] on input "Suppress automated incidents during maintenance" at bounding box center [248, 288] width 10 height 10
click at [248, 292] on input "Suppress automated incidents during maintenance" at bounding box center [248, 288] width 10 height 10
checkbox input "true"
click at [822, 788] on button "Open Beacon popover" at bounding box center [819, 792] width 45 height 45
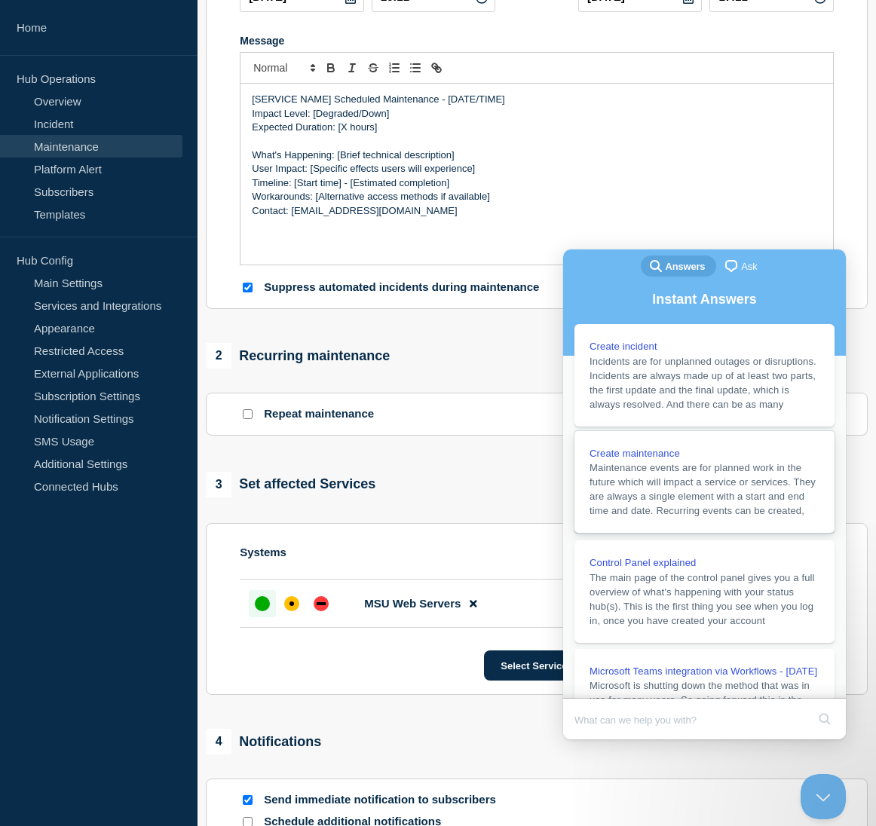
click at [636, 459] on span "Create maintenance" at bounding box center [634, 453] width 90 height 11
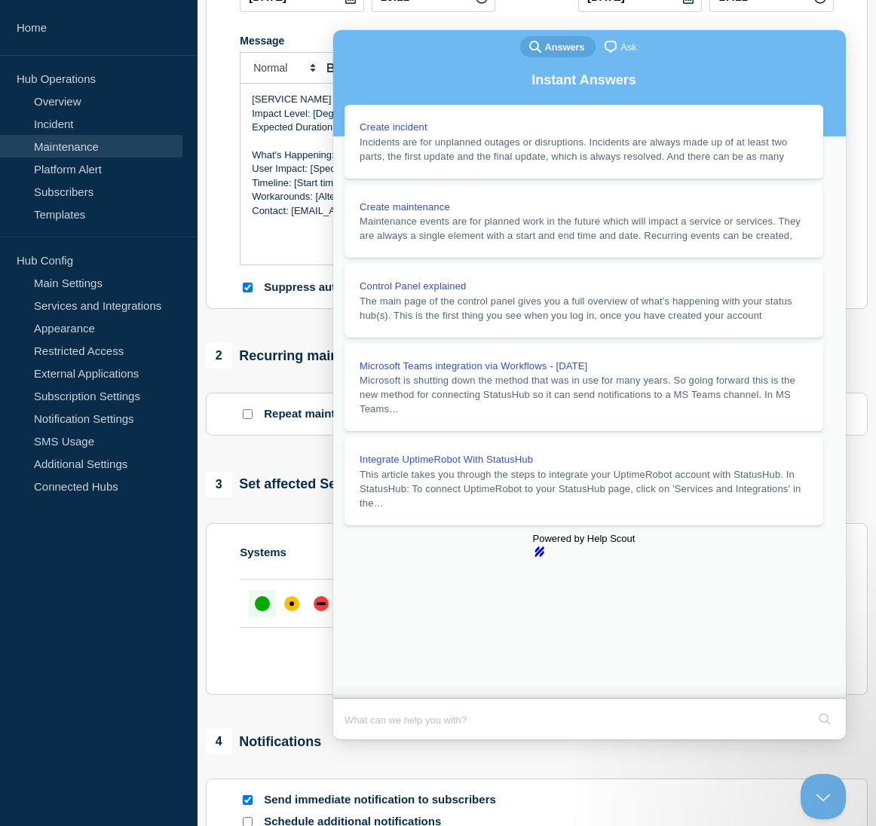
scroll to position [377, 0]
click at [91, 423] on link "Notification Settings" at bounding box center [91, 418] width 182 height 23
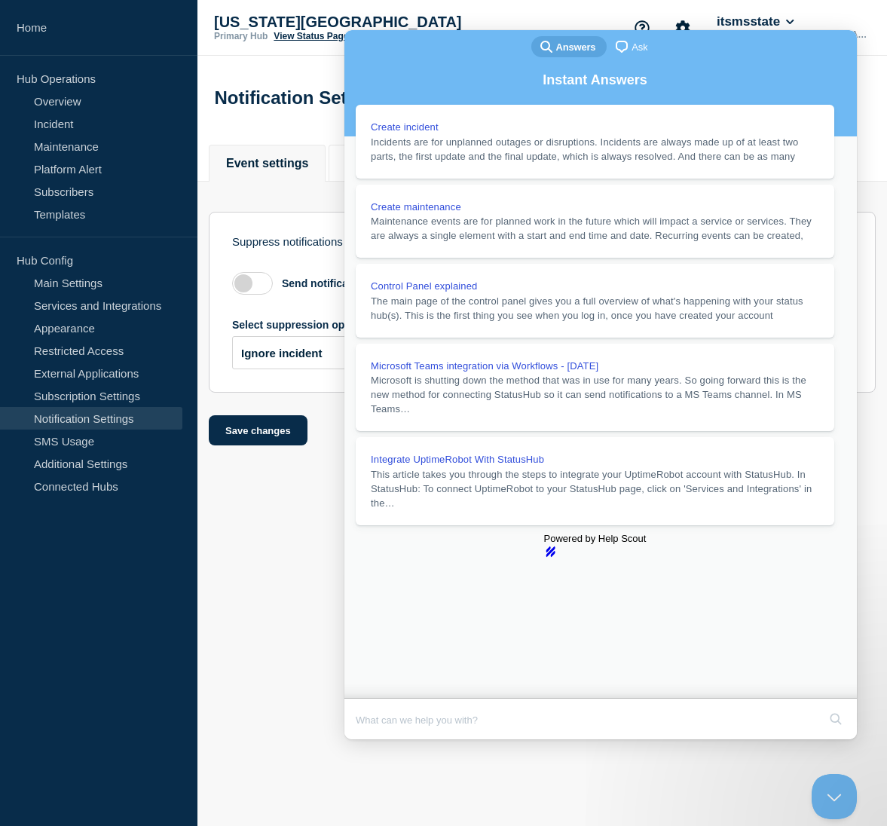
click at [372, 740] on button "Close" at bounding box center [358, 750] width 27 height 20
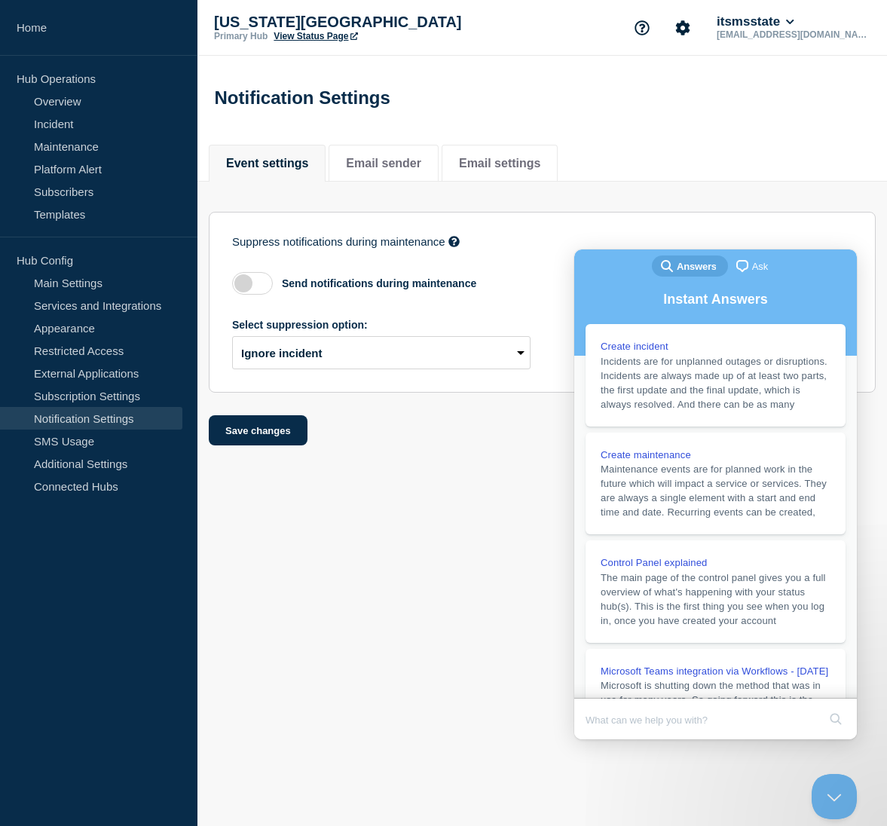
click at [435, 603] on body "Home Hub Operations Overview Incident Maintenance Platform Alert Subscribers Te…" at bounding box center [443, 413] width 887 height 826
click at [831, 788] on button "Close Beacon popover" at bounding box center [831, 792] width 45 height 45
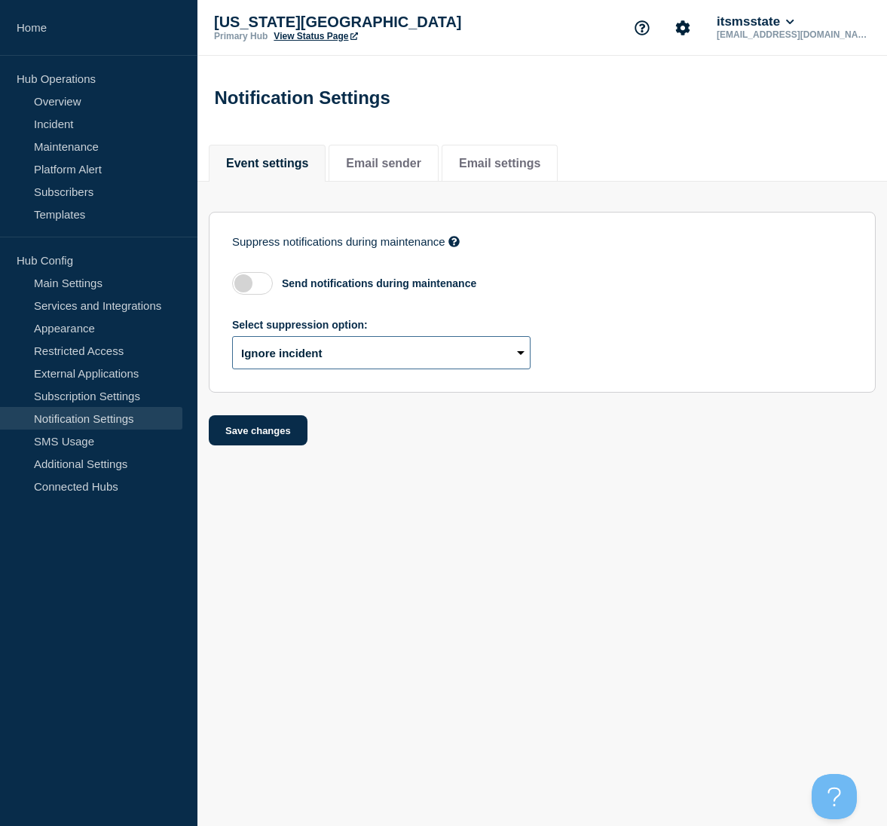
click at [522, 357] on select "Select suppression option Ignore incident Create draft" at bounding box center [381, 352] width 298 height 33
click at [395, 169] on button "Email sender" at bounding box center [383, 164] width 75 height 14
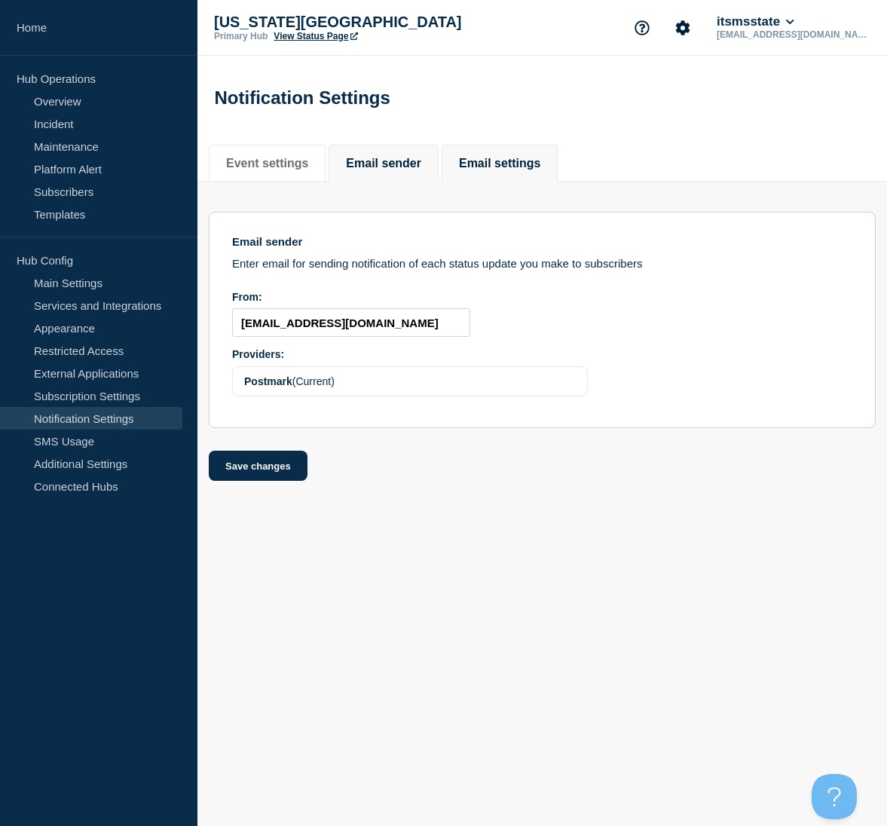
click at [522, 170] on button "Email settings" at bounding box center [499, 164] width 81 height 14
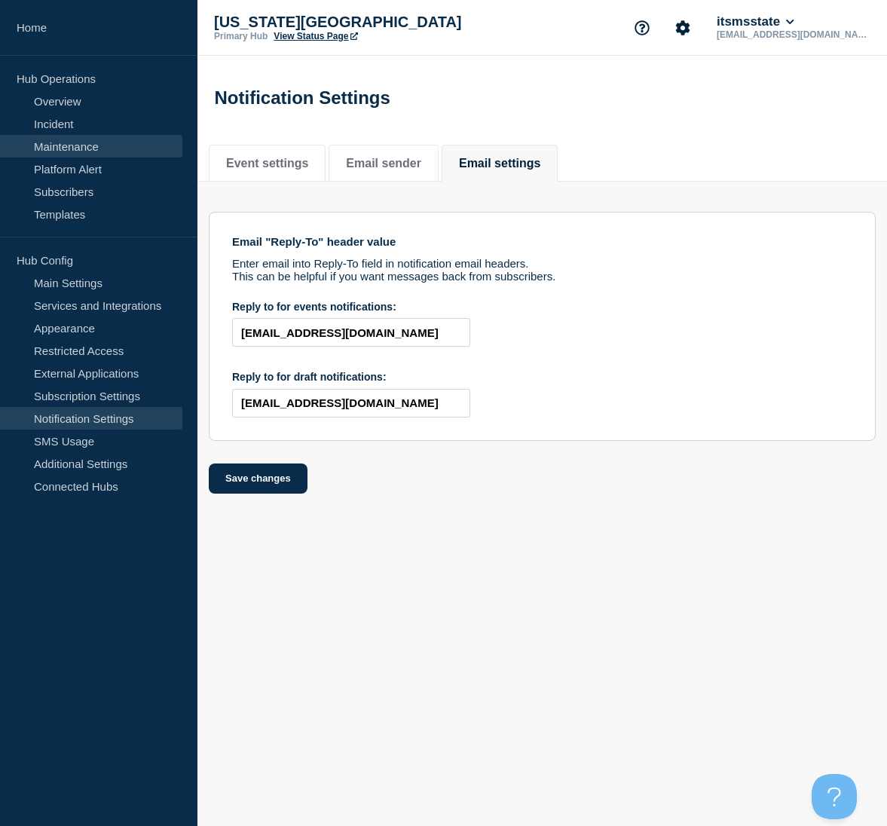
click at [70, 147] on link "Maintenance" at bounding box center [91, 146] width 182 height 23
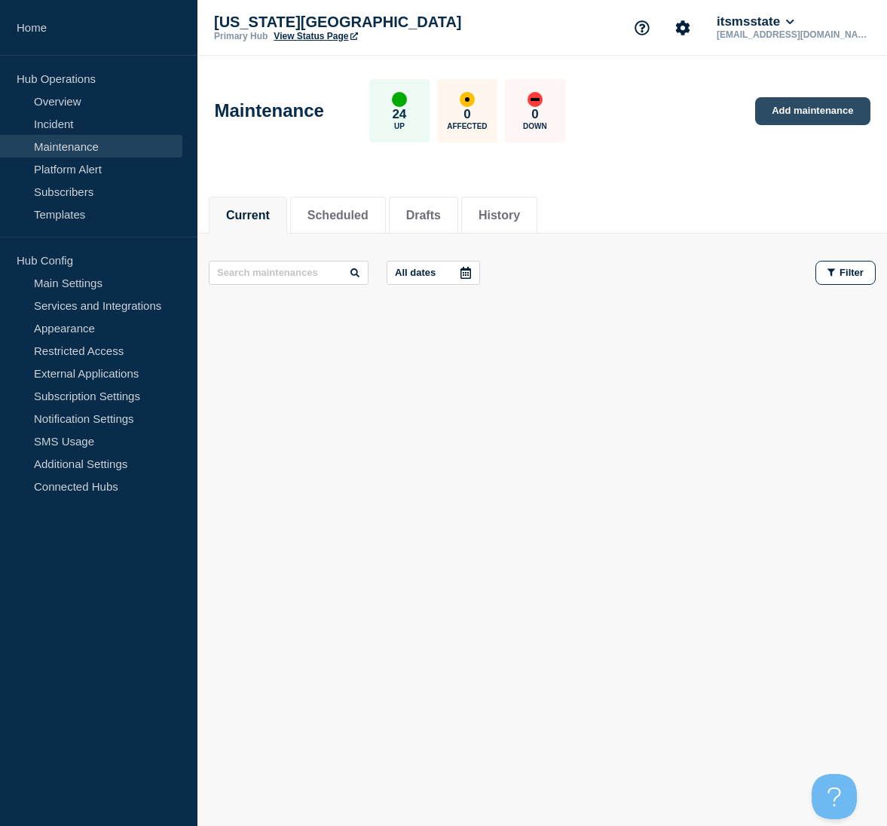
click at [810, 113] on link "Add maintenance" at bounding box center [812, 111] width 115 height 28
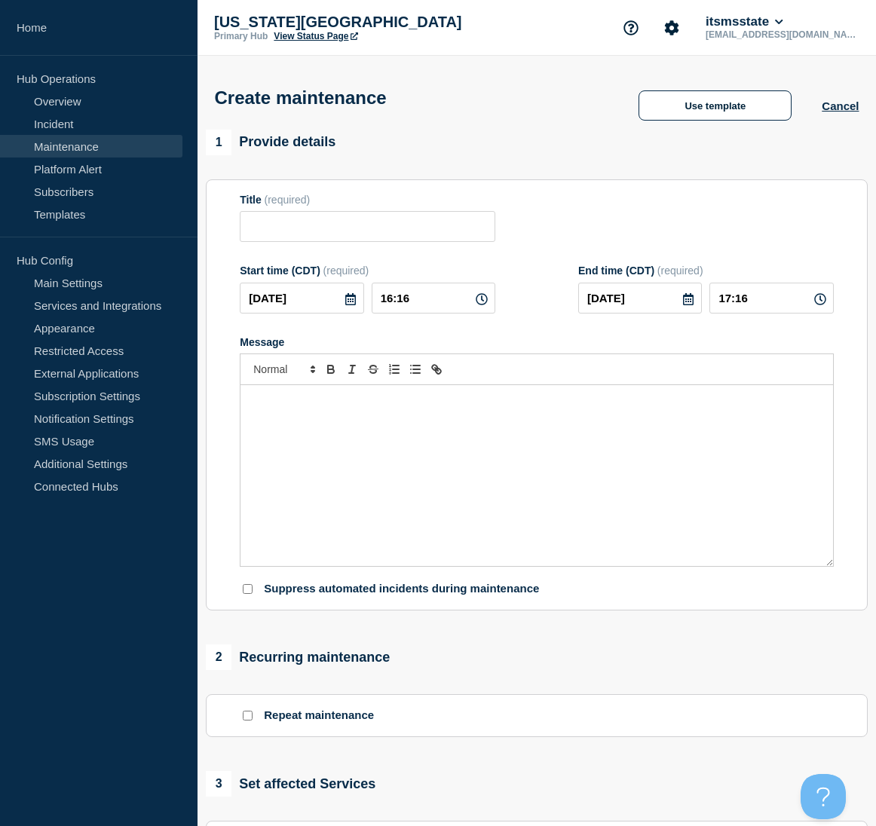
checkbox input "true"
click at [725, 109] on button "Use template" at bounding box center [714, 105] width 153 height 30
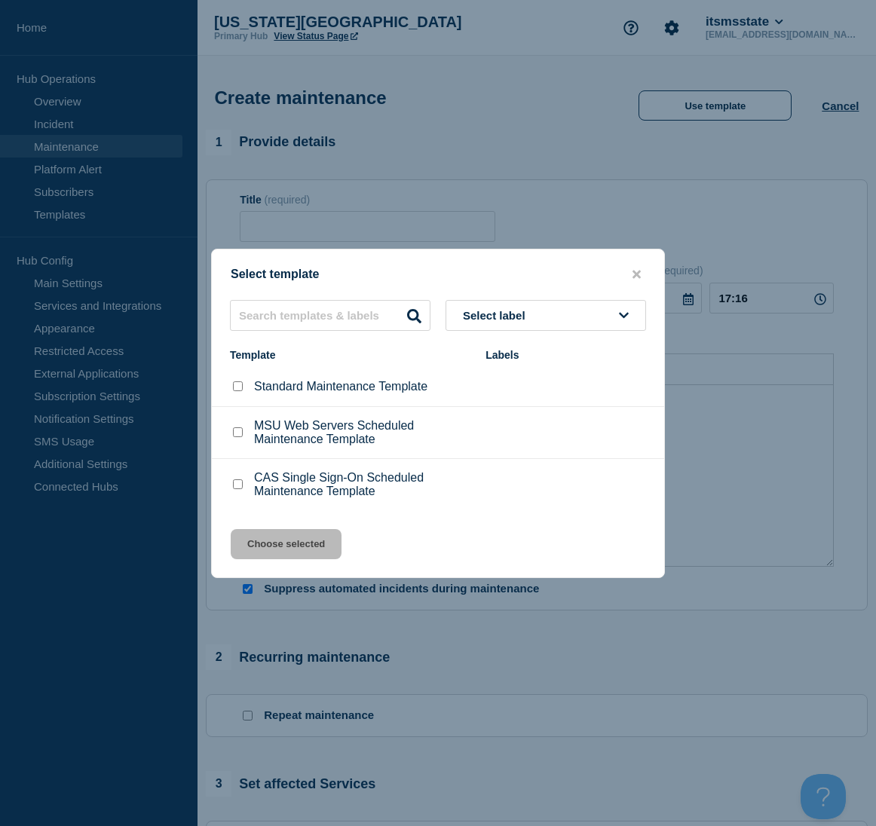
click at [234, 389] on input "Standard Maintenance Template checkbox" at bounding box center [238, 386] width 10 height 10
checkbox input "true"
click at [290, 551] on button "Choose selected" at bounding box center [286, 544] width 111 height 30
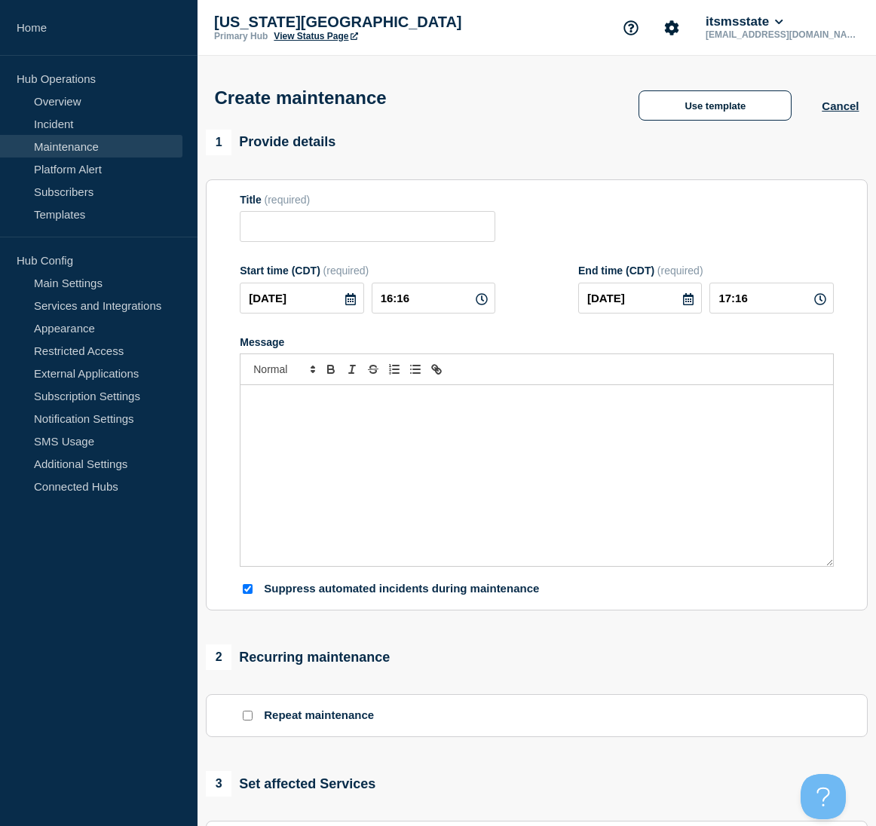
type input "Standard Maintenance Template"
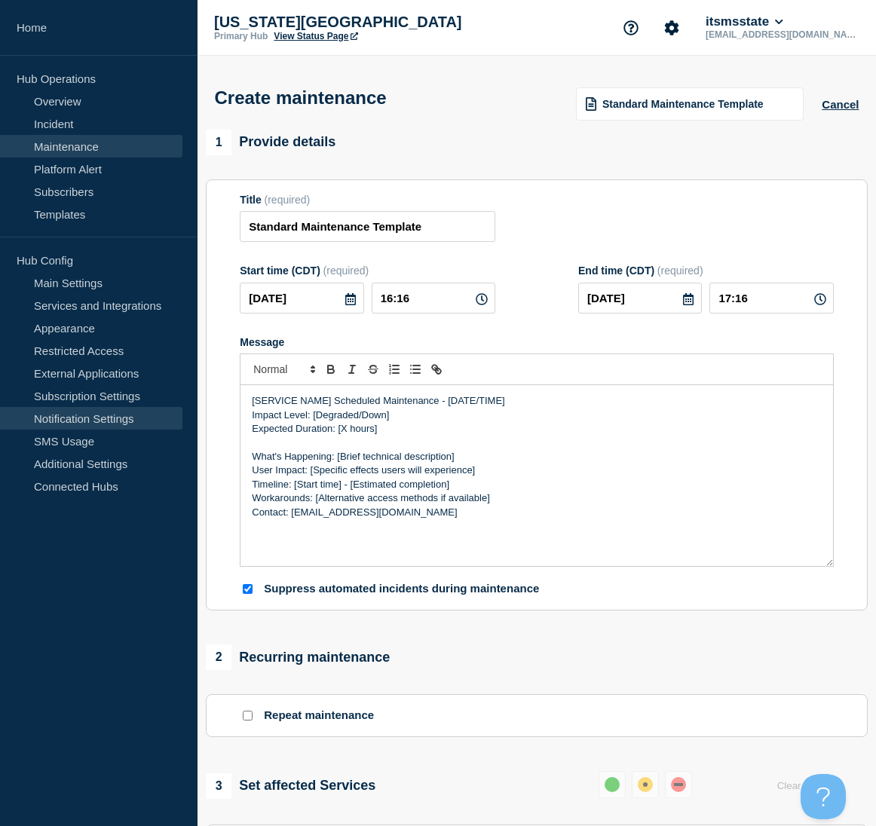
click at [93, 415] on link "Notification Settings" at bounding box center [91, 418] width 182 height 23
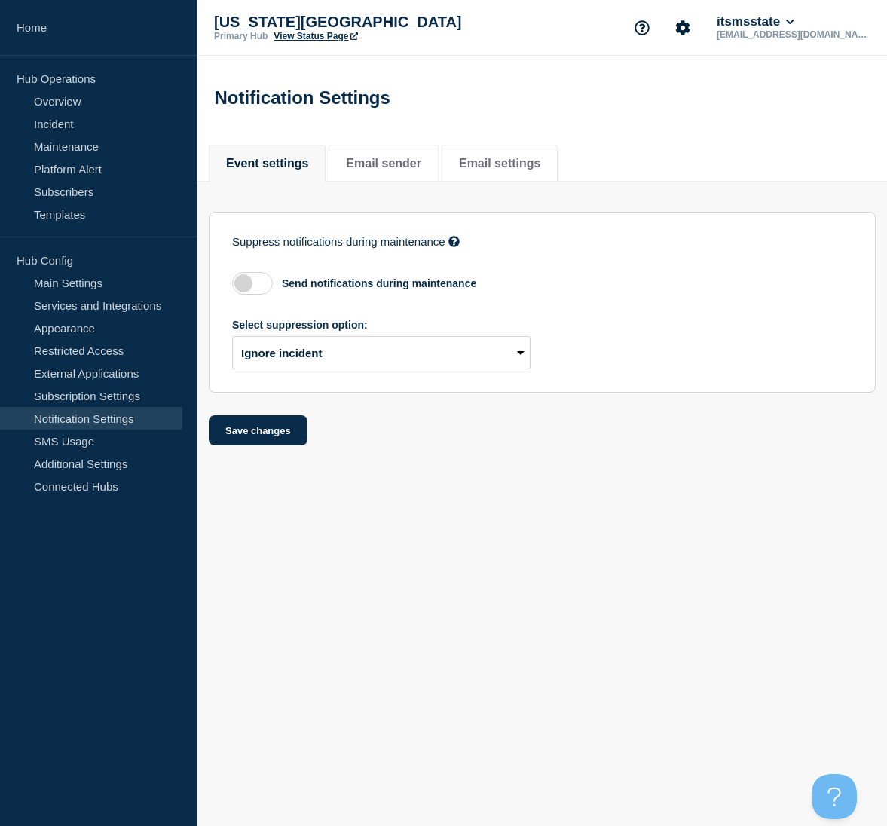
click at [283, 643] on body "Home Hub Operations Overview Incident Maintenance Platform Alert Subscribers Te…" at bounding box center [443, 413] width 887 height 826
click at [155, 629] on aside "Home Hub Operations Overview Incident Maintenance Platform Alert Subscribers Te…" at bounding box center [98, 413] width 197 height 826
click at [66, 155] on link "Maintenance" at bounding box center [91, 146] width 182 height 23
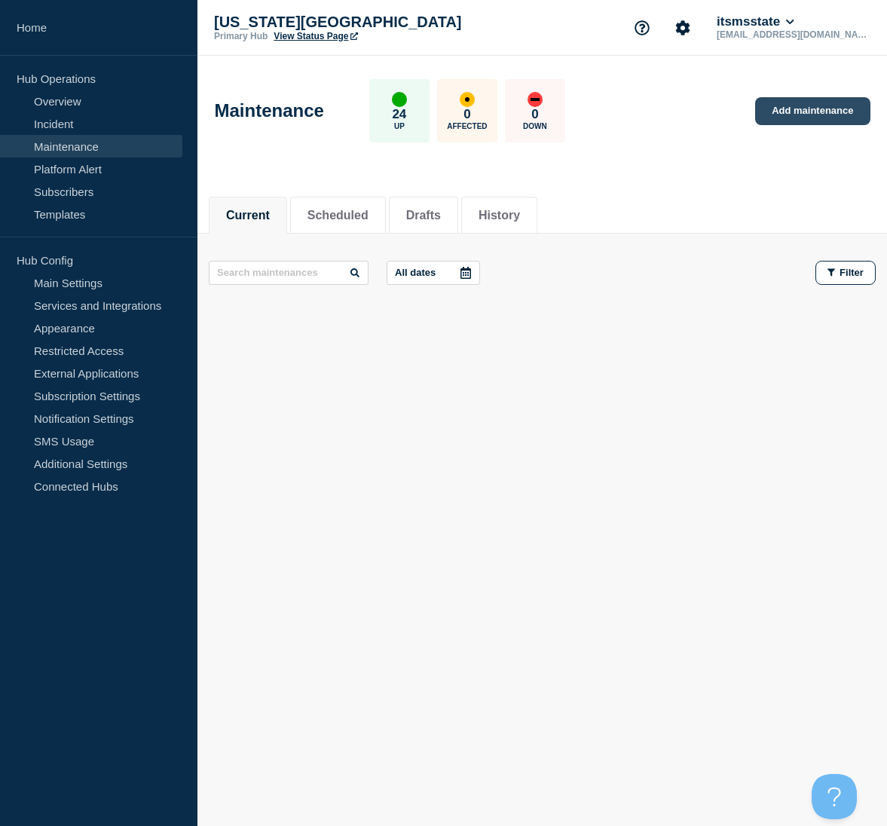
click at [817, 106] on link "Add maintenance" at bounding box center [812, 111] width 115 height 28
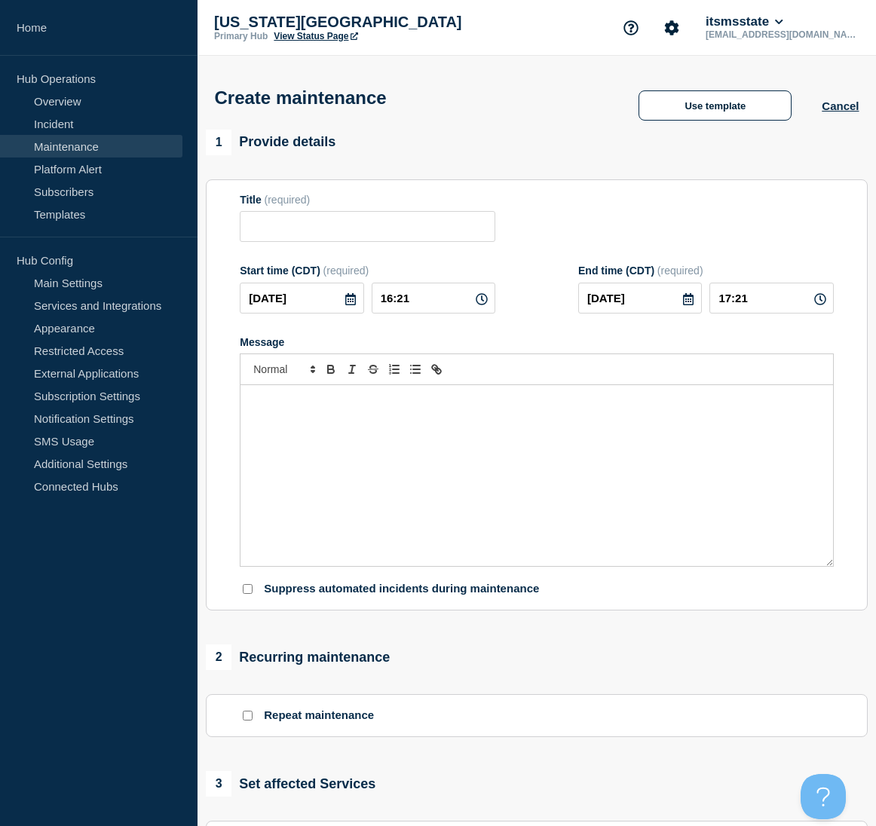
checkbox input "true"
click at [709, 114] on button "Use template" at bounding box center [714, 105] width 153 height 30
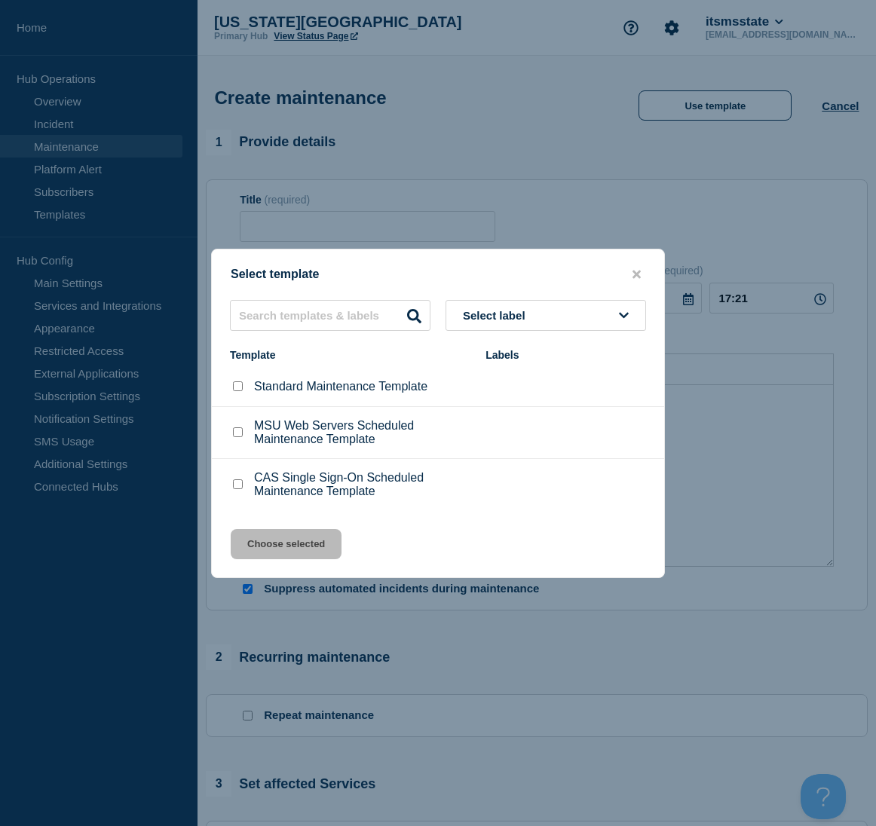
click at [237, 391] on input "Standard Maintenance Template checkbox" at bounding box center [238, 386] width 10 height 10
checkbox input "true"
click at [275, 552] on button "Choose selected" at bounding box center [286, 544] width 111 height 30
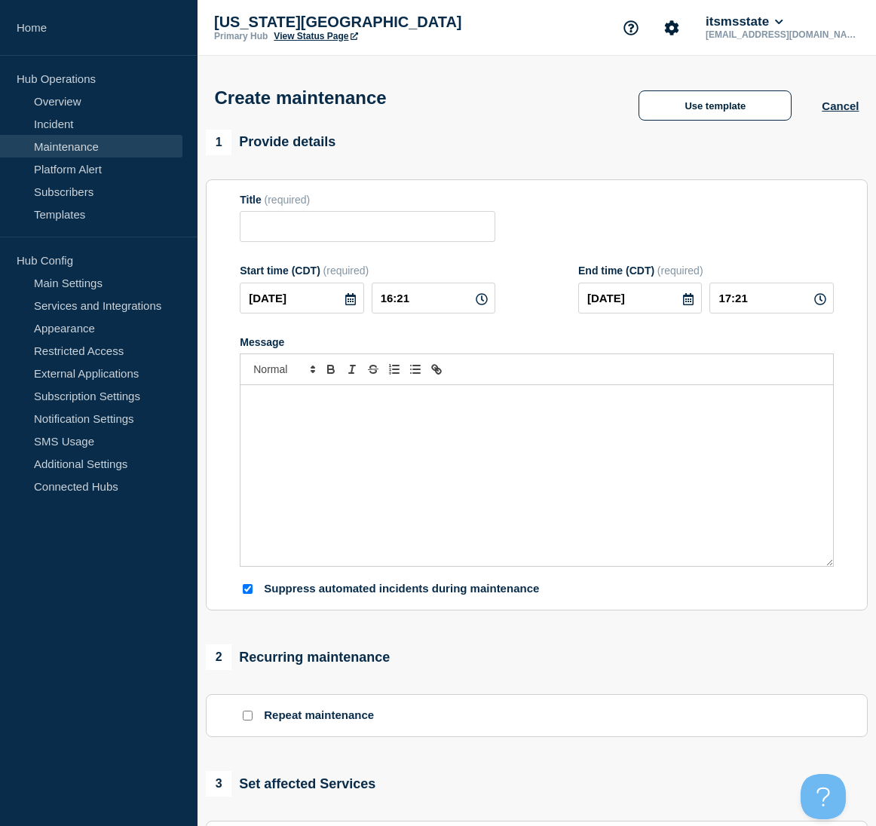
type input "Standard Maintenance Template"
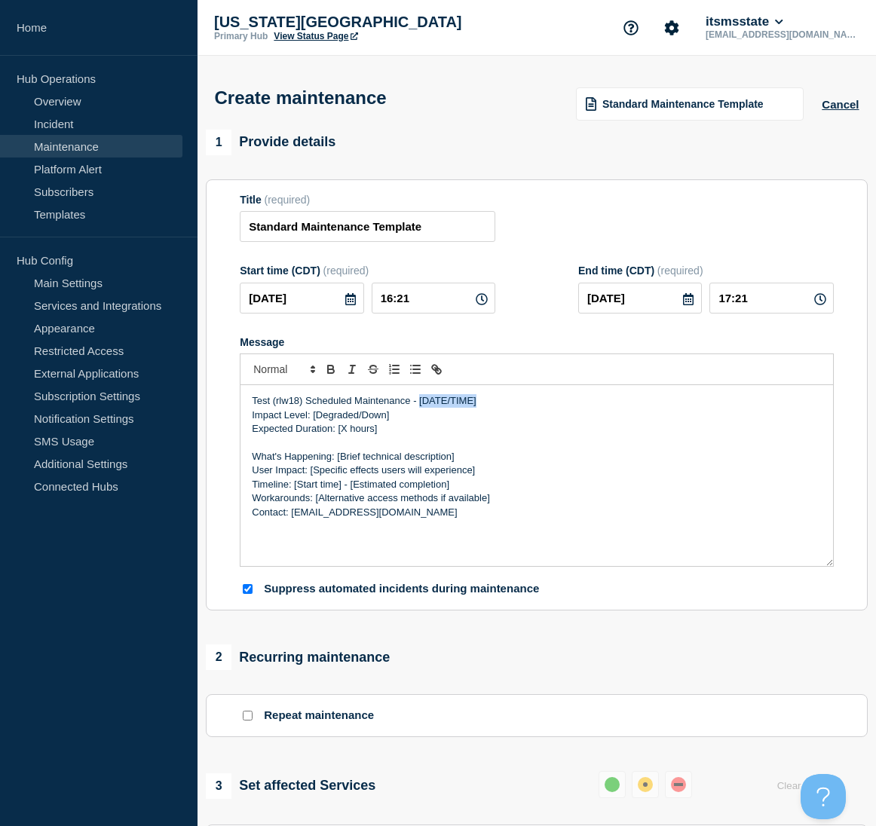
drag, startPoint x: 419, startPoint y: 404, endPoint x: 483, endPoint y: 403, distance: 64.1
click at [483, 403] on p "Test (rlw18) Scheduled Maintenance - [DATE/TIME]" at bounding box center [537, 401] width 570 height 14
click at [348, 304] on icon at bounding box center [350, 299] width 12 height 12
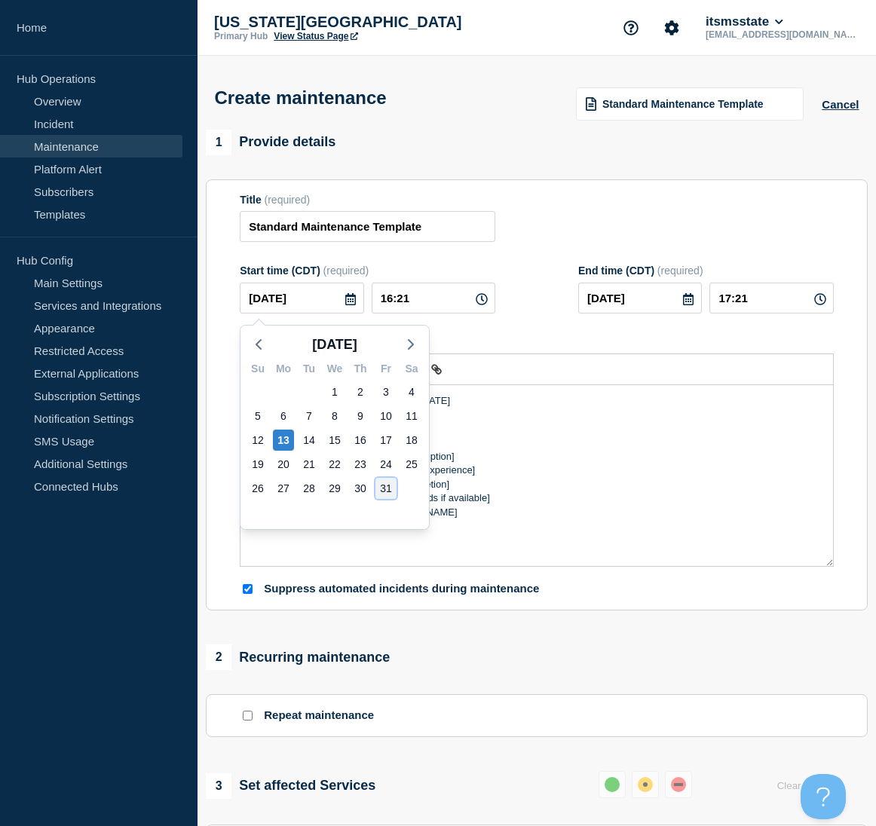
click at [387, 490] on div "31" at bounding box center [385, 488] width 21 height 21
type input "[DATE]"
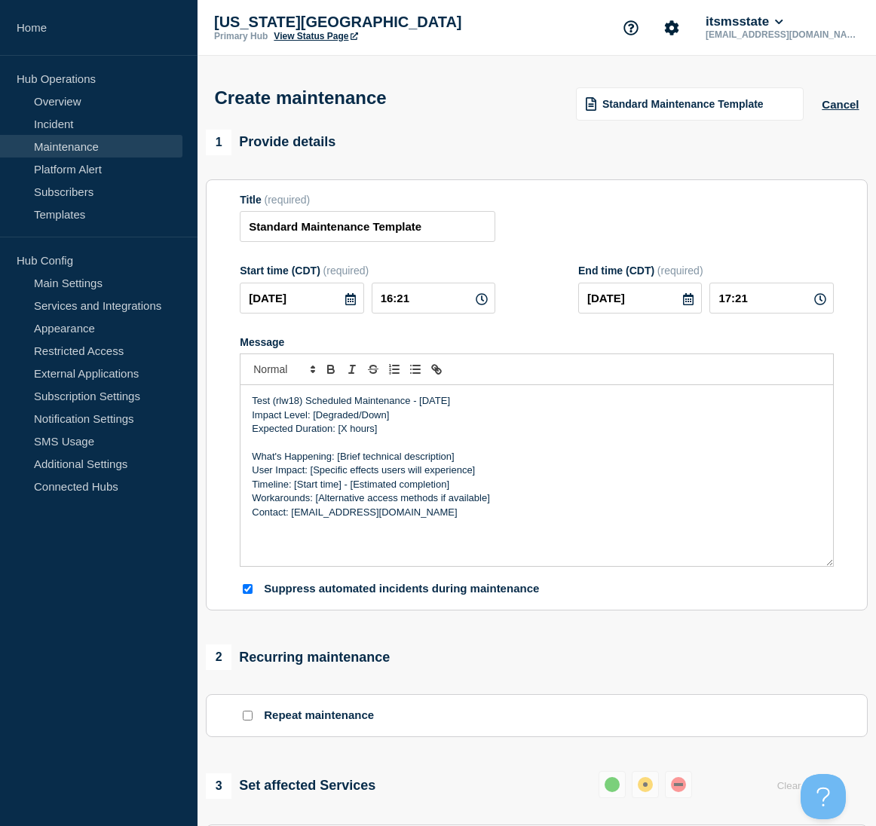
click at [482, 305] on icon at bounding box center [482, 299] width 12 height 12
click at [482, 300] on icon at bounding box center [482, 299] width 12 height 12
click at [421, 301] on input "16:21" at bounding box center [434, 298] width 124 height 31
type input "22:00"
type input "23:00"
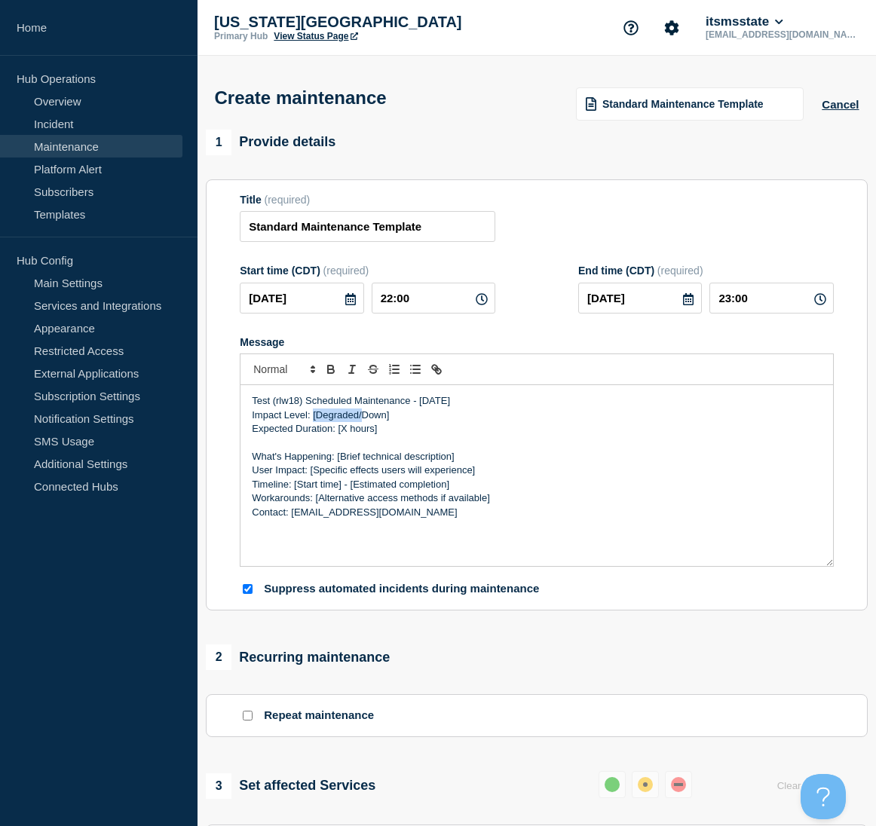
drag, startPoint x: 313, startPoint y: 417, endPoint x: 360, endPoint y: 417, distance: 47.5
click at [360, 417] on p "Impact Level: [Degraded/Down]" at bounding box center [537, 416] width 570 height 14
drag, startPoint x: 338, startPoint y: 456, endPoint x: 461, endPoint y: 454, distance: 122.9
click at [461, 454] on p "What's Happening: [Brief technical description]" at bounding box center [537, 457] width 570 height 14
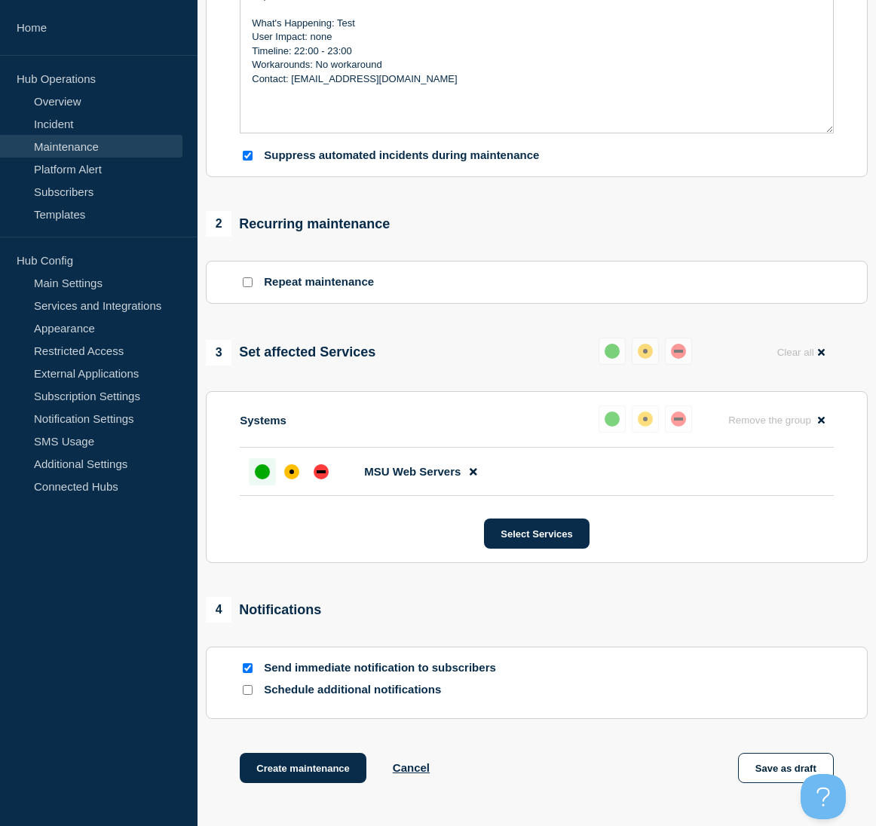
scroll to position [452, 0]
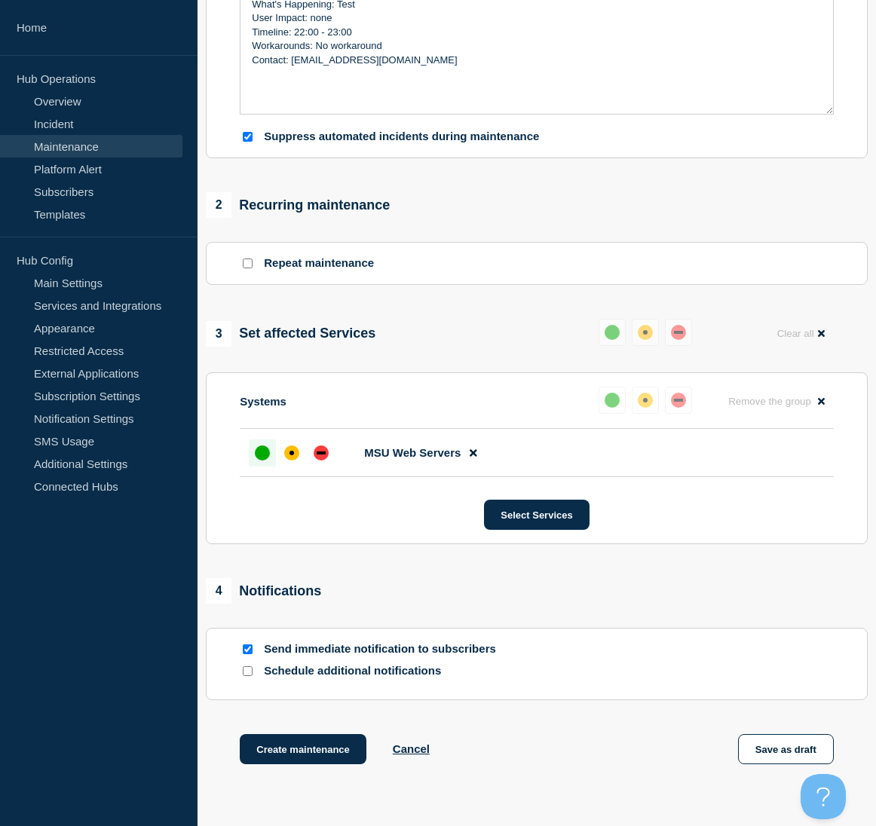
click at [247, 267] on input "Repeat maintenance" at bounding box center [248, 264] width 10 height 10
checkbox input "true"
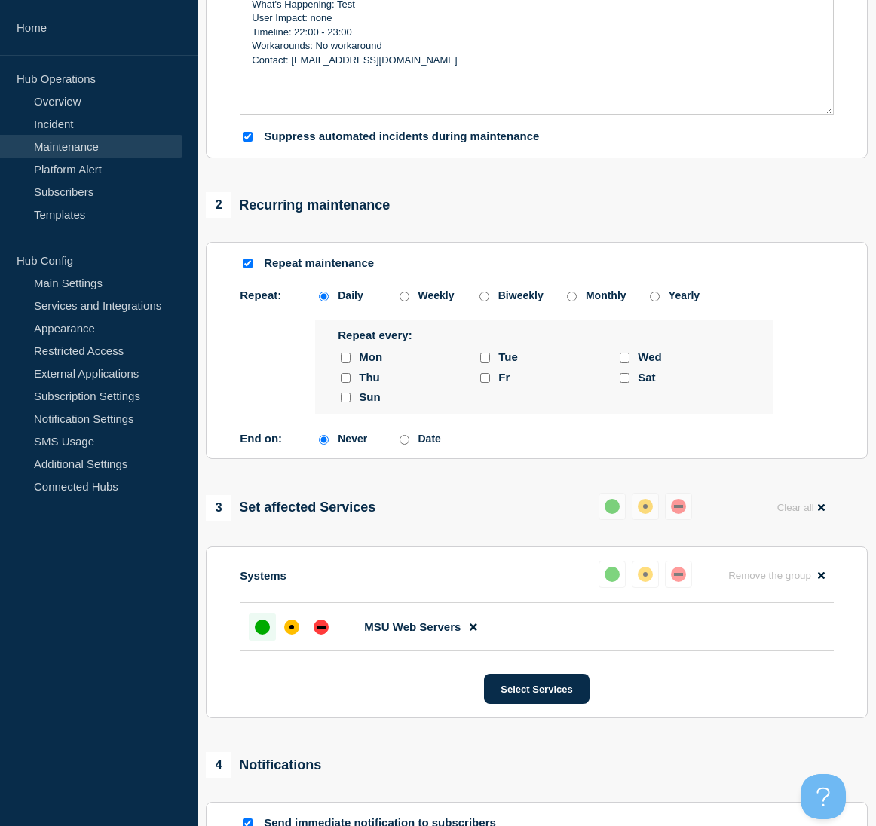
click at [571, 299] on input "Monthly" at bounding box center [572, 297] width 10 height 10
radio input "true"
radio input "false"
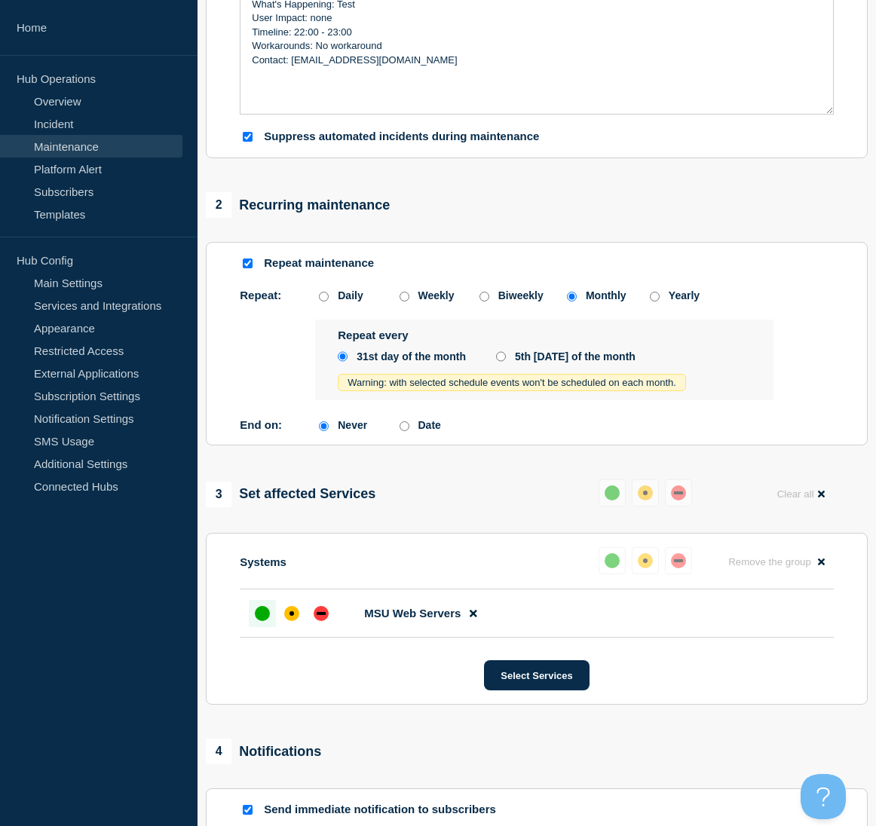
click at [502, 360] on input "5th [DATE] of the month" at bounding box center [501, 357] width 10 height 12
radio input "true"
radio input "false"
click at [484, 300] on input "Biweekly" at bounding box center [484, 297] width 10 height 10
radio input "true"
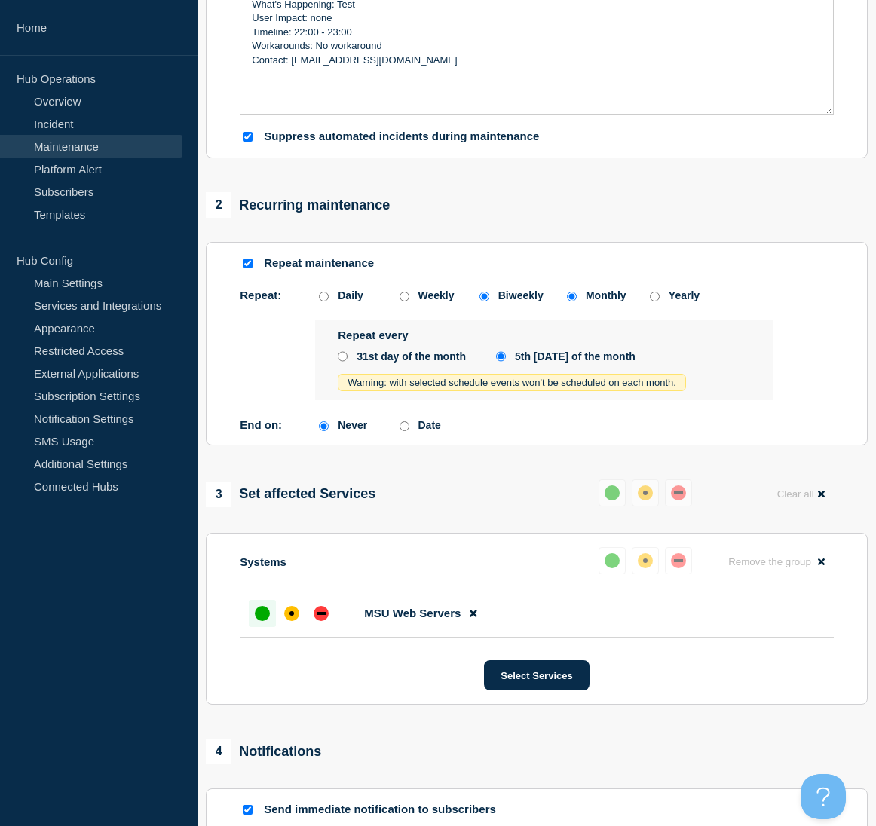
radio input "false"
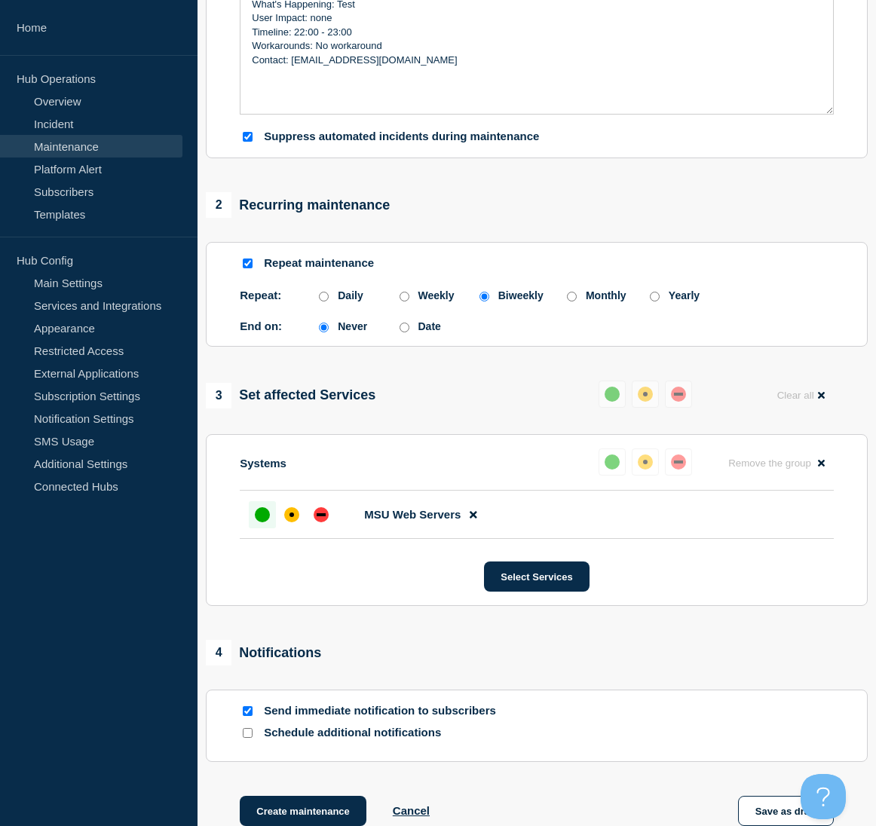
click at [403, 302] on input "Weekly" at bounding box center [404, 297] width 10 height 10
radio input "true"
radio input "false"
click at [314, 300] on p "Repeat:" at bounding box center [277, 295] width 75 height 13
click at [323, 302] on input "Daily" at bounding box center [324, 297] width 10 height 10
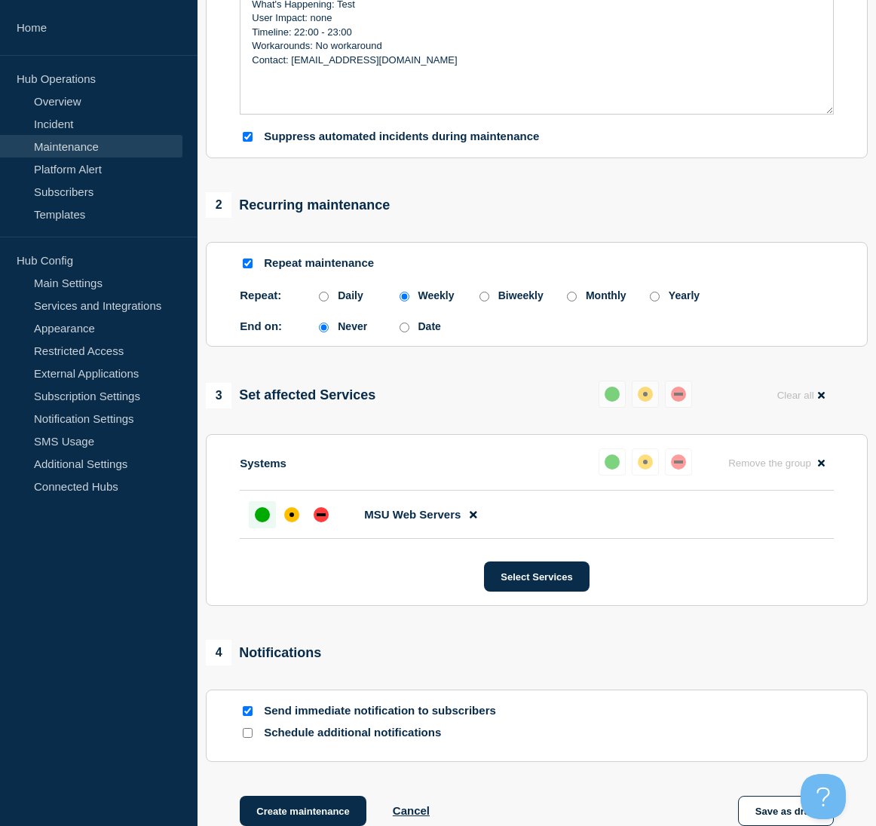
radio input "true"
radio input "false"
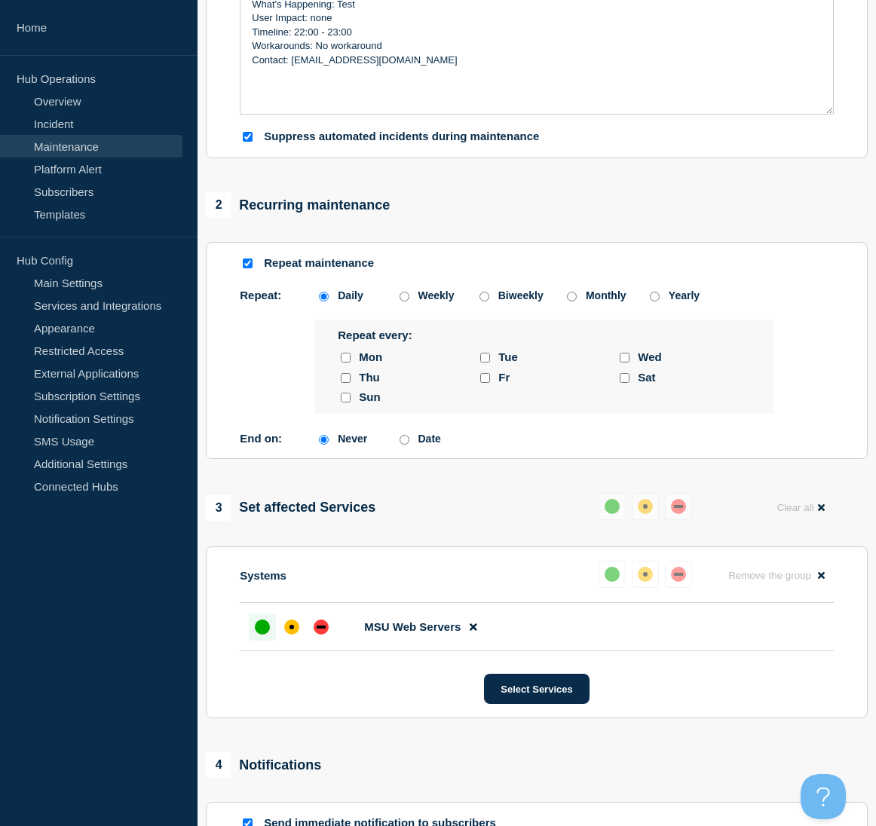
click at [572, 300] on input "Monthly" at bounding box center [572, 297] width 10 height 10
radio input "true"
radio input "false"
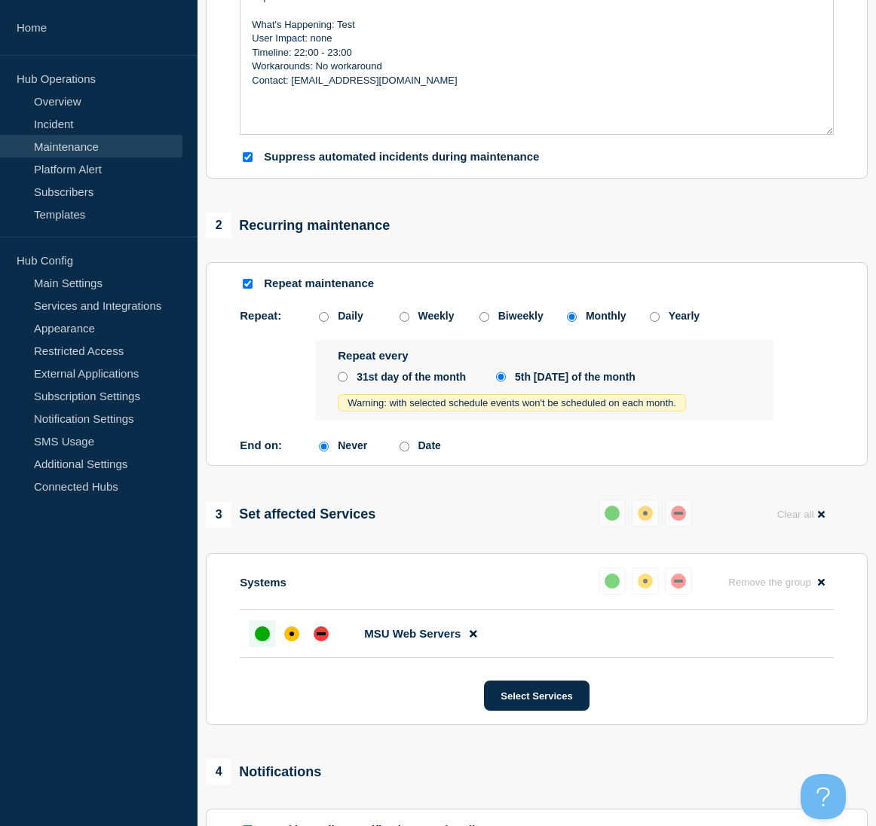
scroll to position [427, 0]
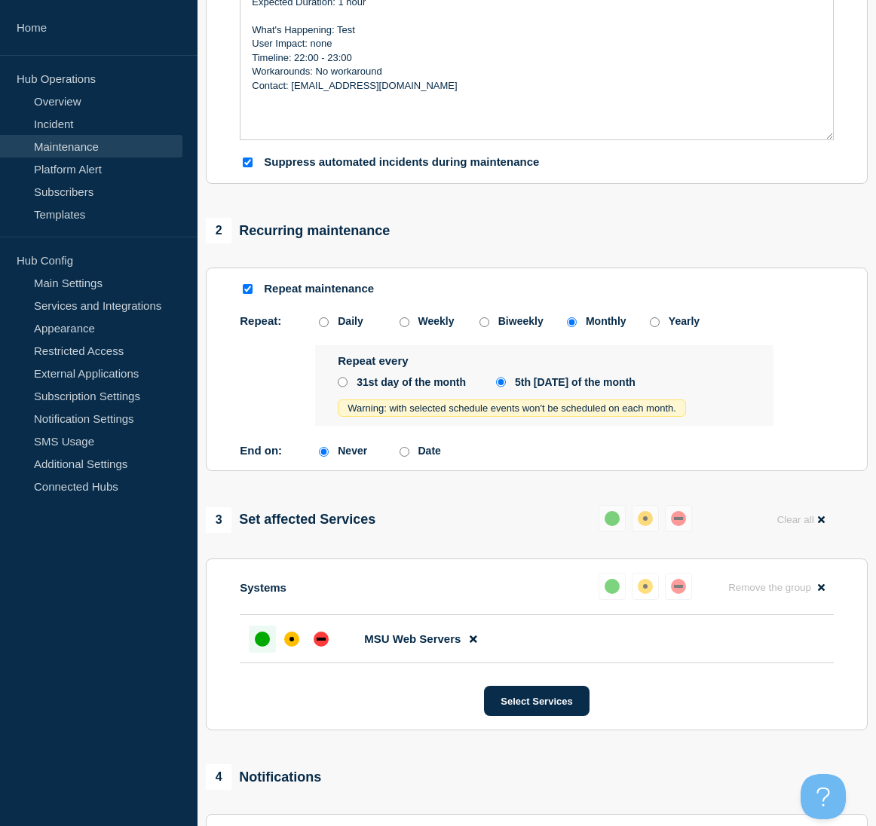
drag, startPoint x: 683, startPoint y: 381, endPoint x: 703, endPoint y: 412, distance: 37.2
click at [703, 412] on div "Repeat every 31st day of the month 5th [DATE] of the month Warning: with select…" at bounding box center [544, 385] width 458 height 81
click at [702, 412] on div "Warning: with selected schedule events won't be scheduled on each month." at bounding box center [544, 407] width 413 height 17
click at [651, 327] on input "Yearly" at bounding box center [655, 322] width 10 height 10
radio input "true"
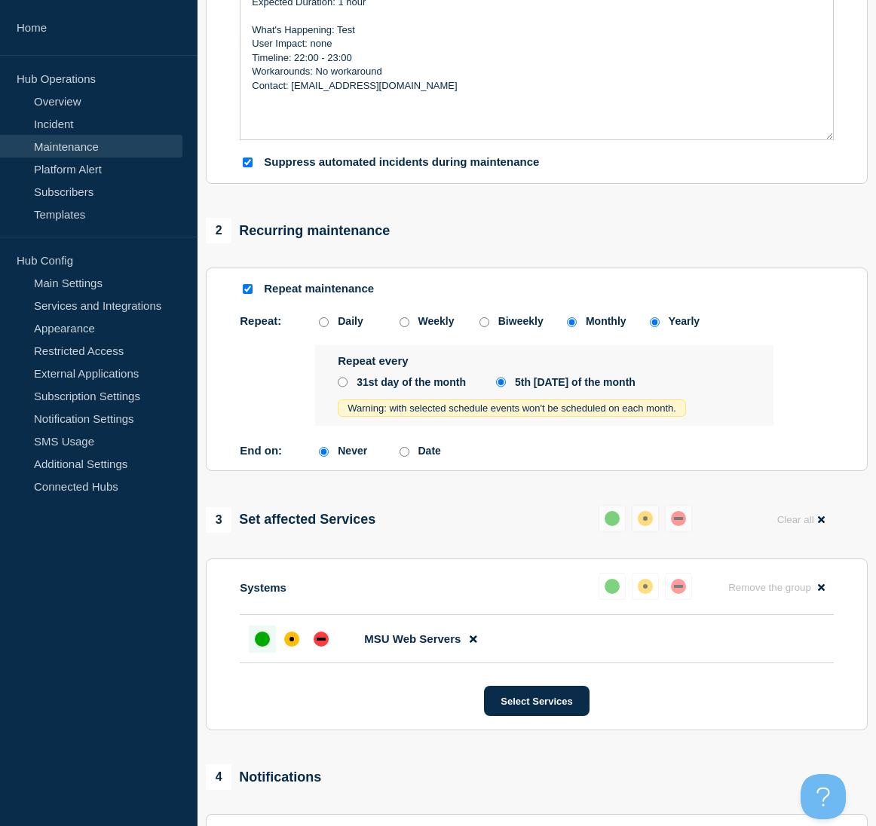
radio input "false"
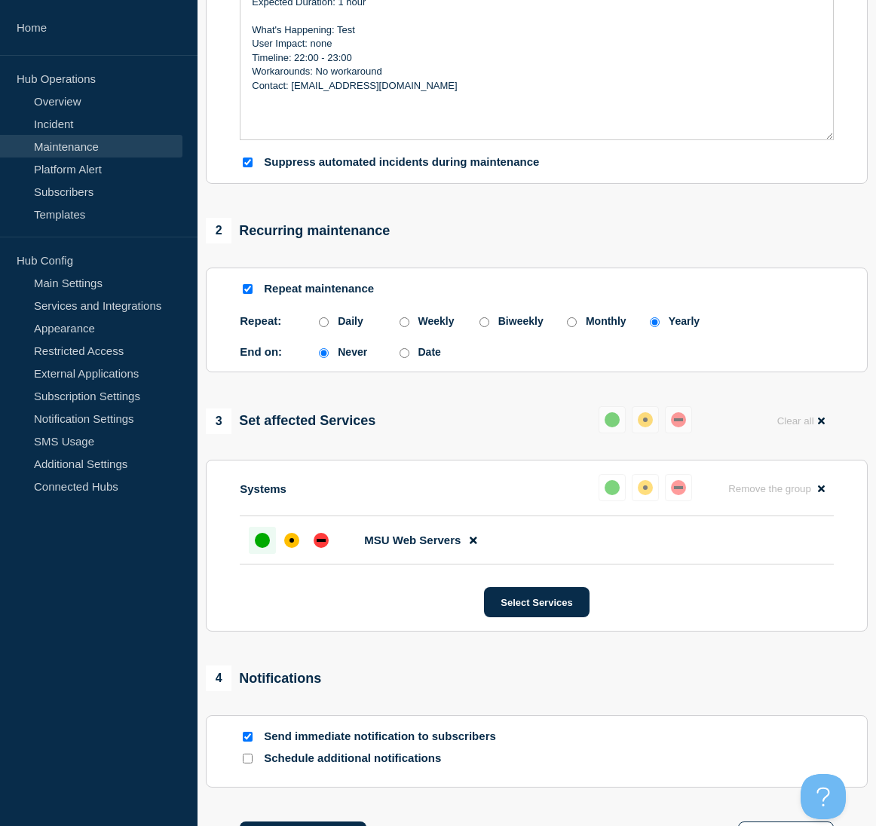
click at [326, 325] on input "Daily" at bounding box center [324, 322] width 10 height 10
radio input "true"
radio input "false"
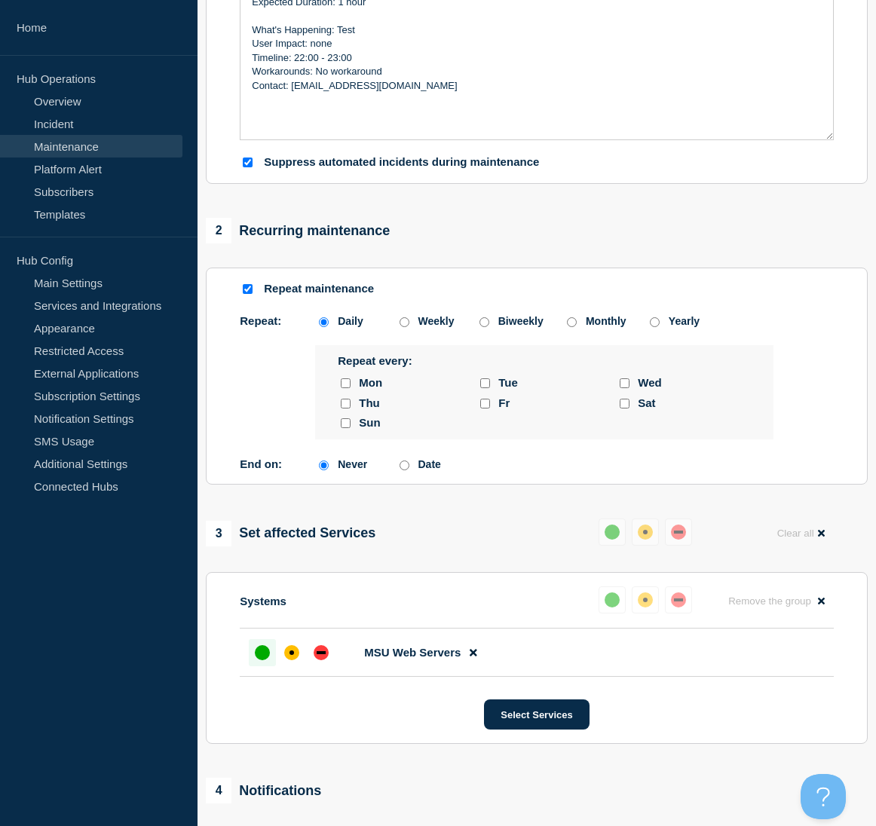
click at [574, 327] on input "Monthly" at bounding box center [572, 322] width 10 height 10
radio input "true"
radio input "false"
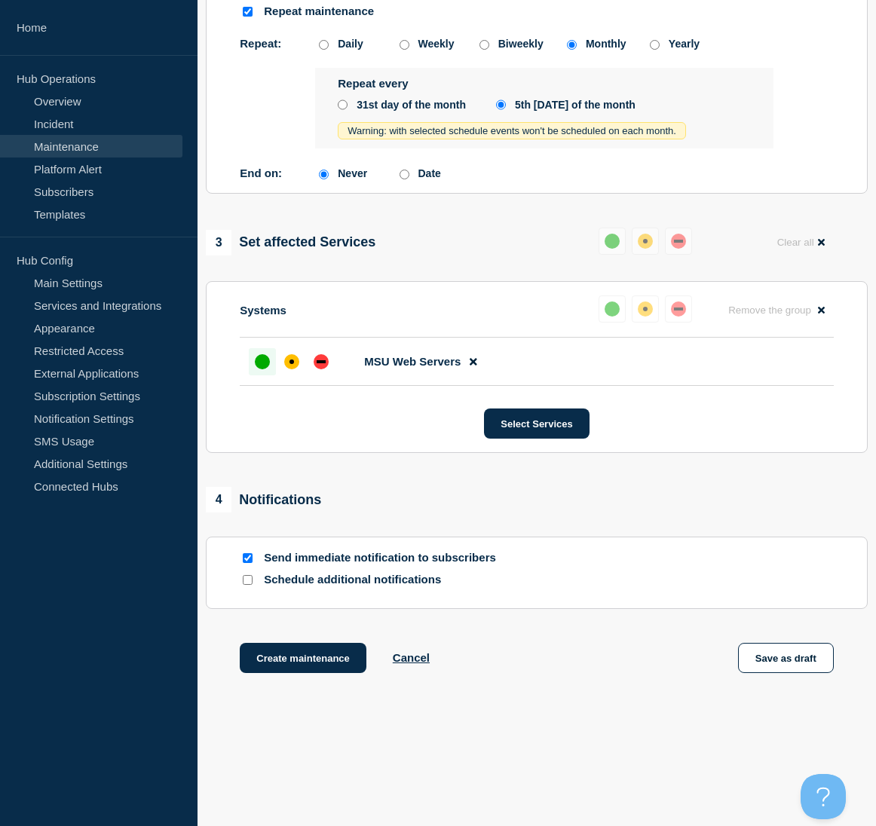
scroll to position [728, 0]
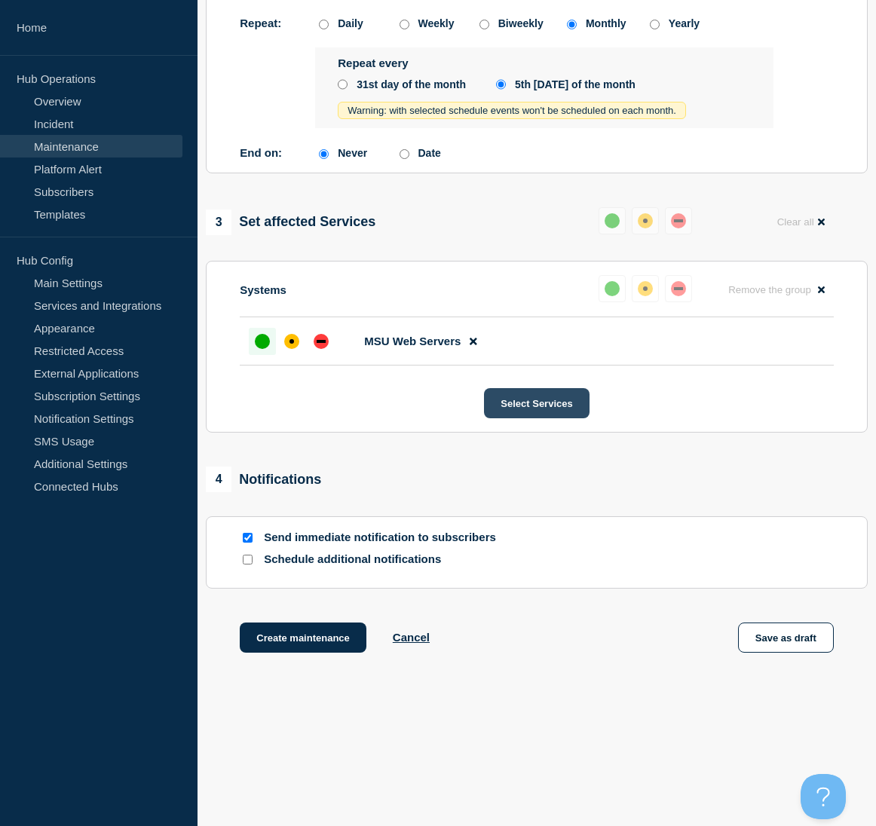
click at [531, 408] on button "Select Services" at bounding box center [536, 403] width 105 height 30
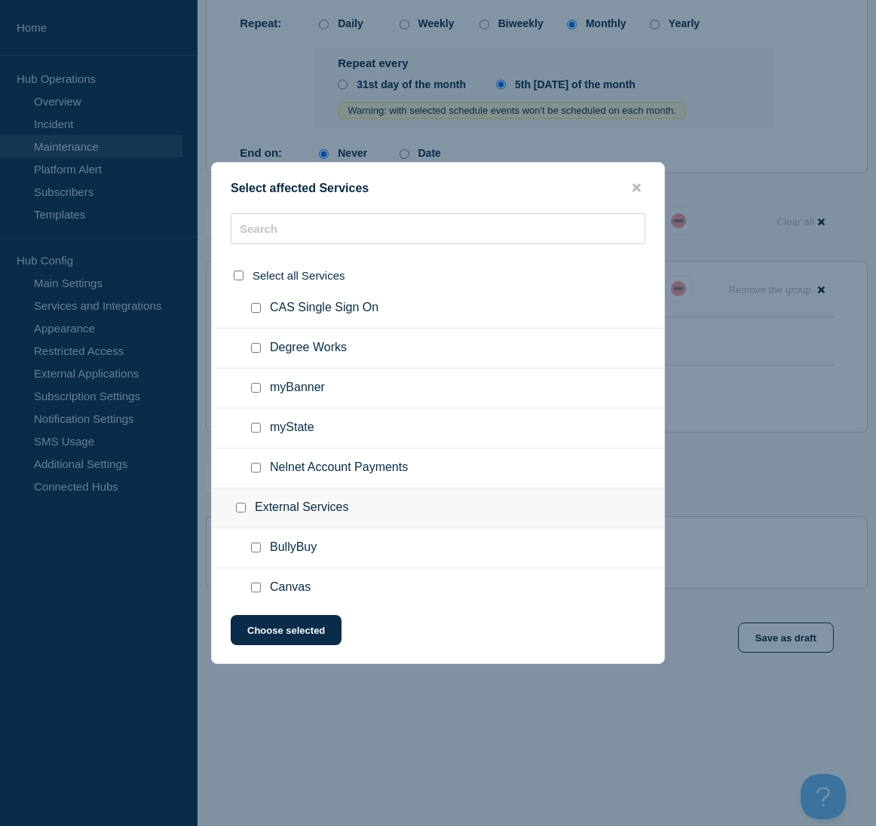
scroll to position [203, 0]
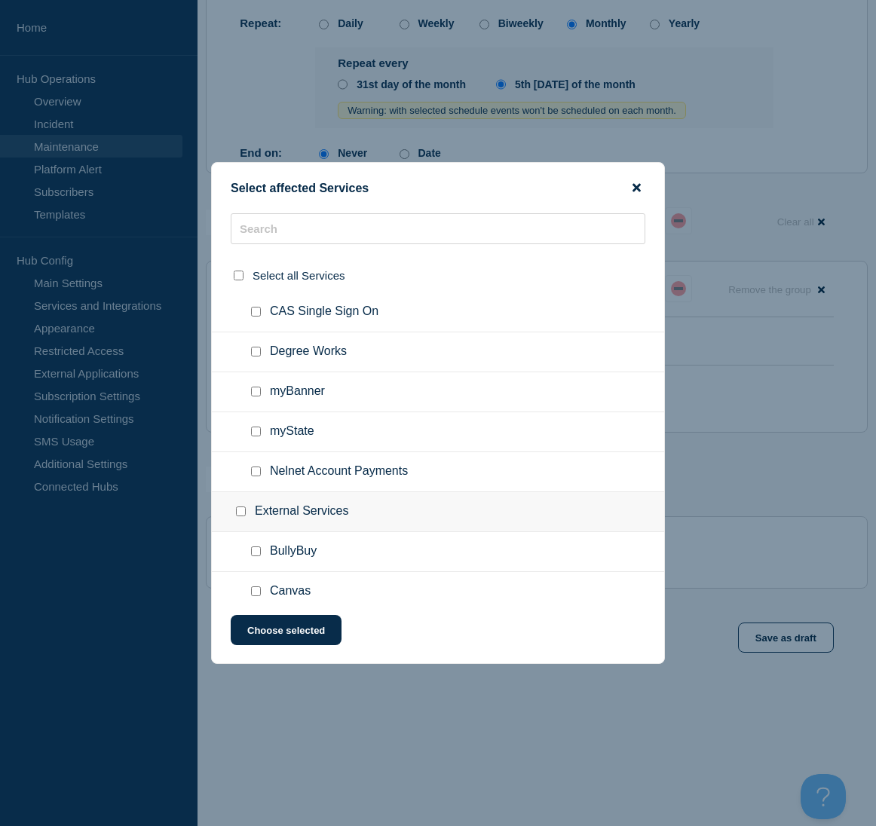
click at [635, 190] on icon "close button" at bounding box center [636, 188] width 8 height 8
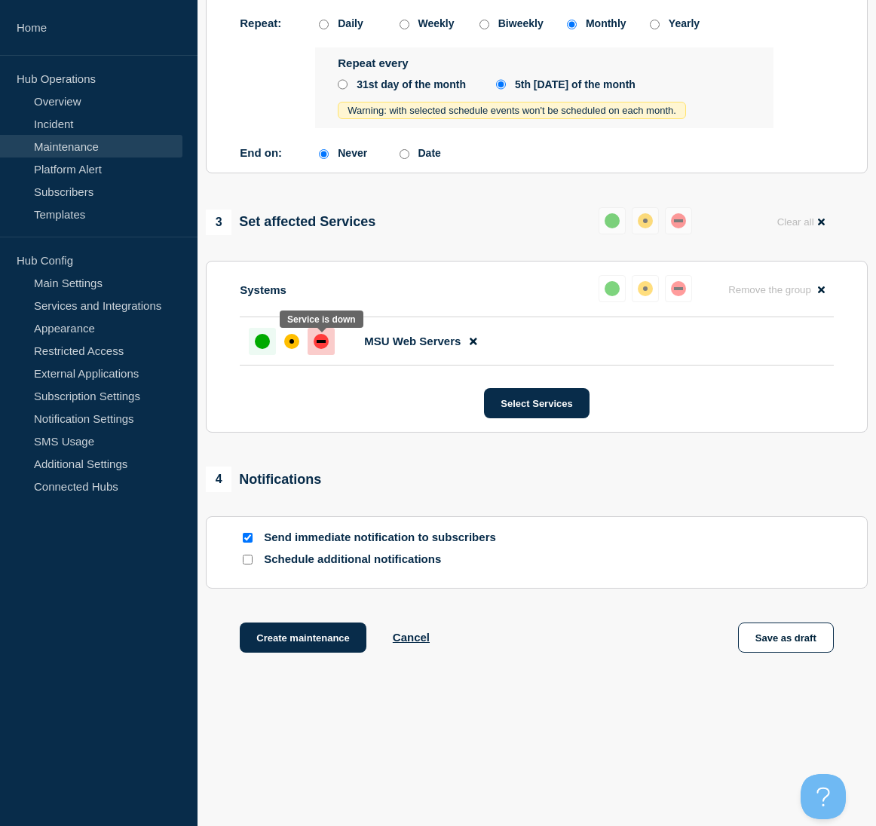
click at [317, 340] on div "down" at bounding box center [321, 341] width 9 height 3
click at [249, 562] on input "Schedule additional notifications" at bounding box center [248, 560] width 10 height 10
checkbox input "true"
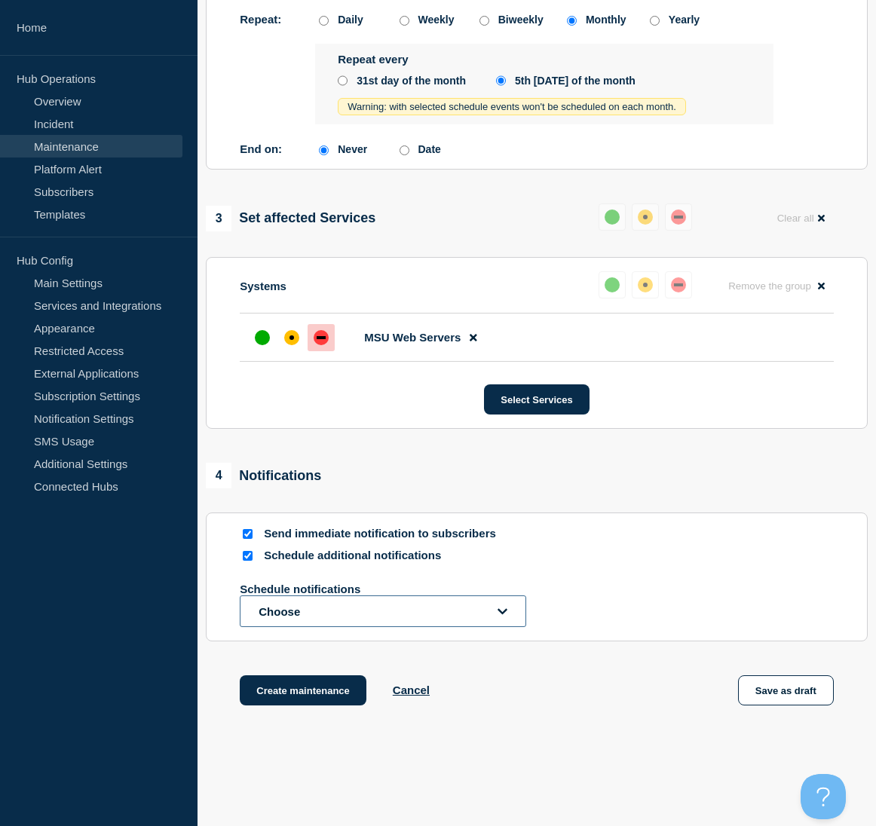
click at [507, 612] on icon "open dropdown" at bounding box center [502, 611] width 10 height 11
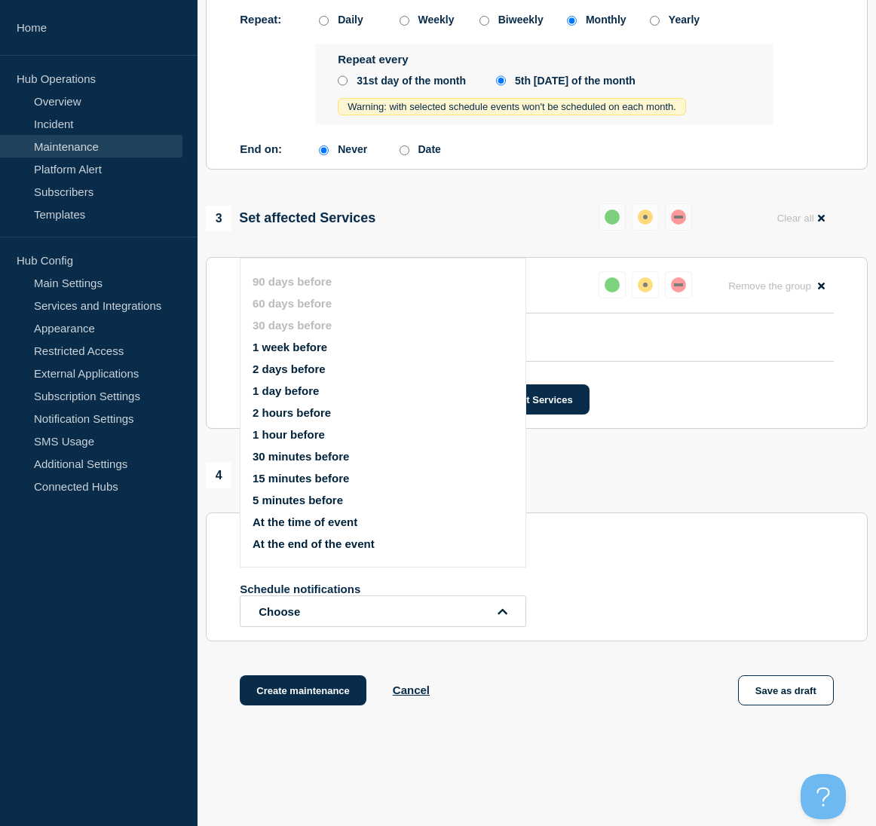
click at [594, 679] on div "Create maintenance Cancel Save as draft" at bounding box center [537, 709] width 662 height 68
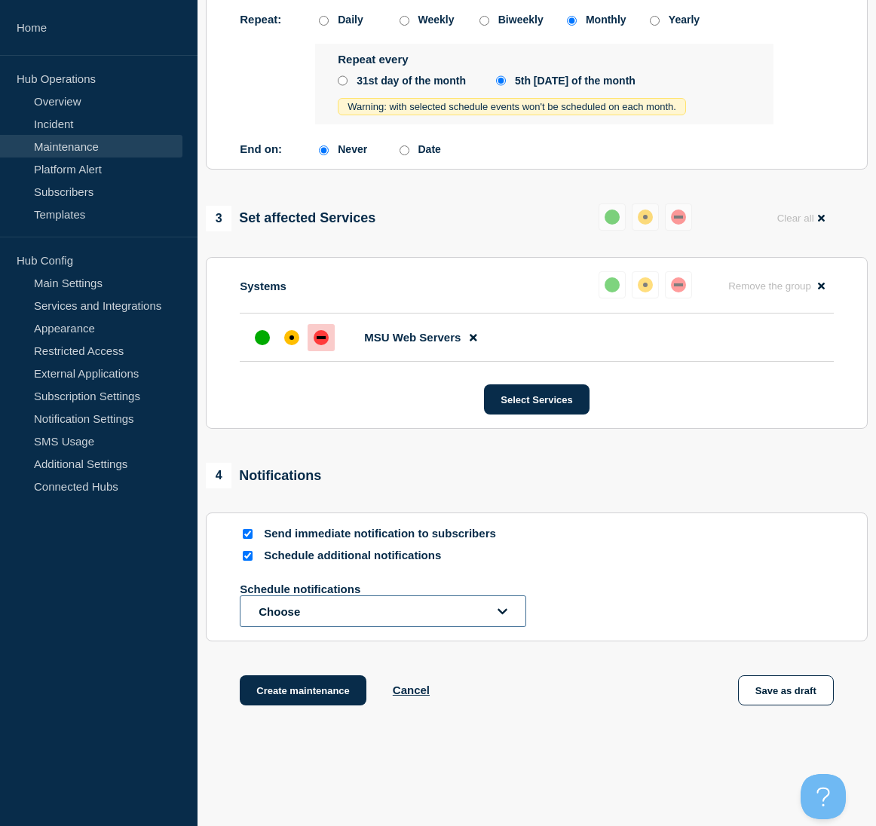
click at [507, 614] on icon "open dropdown" at bounding box center [502, 611] width 10 height 11
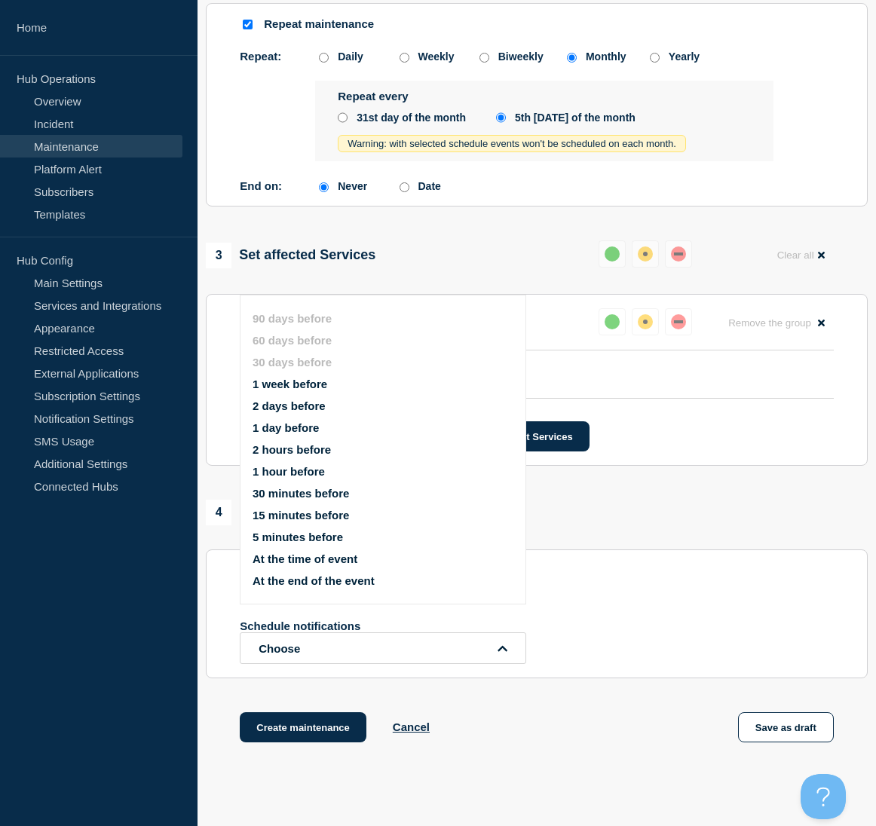
scroll to position [709, 0]
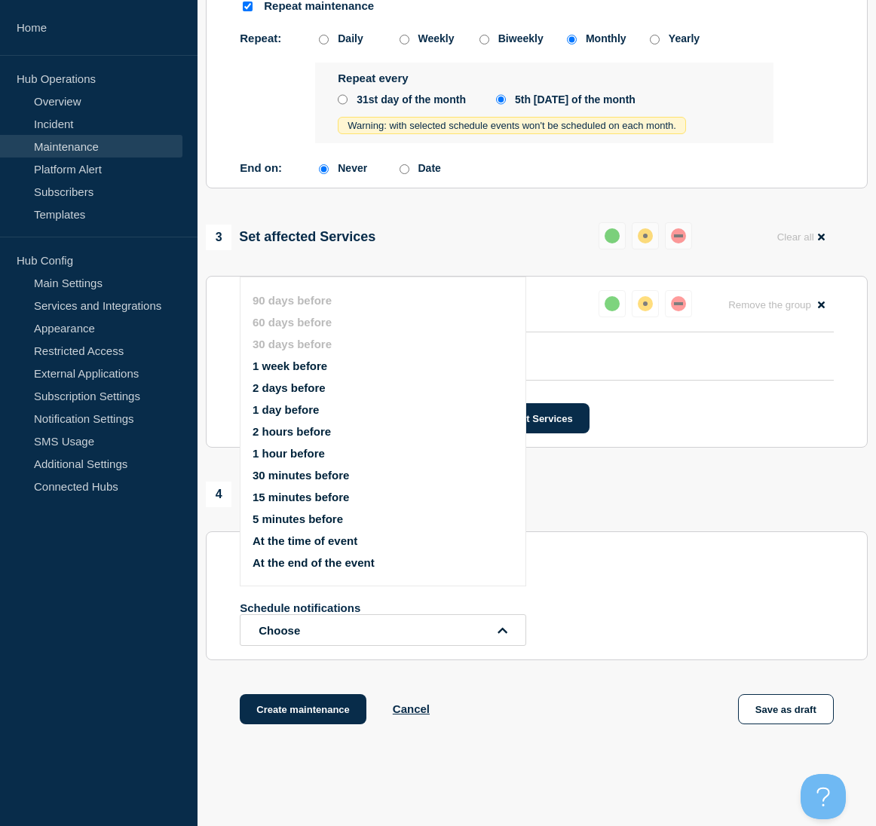
click at [461, 228] on div "3 Set affected Services Reset Clear all" at bounding box center [537, 236] width 662 height 29
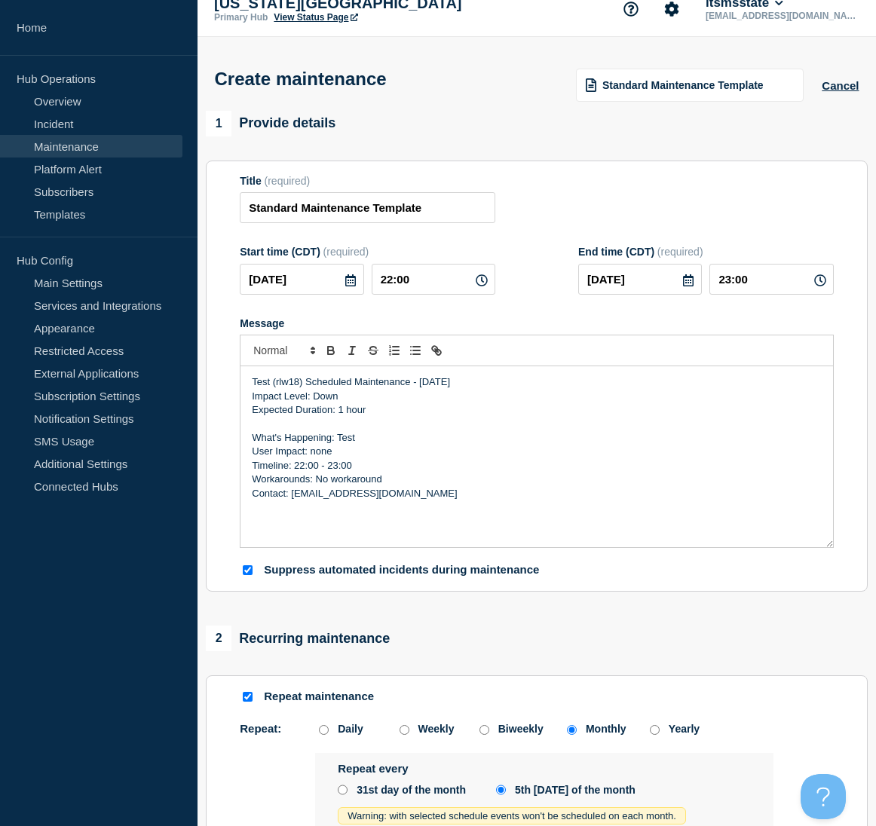
scroll to position [0, 0]
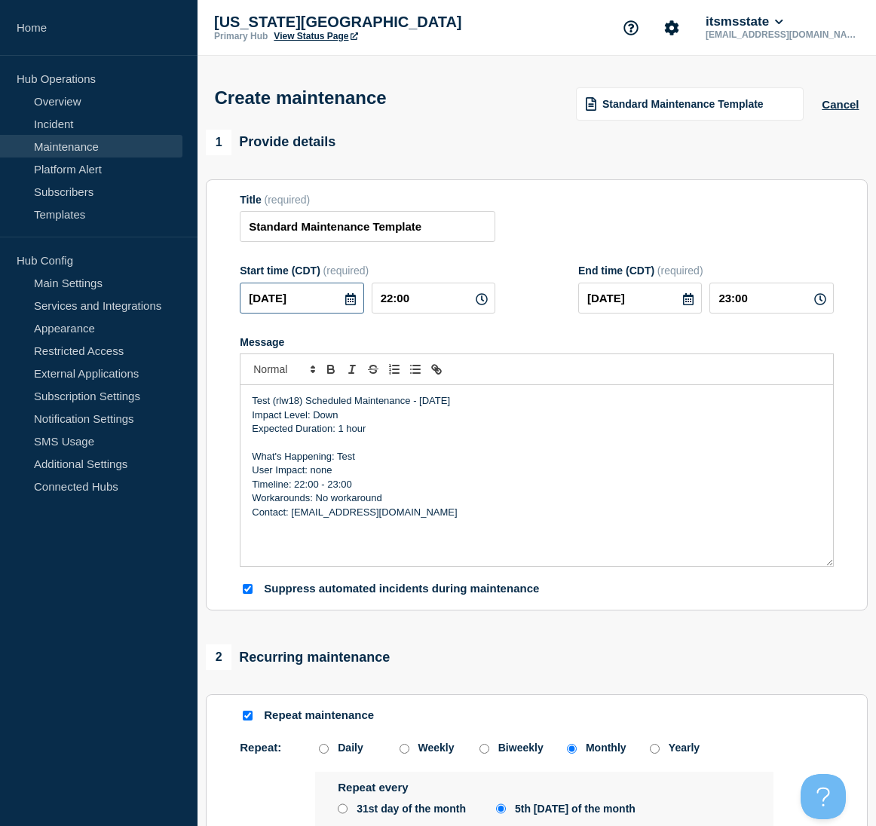
click at [270, 301] on input "[DATE]" at bounding box center [302, 298] width 124 height 31
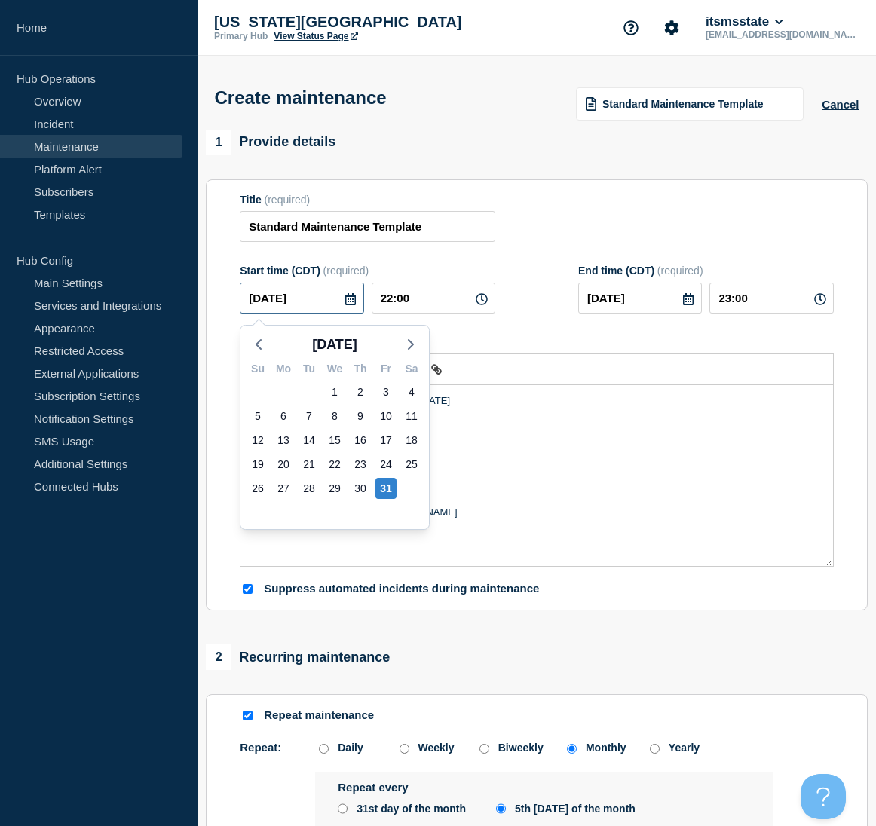
type input "[DATE]"
type input "____-__-__"
click at [348, 304] on icon at bounding box center [350, 299] width 12 height 12
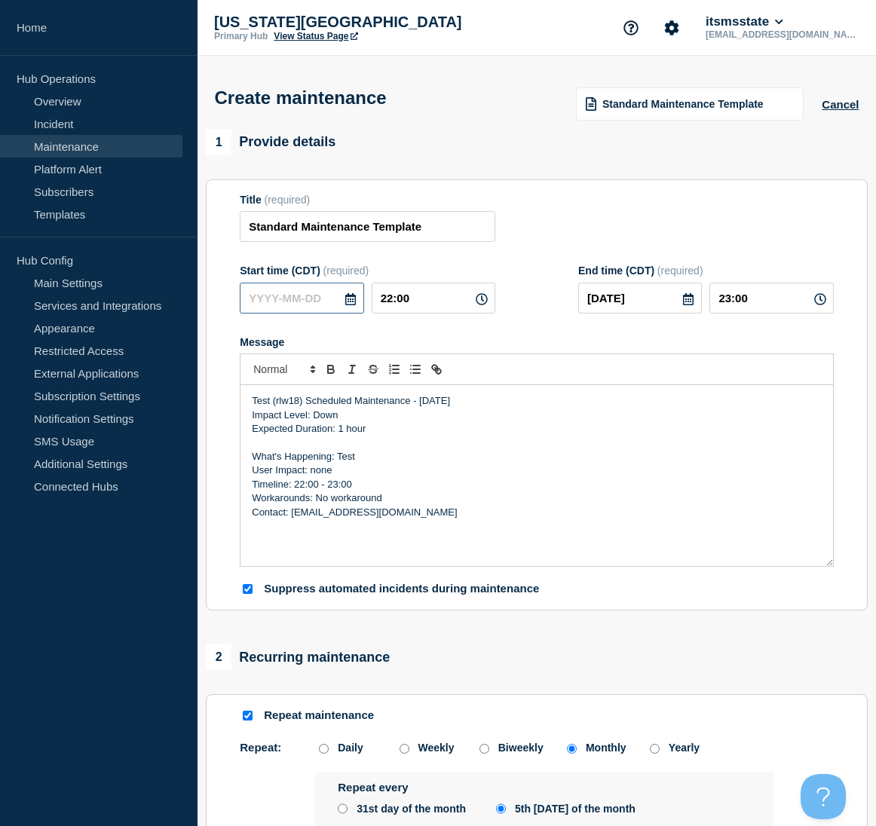
click at [305, 303] on input "text" at bounding box center [302, 298] width 124 height 31
type input "____-__-__"
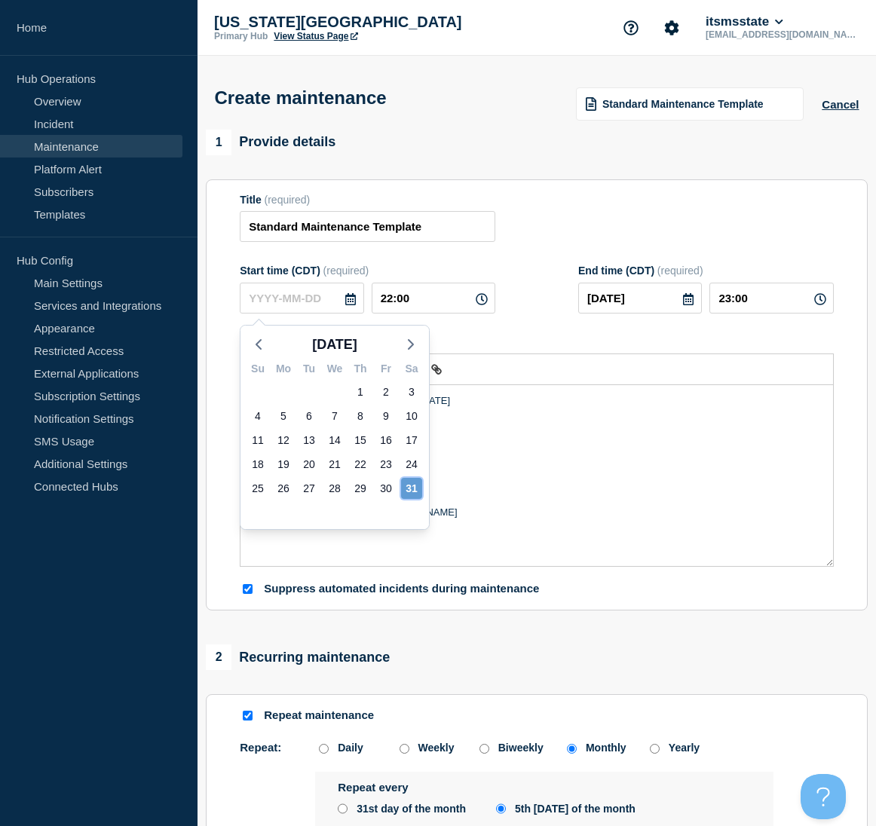
click at [408, 490] on div "31" at bounding box center [411, 488] width 21 height 21
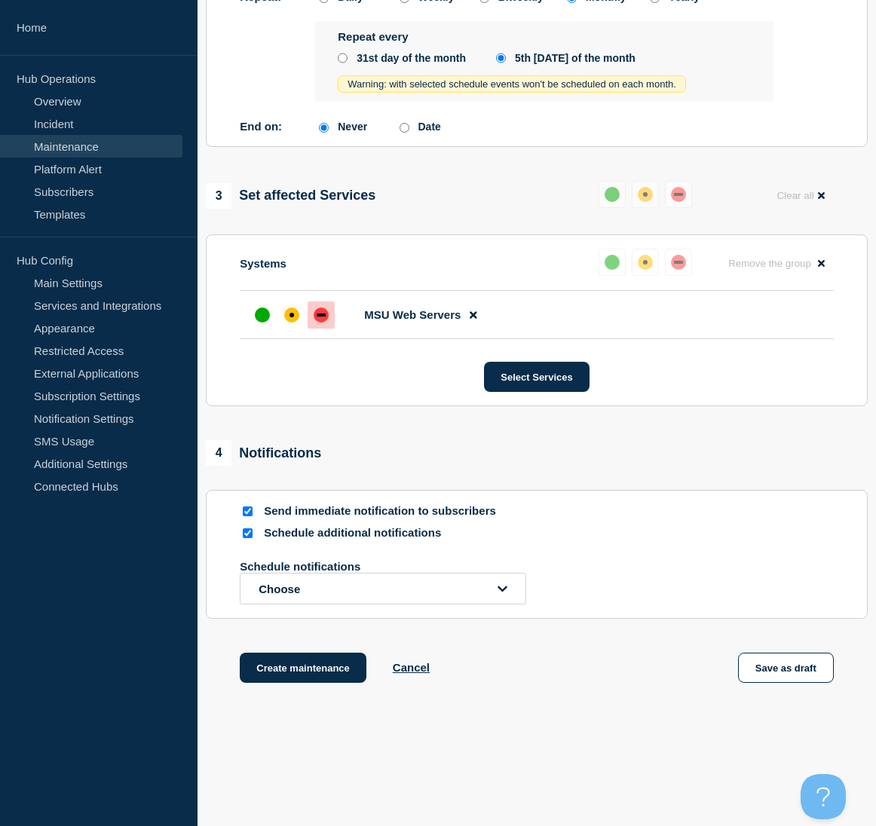
scroll to position [754, 0]
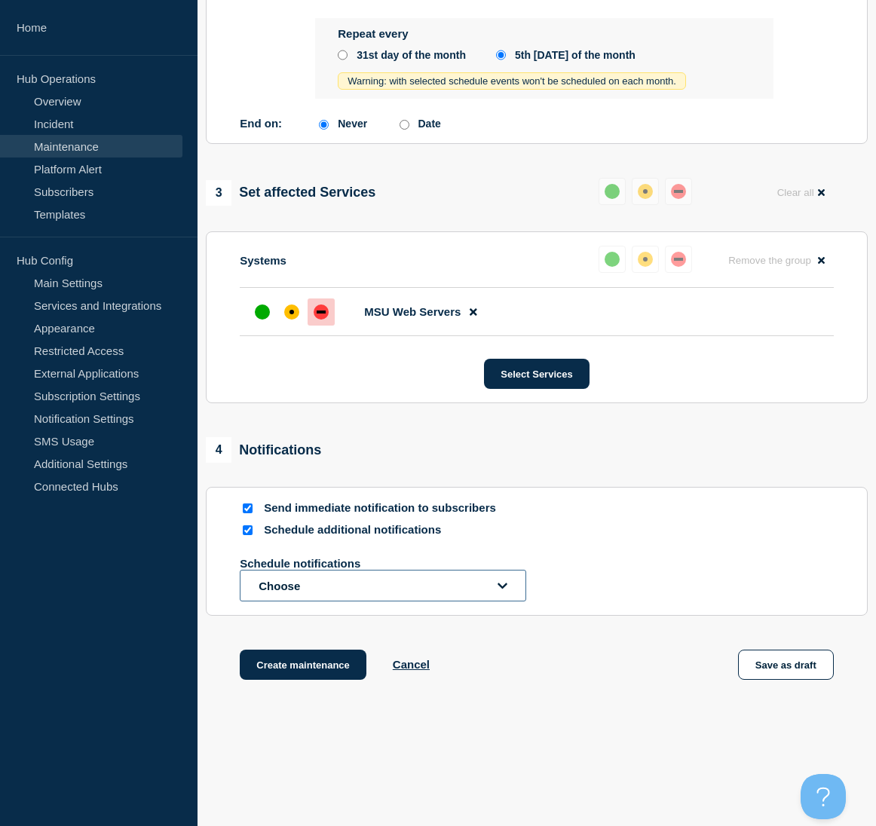
click at [503, 587] on icon "open dropdown" at bounding box center [502, 585] width 10 height 11
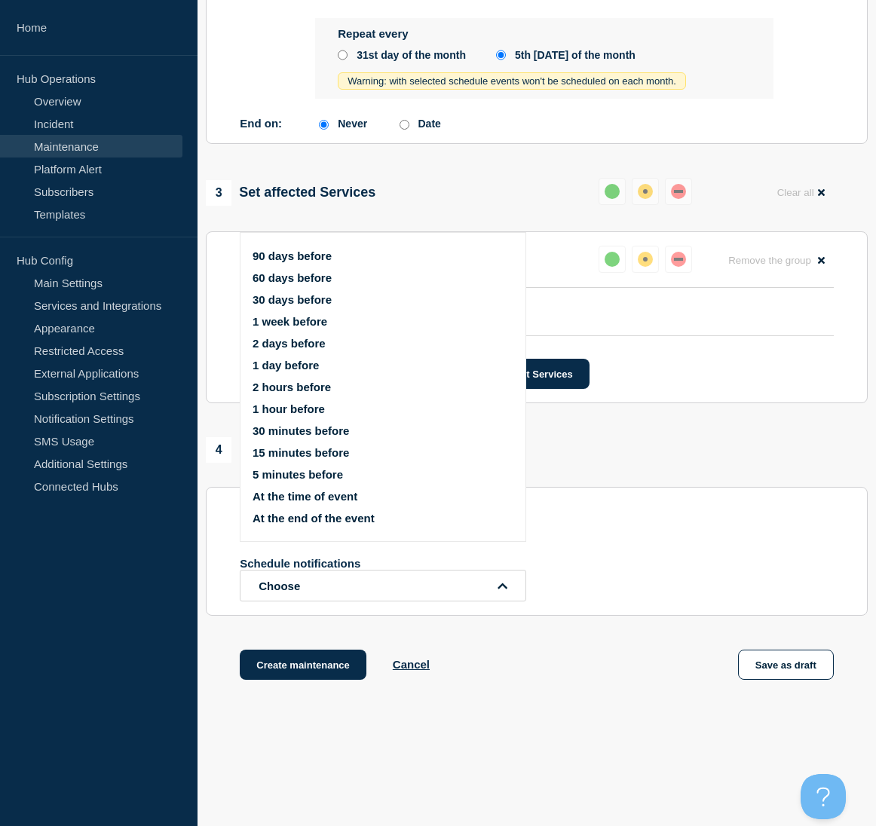
click at [274, 307] on ul "90 days before 60 days before 30 days before 1 week before 2 days before 1 day …" at bounding box center [396, 386] width 286 height 293
click at [269, 297] on button "30 days before" at bounding box center [292, 299] width 79 height 13
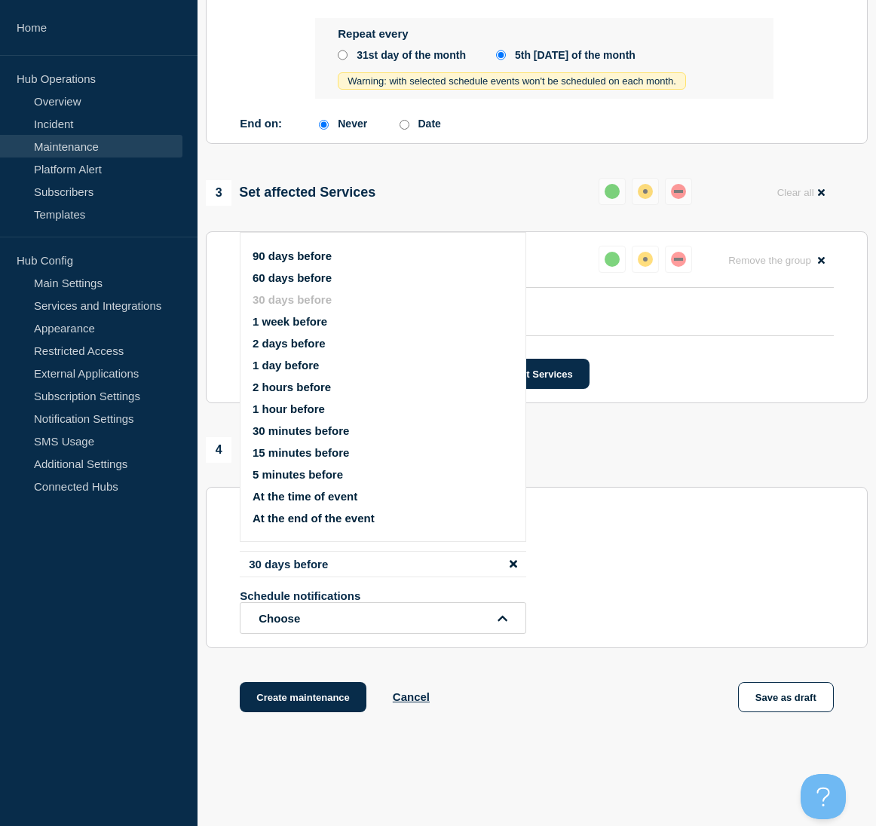
click at [682, 555] on div "30 days before Schedule notifications Choose 90 days before 60 days before 30 d…" at bounding box center [537, 592] width 594 height 83
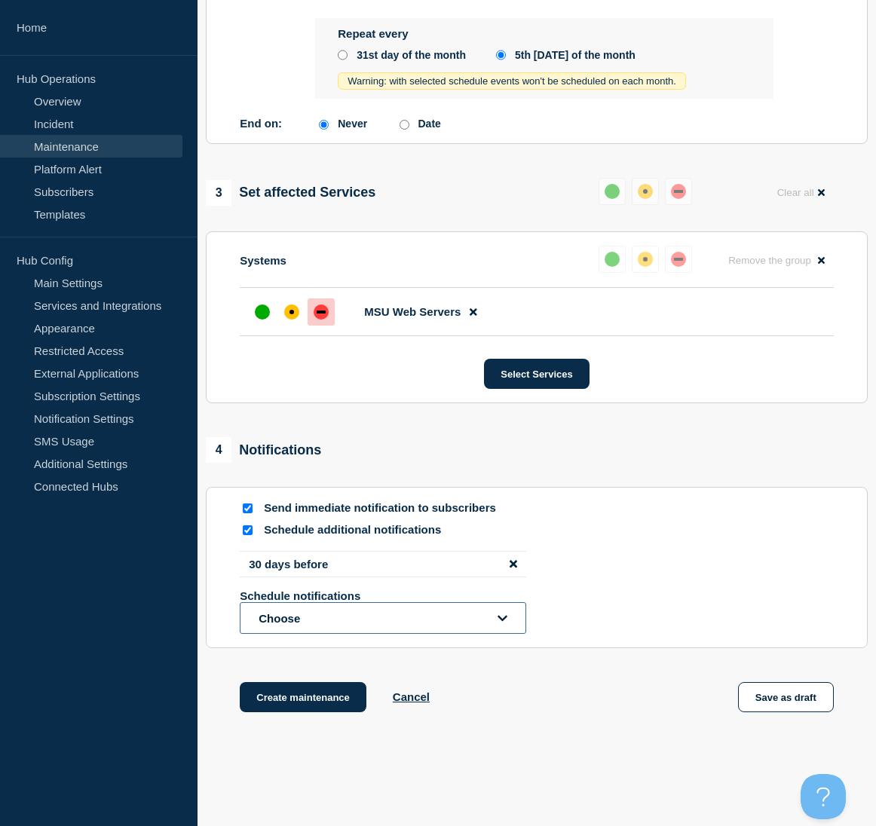
click at [505, 621] on icon "open dropdown" at bounding box center [502, 618] width 10 height 6
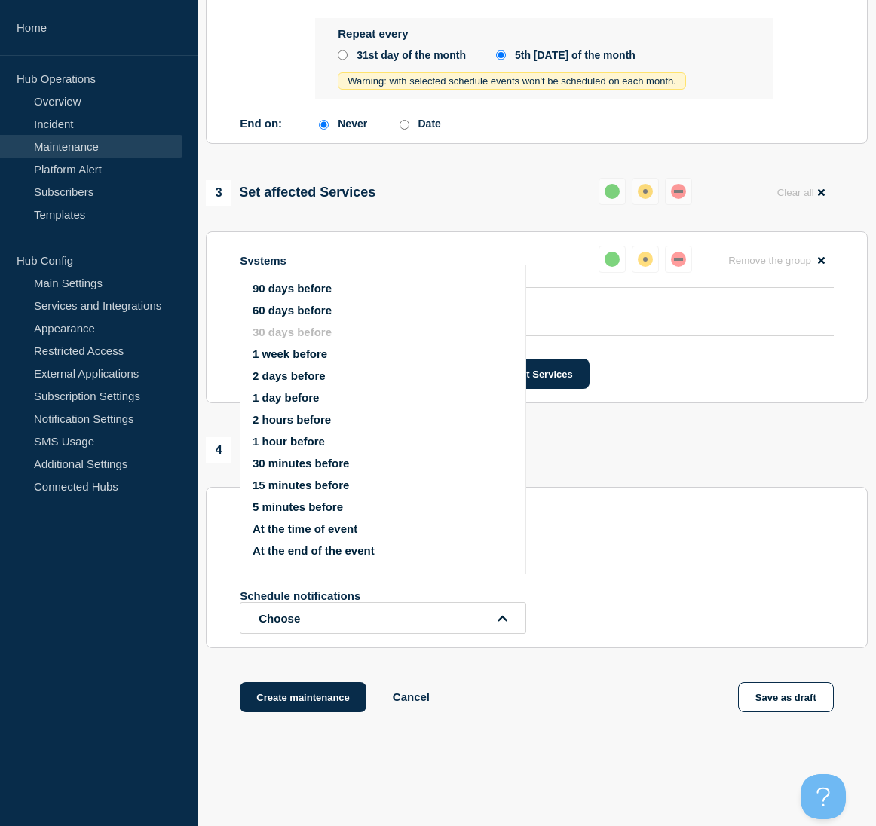
click at [309, 392] on button "1 day before" at bounding box center [286, 397] width 66 height 13
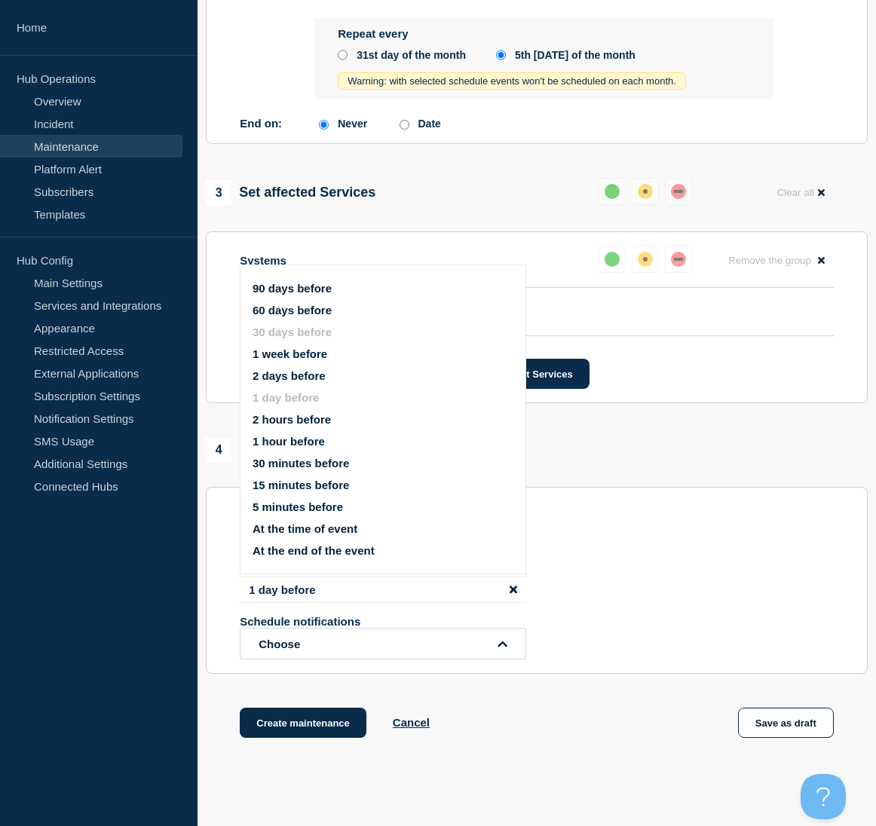
click at [675, 565] on div "30 days before 1 day before Schedule notifications Choose 90 days before 60 day…" at bounding box center [537, 605] width 594 height 109
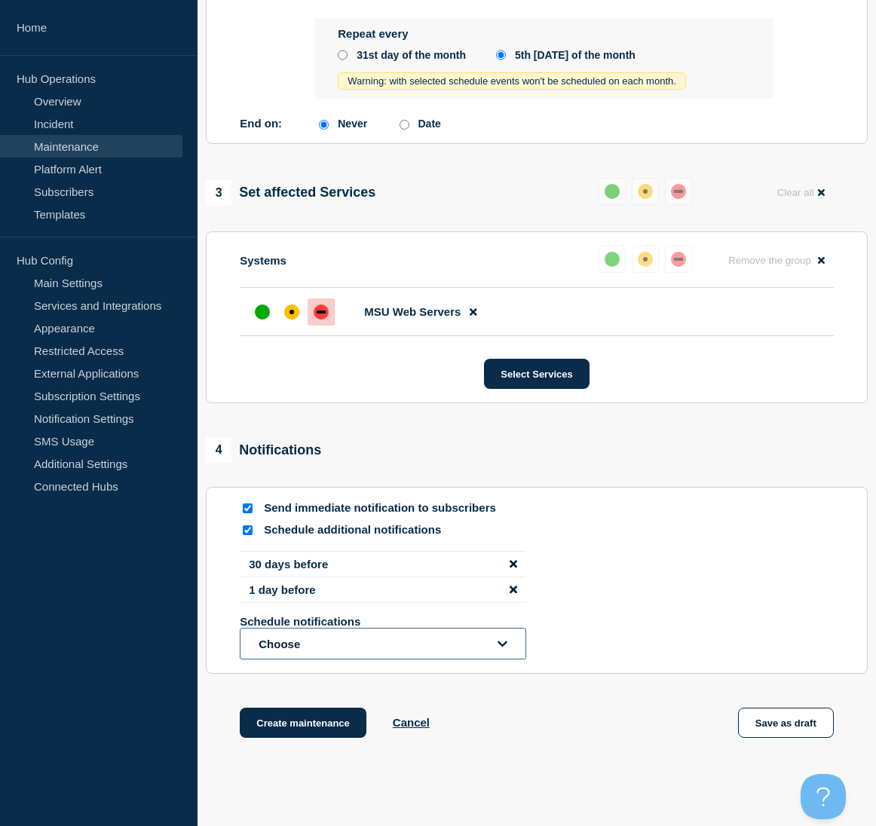
click at [504, 650] on icon "open dropdown" at bounding box center [502, 643] width 10 height 11
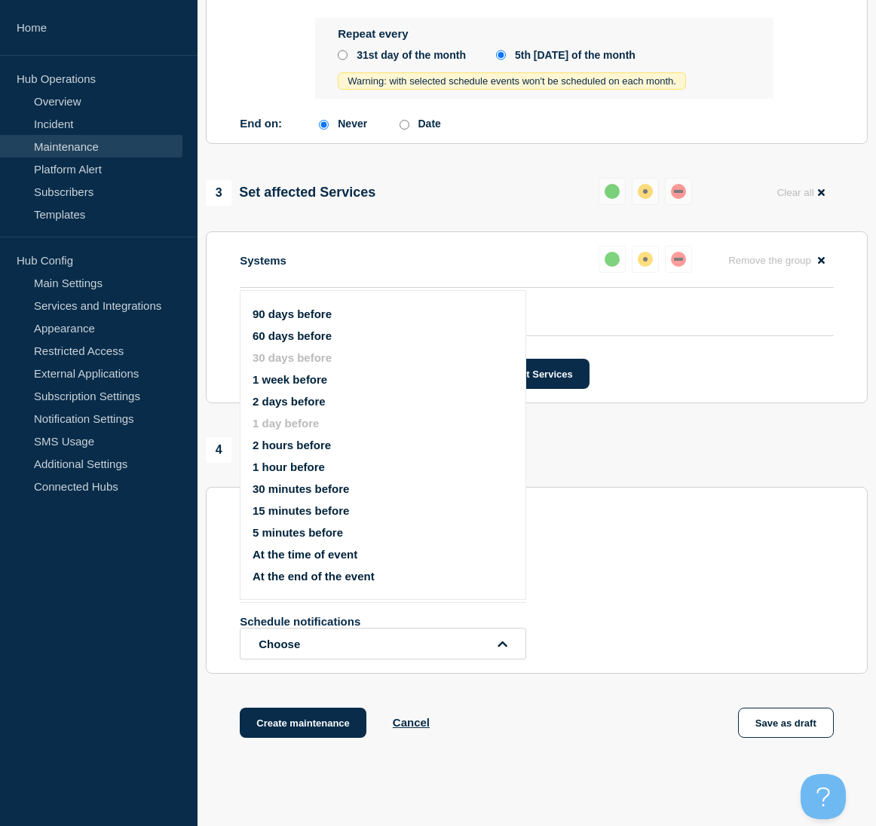
click at [322, 378] on button "1 week before" at bounding box center [290, 379] width 75 height 13
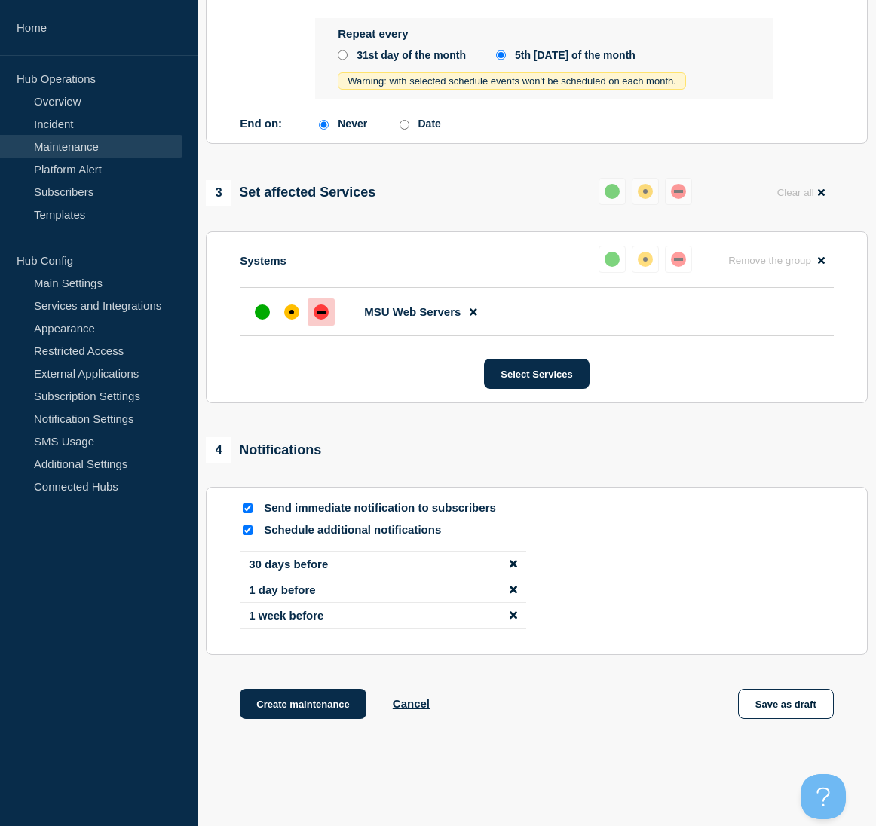
scroll to position [824, 0]
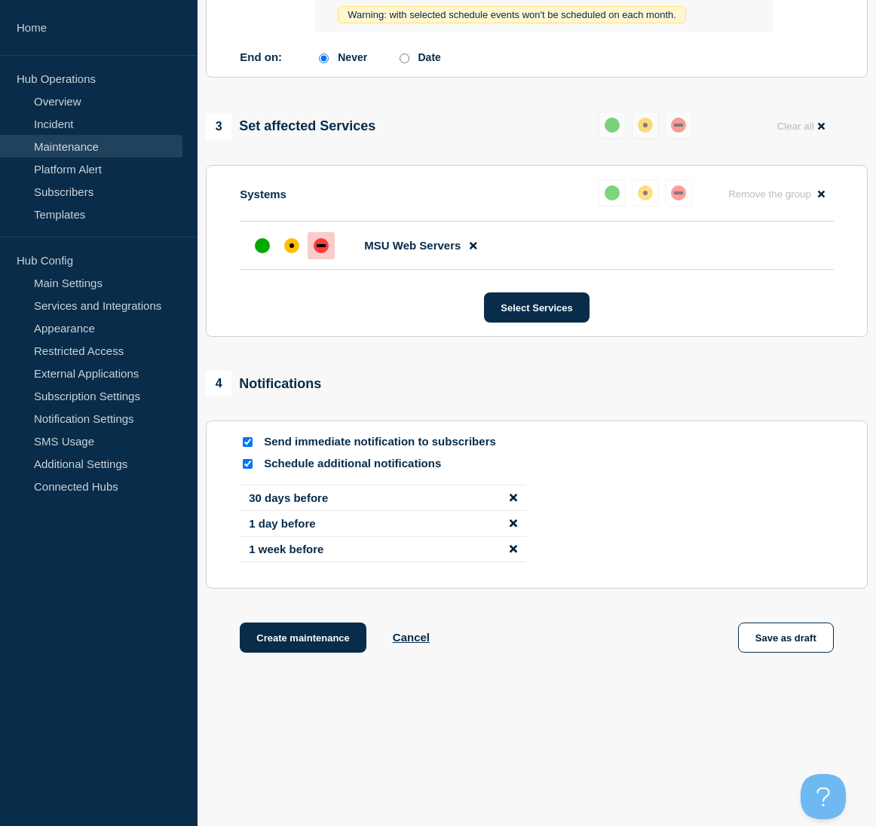
click at [514, 525] on icon "disable notification 1 day before" at bounding box center [514, 523] width 8 height 8
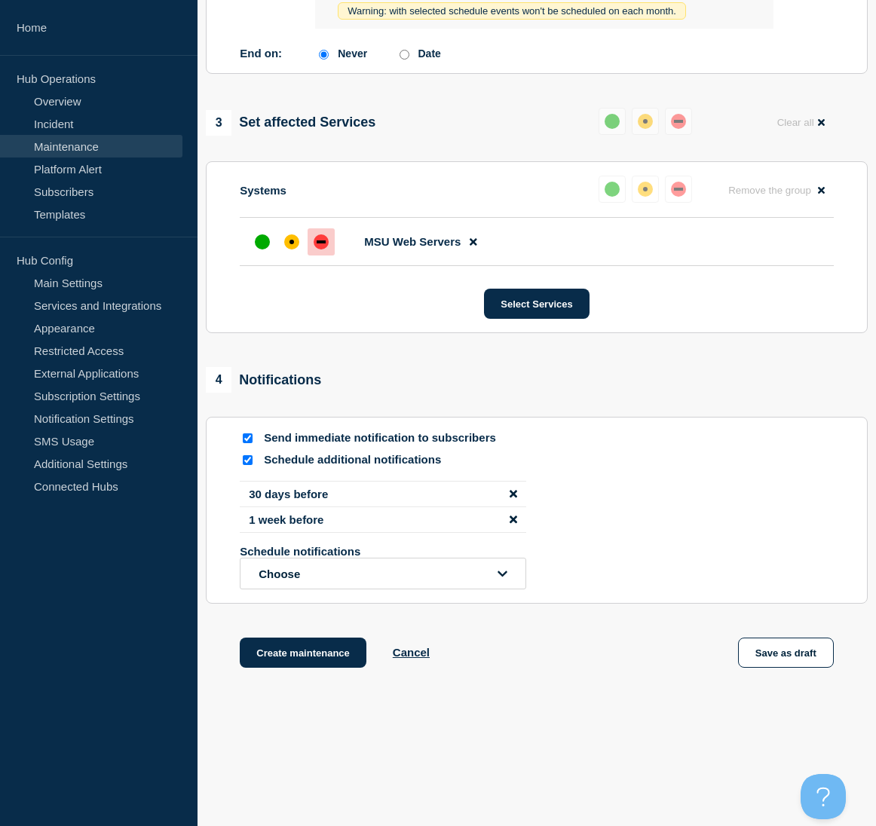
click at [515, 523] on icon "disable notification 1 week before" at bounding box center [514, 520] width 8 height 8
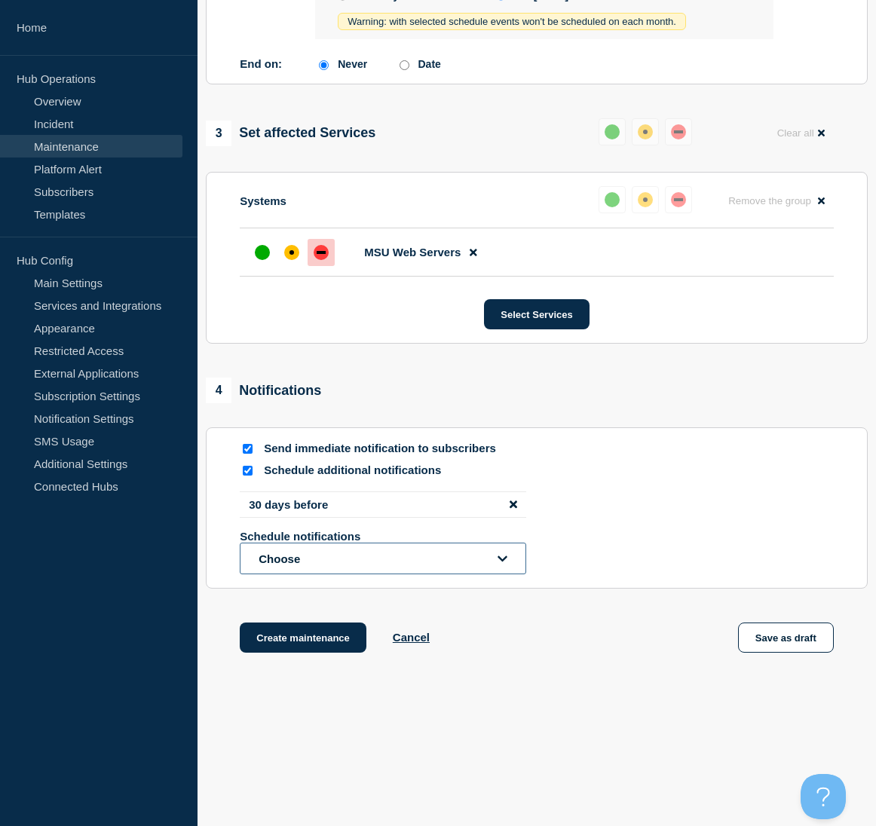
click at [504, 556] on icon "open dropdown" at bounding box center [502, 558] width 10 height 11
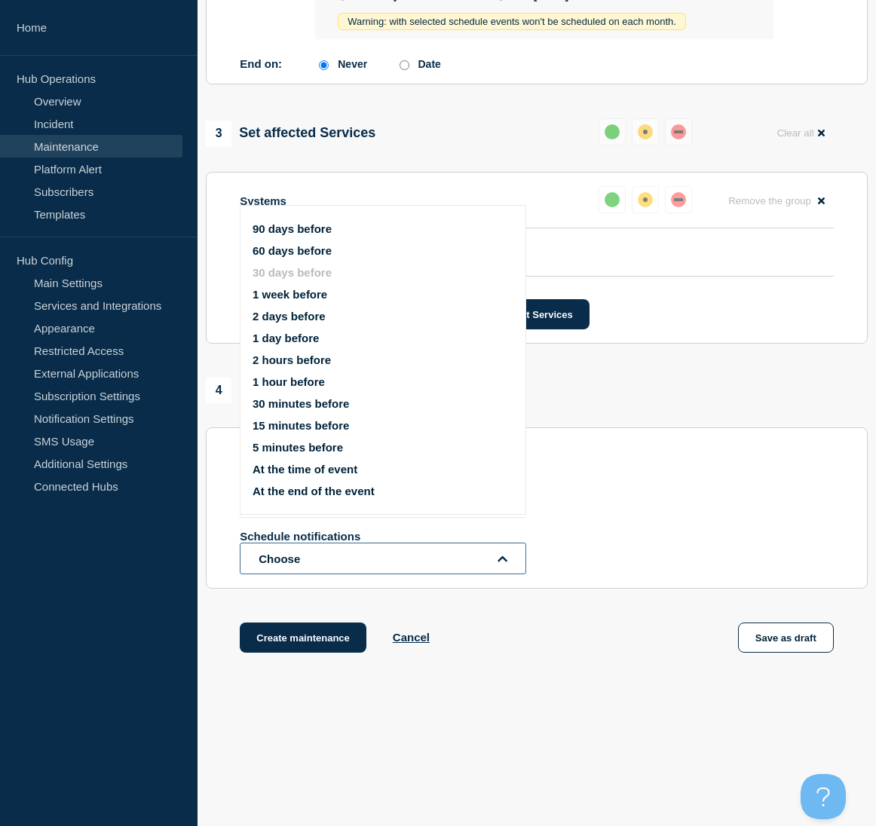
click at [507, 559] on button "Choose" at bounding box center [383, 559] width 286 height 32
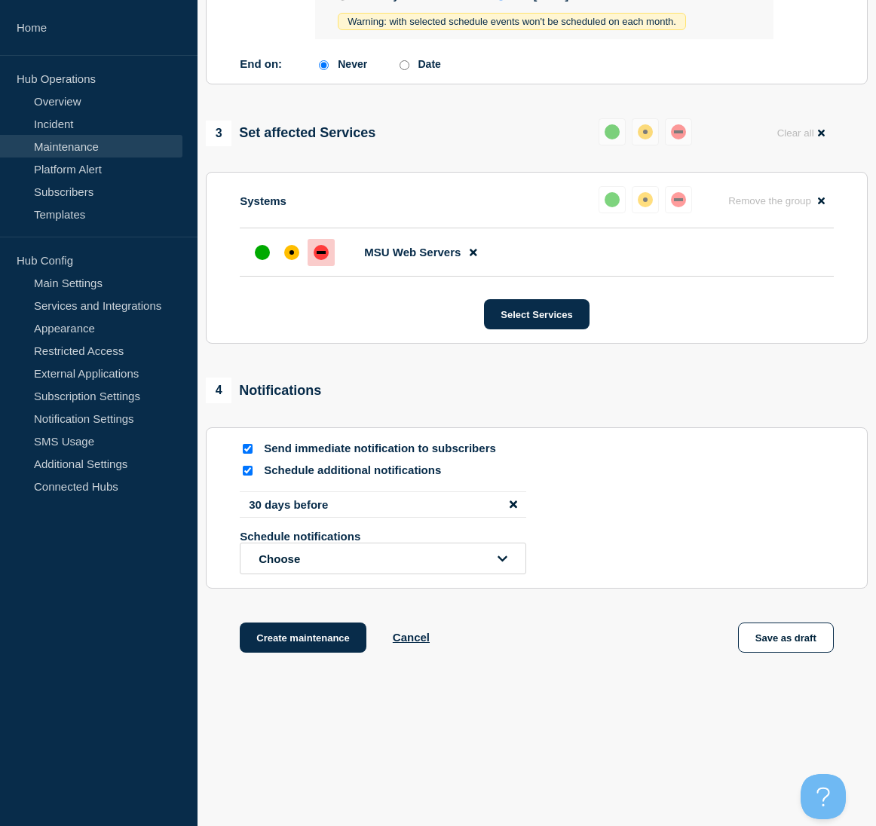
click at [514, 505] on icon "disable notification 30 days before" at bounding box center [514, 504] width 8 height 8
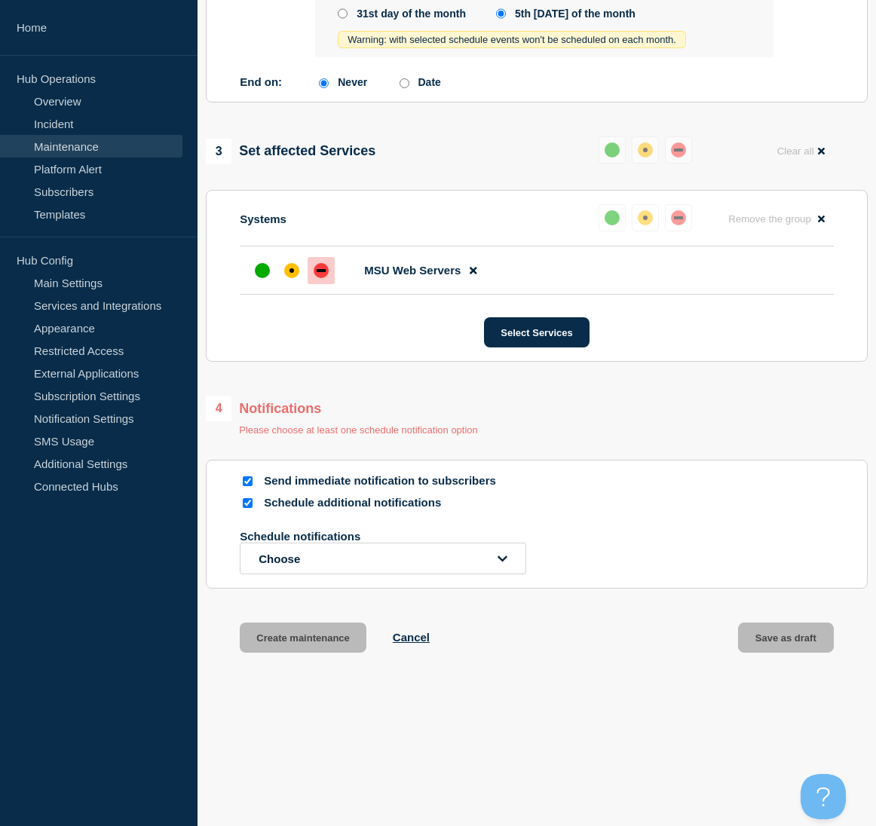
scroll to position [799, 0]
click at [502, 557] on icon "open dropdown" at bounding box center [502, 558] width 10 height 11
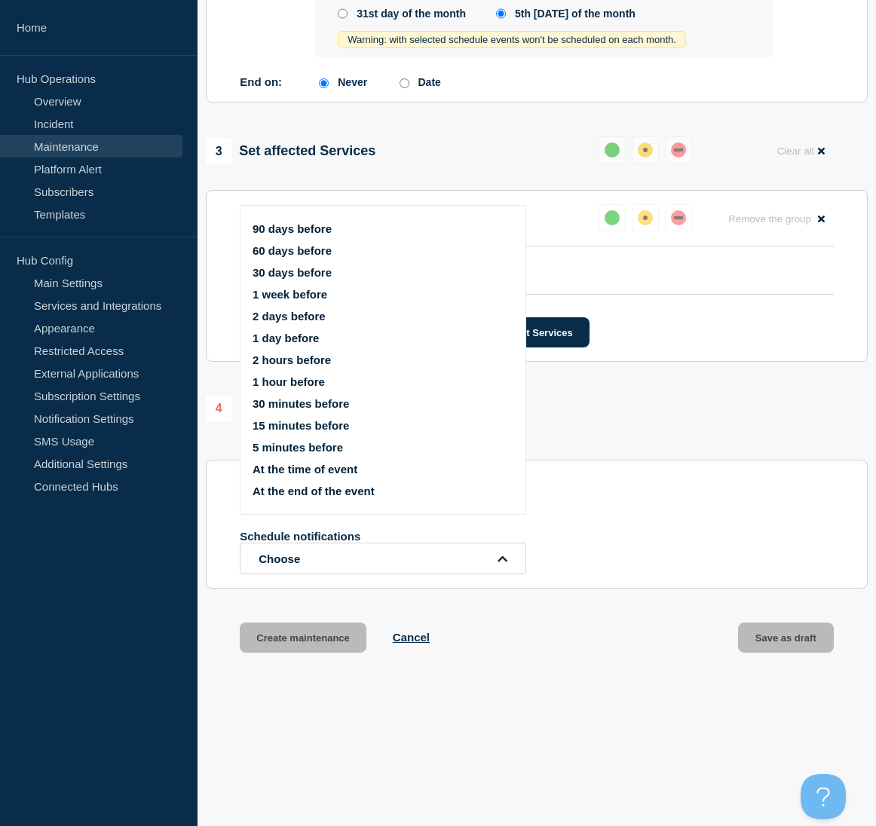
click at [279, 291] on button "1 week before" at bounding box center [290, 294] width 75 height 13
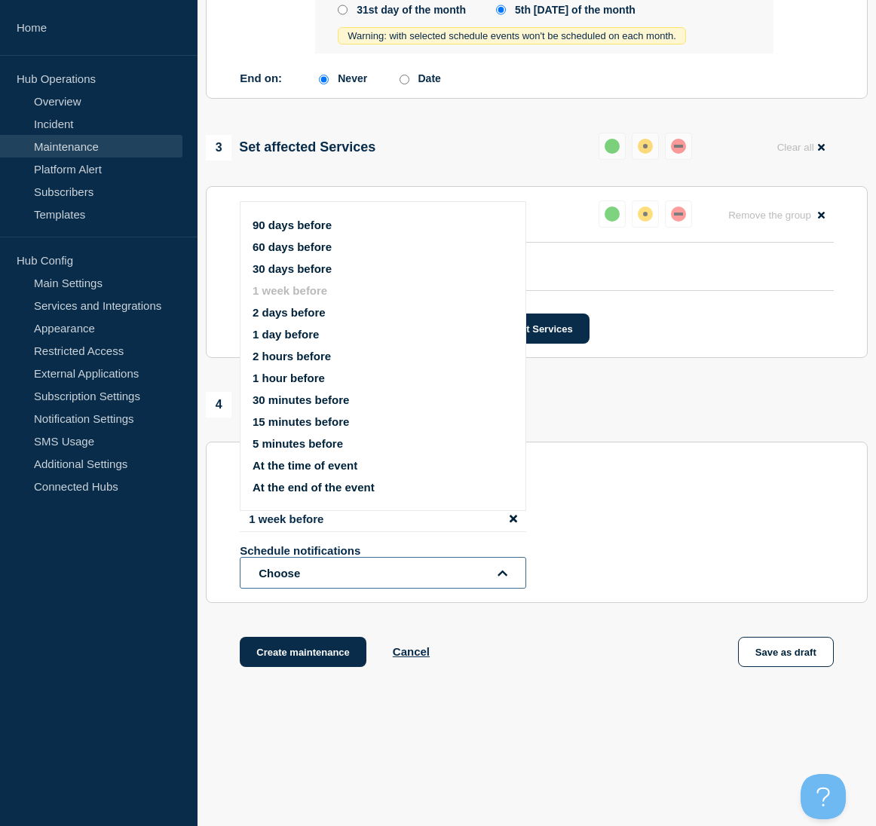
click at [504, 579] on icon "open dropdown" at bounding box center [502, 573] width 10 height 11
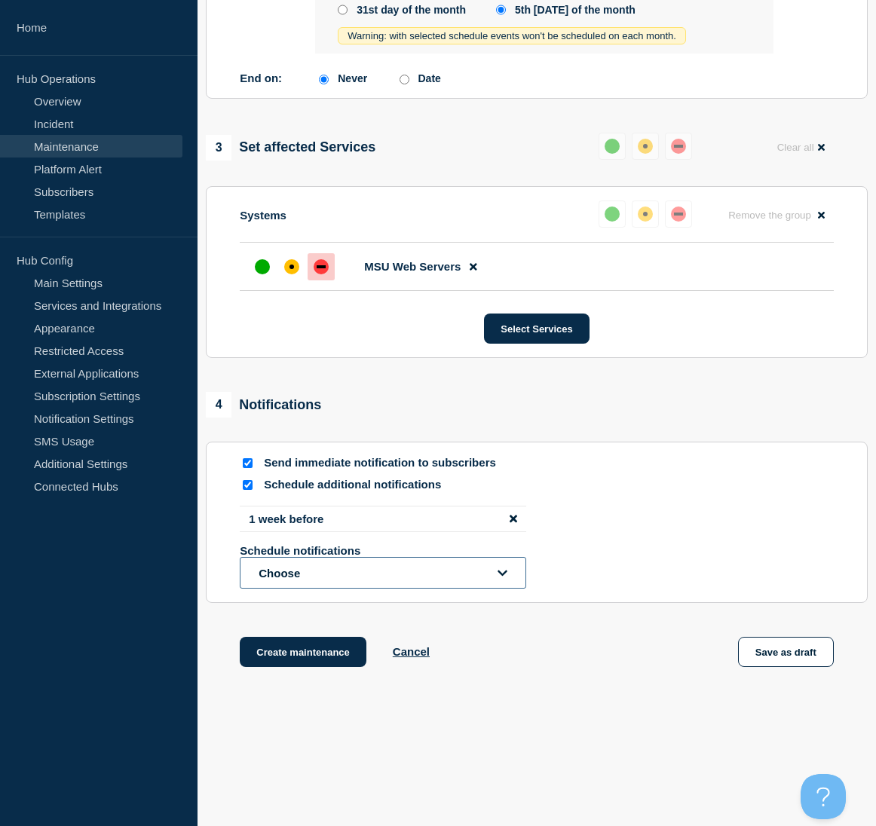
click at [504, 576] on icon "open dropdown" at bounding box center [502, 573] width 10 height 6
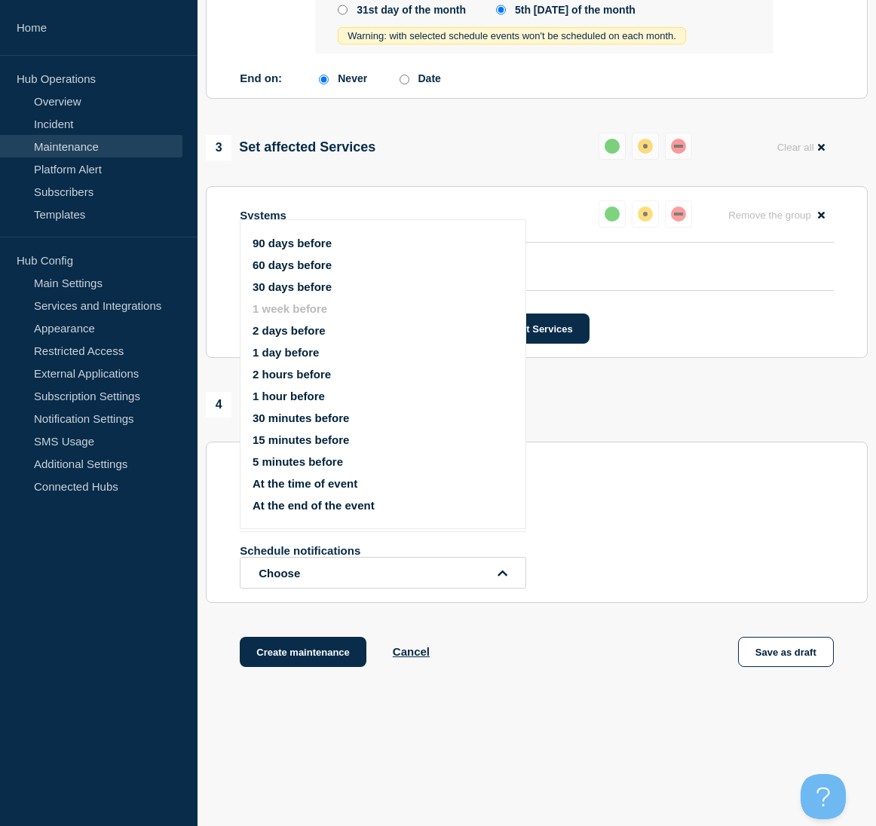
click at [294, 351] on button "1 day before" at bounding box center [286, 352] width 66 height 13
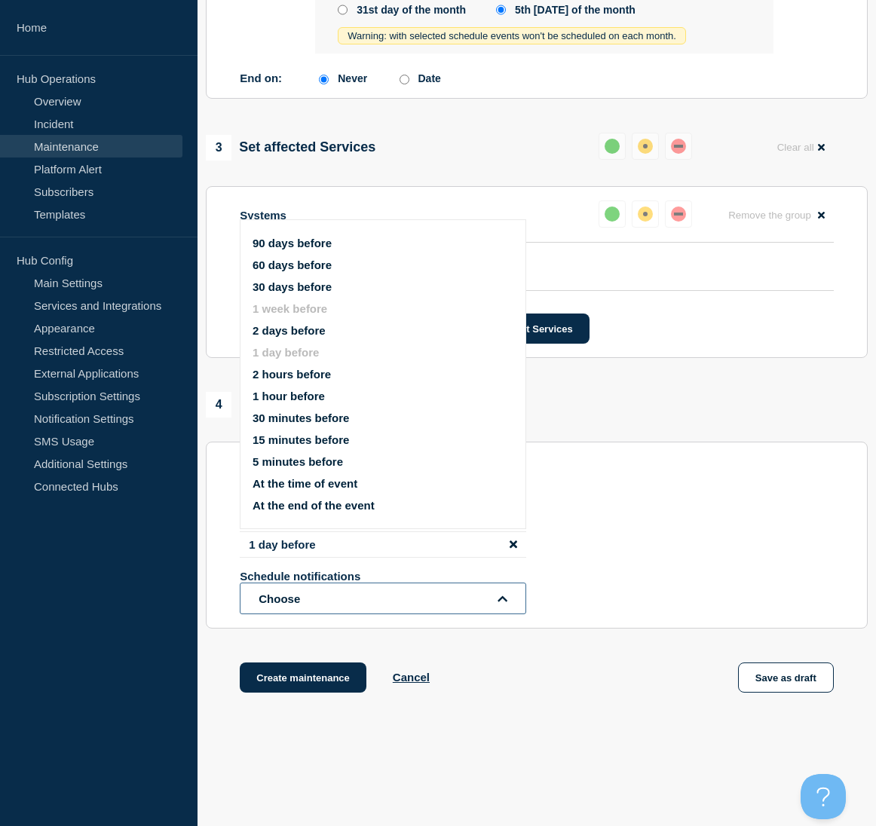
click at [504, 602] on icon "open dropdown" at bounding box center [502, 598] width 10 height 6
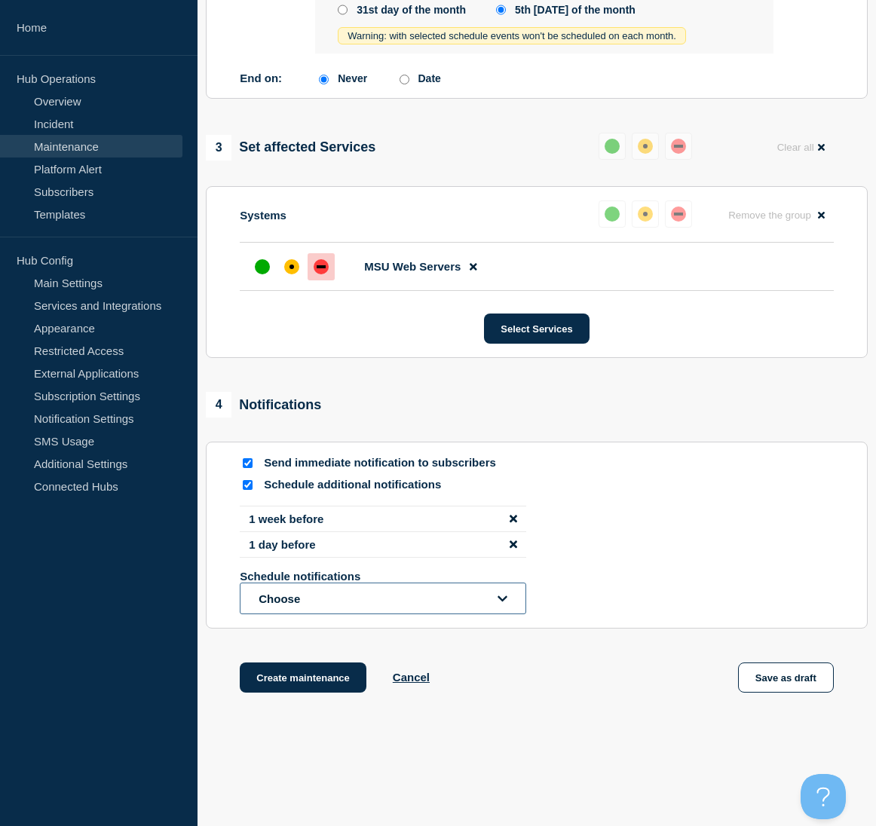
click at [504, 605] on icon "open dropdown" at bounding box center [502, 598] width 10 height 11
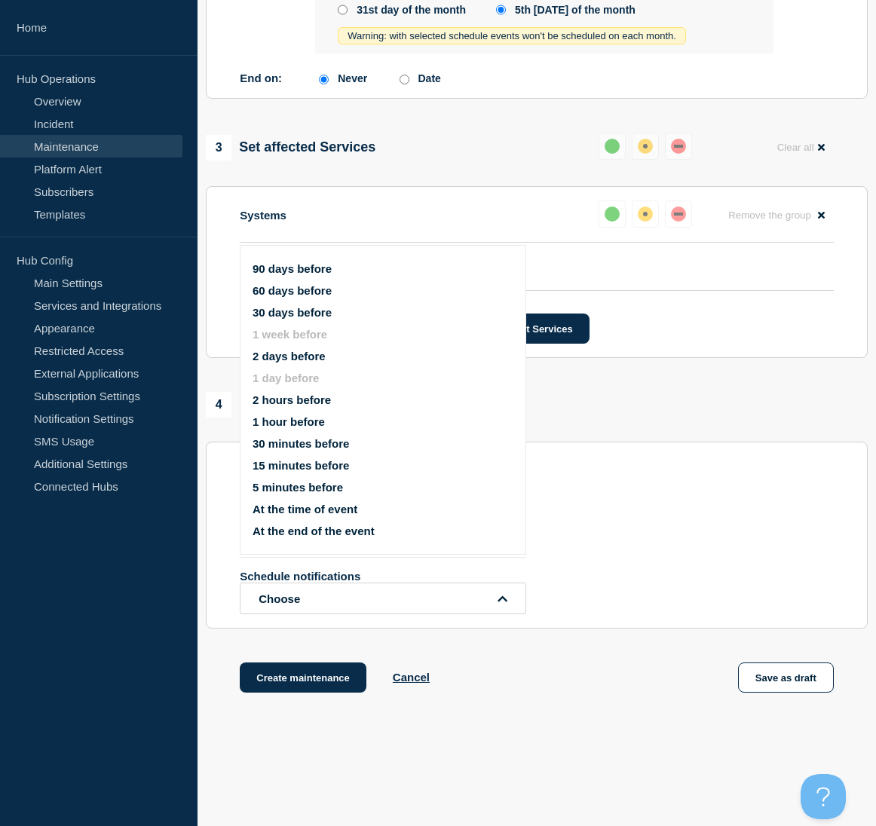
click at [320, 418] on button "1 hour before" at bounding box center [289, 421] width 72 height 13
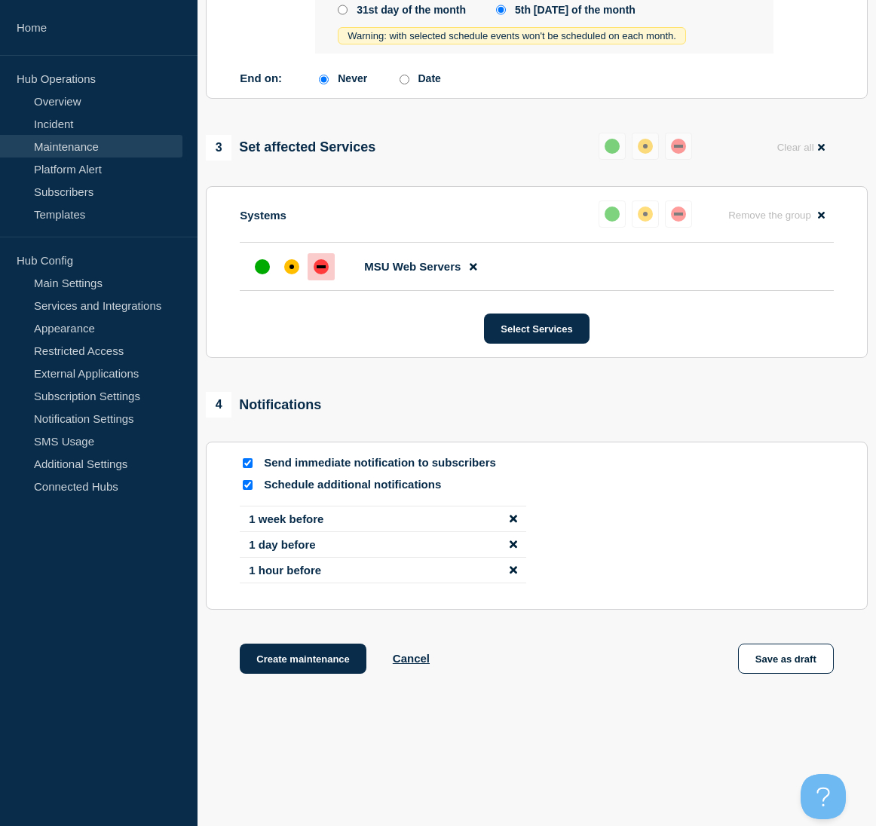
click at [515, 573] on icon "disable notification 1 hour before" at bounding box center [514, 570] width 8 height 8
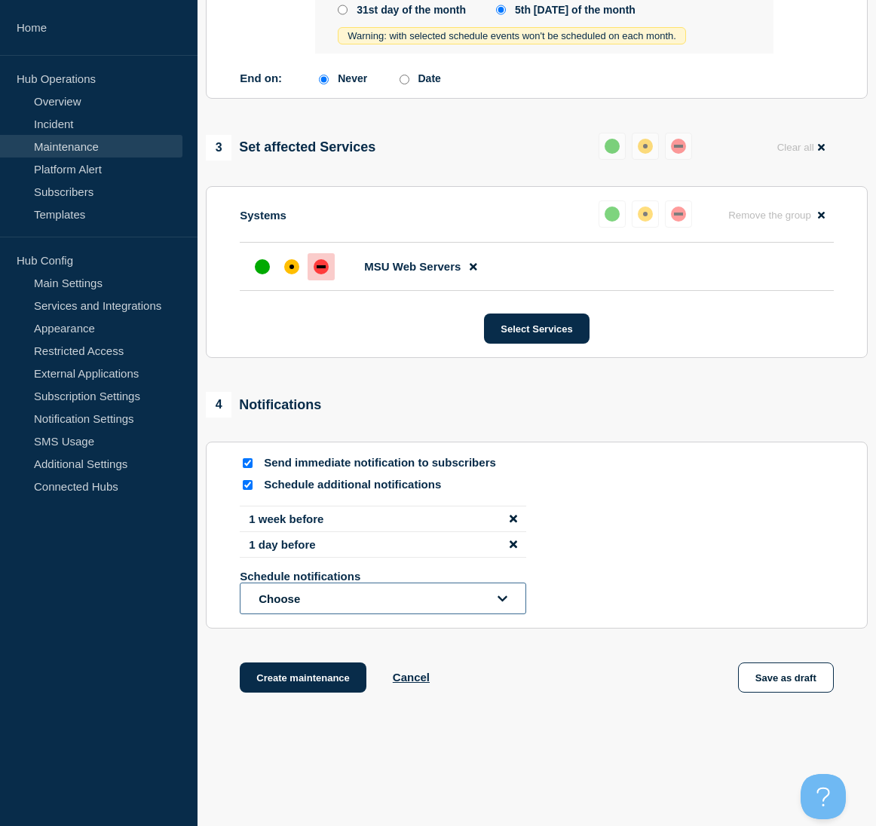
click at [507, 600] on icon "open dropdown" at bounding box center [502, 598] width 10 height 6
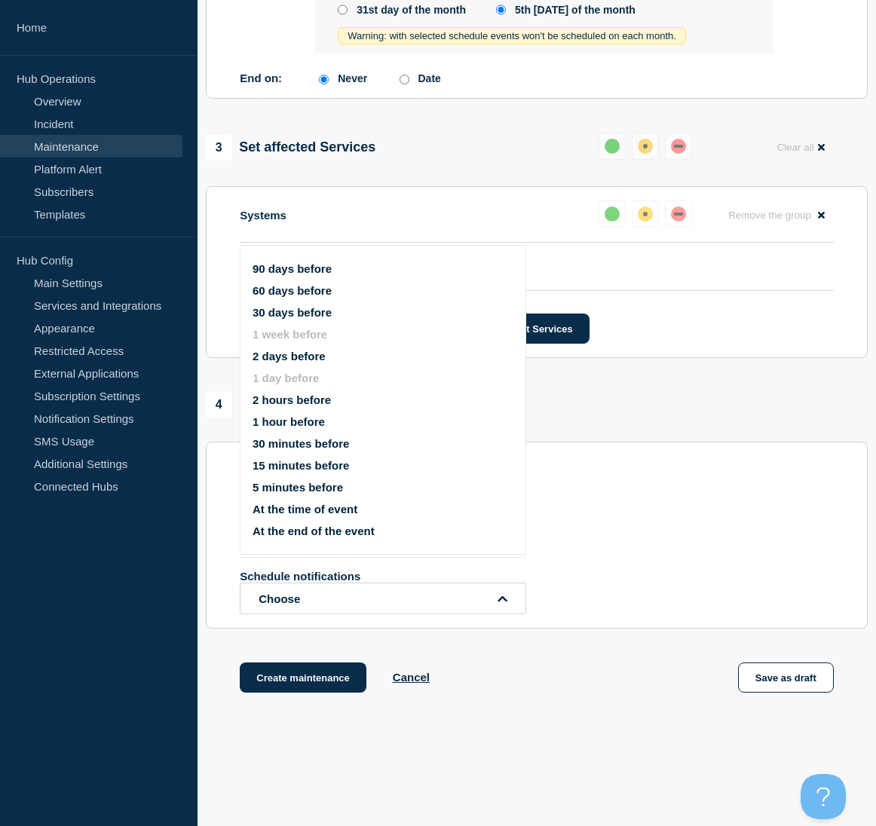
click at [592, 581] on div "Schedule notifications Choose" at bounding box center [537, 592] width 594 height 44
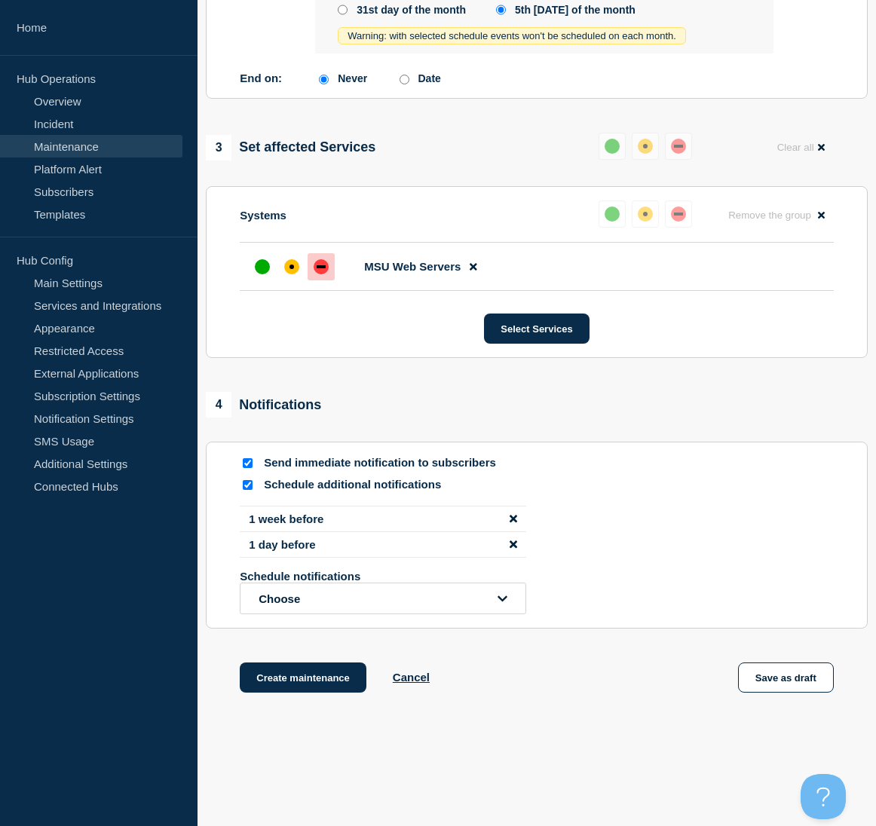
click at [513, 550] on icon "disable notification 1 day before" at bounding box center [514, 544] width 8 height 11
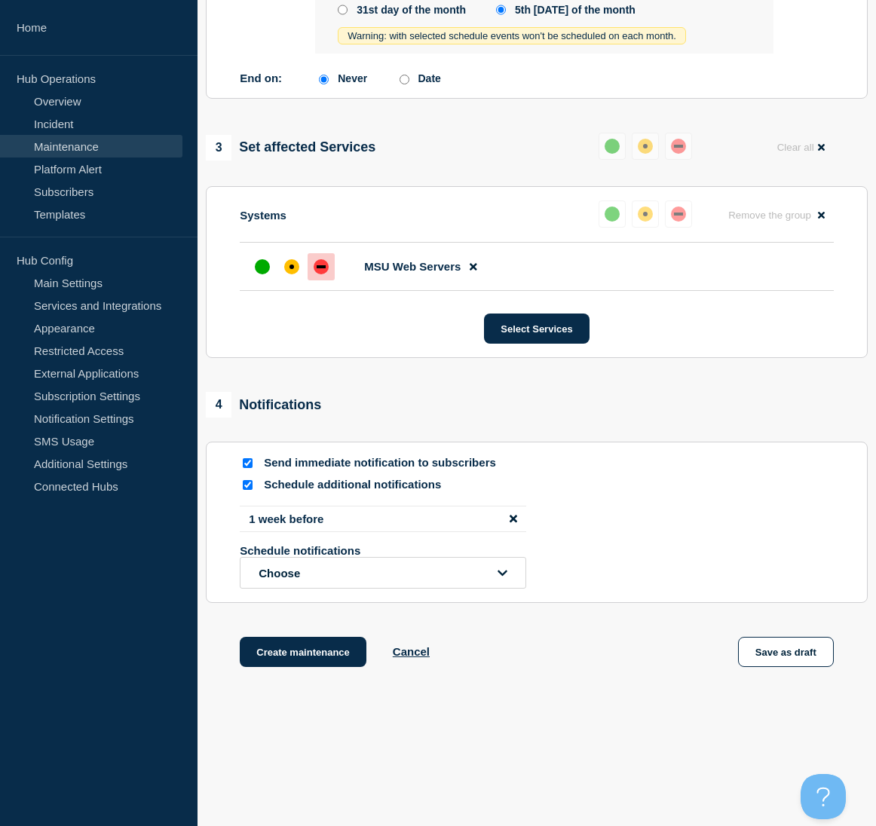
click at [515, 525] on icon "disable notification 1 week before" at bounding box center [514, 518] width 8 height 11
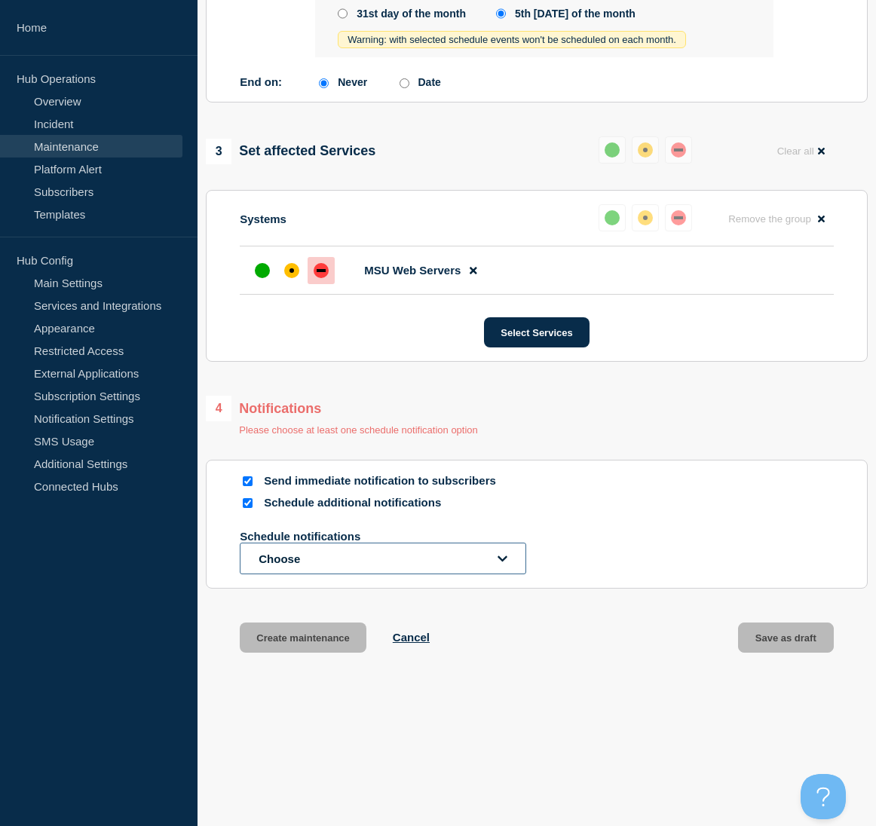
click at [506, 556] on icon "open dropdown" at bounding box center [502, 559] width 10 height 6
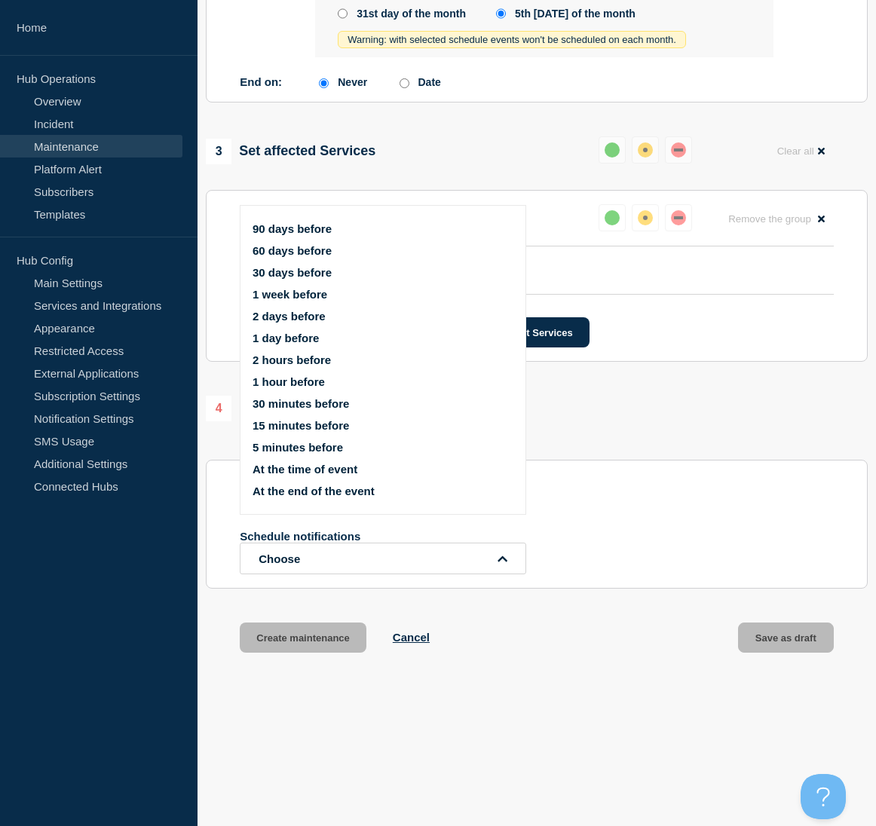
click at [602, 630] on div "Create maintenance Cancel Save as draft" at bounding box center [537, 657] width 662 height 68
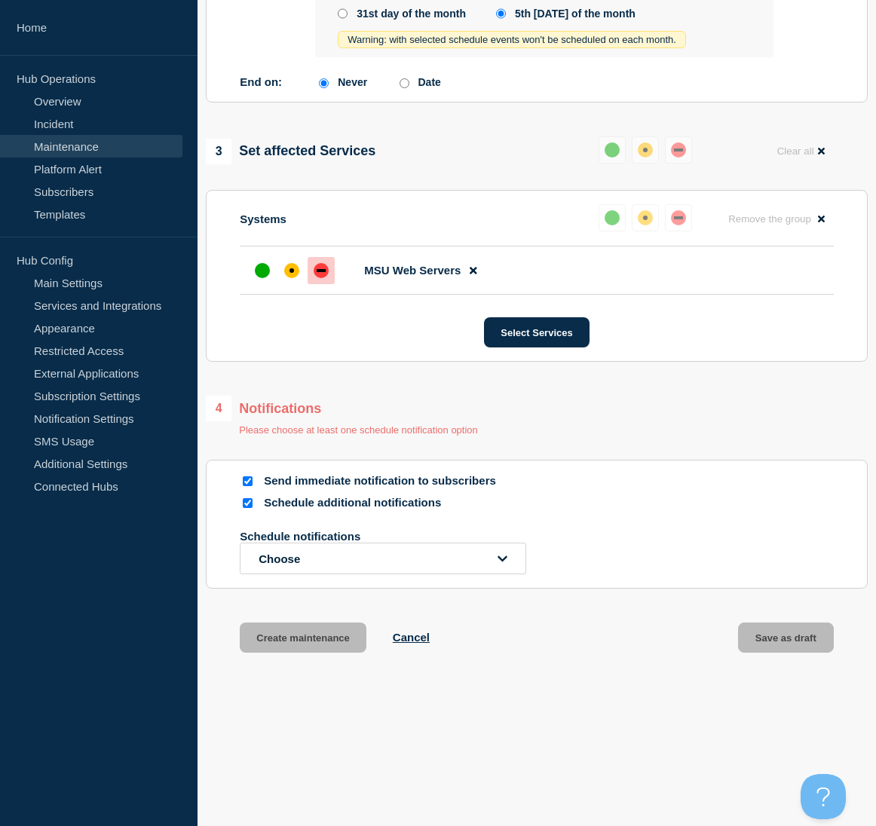
click at [246, 504] on input "Schedule additional notifications" at bounding box center [248, 503] width 10 height 10
checkbox input "false"
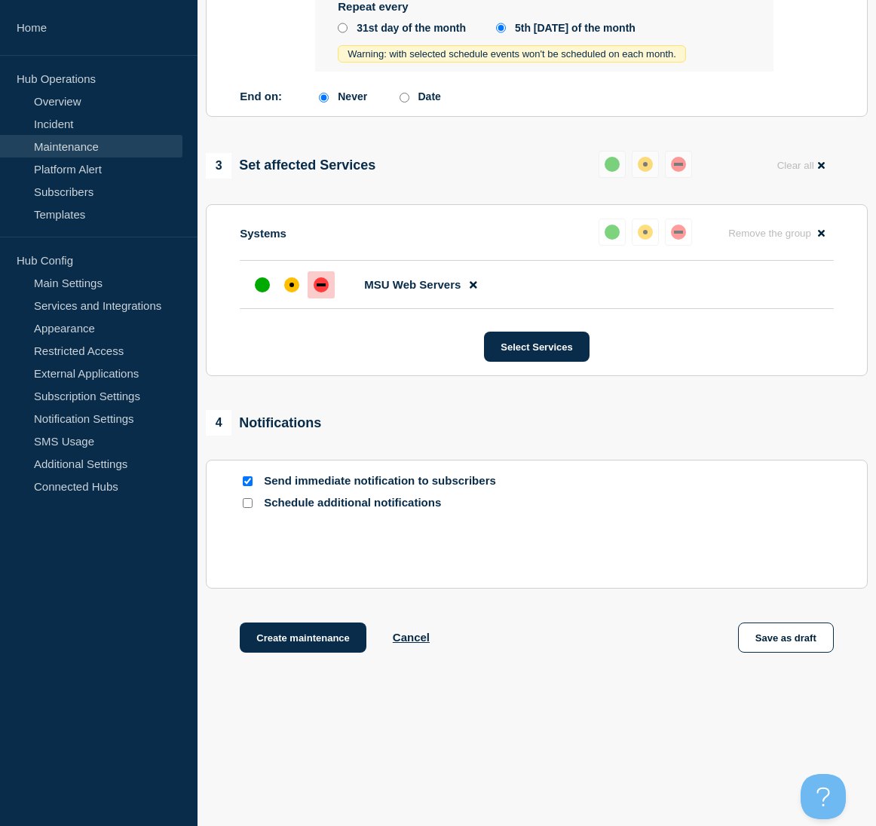
scroll to position [728, 0]
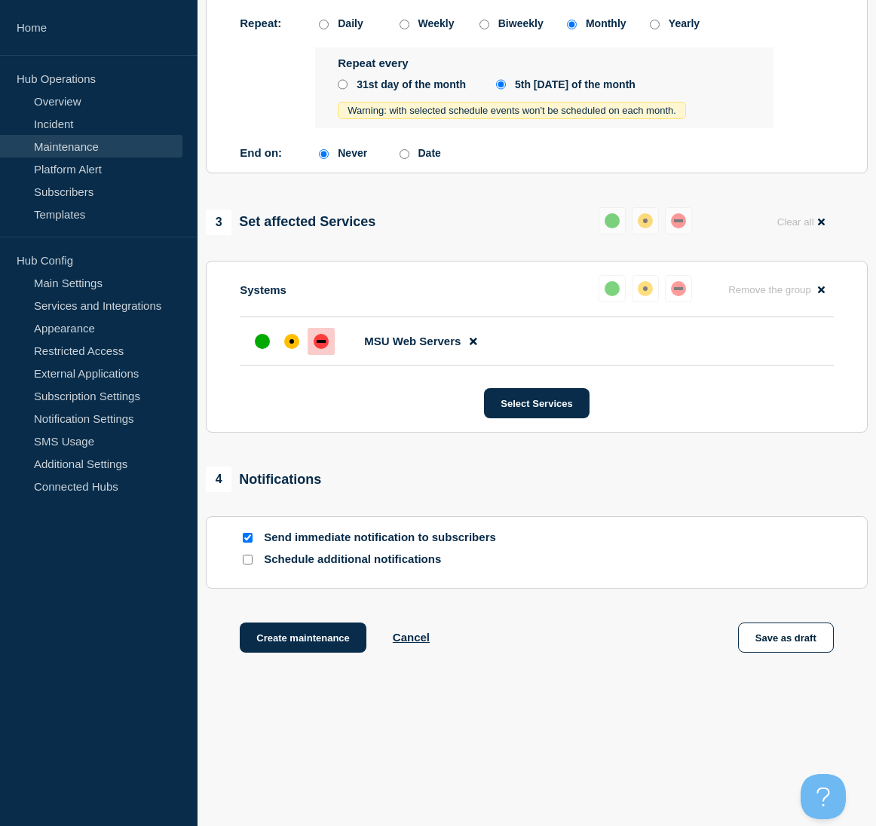
click at [240, 533] on div at bounding box center [247, 538] width 15 height 14
click at [246, 536] on input "Send immediate notification to subscribers" at bounding box center [248, 538] width 10 height 10
checkbox input "false"
click at [320, 635] on button "Create maintenance" at bounding box center [303, 638] width 127 height 30
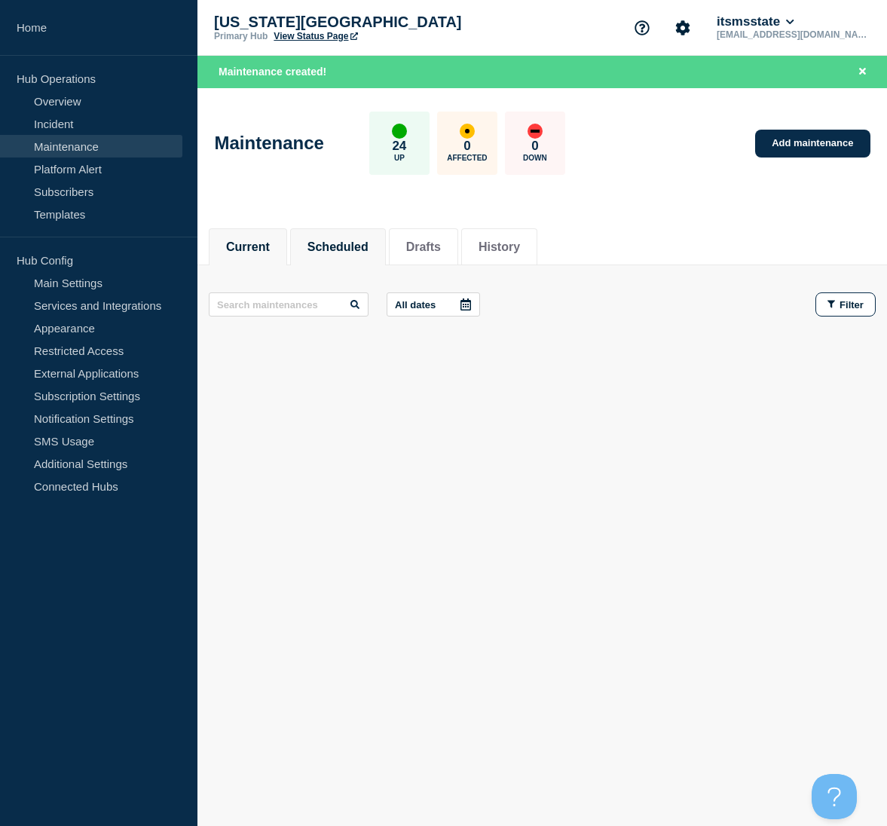
click at [351, 240] on button "Scheduled" at bounding box center [338, 247] width 61 height 14
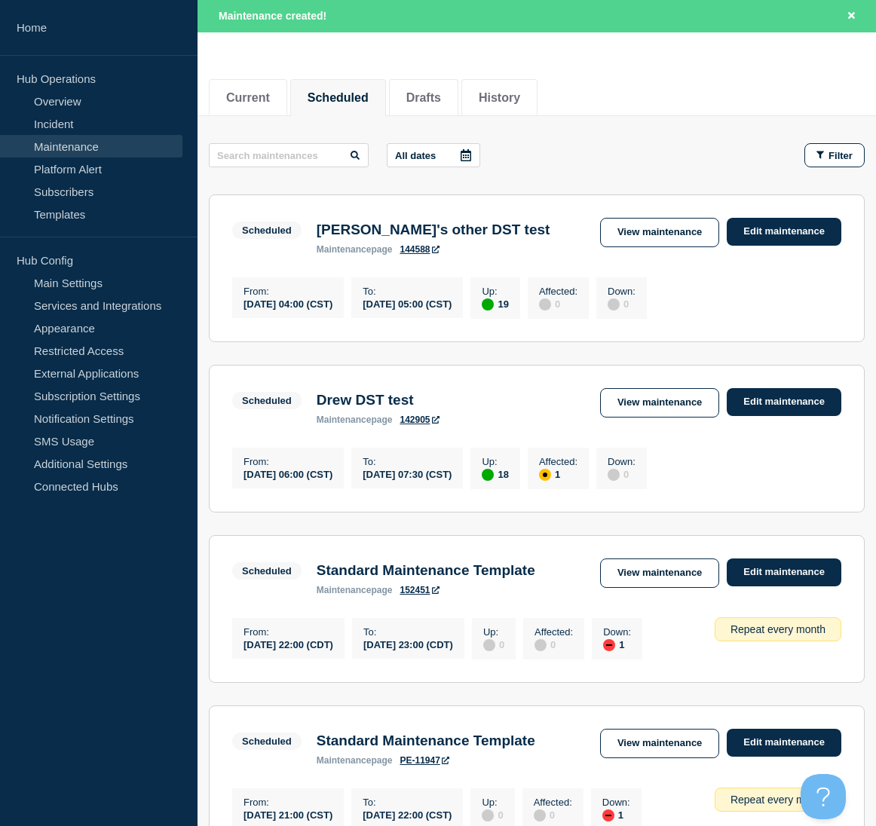
scroll to position [151, 0]
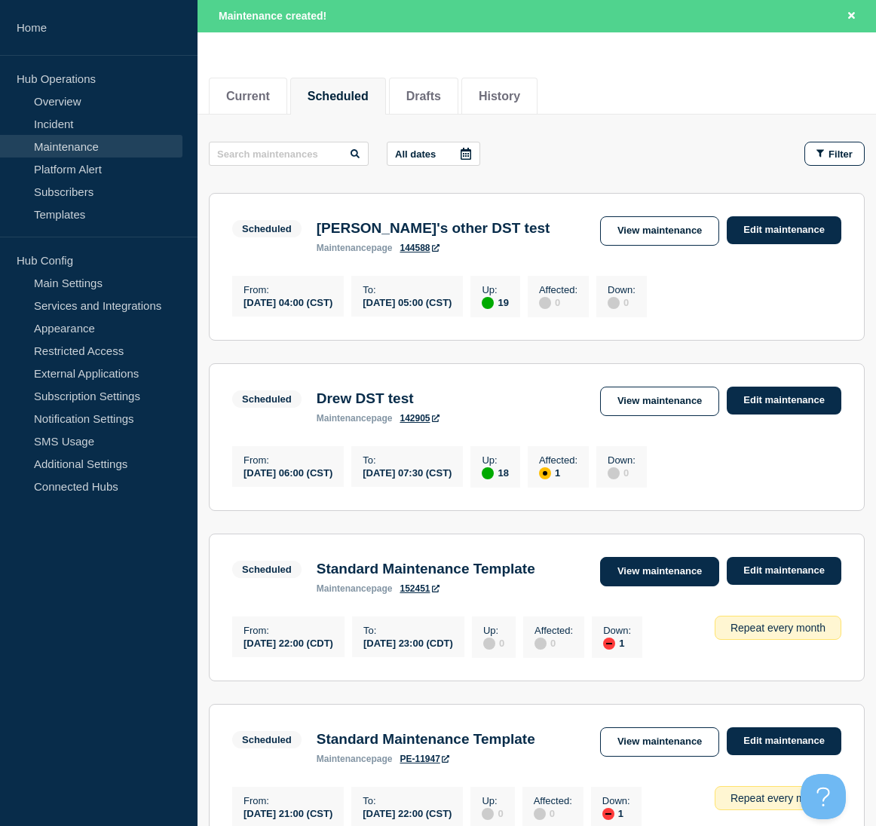
click at [705, 581] on link "View maintenance" at bounding box center [659, 571] width 119 height 29
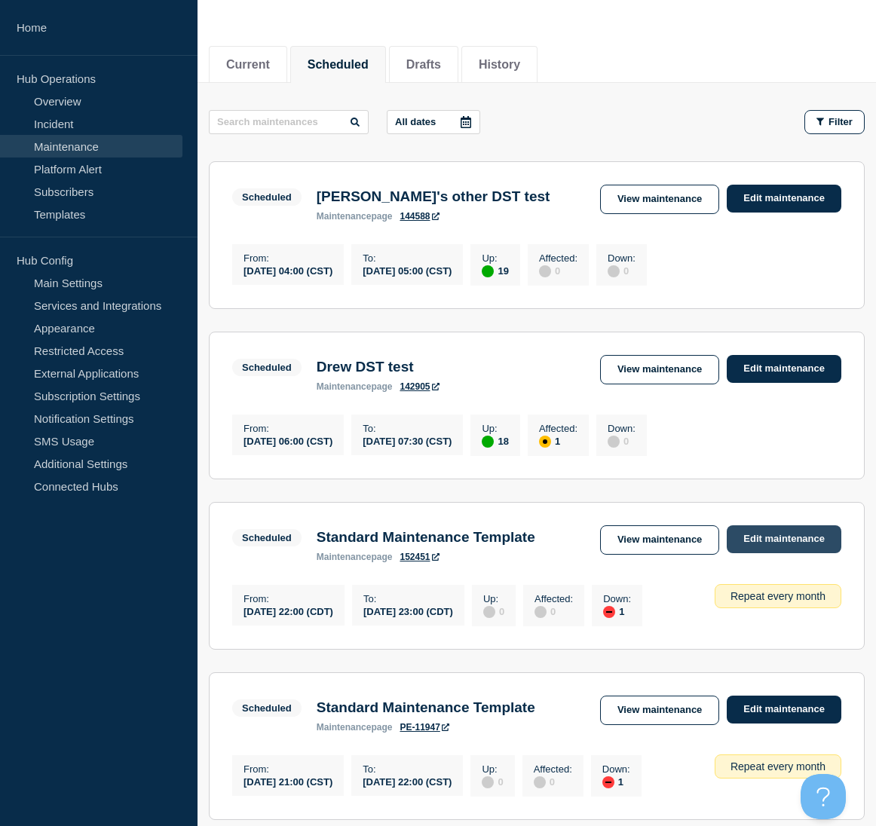
scroll to position [119, 0]
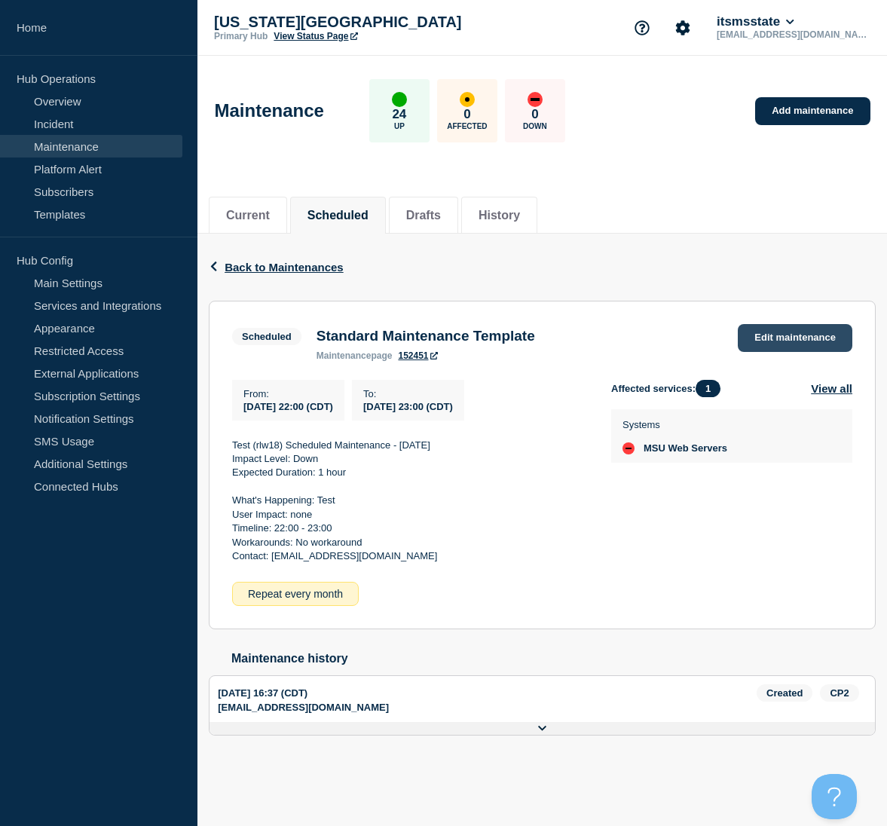
click at [816, 331] on link "Edit maintenance" at bounding box center [795, 338] width 115 height 28
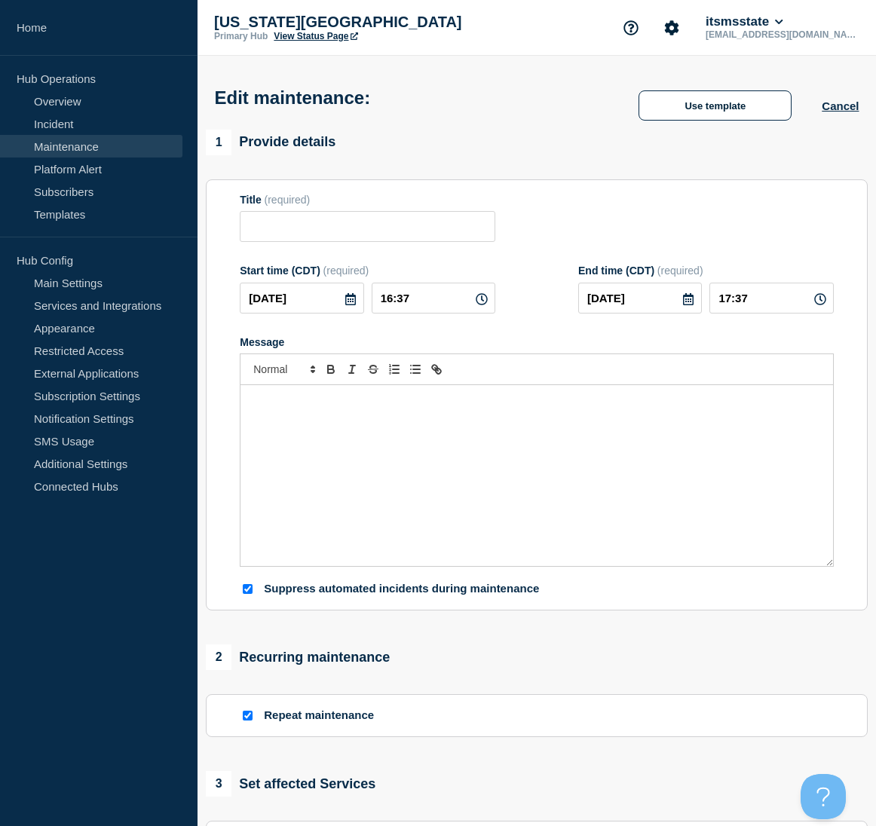
type input "Standard Maintenance Template"
type input "[DATE]"
type input "22:00"
type input "[DATE]"
type input "23:00"
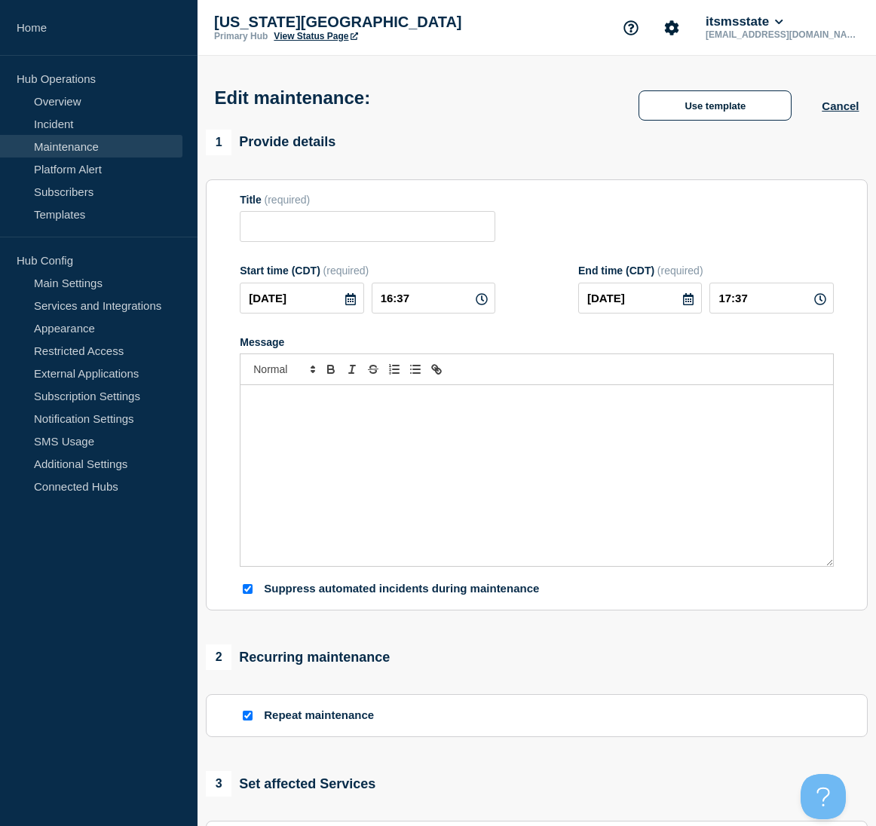
checkbox input "true"
checkbox input "false"
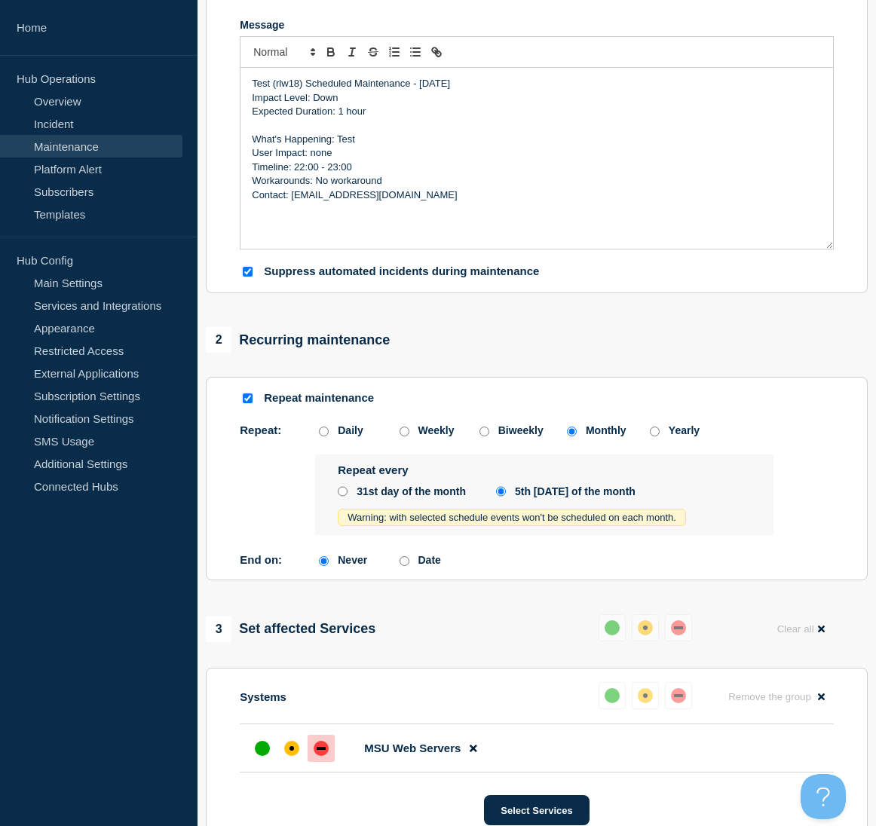
scroll to position [377, 0]
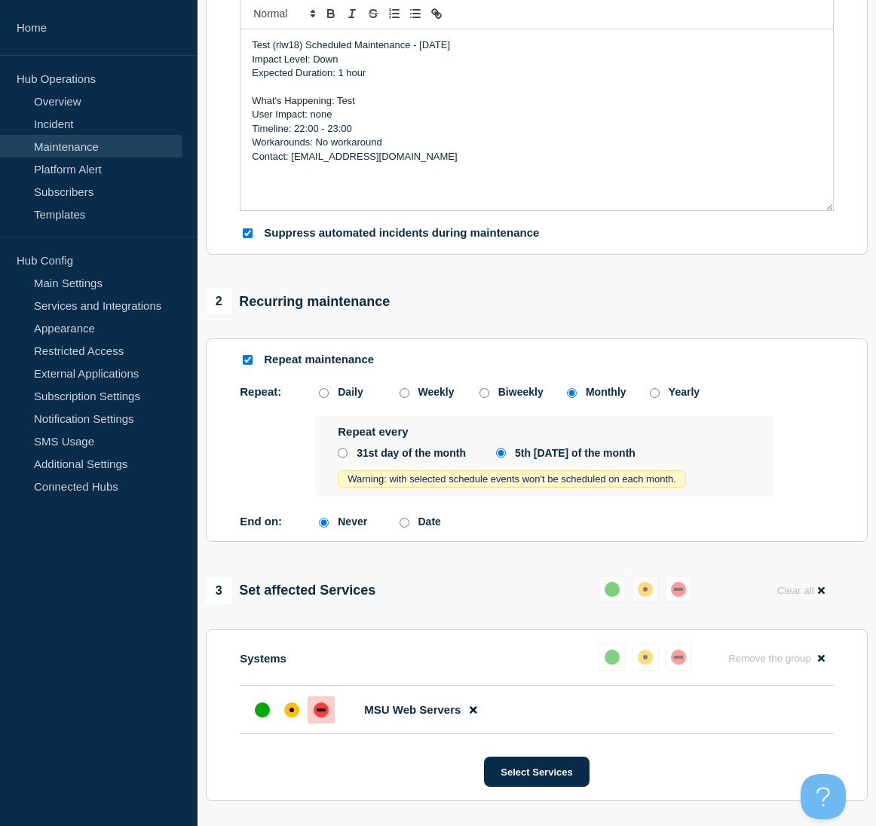
click at [250, 365] on input "Repeat maintenance" at bounding box center [248, 360] width 10 height 10
checkbox input "false"
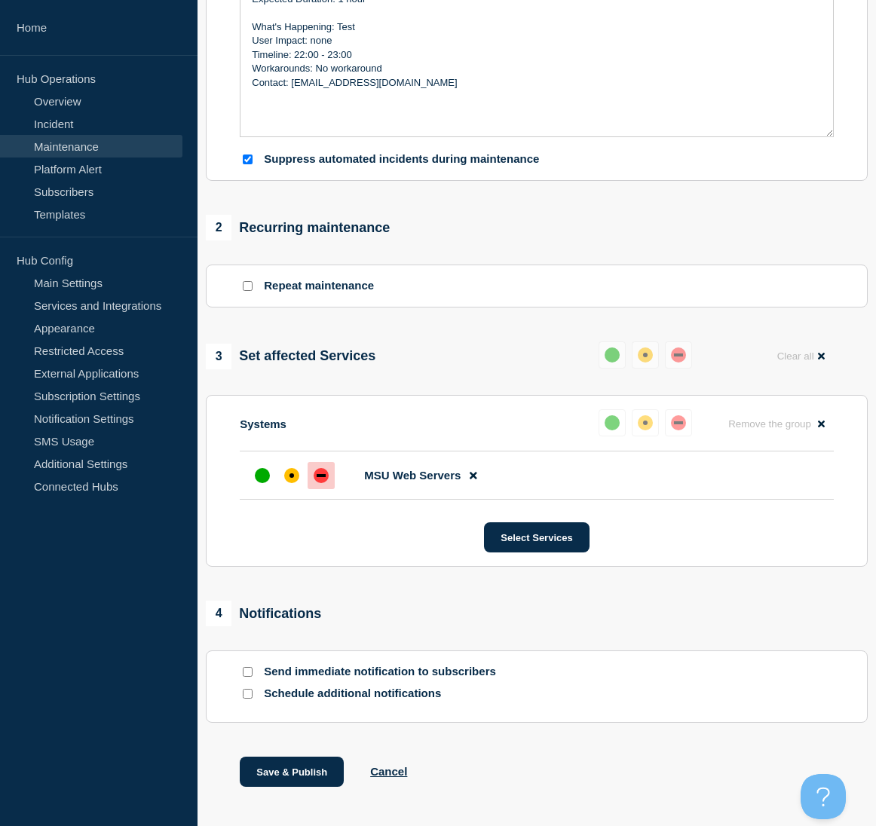
scroll to position [517, 0]
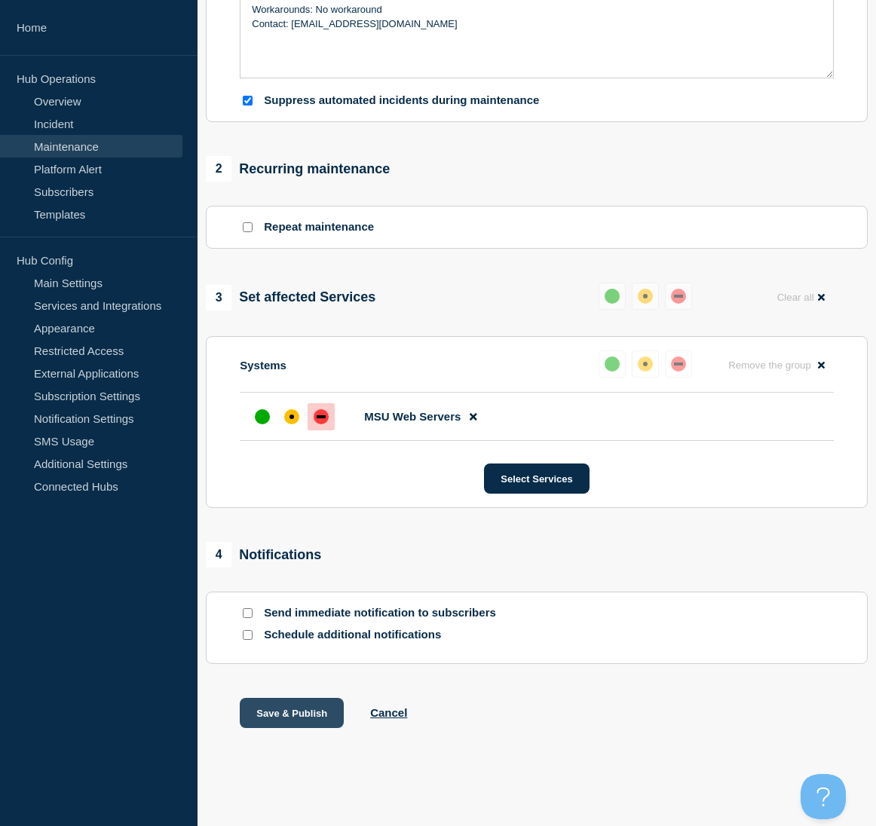
click at [295, 718] on button "Save & Publish" at bounding box center [292, 713] width 104 height 30
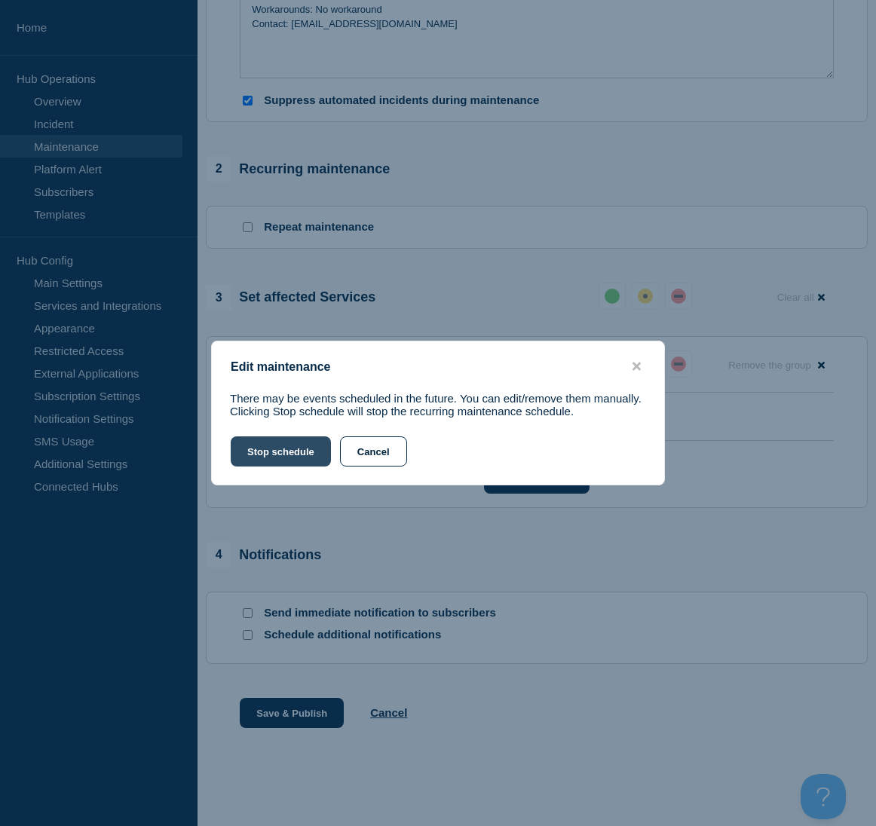
click at [262, 453] on button "Stop schedule" at bounding box center [281, 451] width 100 height 30
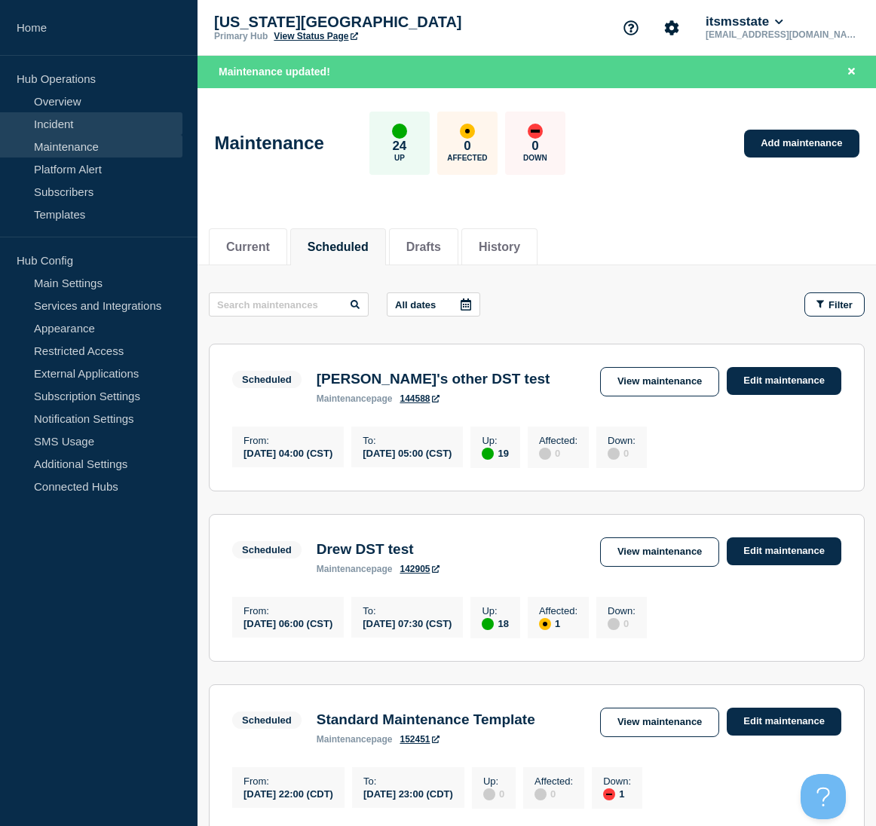
click at [51, 120] on link "Incident" at bounding box center [91, 123] width 182 height 23
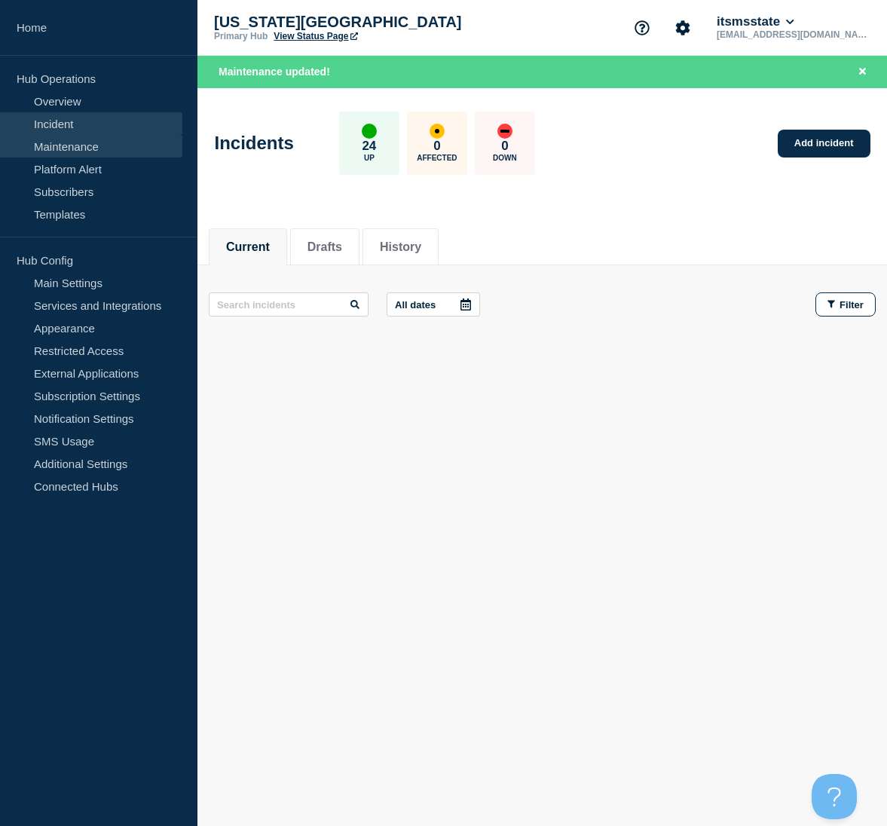
click at [54, 144] on link "Maintenance" at bounding box center [91, 146] width 182 height 23
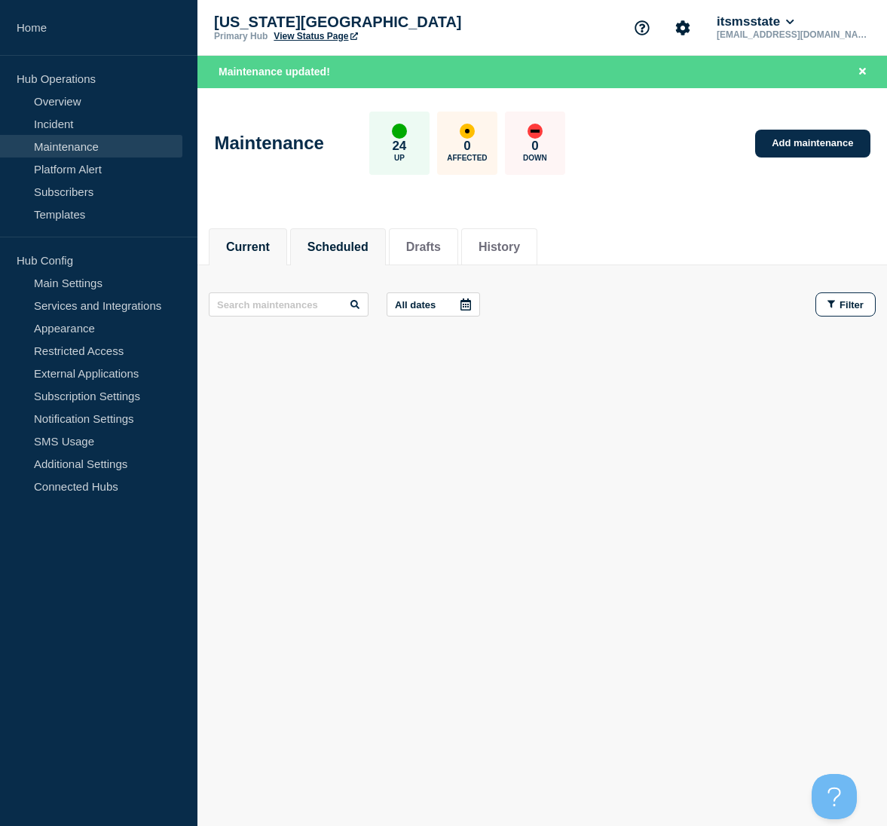
click at [344, 236] on li "Scheduled" at bounding box center [338, 246] width 96 height 37
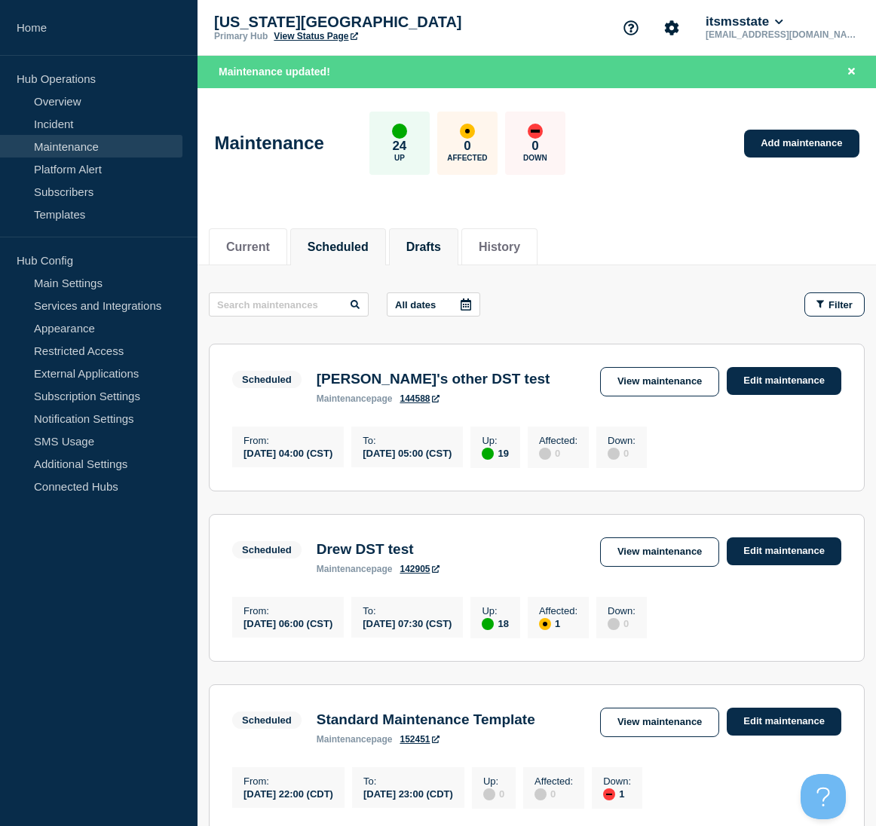
click at [441, 240] on button "Drafts" at bounding box center [423, 247] width 35 height 14
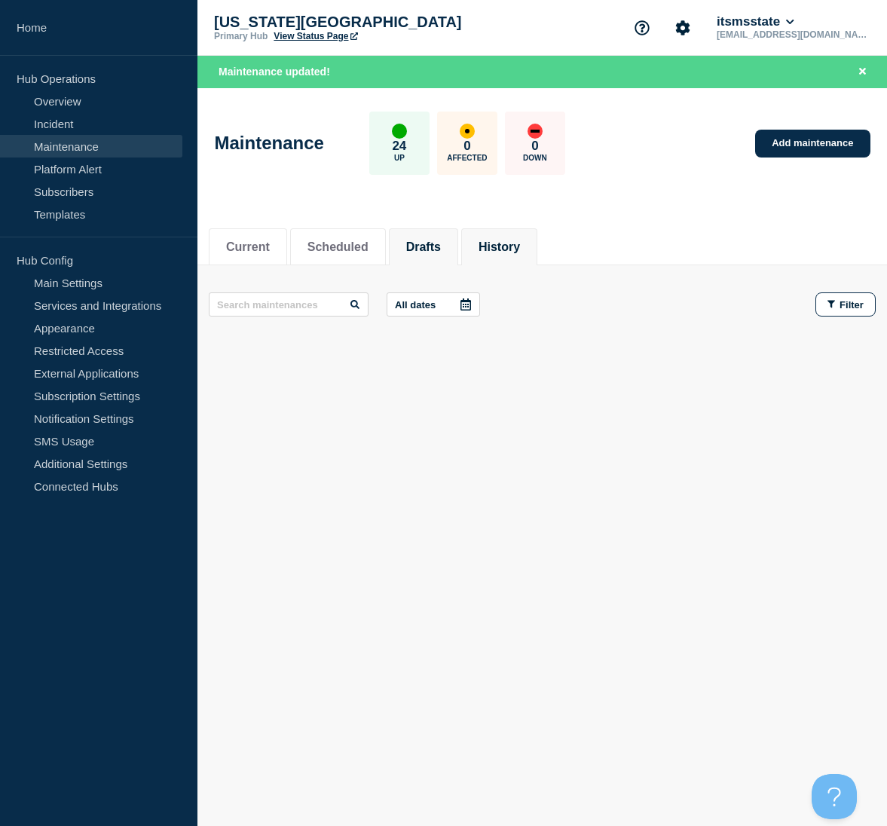
click at [520, 249] on button "History" at bounding box center [499, 247] width 41 height 14
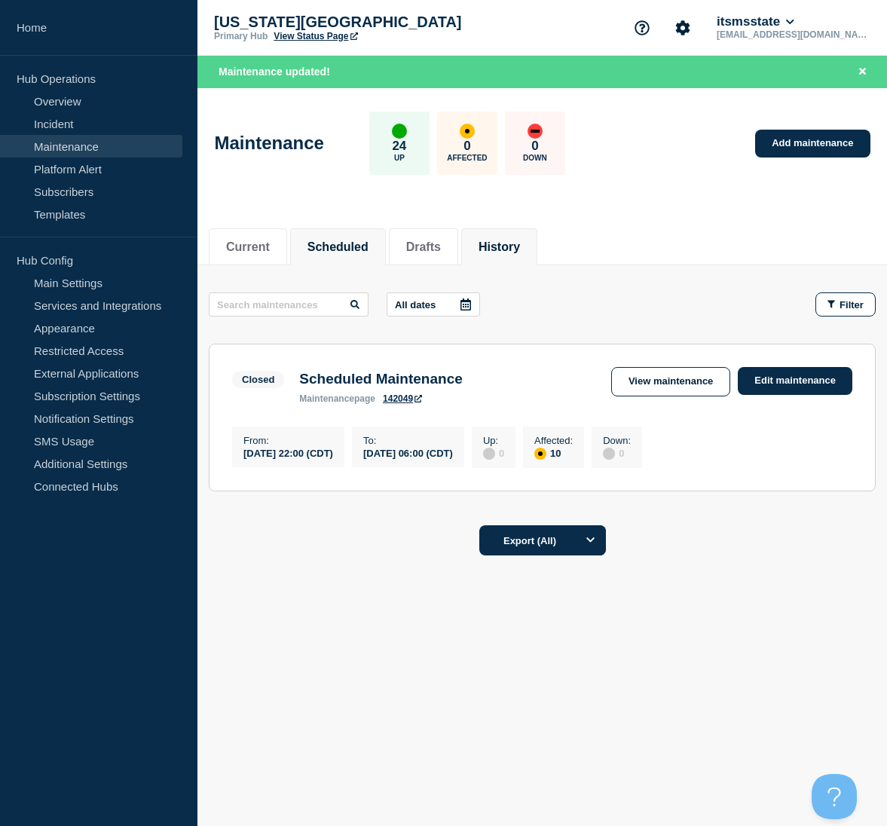
click at [326, 241] on button "Scheduled" at bounding box center [338, 247] width 61 height 14
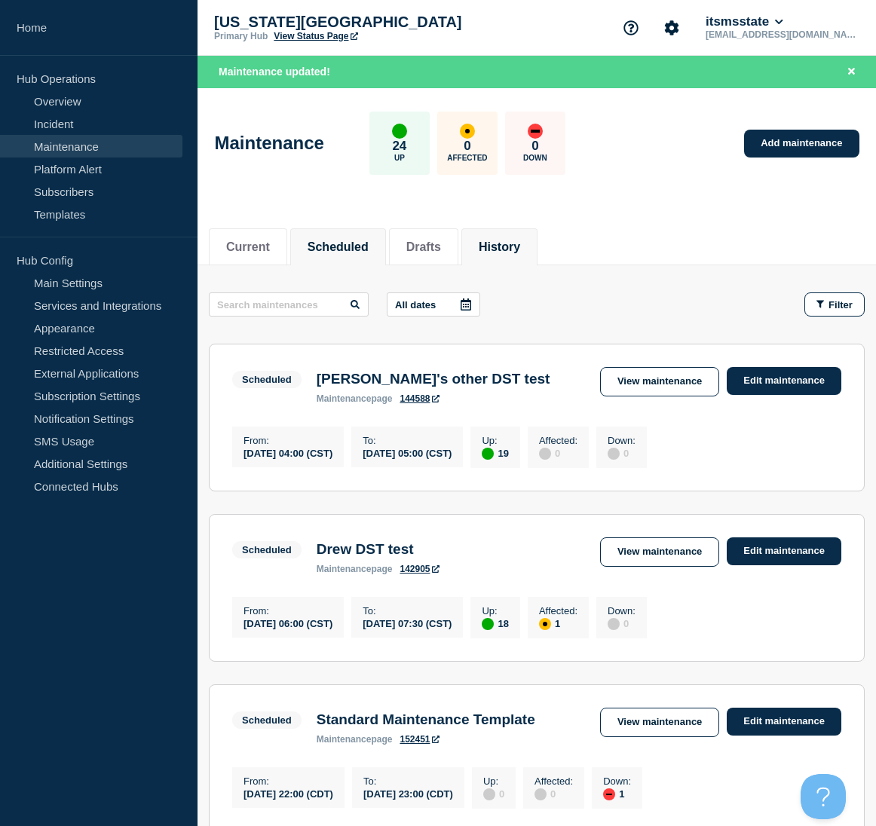
click at [495, 240] on li "History" at bounding box center [499, 246] width 76 height 37
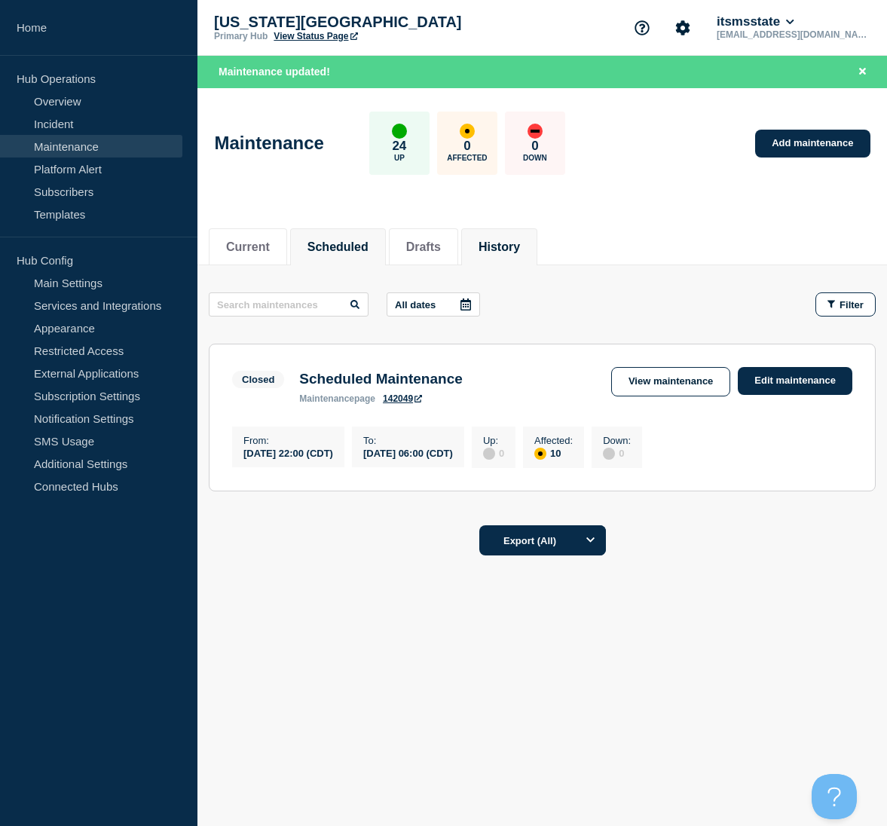
click at [311, 240] on li "Scheduled" at bounding box center [338, 246] width 96 height 37
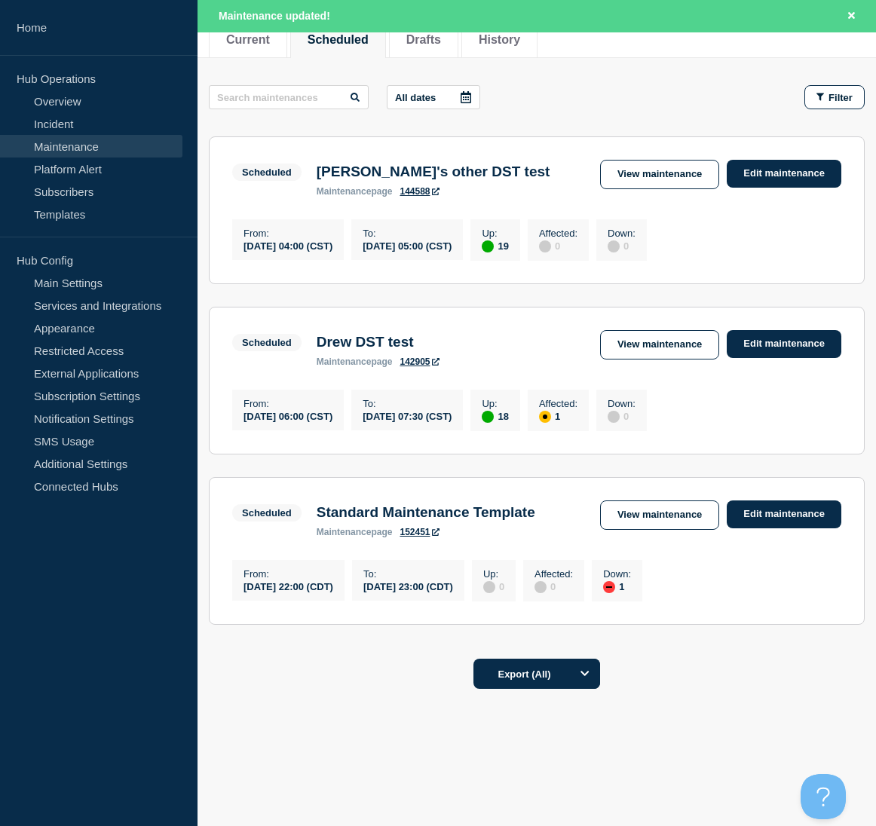
scroll to position [223, 0]
click at [681, 508] on link "View maintenance" at bounding box center [659, 514] width 119 height 29
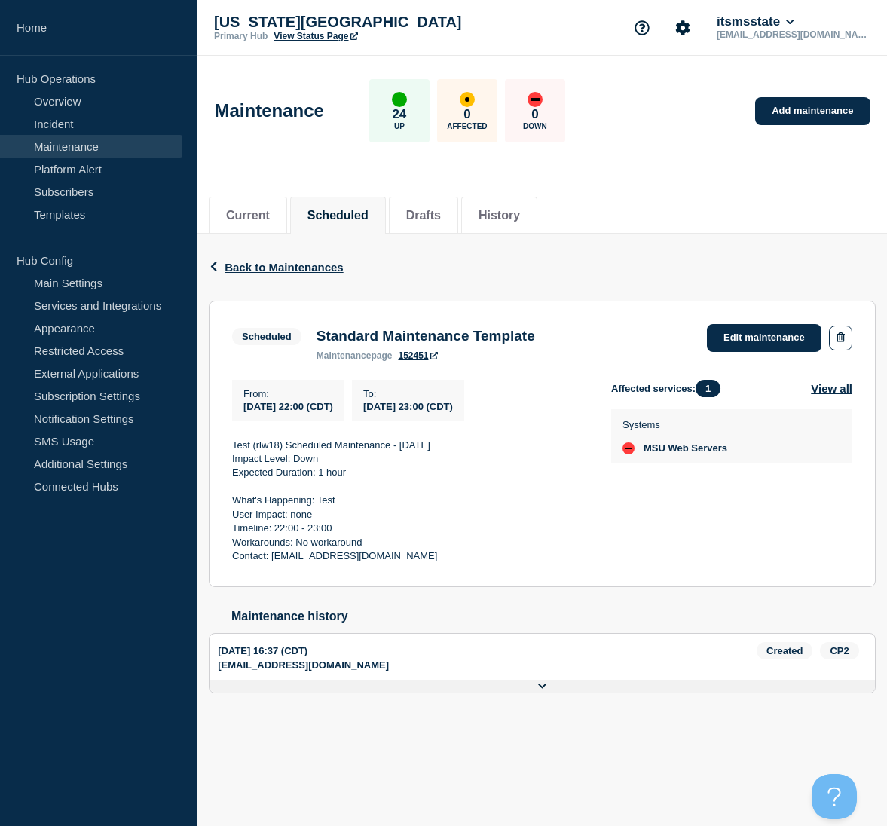
click at [59, 146] on link "Maintenance" at bounding box center [91, 146] width 182 height 23
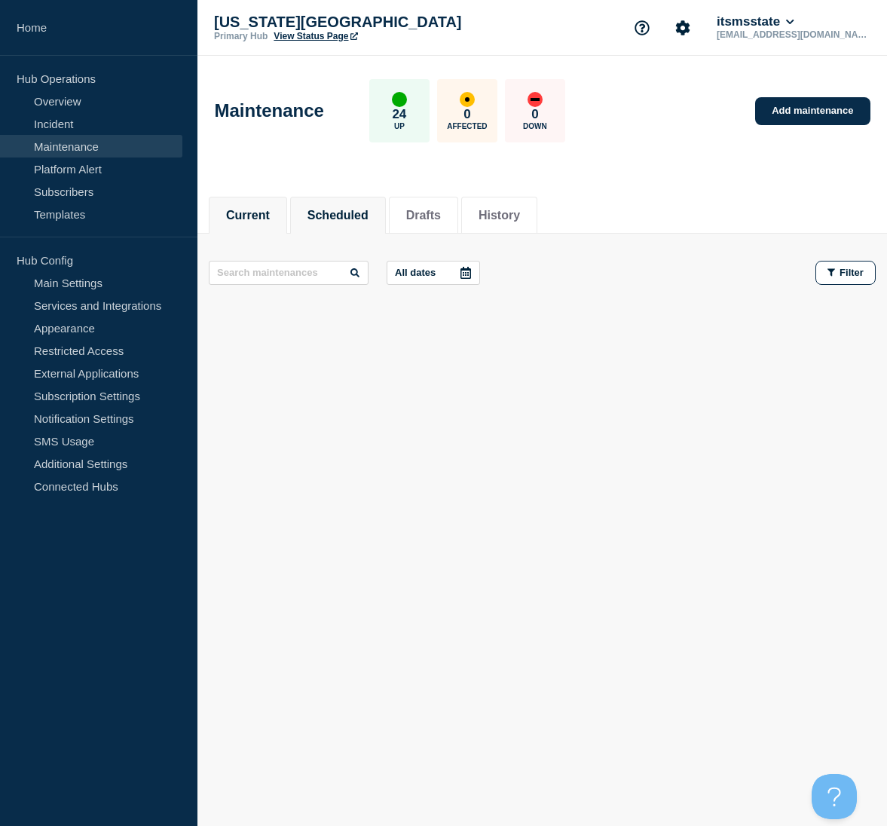
click at [369, 209] on button "Scheduled" at bounding box center [338, 216] width 61 height 14
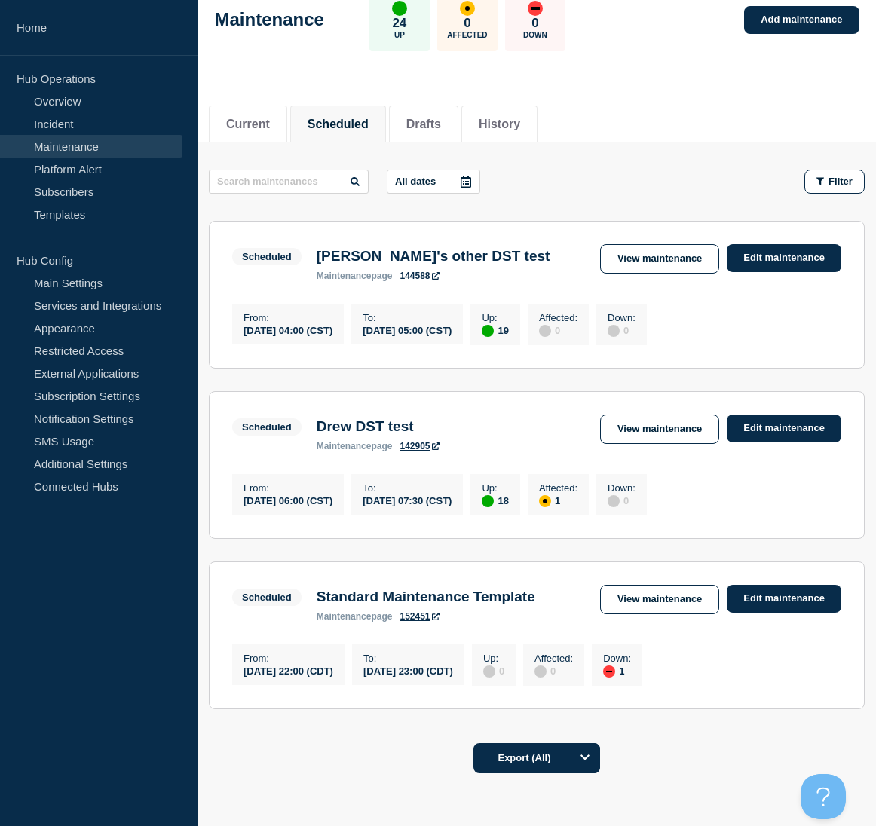
scroll to position [191, 0]
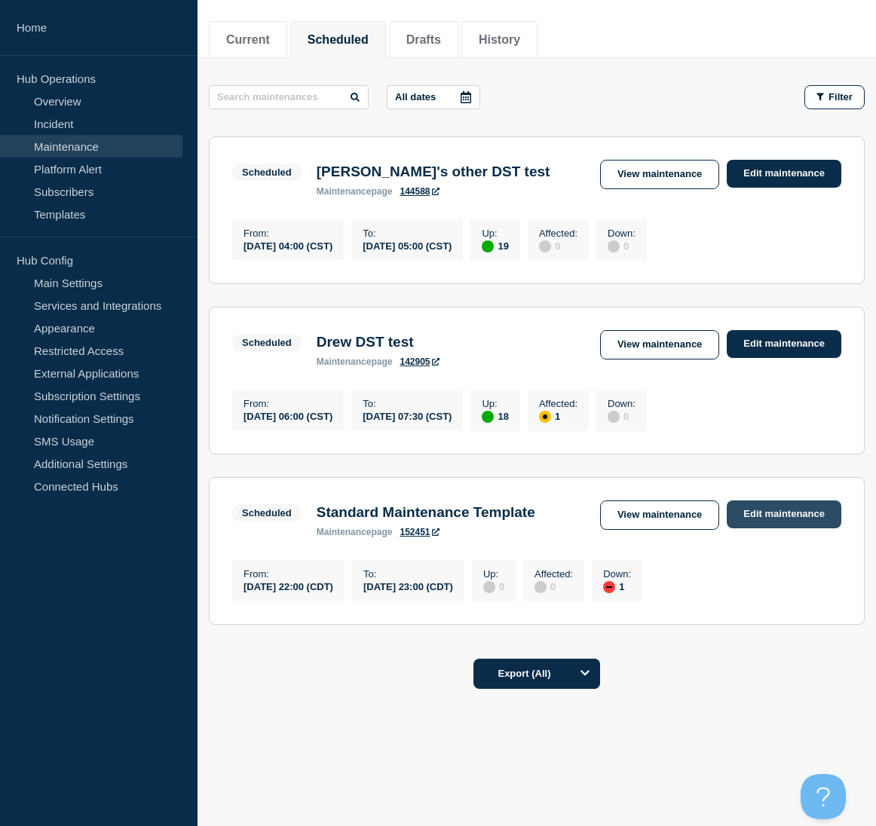
click at [791, 507] on link "Edit maintenance" at bounding box center [784, 514] width 115 height 28
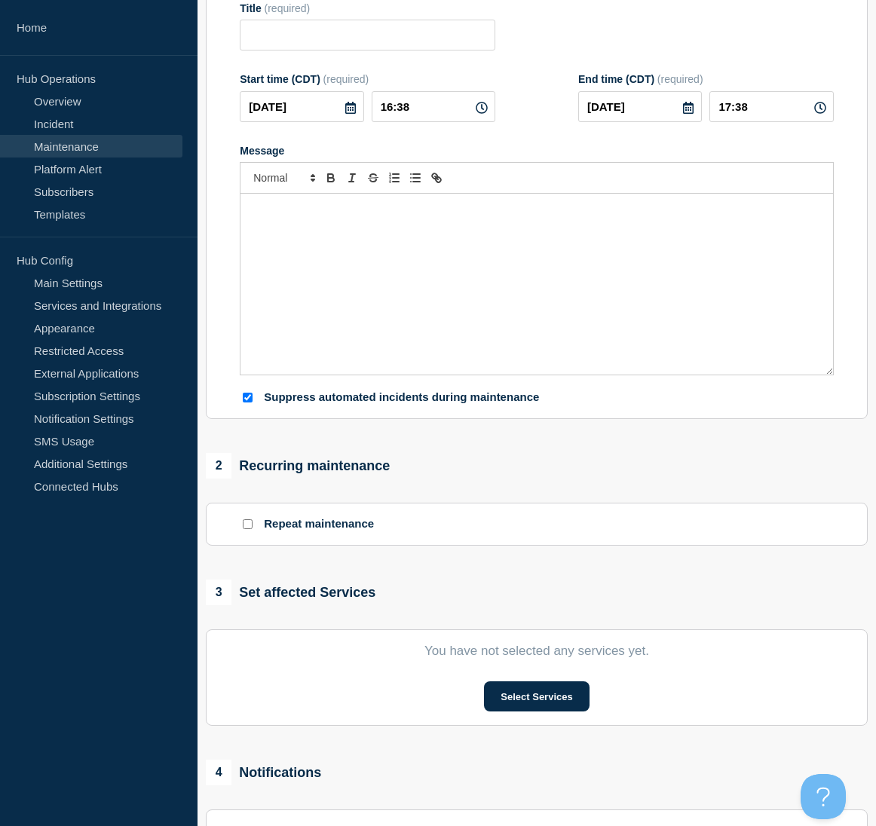
type input "Standard Maintenance Template"
type input "[DATE]"
type input "22:00"
type input "[DATE]"
type input "23:00"
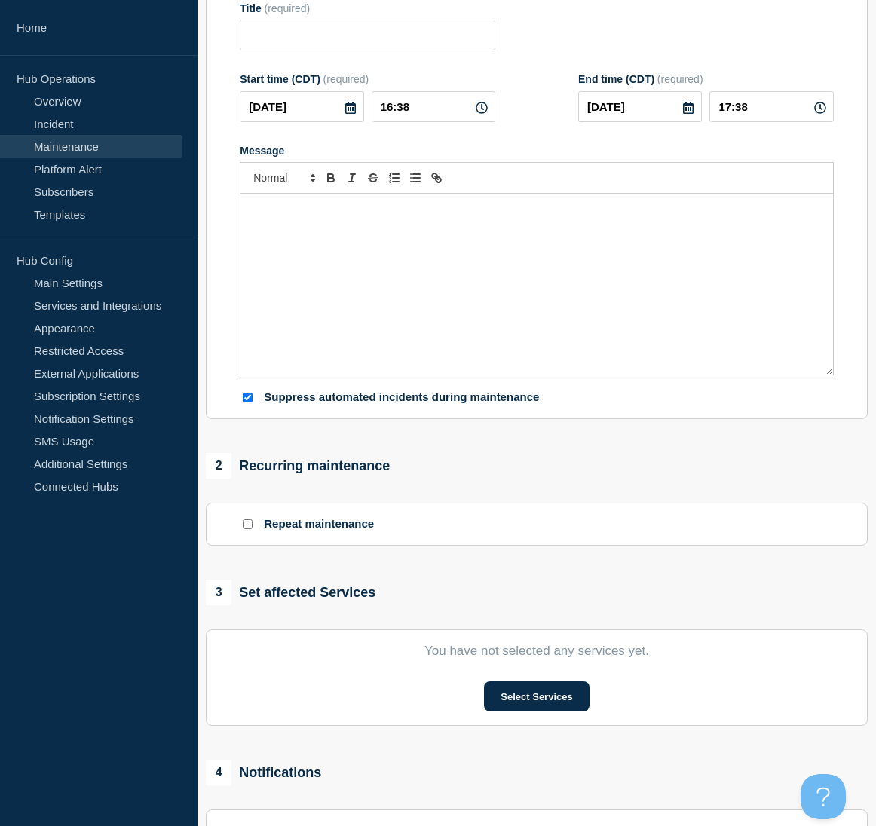
checkbox input "true"
checkbox input "false"
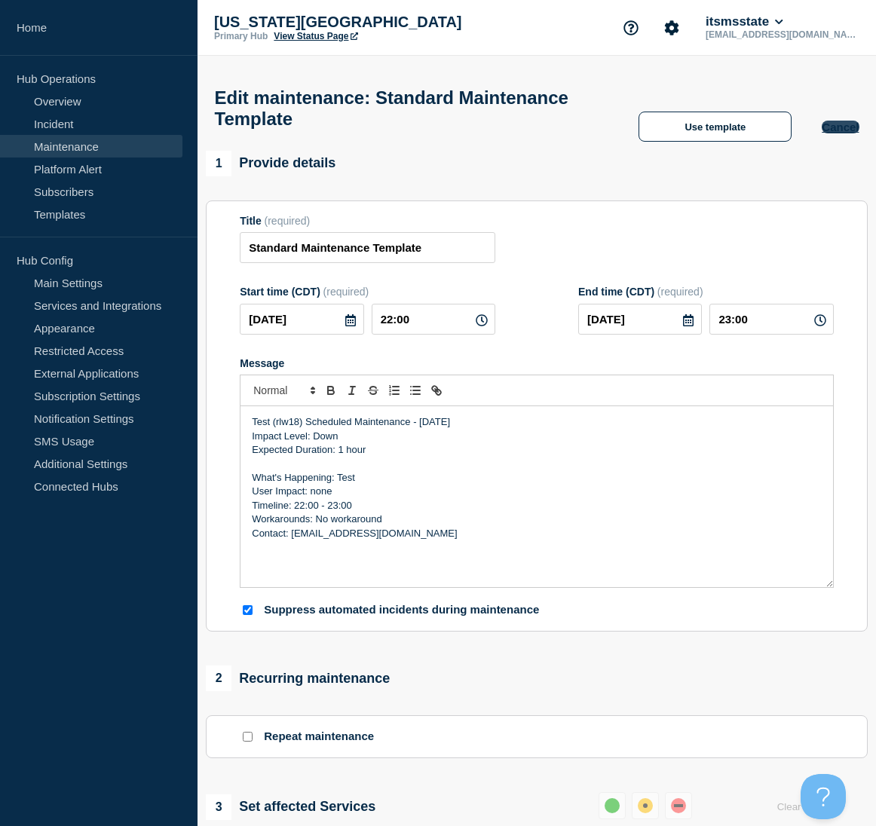
click at [827, 133] on button "Cancel" at bounding box center [840, 127] width 37 height 13
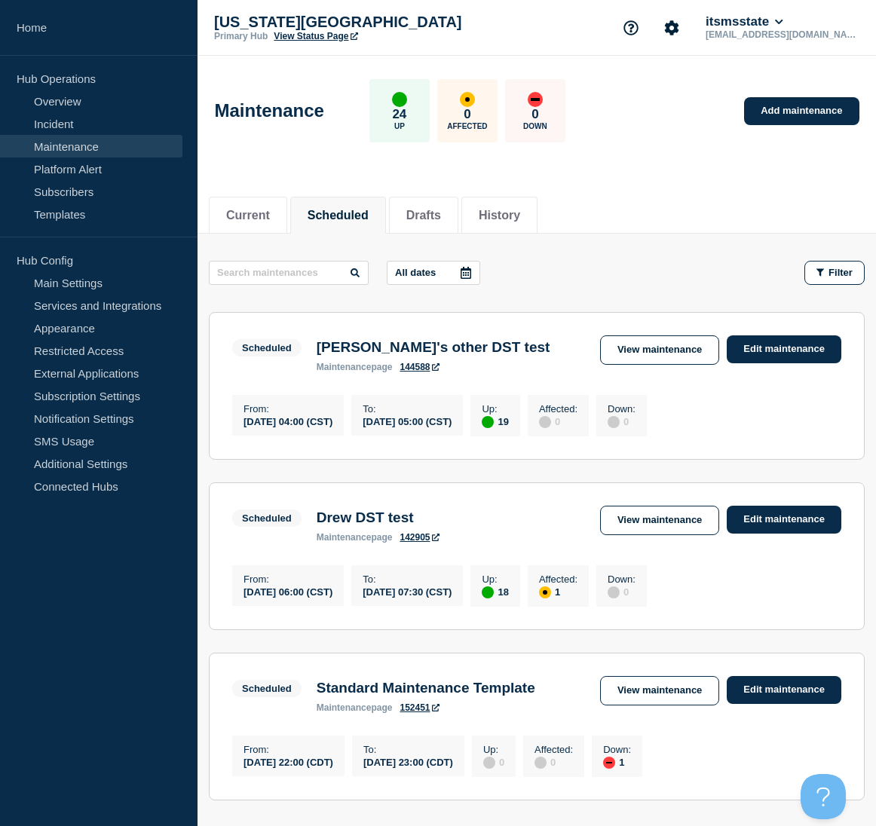
scroll to position [191, 0]
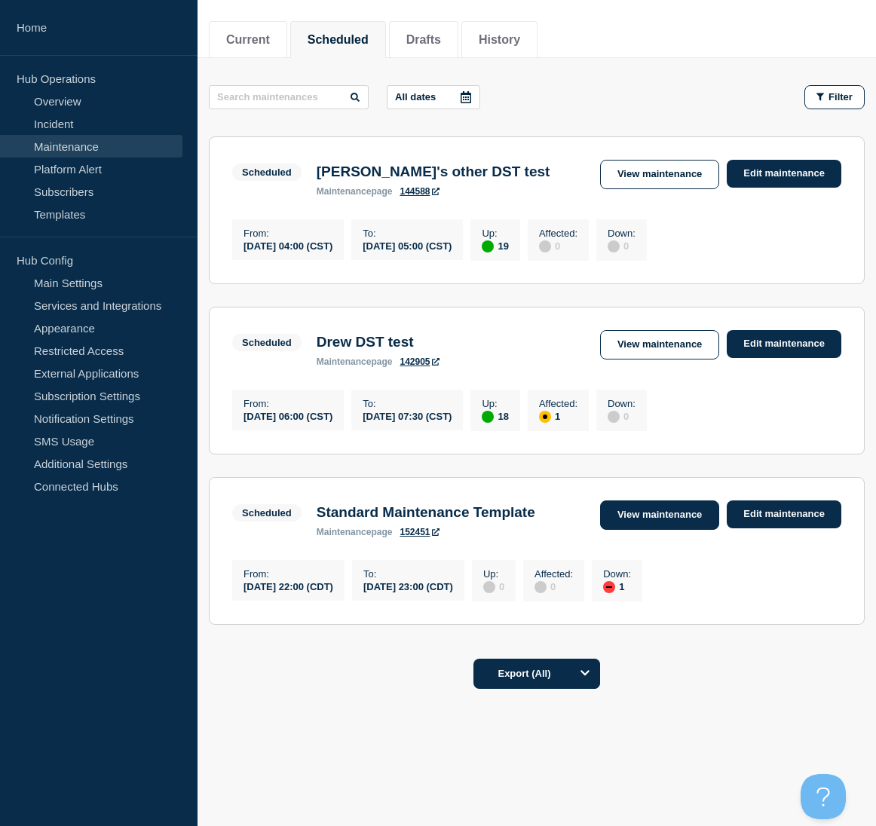
click at [674, 515] on link "View maintenance" at bounding box center [659, 514] width 119 height 29
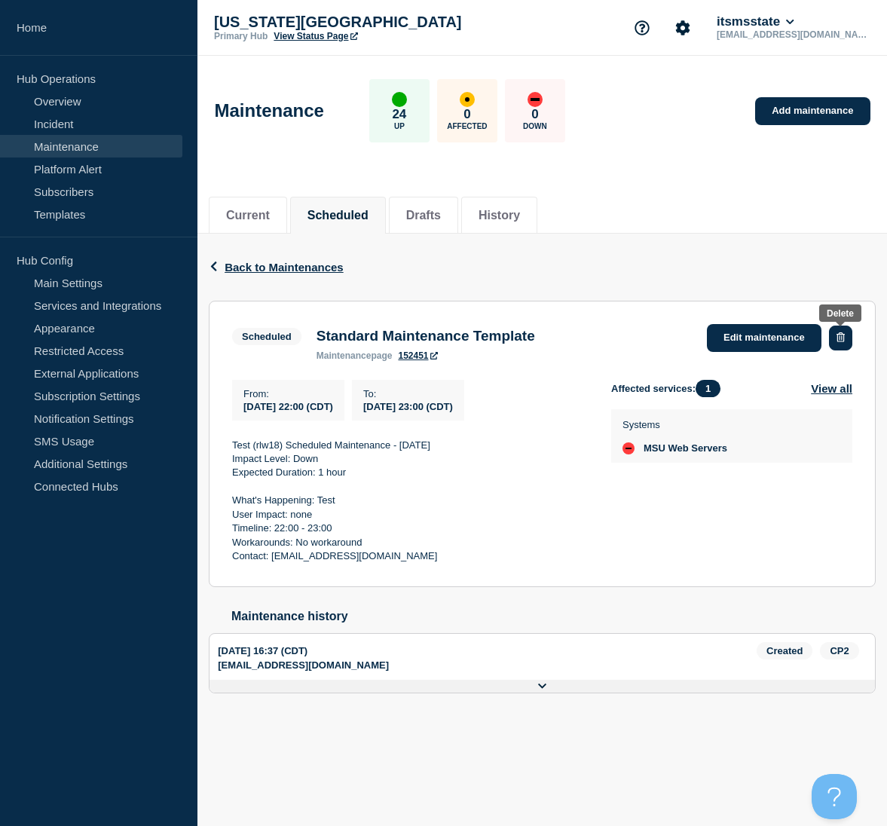
click at [842, 340] on icon "button" at bounding box center [841, 337] width 8 height 10
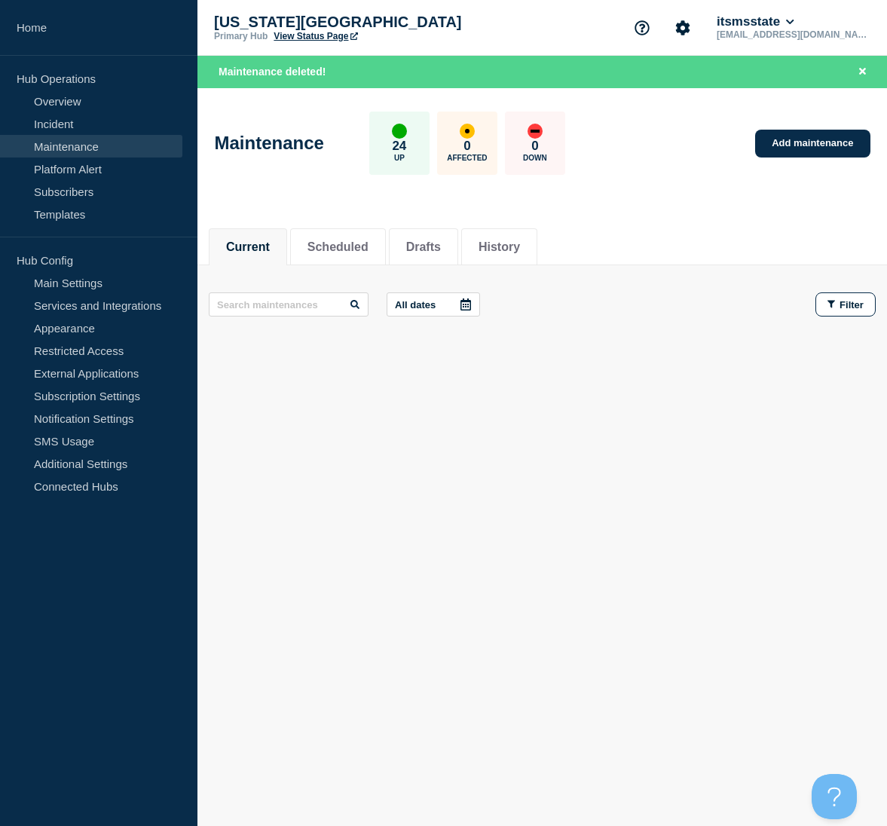
click at [48, 142] on link "Maintenance" at bounding box center [91, 146] width 182 height 23
click at [334, 231] on li "Scheduled" at bounding box center [338, 246] width 96 height 37
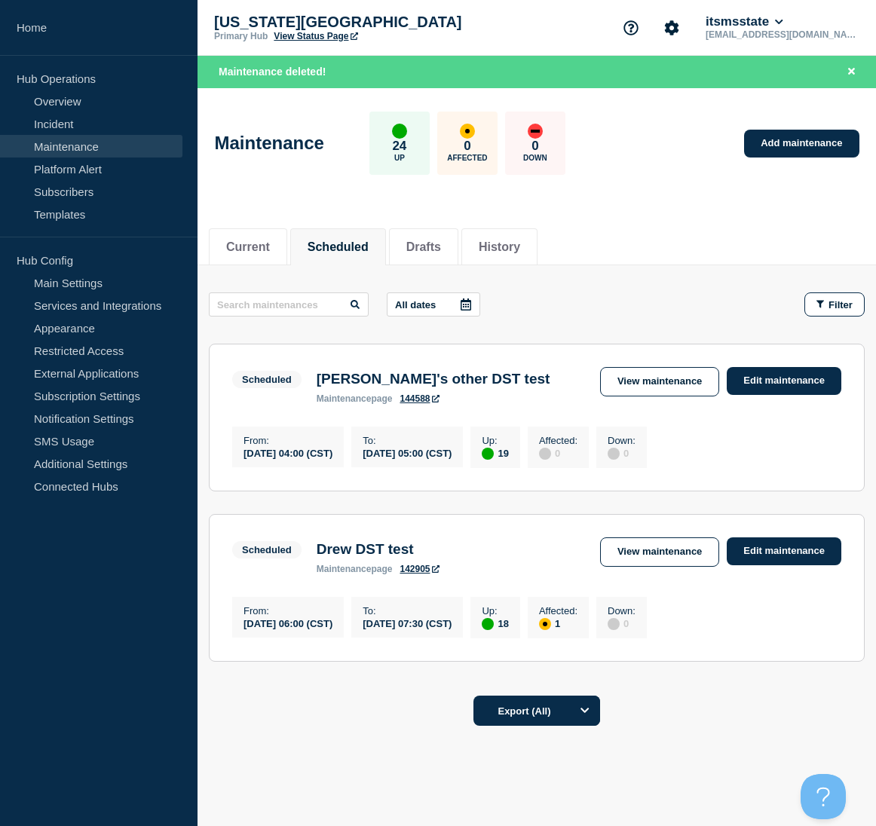
click at [112, 713] on aside "Home Hub Operations Overview Incident Maintenance Platform Alert Subscribers Te…" at bounding box center [98, 413] width 197 height 826
click at [764, 388] on link "Edit maintenance" at bounding box center [784, 381] width 115 height 28
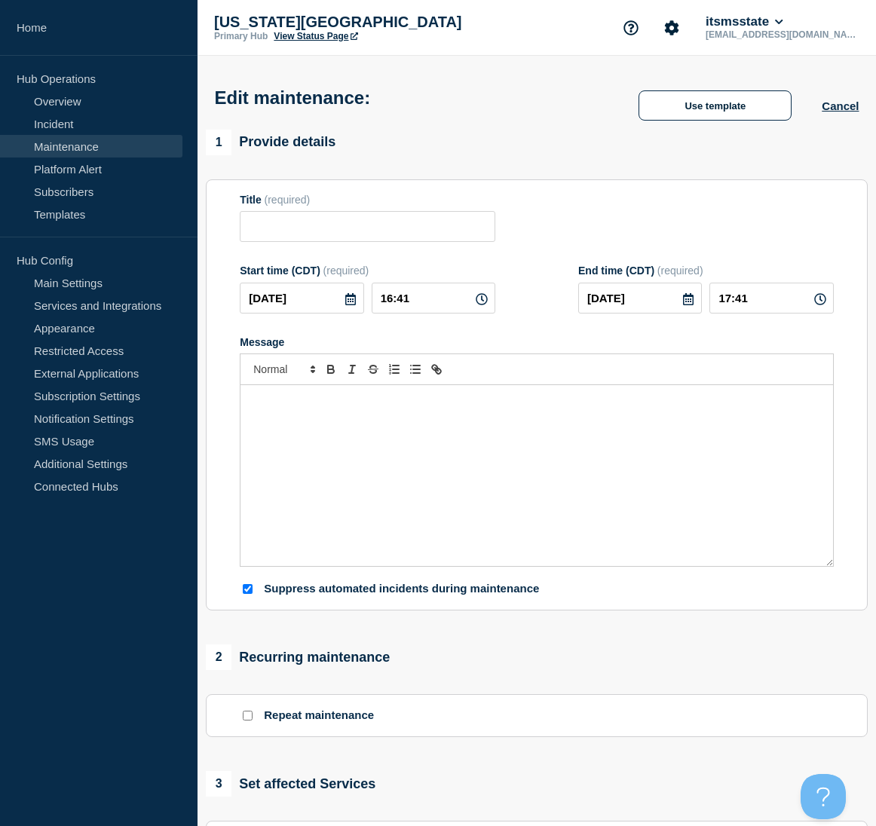
type input "[PERSON_NAME]'s other DST test"
type input "[DATE]"
type input "04:00"
type input "[DATE]"
type input "05:00"
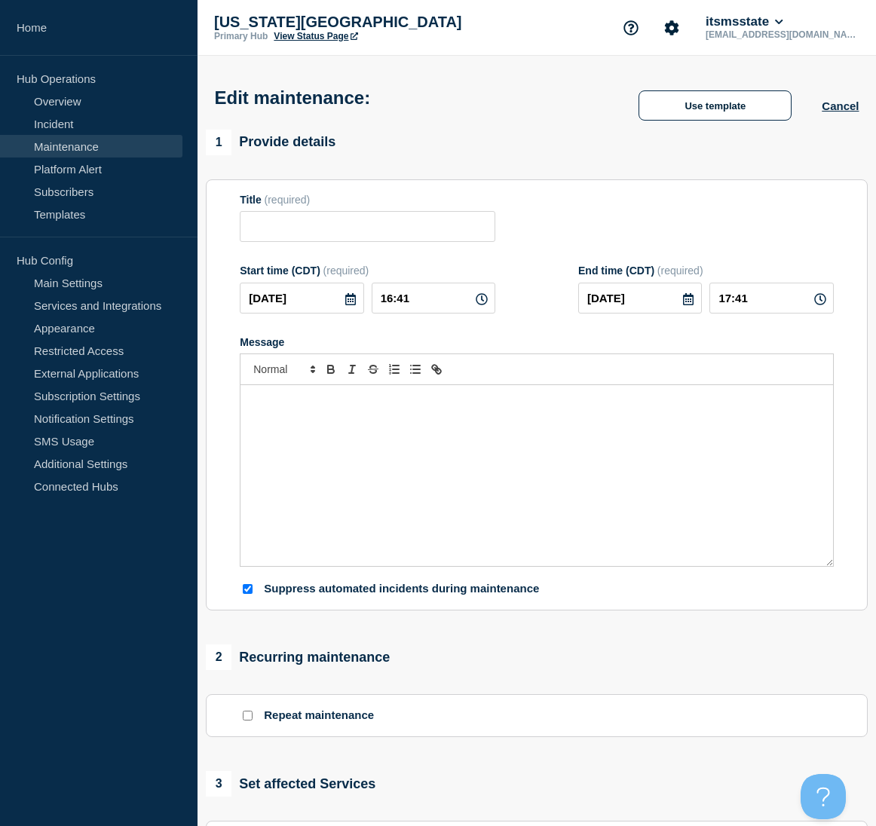
checkbox input "true"
checkbox input "false"
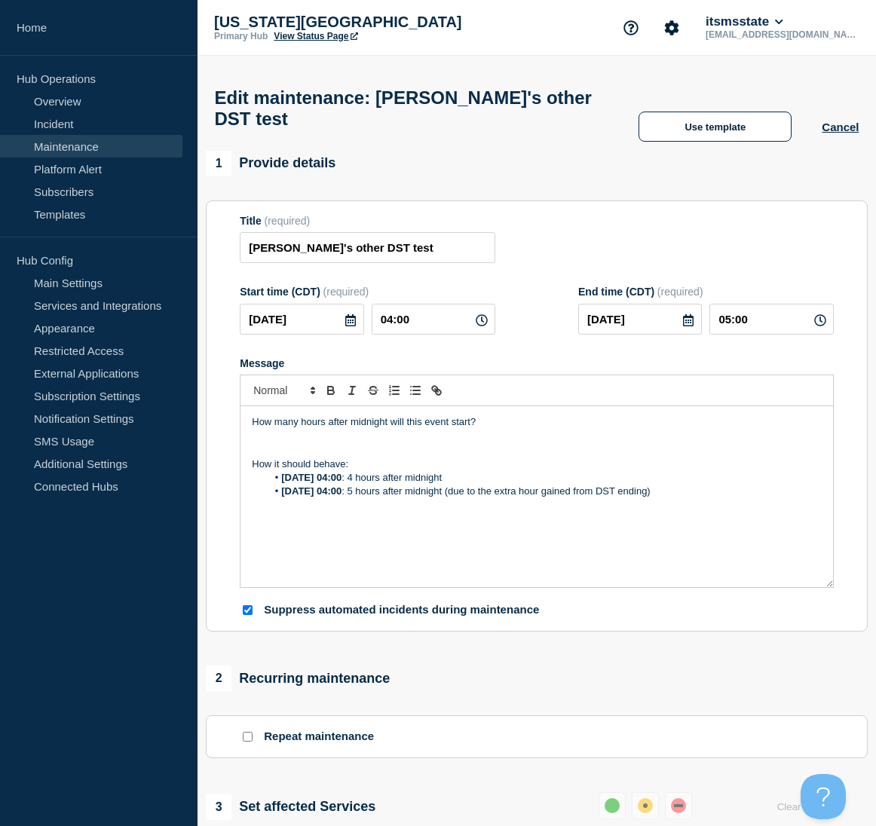
click at [59, 140] on link "Maintenance" at bounding box center [91, 146] width 182 height 23
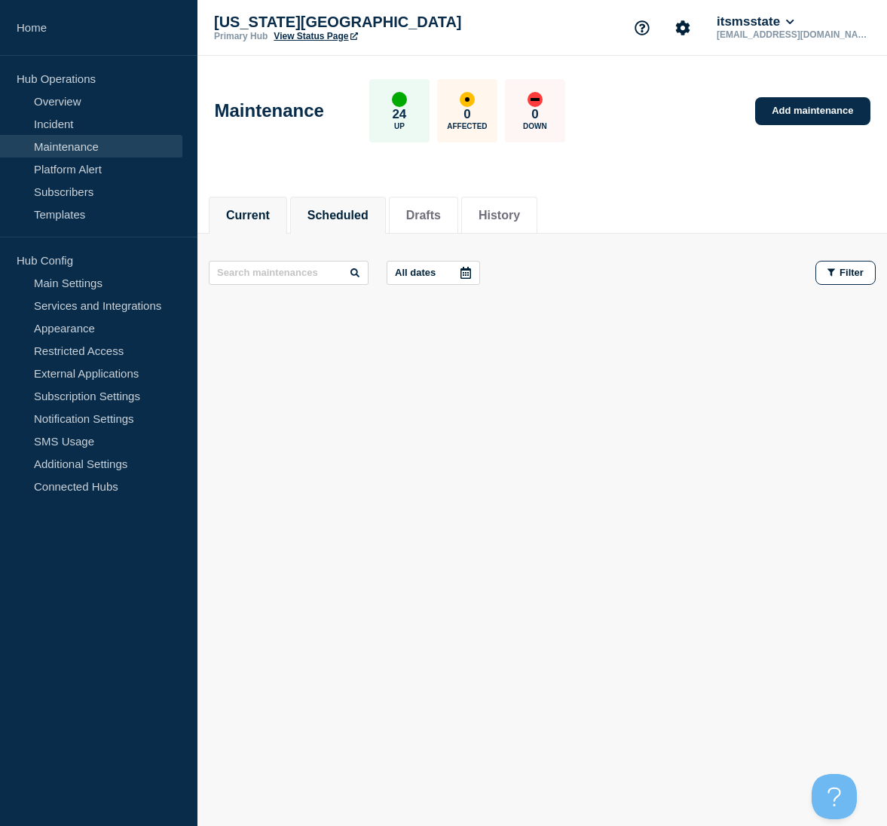
click at [337, 216] on button "Scheduled" at bounding box center [338, 216] width 61 height 14
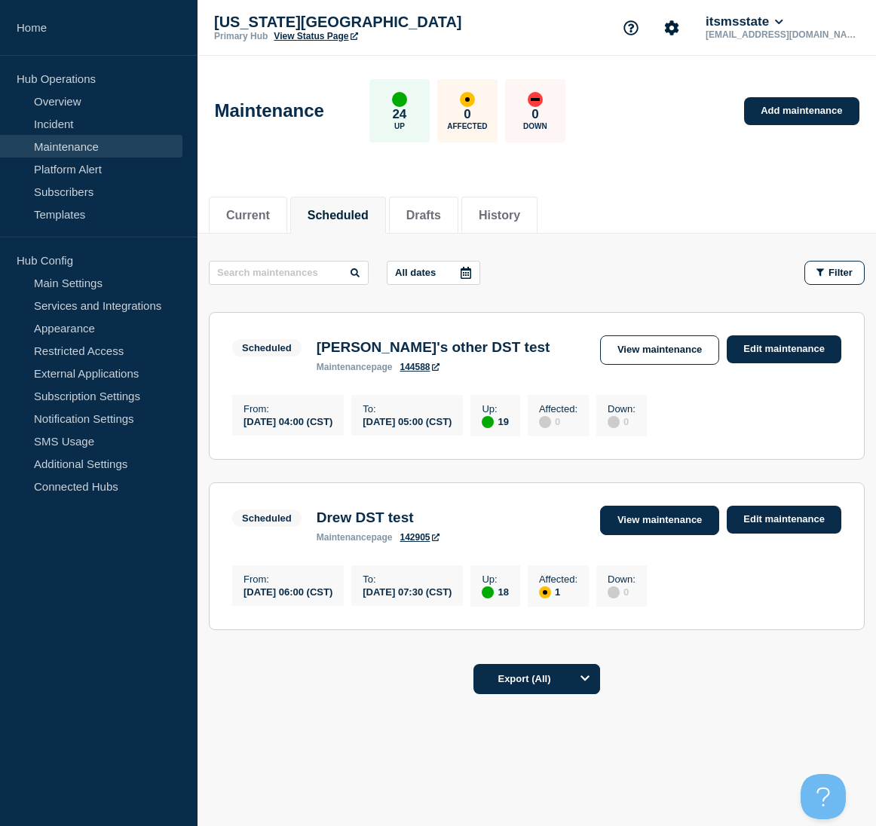
click at [652, 522] on link "View maintenance" at bounding box center [659, 520] width 119 height 29
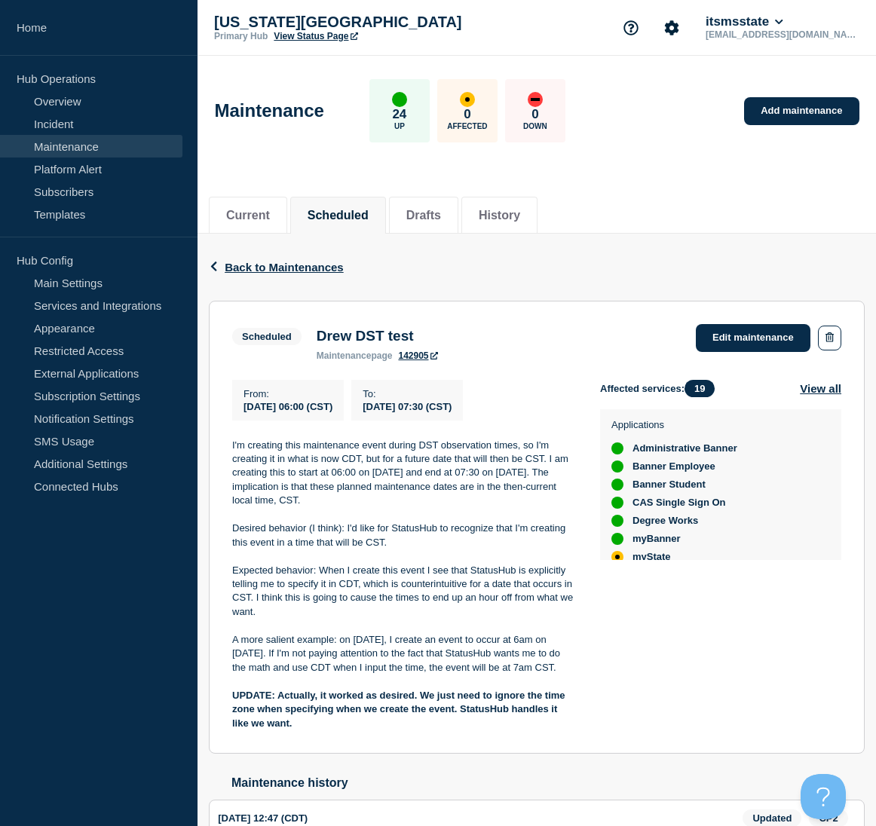
click at [268, 268] on span "Back to Maintenances" at bounding box center [284, 267] width 119 height 13
